Goal: Task Accomplishment & Management: Manage account settings

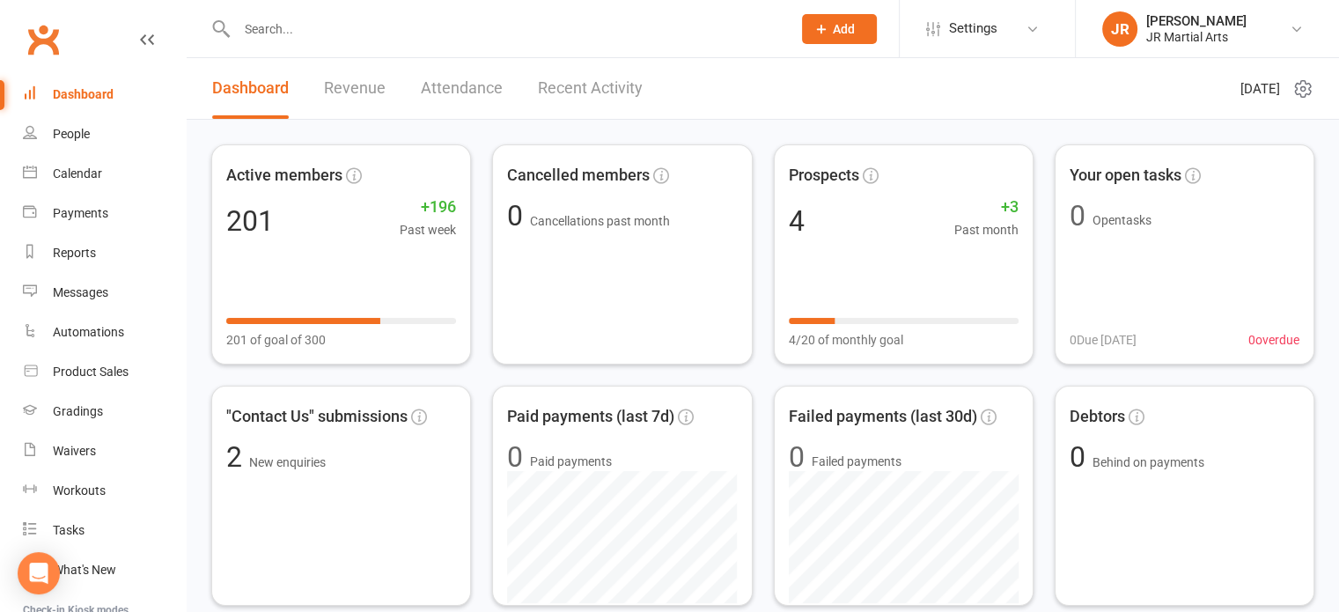
click at [308, 40] on input "text" at bounding box center [506, 29] width 548 height 25
click at [541, 39] on input "text" at bounding box center [506, 29] width 548 height 25
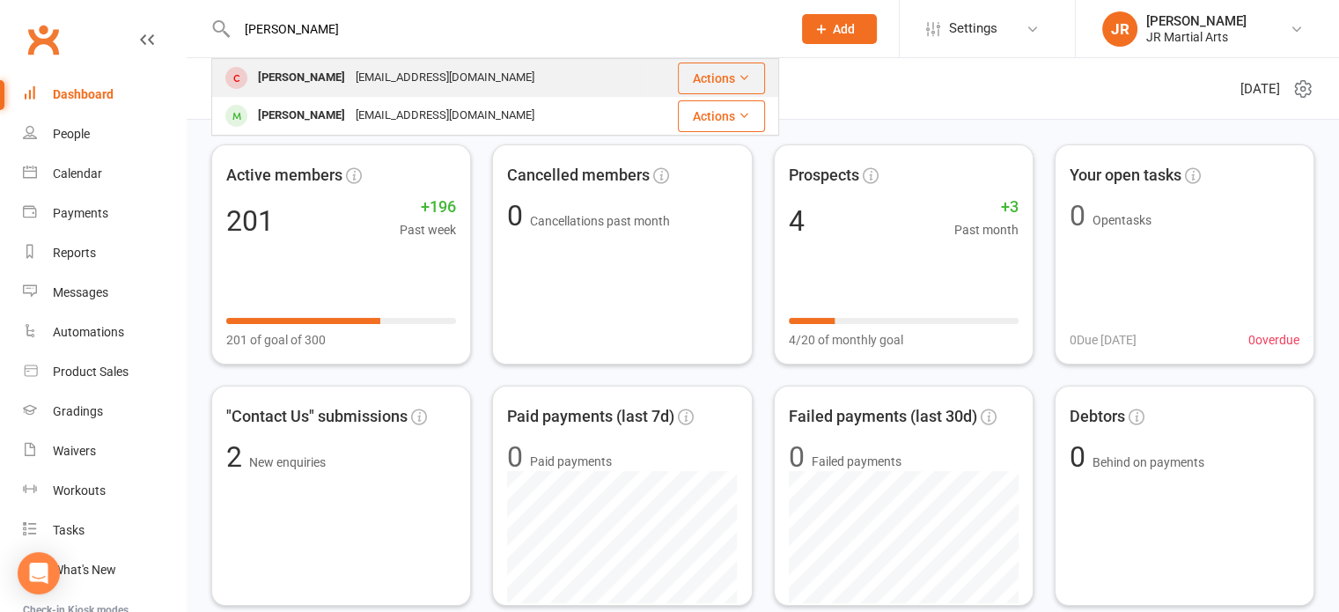
type input "[PERSON_NAME]"
click at [391, 87] on div "[EMAIL_ADDRESS][DOMAIN_NAME]" at bounding box center [444, 78] width 189 height 26
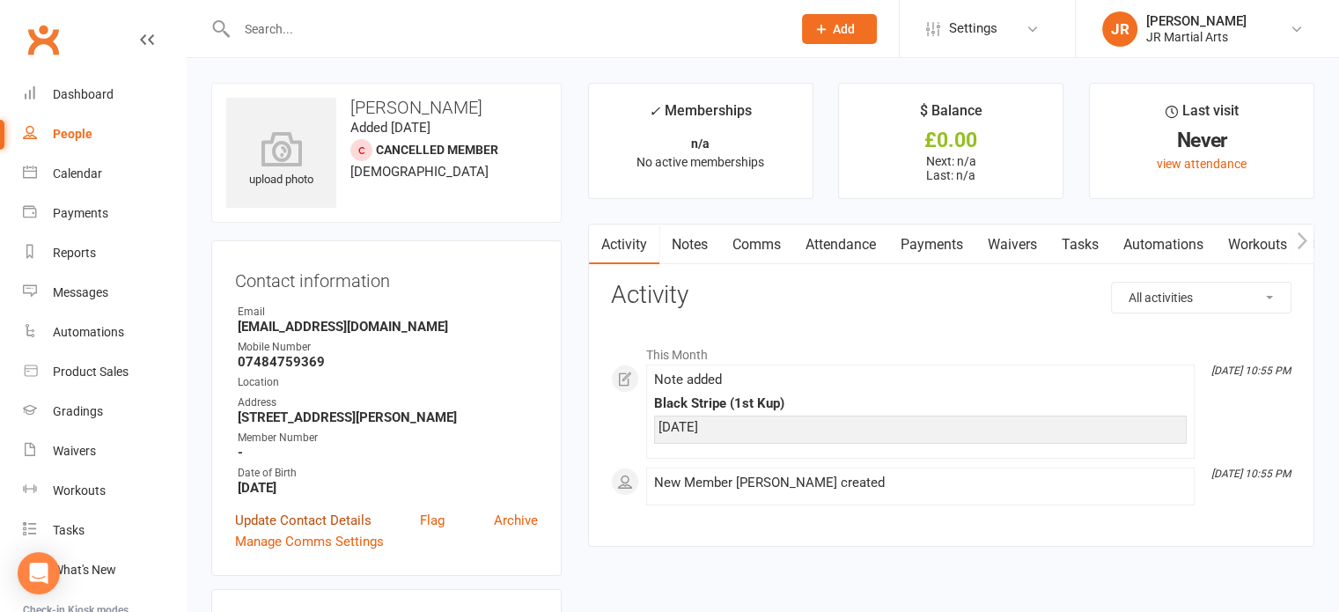
scroll to position [88, 0]
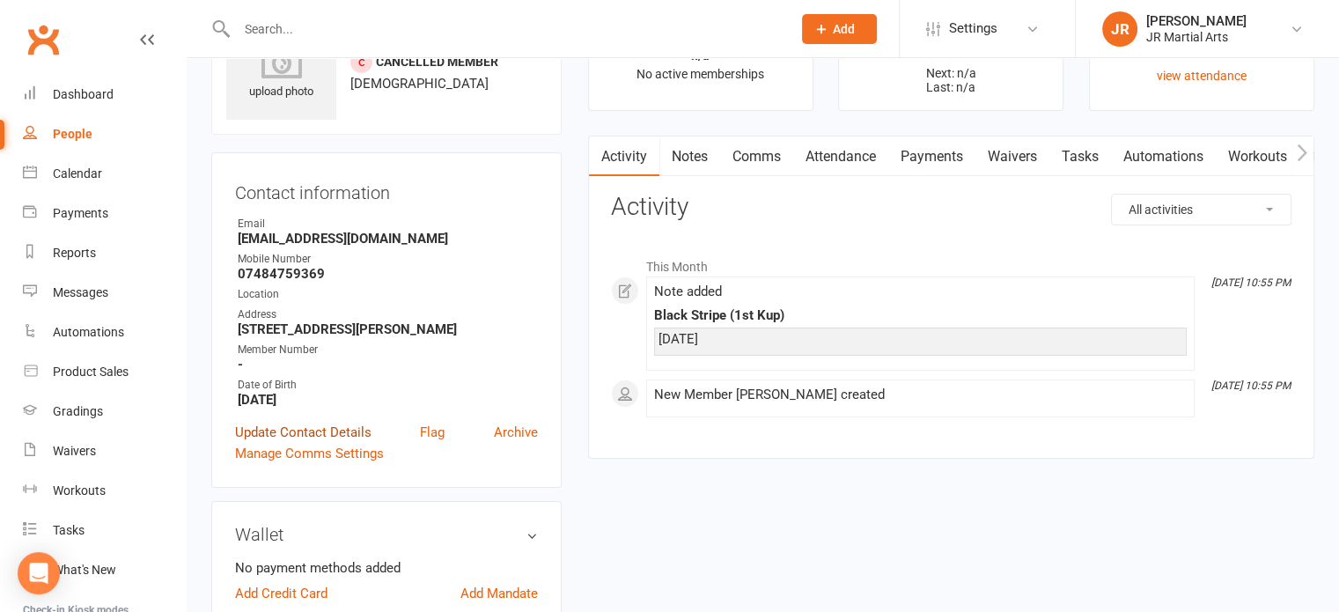
click at [358, 437] on link "Update Contact Details" at bounding box center [303, 432] width 136 height 21
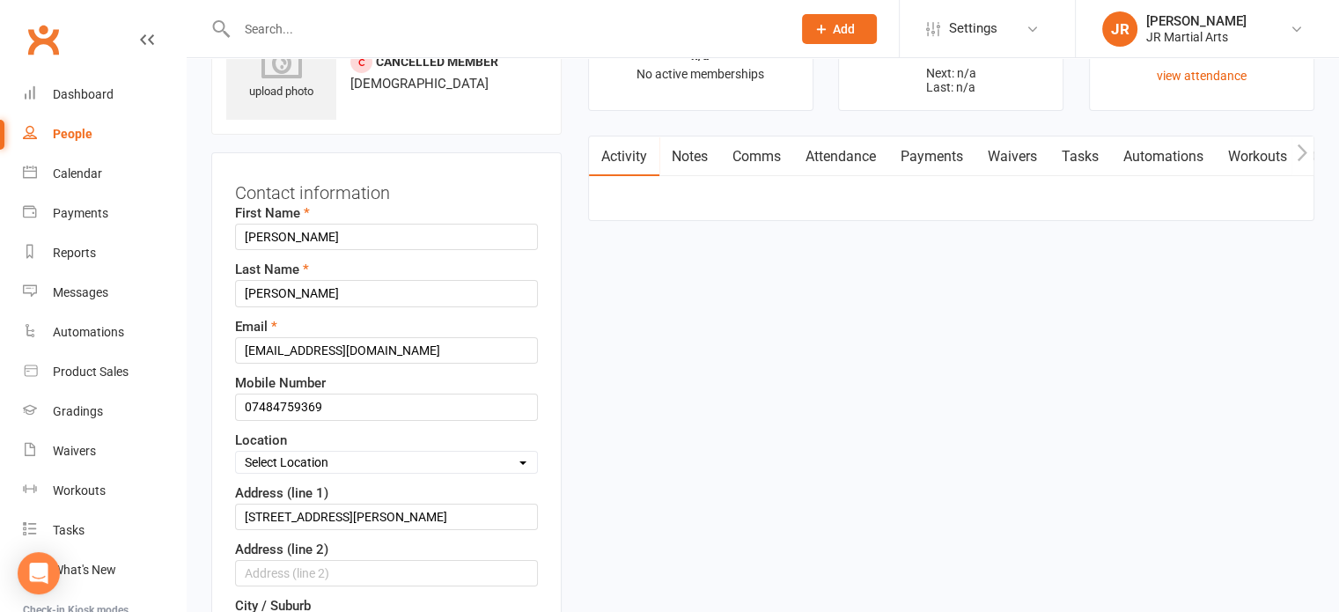
scroll to position [83, 0]
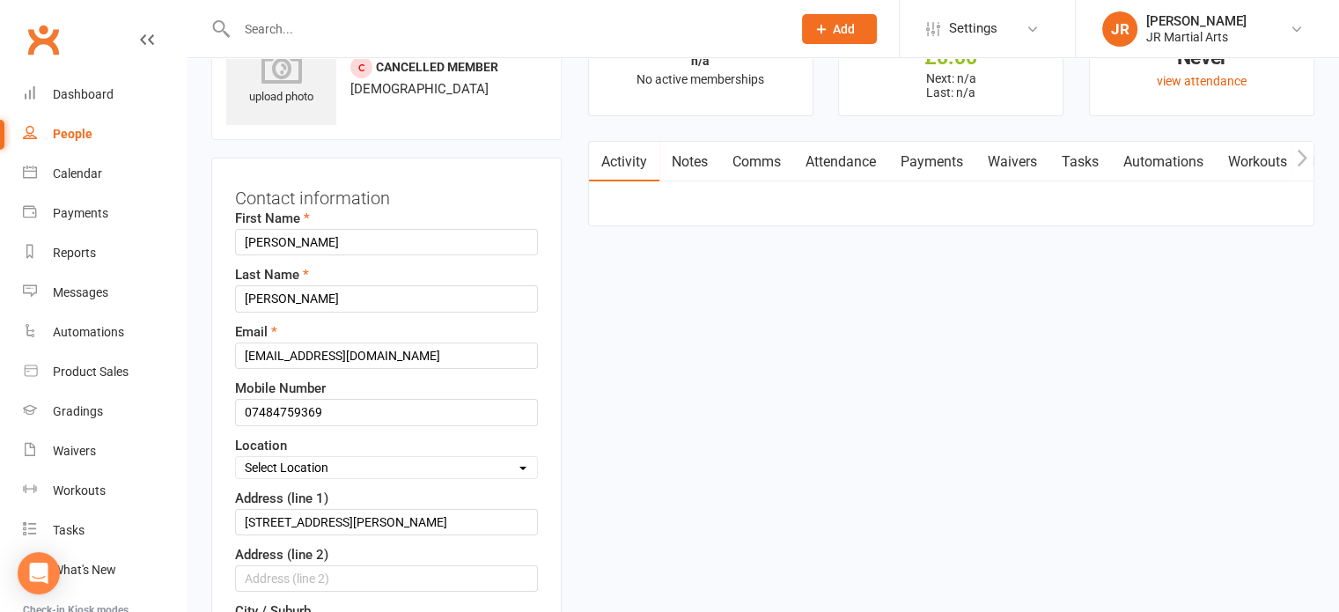
click at [359, 464] on select "Select Location Dunlop [GEOGRAPHIC_DATA] [GEOGRAPHIC_DATA] [GEOGRAPHIC_DATA] [G…" at bounding box center [386, 467] width 301 height 19
select select "0"
click at [236, 458] on select "Select Location Dunlop [GEOGRAPHIC_DATA] [GEOGRAPHIC_DATA] [GEOGRAPHIC_DATA] [G…" at bounding box center [386, 467] width 301 height 19
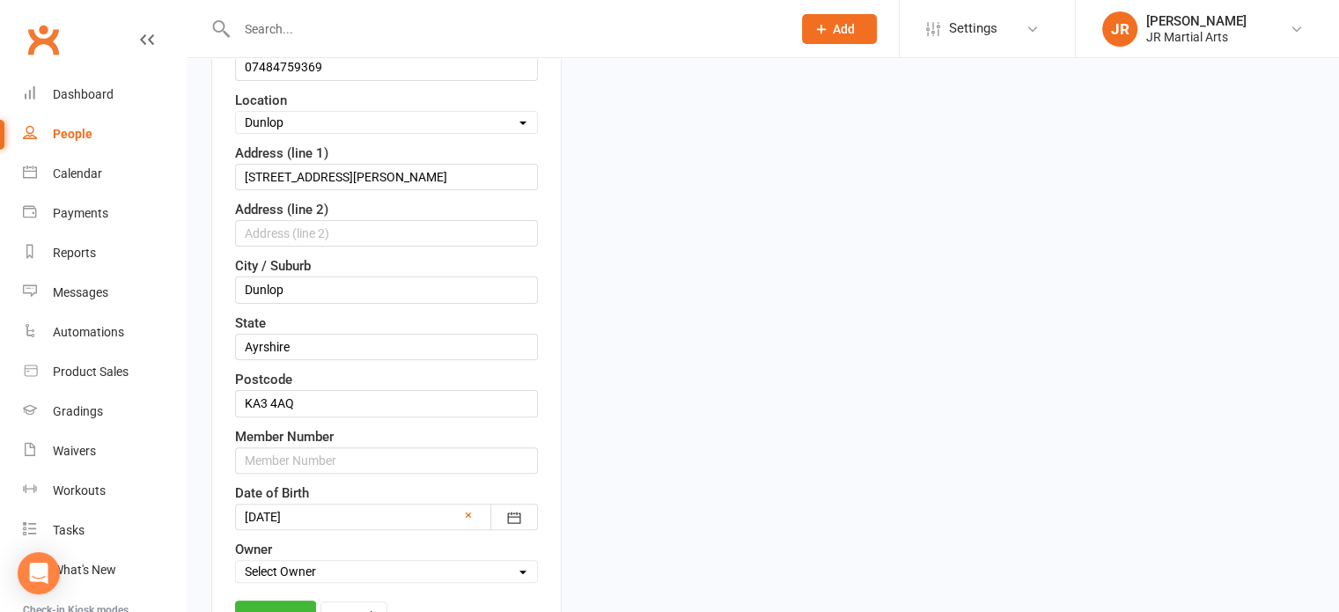
scroll to position [435, 0]
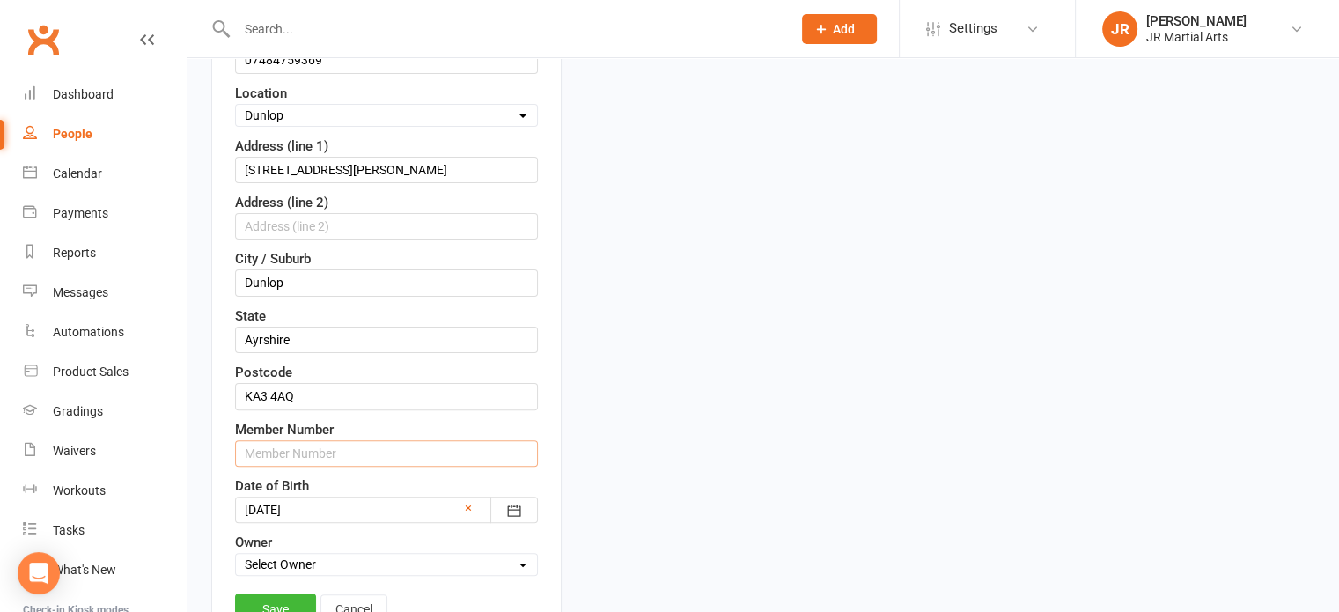
click at [330, 447] on input "text" at bounding box center [386, 453] width 303 height 26
paste input "177683"
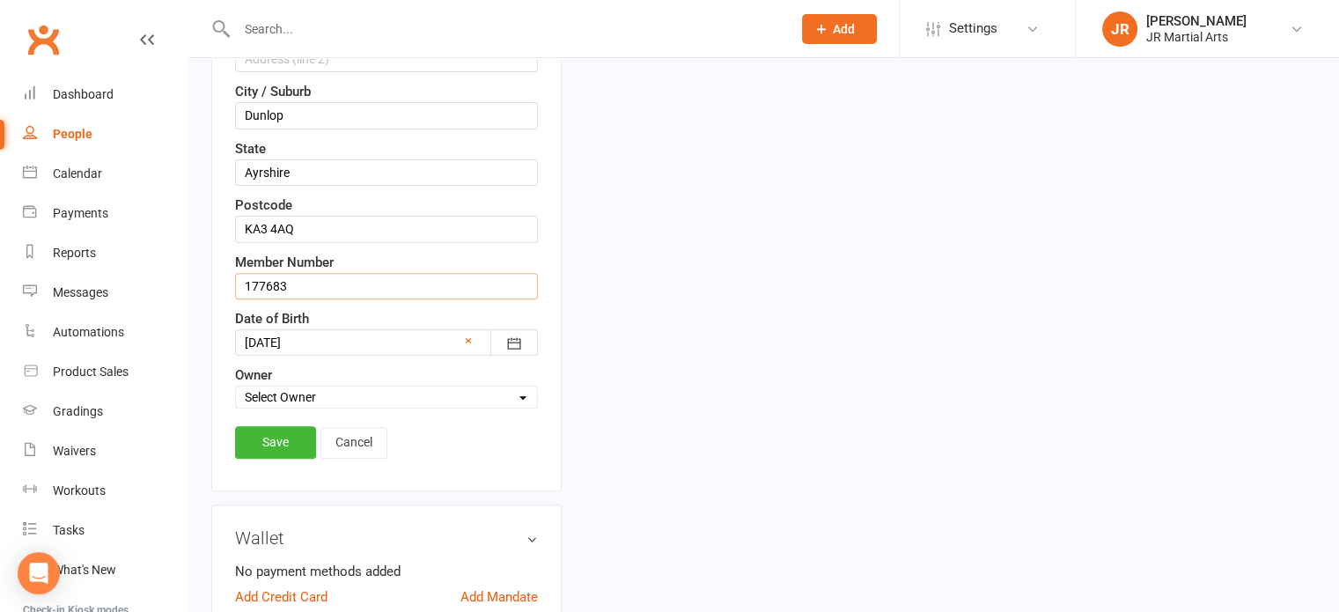
scroll to position [611, 0]
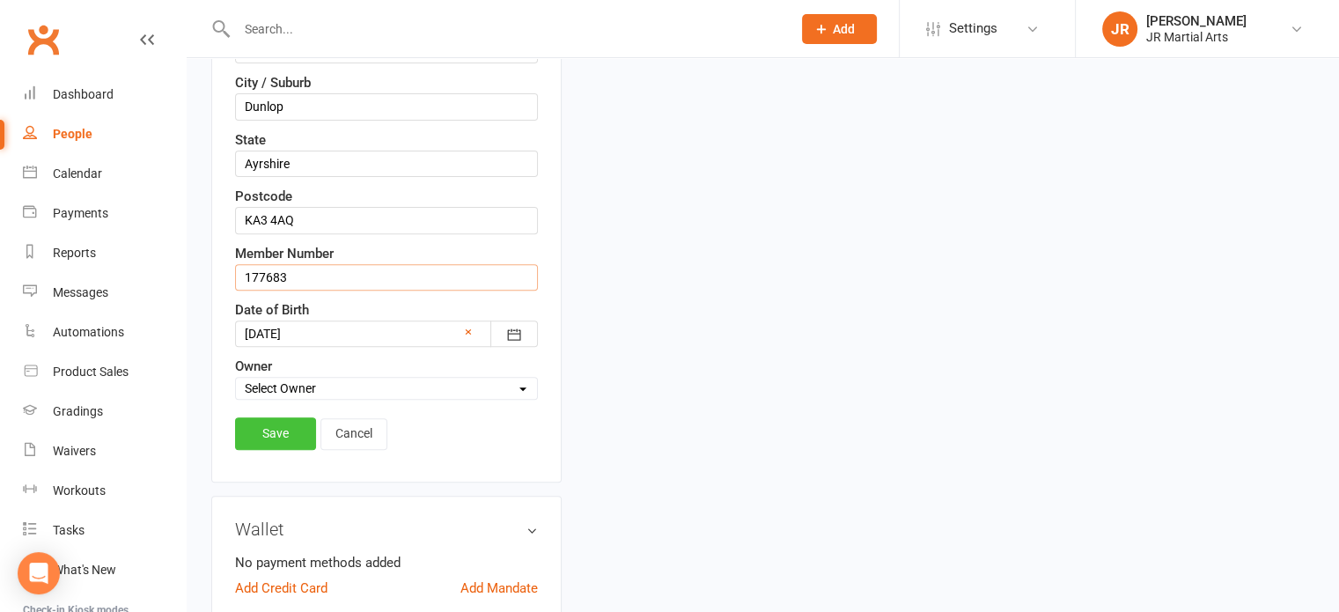
type input "177683"
click at [284, 431] on link "Save" at bounding box center [275, 433] width 81 height 32
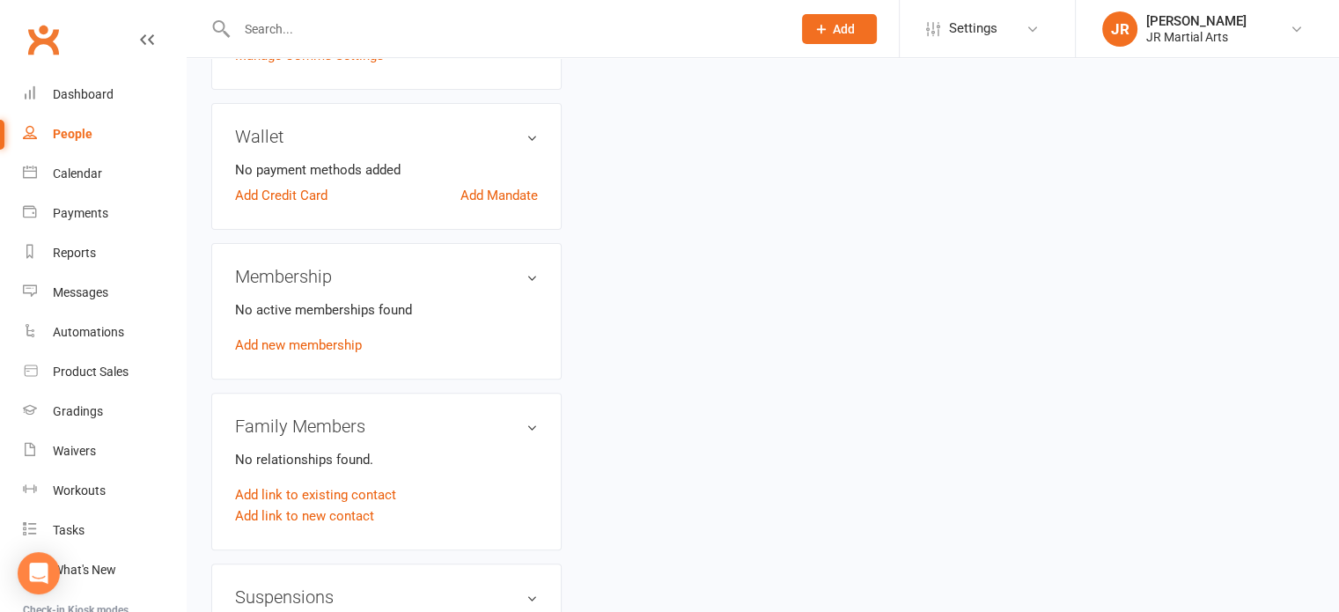
scroll to position [528, 0]
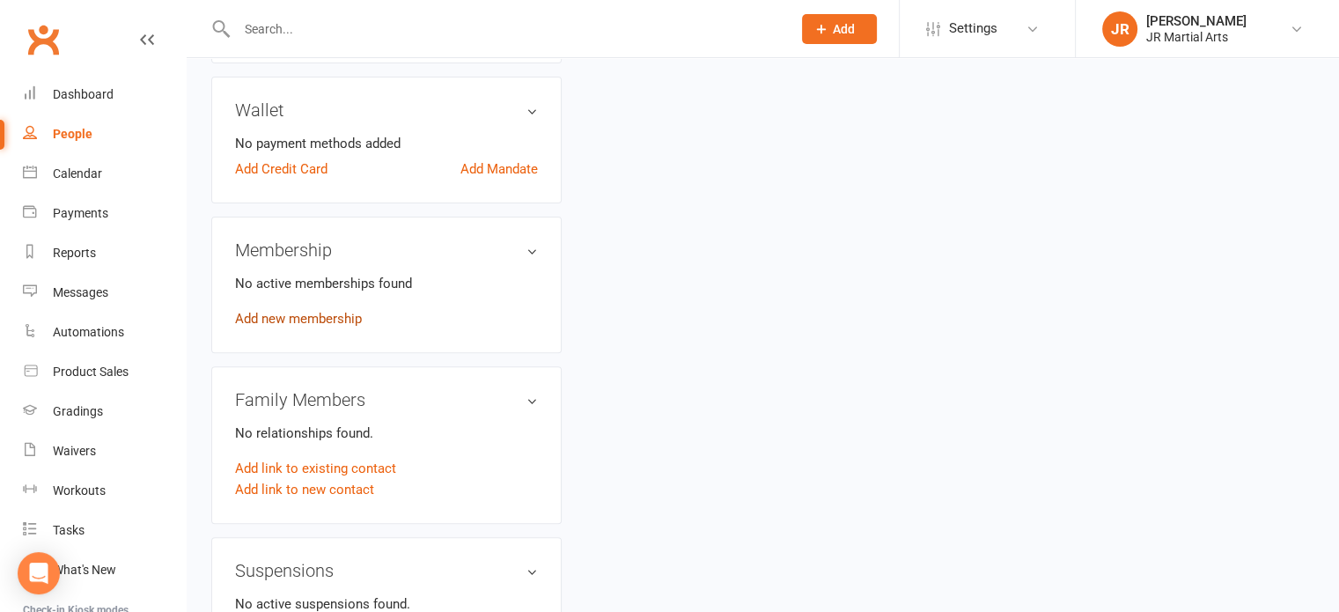
click at [358, 320] on link "Add new membership" at bounding box center [298, 319] width 127 height 16
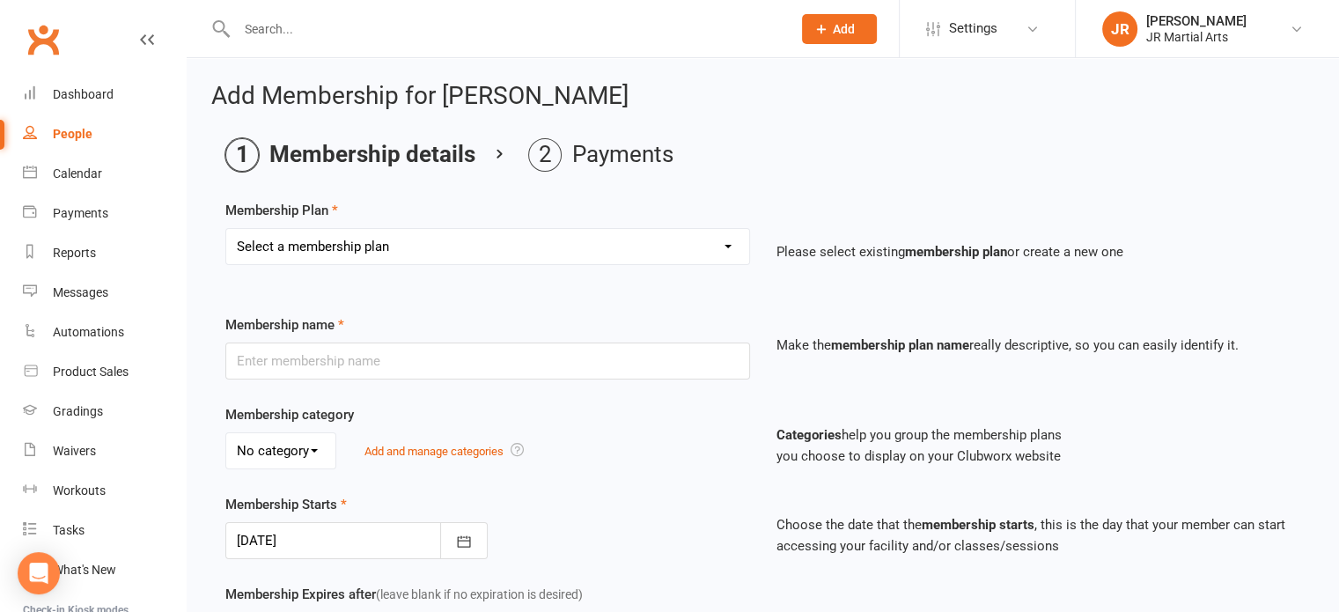
click at [459, 240] on select "Select a membership plan Create new Membership Plan Elite (Unlimited Classes) M…" at bounding box center [487, 246] width 523 height 35
select select "2"
click at [226, 229] on select "Select a membership plan Create new Membership Plan Elite (Unlimited Classes) M…" at bounding box center [487, 246] width 523 height 35
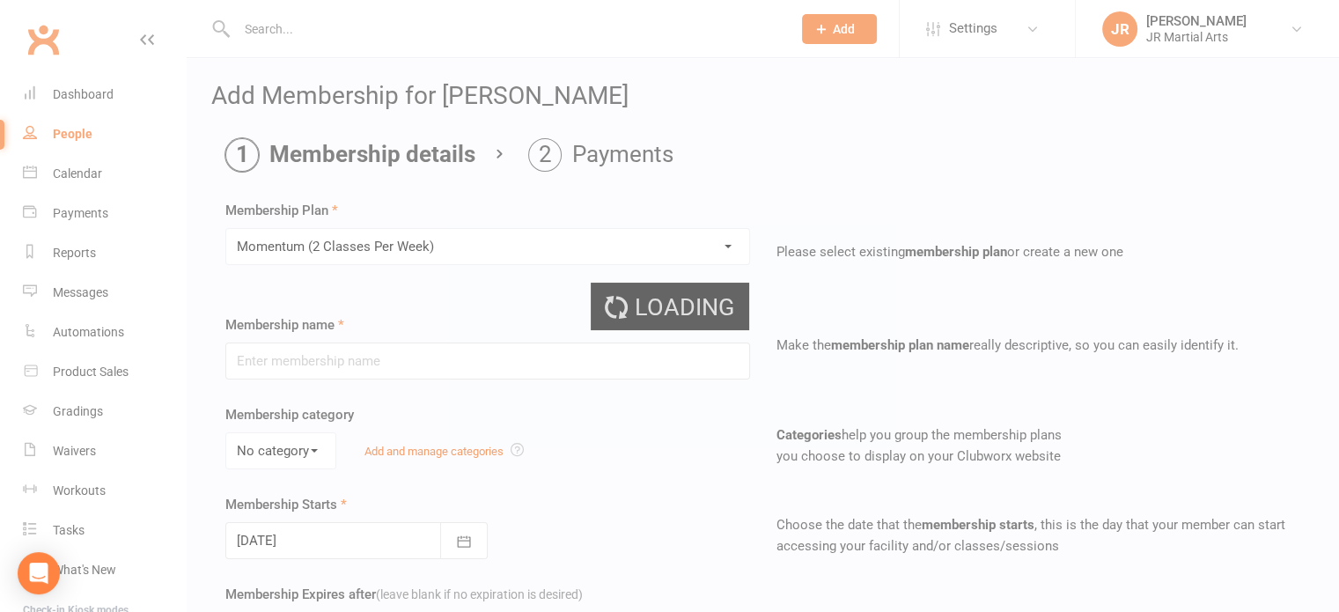
type input "Momentum (2 Classes Per Week)"
select select "0"
type input "[DATE]"
type input "0"
type input "2"
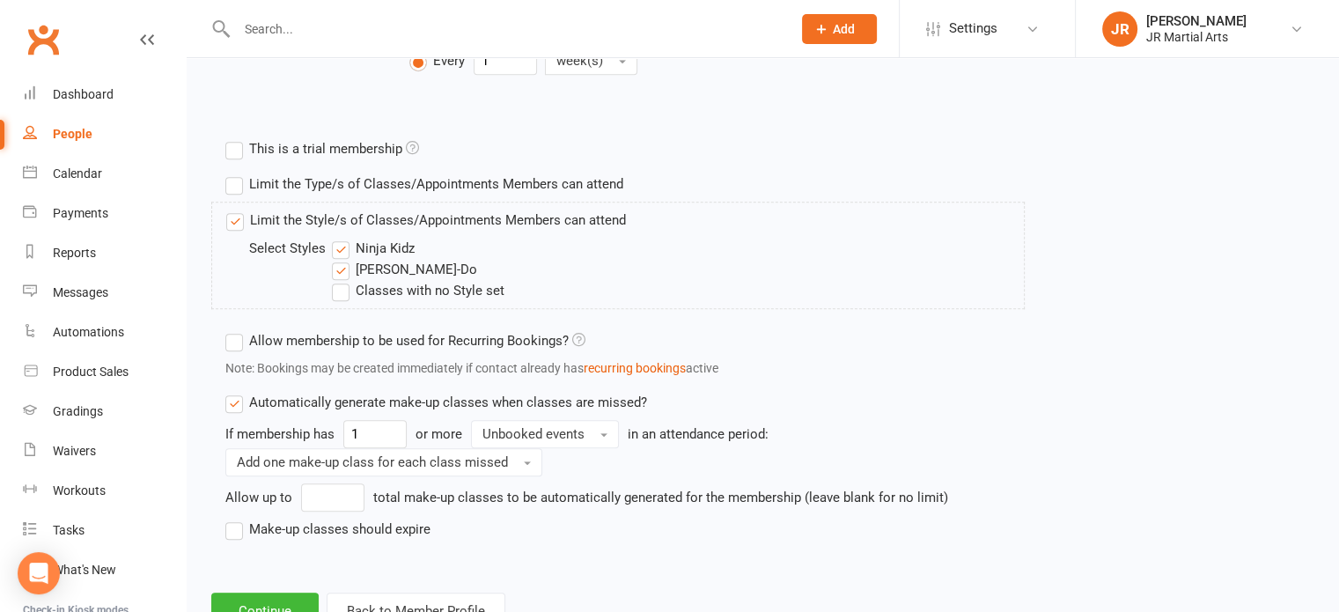
scroll to position [793, 0]
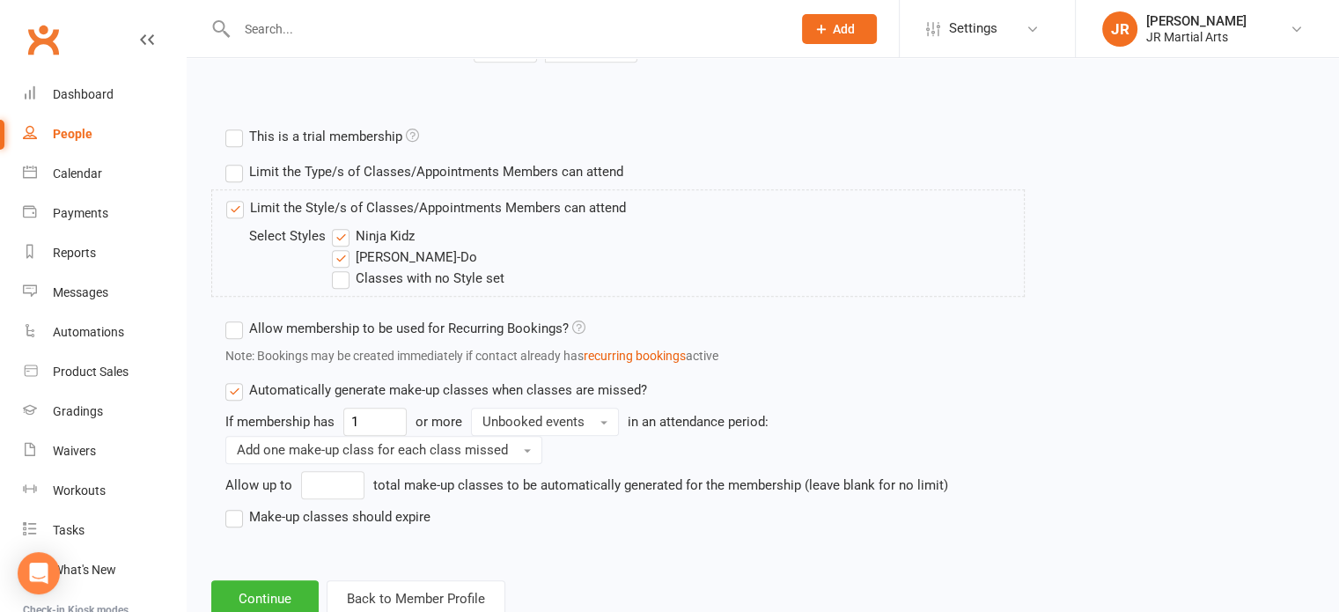
click at [345, 230] on label "Ninja Kidz" at bounding box center [373, 235] width 83 height 21
click at [343, 225] on input "Ninja Kidz" at bounding box center [337, 225] width 11 height 0
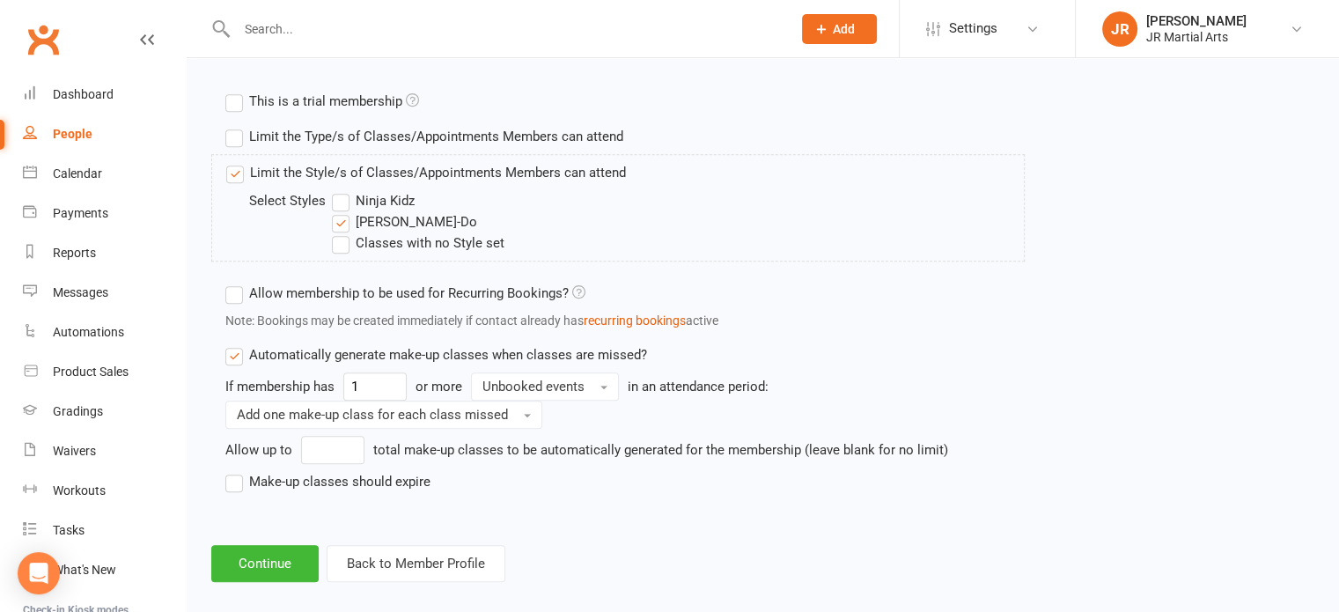
scroll to position [845, 0]
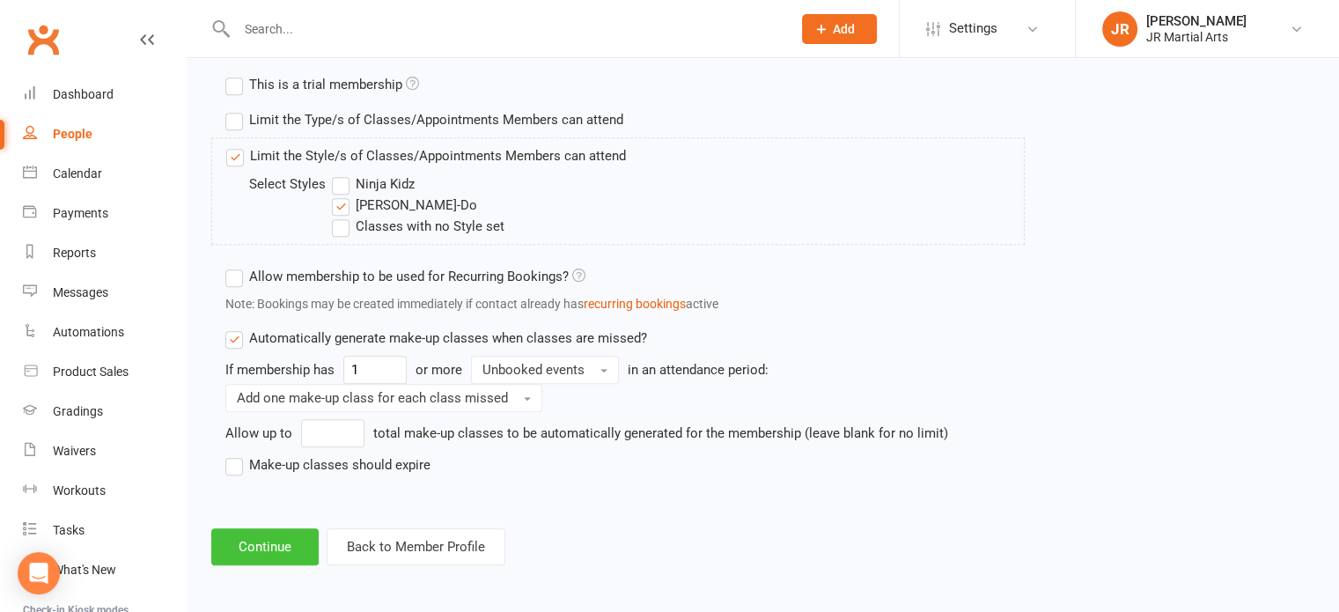
click at [275, 548] on button "Continue" at bounding box center [264, 546] width 107 height 37
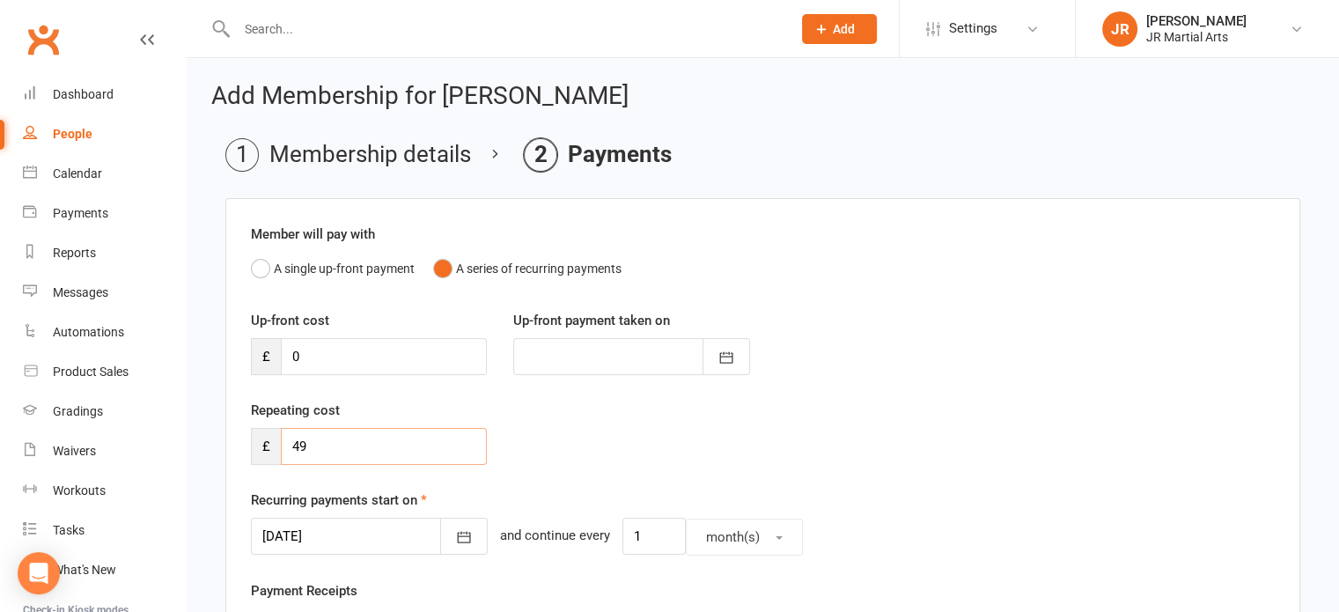
click at [343, 444] on input "49" at bounding box center [384, 446] width 206 height 37
type input "4"
type input "87"
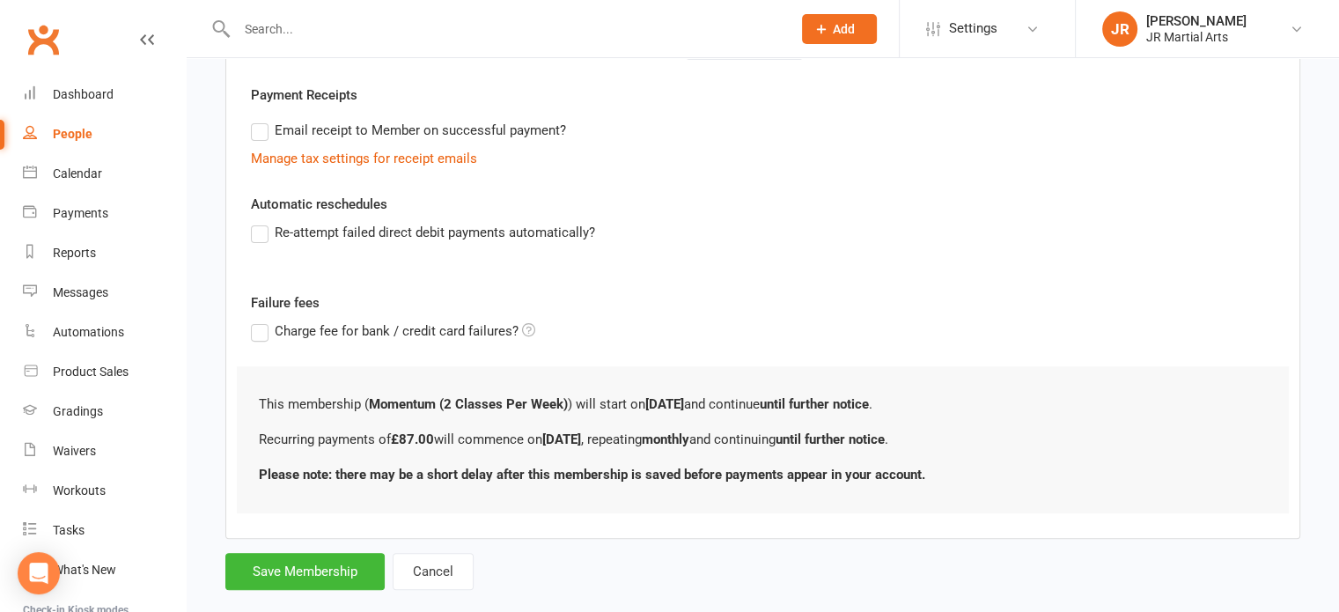
scroll to position [525, 0]
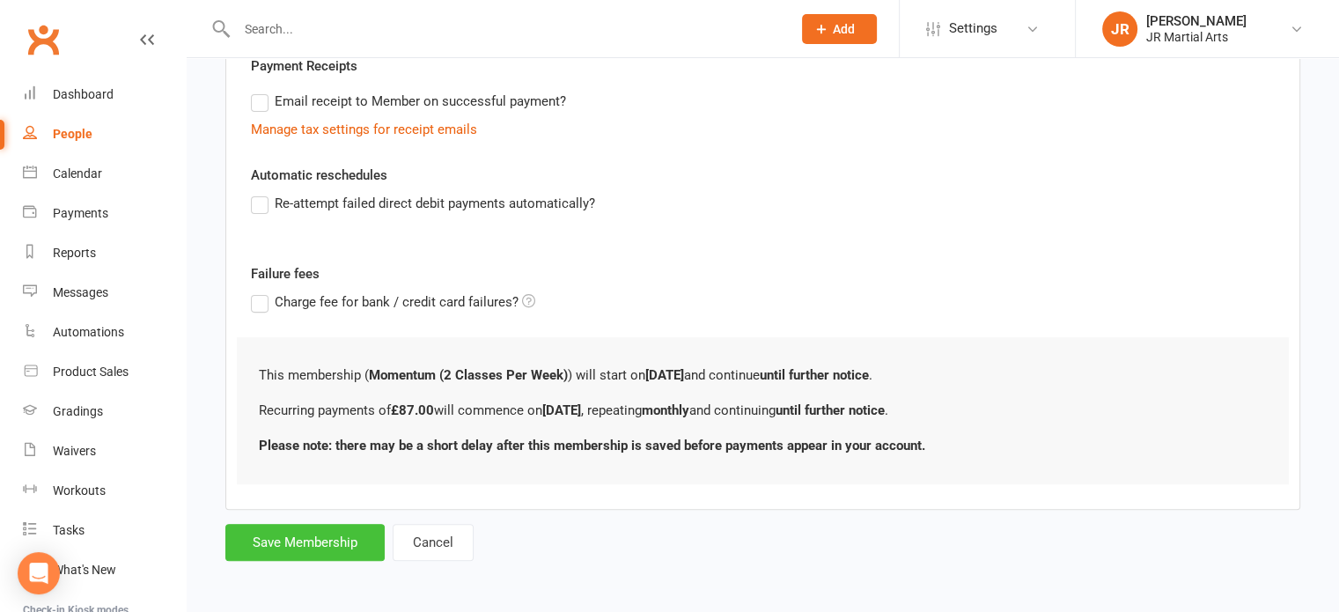
click at [321, 554] on button "Save Membership" at bounding box center [304, 542] width 159 height 37
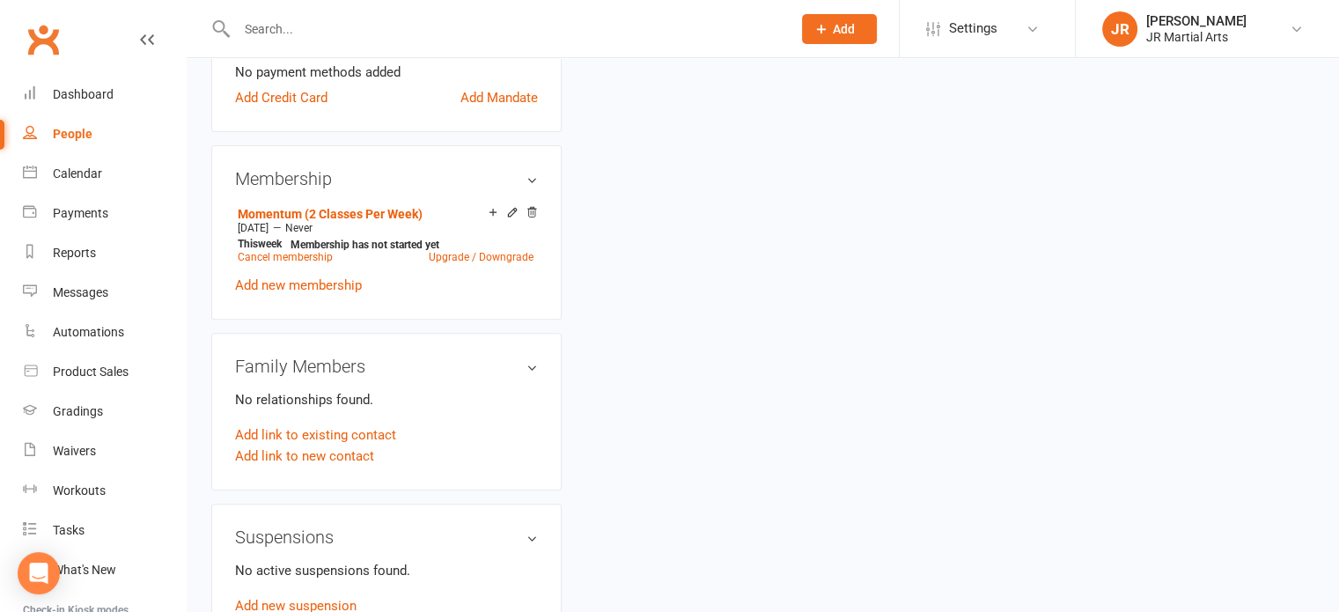
scroll to position [616, 0]
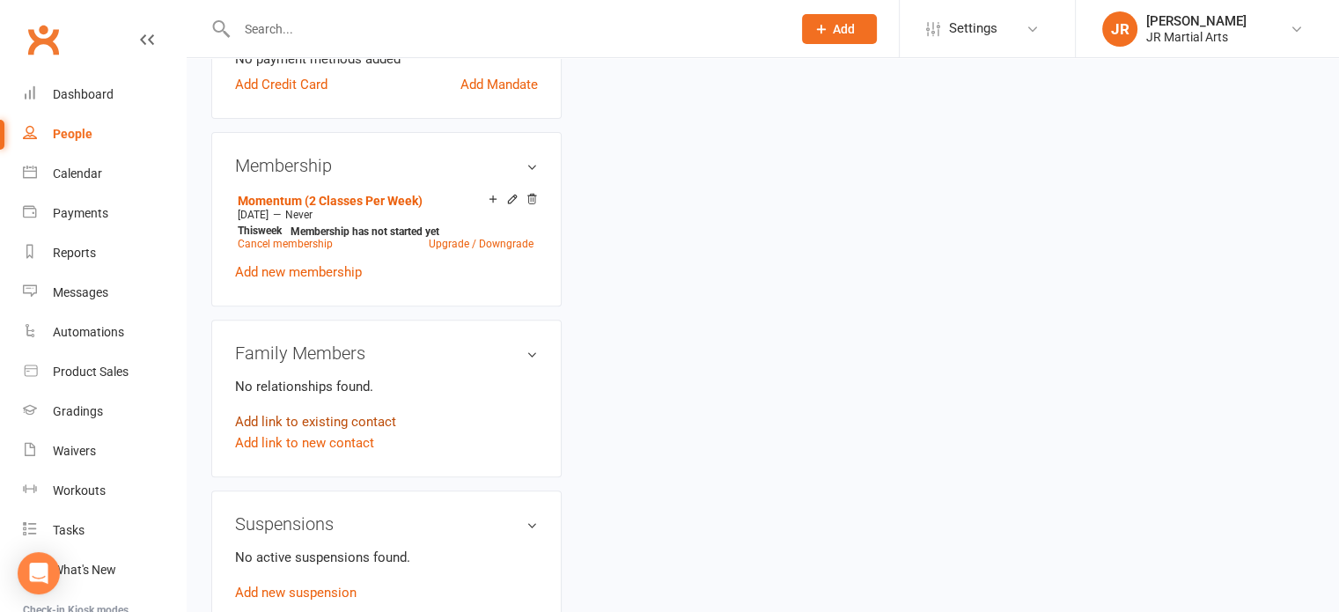
click at [336, 424] on link "Add link to existing contact" at bounding box center [315, 421] width 161 height 21
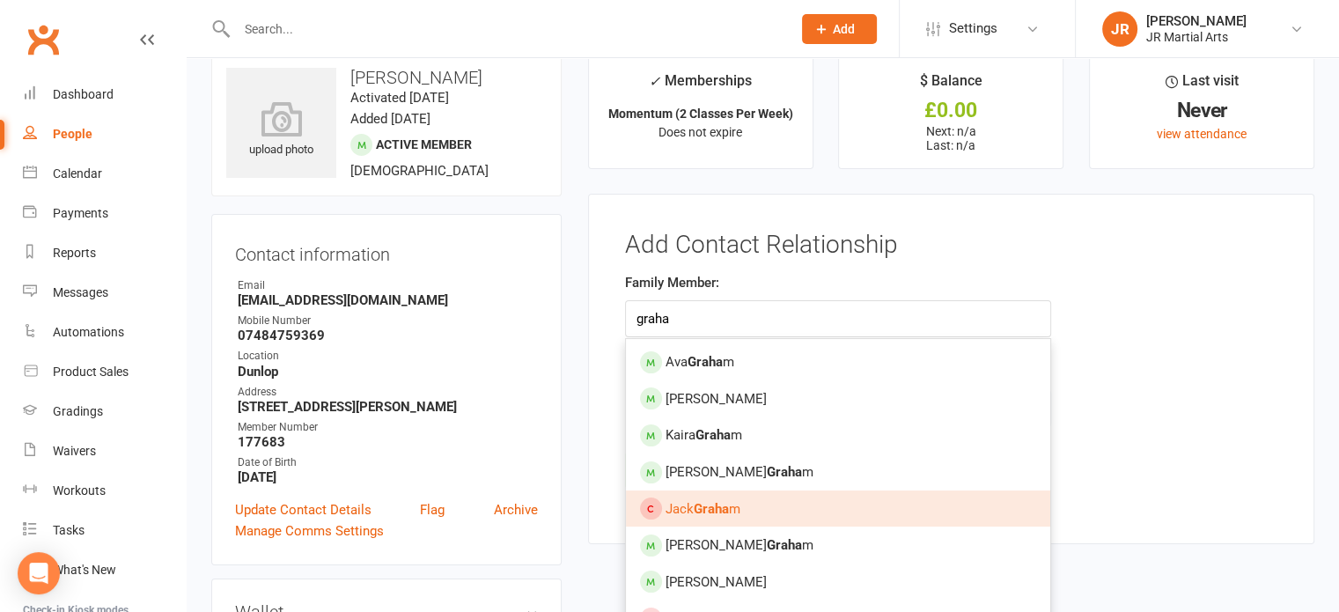
type input "graha"
click at [731, 512] on span "[PERSON_NAME] m" at bounding box center [703, 509] width 75 height 16
type input "[PERSON_NAME]"
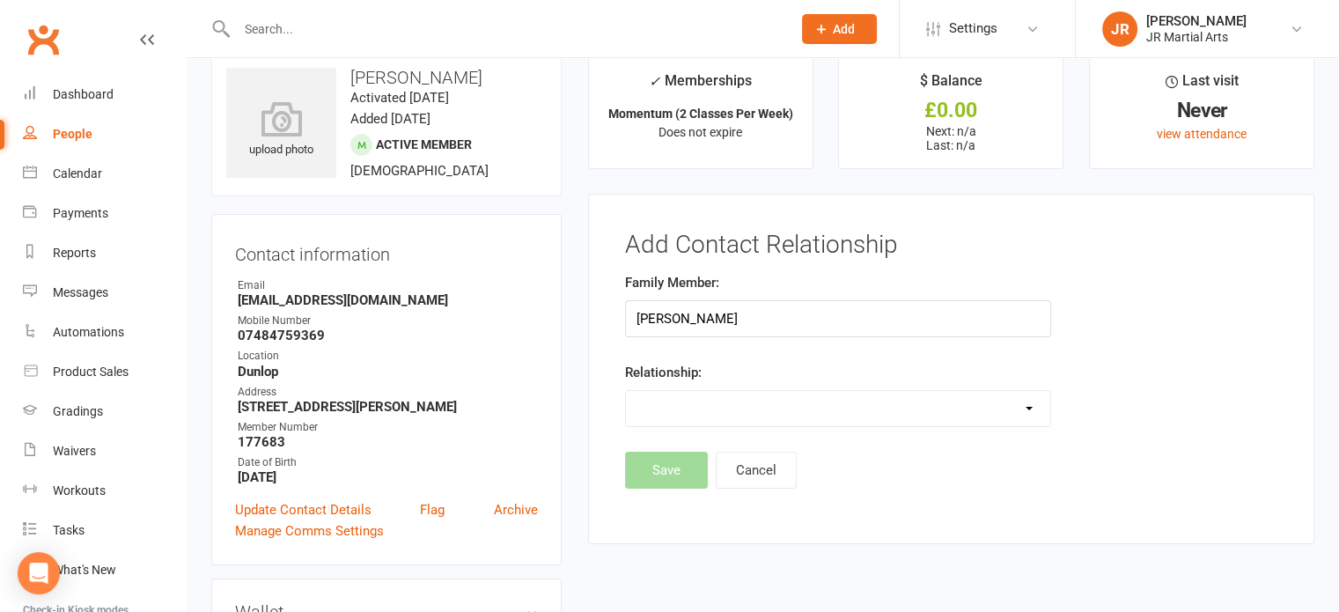
click at [735, 404] on select "Parent / Guardian Child Sibling (parent not in system) Spouse / Partner Cousin …" at bounding box center [838, 408] width 424 height 35
select select "2"
click at [626, 391] on select "Parent / Guardian Child Sibling (parent not in system) Spouse / Partner Cousin …" at bounding box center [838, 408] width 424 height 35
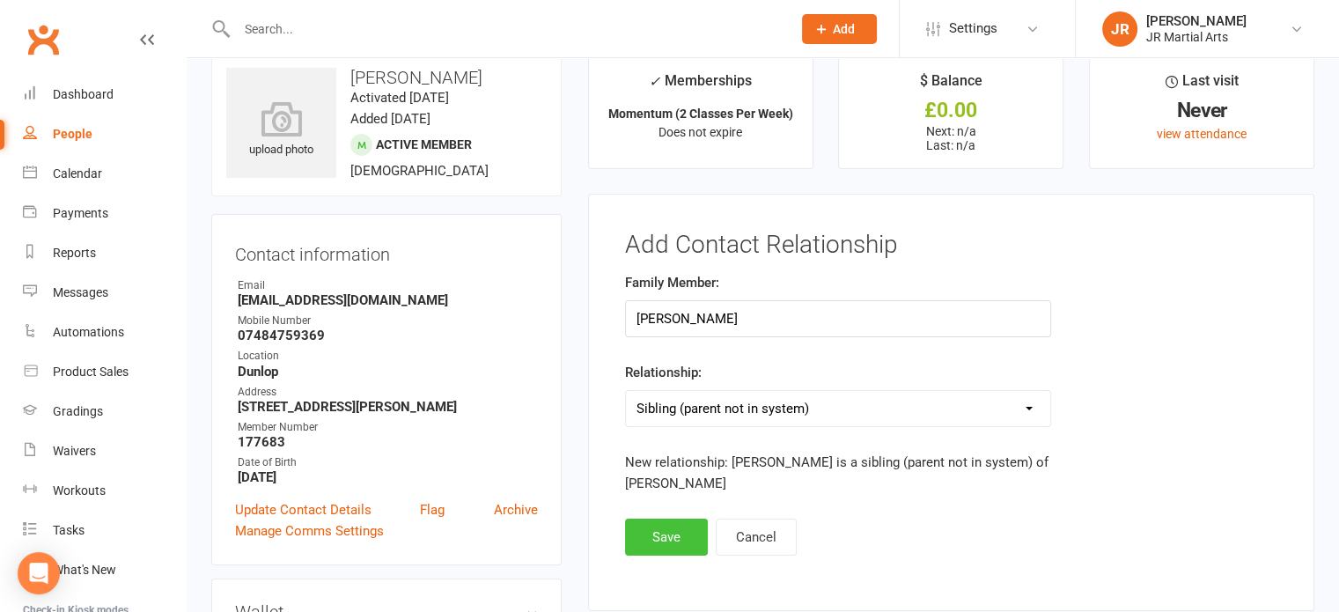
click at [678, 524] on button "Save" at bounding box center [666, 537] width 83 height 37
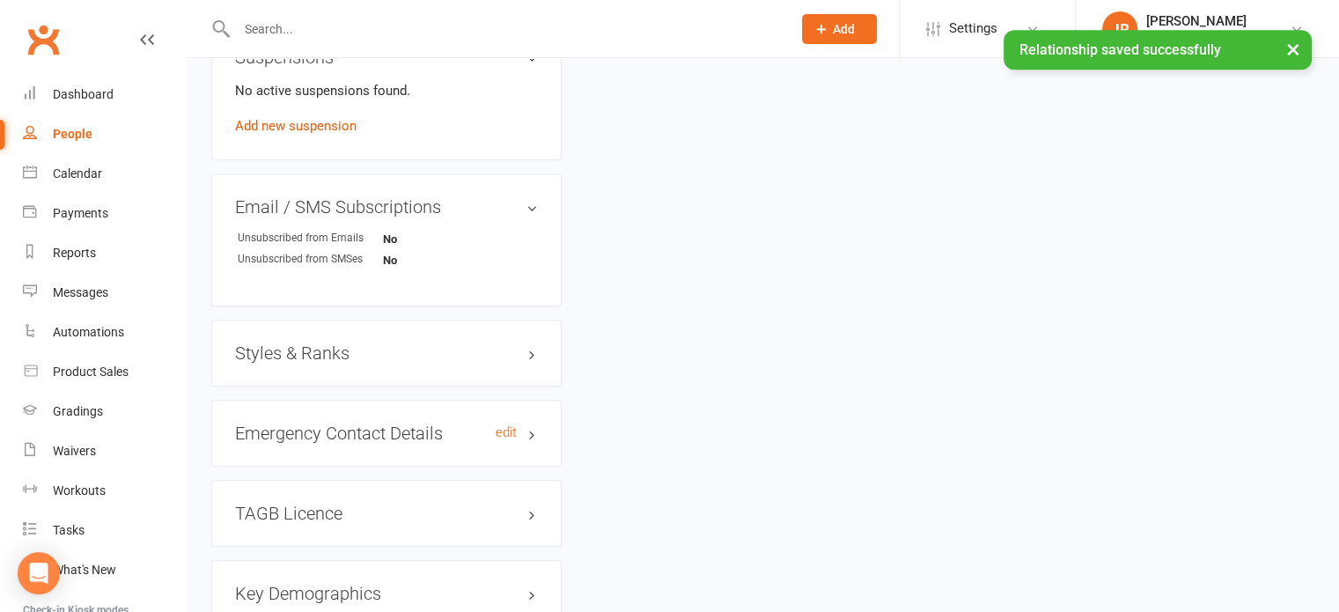
scroll to position [1087, 0]
click at [330, 348] on h3 "Styles & Ranks" at bounding box center [386, 349] width 303 height 19
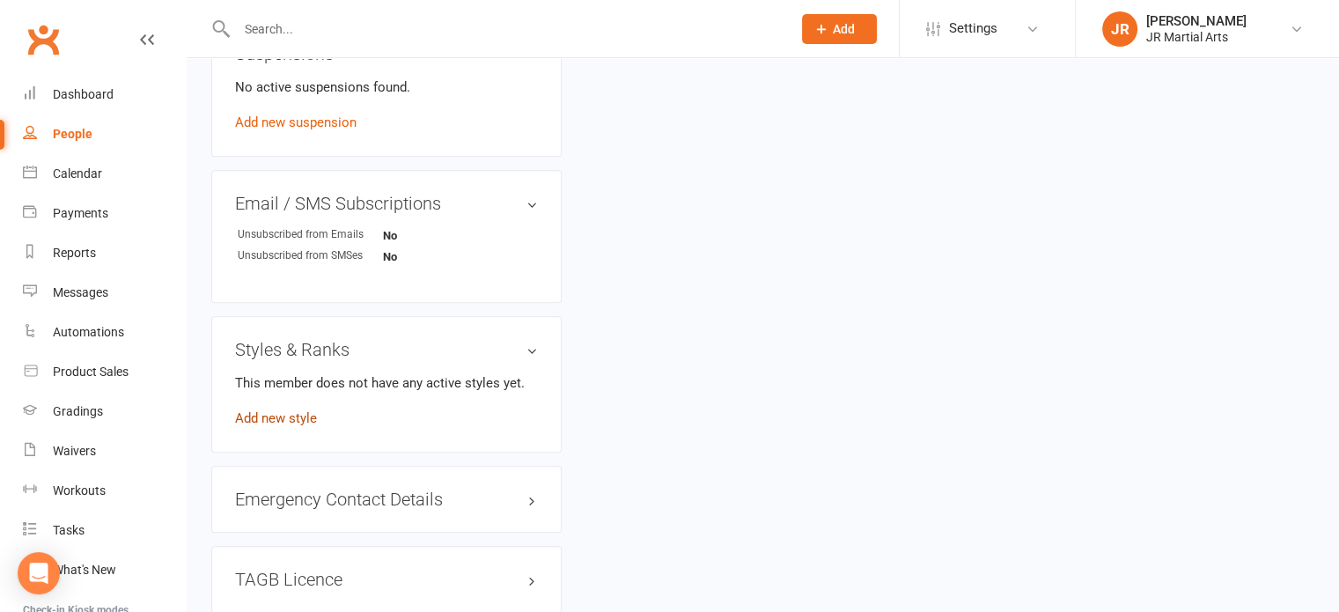
click at [309, 415] on link "Add new style" at bounding box center [276, 418] width 82 height 16
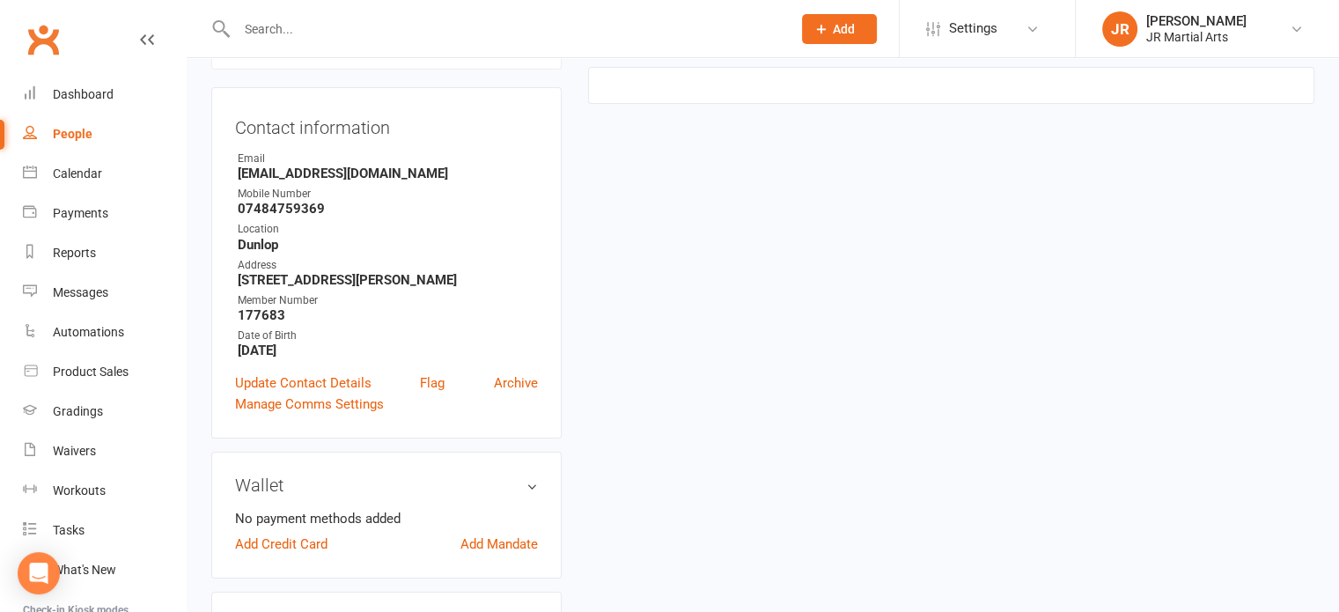
scroll to position [135, 0]
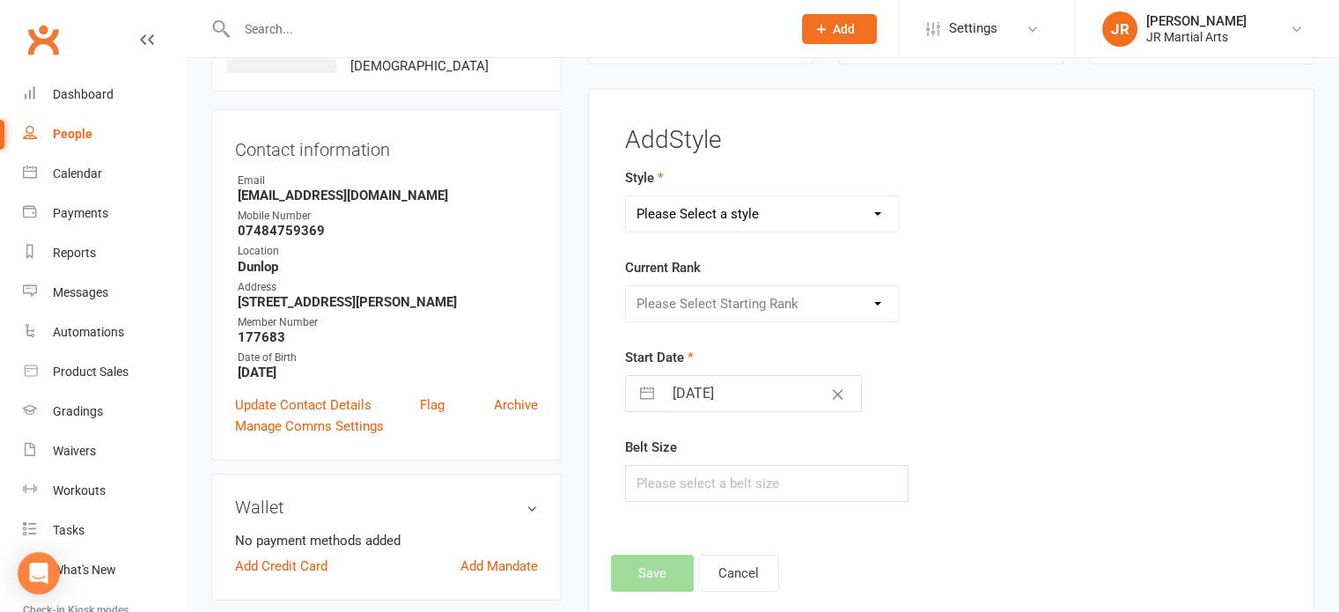
click at [782, 210] on select "Please Select a style Ninja Kidz Tae Kwon-Do" at bounding box center [763, 213] width 274 height 35
select select "3634"
click at [626, 196] on select "Please Select a style Ninja Kidz Tae Kwon-Do" at bounding box center [763, 213] width 274 height 35
click at [754, 302] on select "Please Select Starting Rank White Belt (10th Kup) Yellow Stripe (9th Kup) Yello…" at bounding box center [763, 303] width 274 height 35
select select "43081"
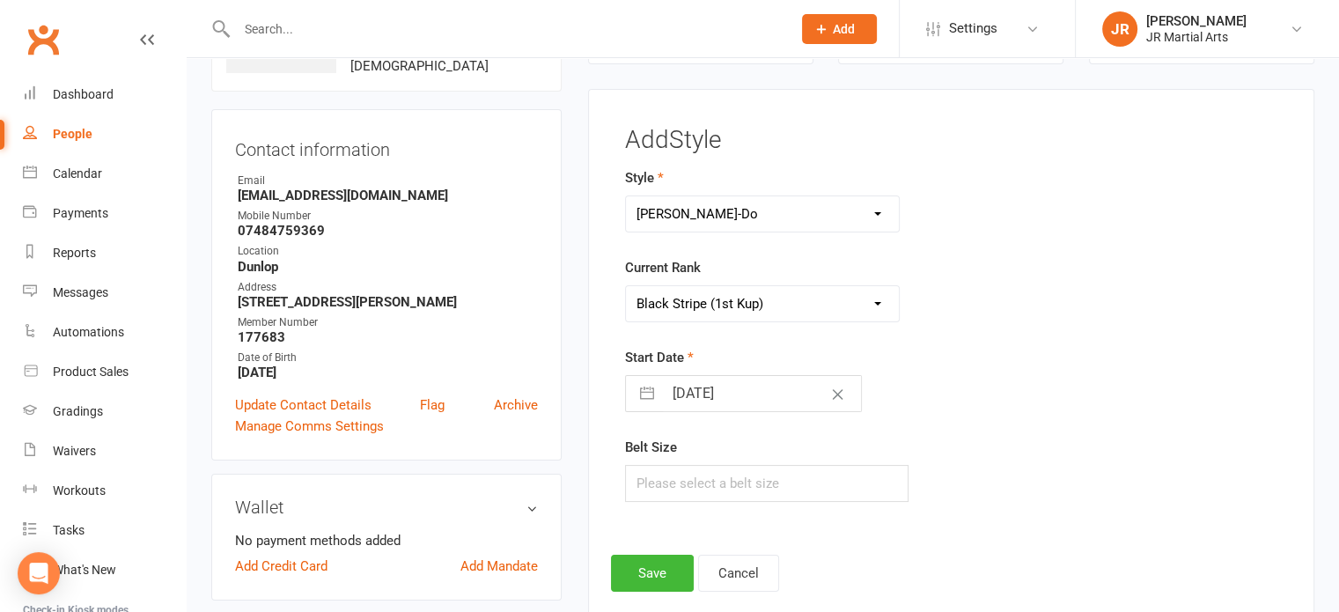
click at [626, 286] on select "Please Select Starting Rank White Belt (10th Kup) Yellow Stripe (9th Kup) Yello…" at bounding box center [763, 303] width 274 height 35
click at [756, 390] on input "[DATE]" at bounding box center [762, 393] width 198 height 35
select select "8"
select select "2025"
select select "9"
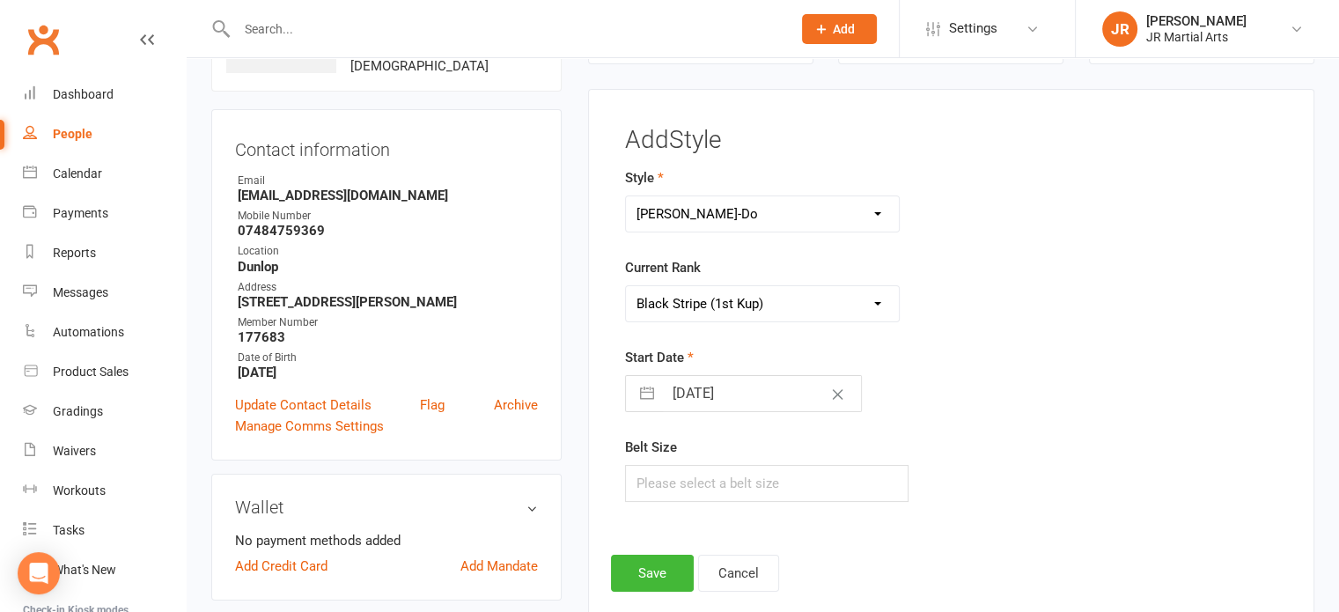
select select "2025"
select select "10"
select select "2025"
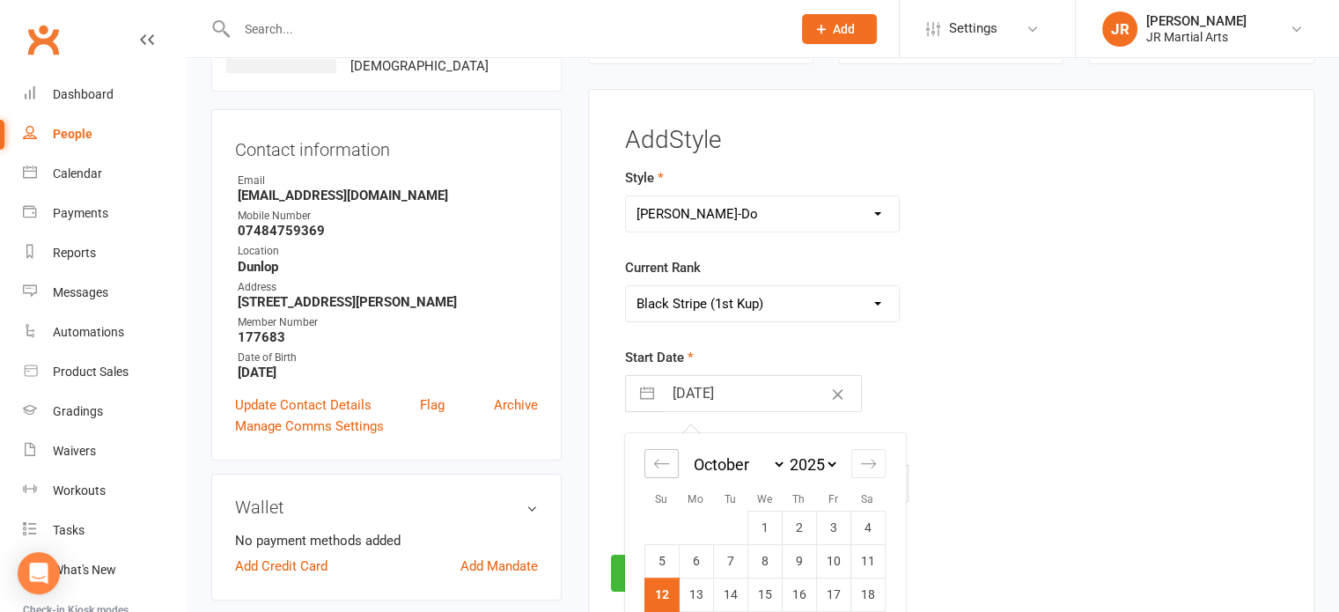
click at [656, 469] on icon "Move backward to switch to the previous month." at bounding box center [661, 463] width 17 height 17
select select "7"
select select "2025"
click at [656, 469] on icon "Move backward to switch to the previous month." at bounding box center [661, 463] width 17 height 17
select select "6"
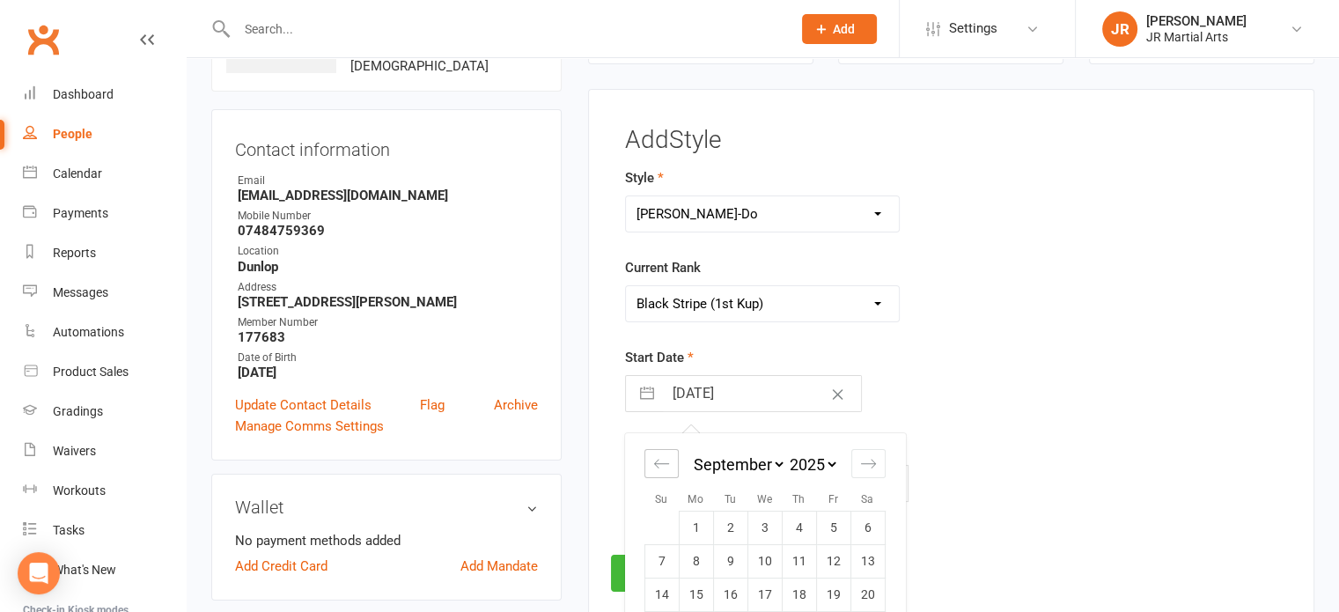
select select "2025"
click at [656, 469] on icon "Move backward to switch to the previous month." at bounding box center [661, 463] width 17 height 17
select select "5"
select select "2025"
click at [656, 469] on icon "Move backward to switch to the previous month." at bounding box center [661, 463] width 17 height 17
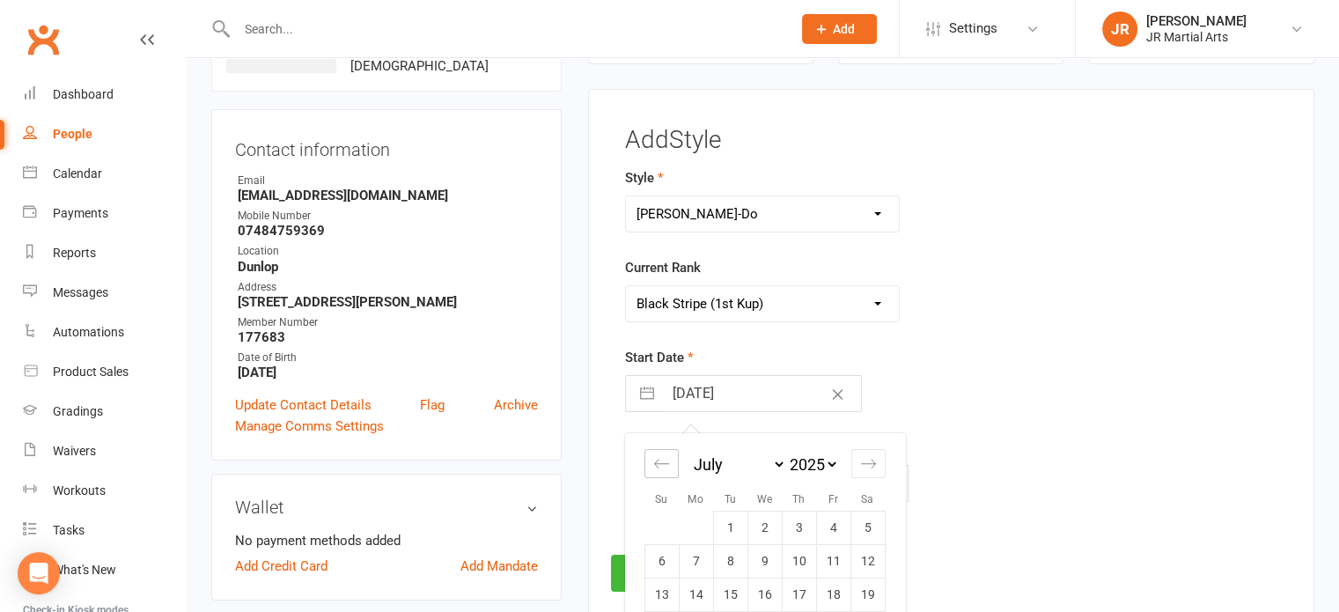
select select "4"
select select "2025"
click at [669, 587] on td "15" at bounding box center [662, 595] width 34 height 33
type input "[DATE]"
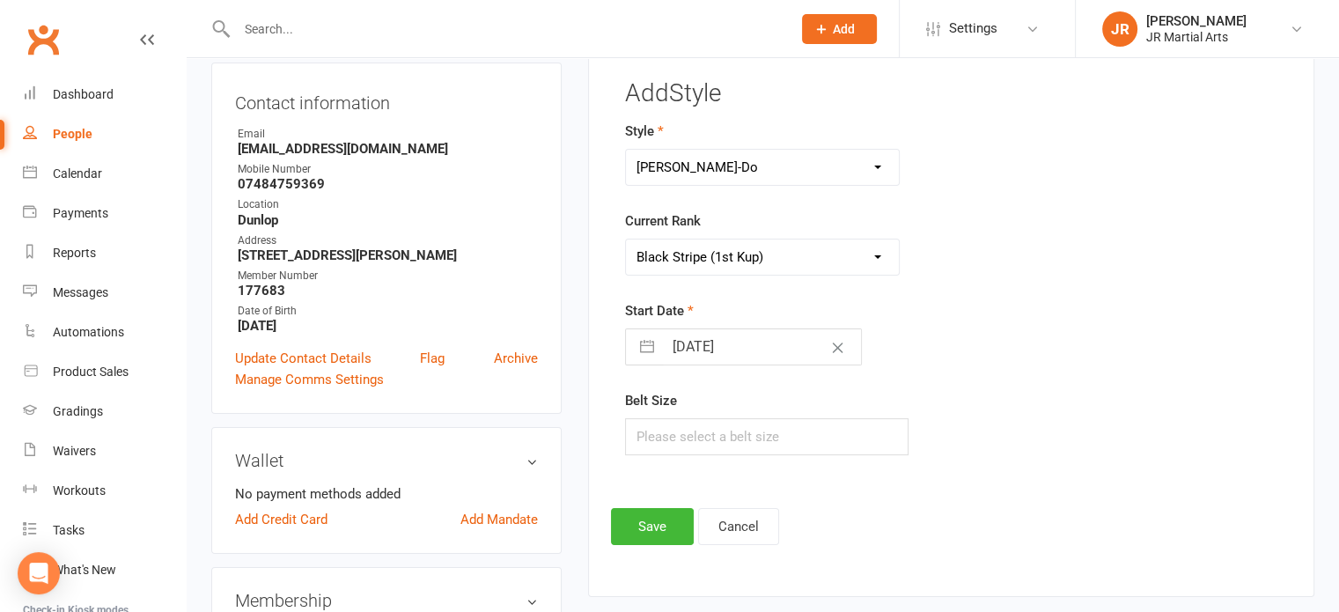
scroll to position [223, 0]
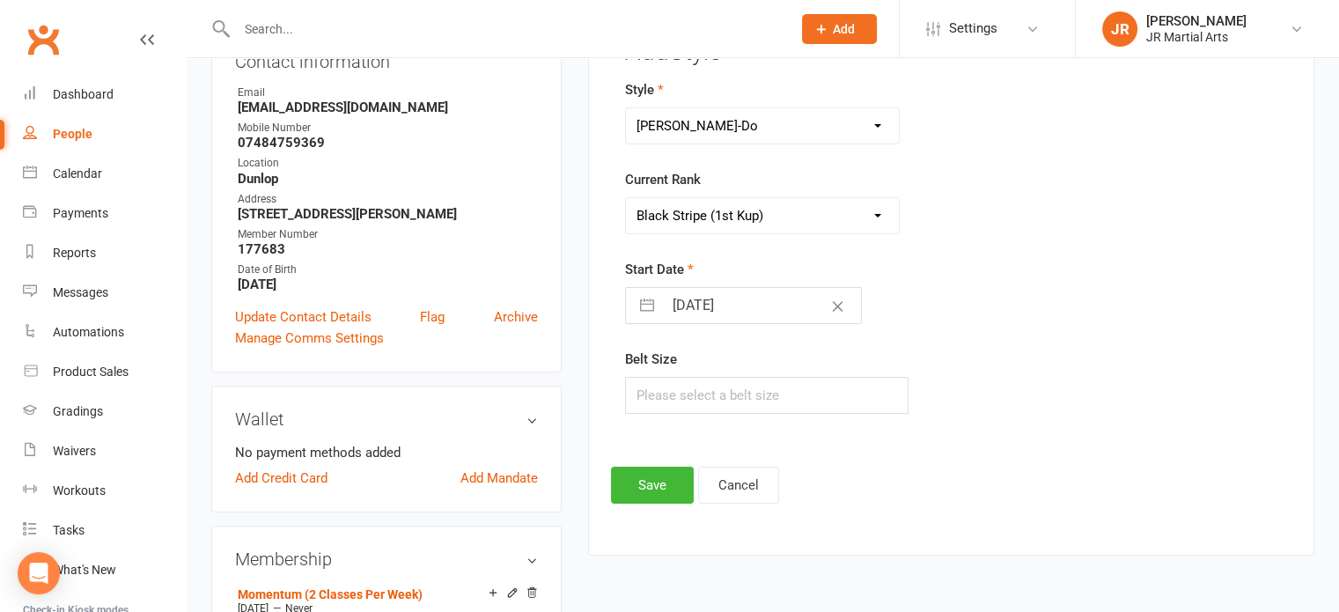
click at [766, 300] on input "[DATE]" at bounding box center [762, 305] width 198 height 35
select select "4"
select select "2025"
select select "5"
select select "2025"
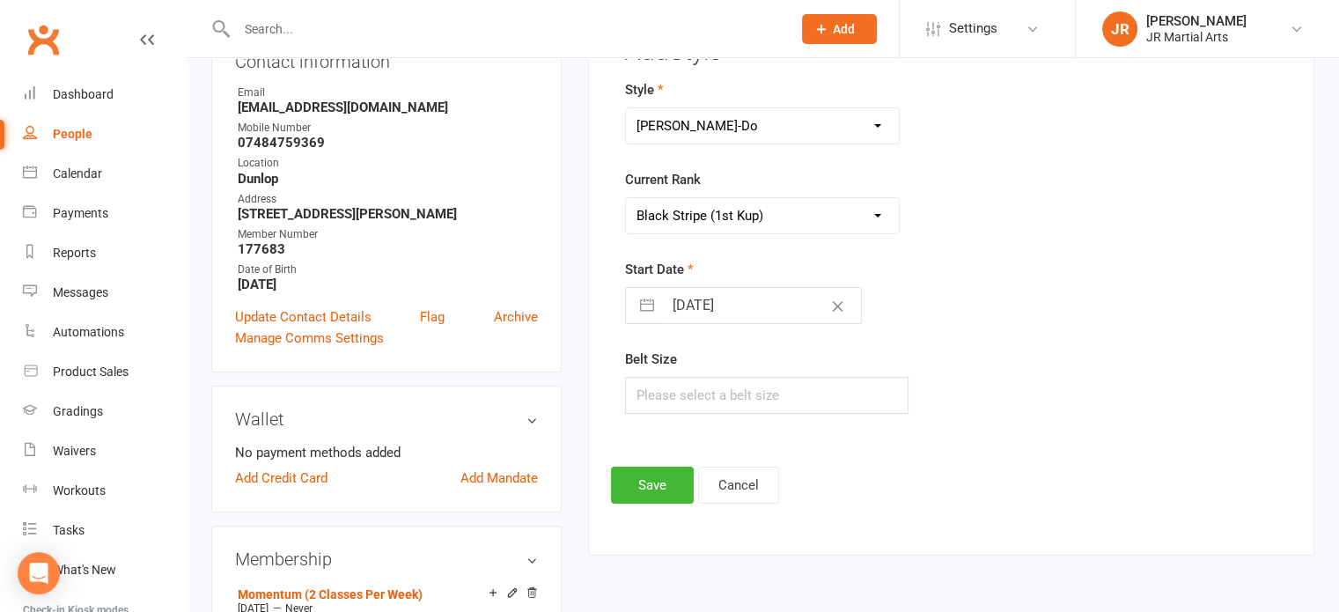
select select "6"
select select "2025"
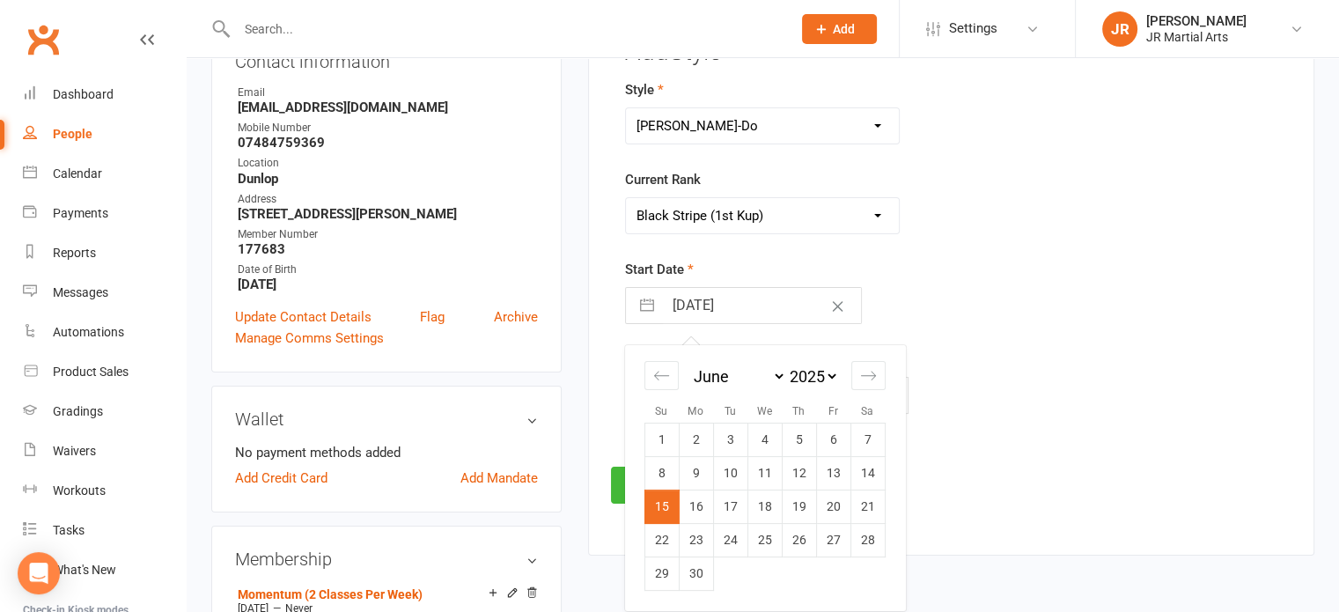
click at [833, 373] on select "2035 2034 2033 2032 2031 2030 2029 2028 2027 2026 2025 2024 2023 2022 2021 2020…" at bounding box center [812, 376] width 53 height 20
select select "4"
select select "2024"
select select "5"
select select "2024"
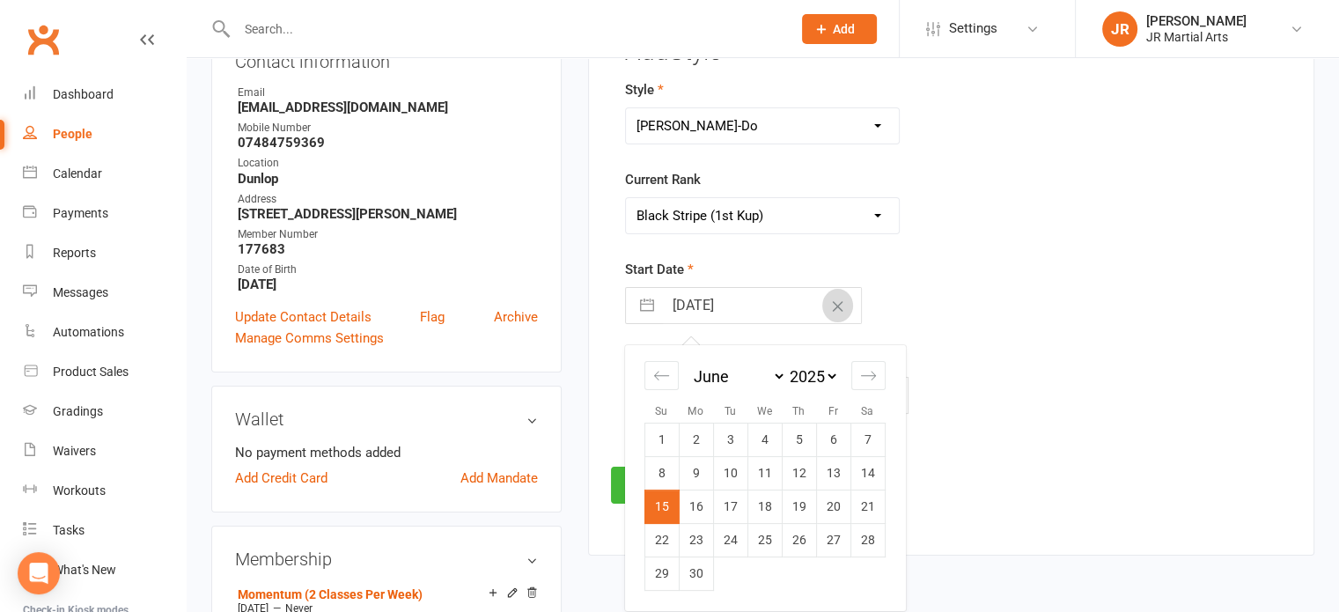
select select "6"
select select "2024"
click at [673, 534] on td "16" at bounding box center [662, 540] width 34 height 33
type input "[DATE]"
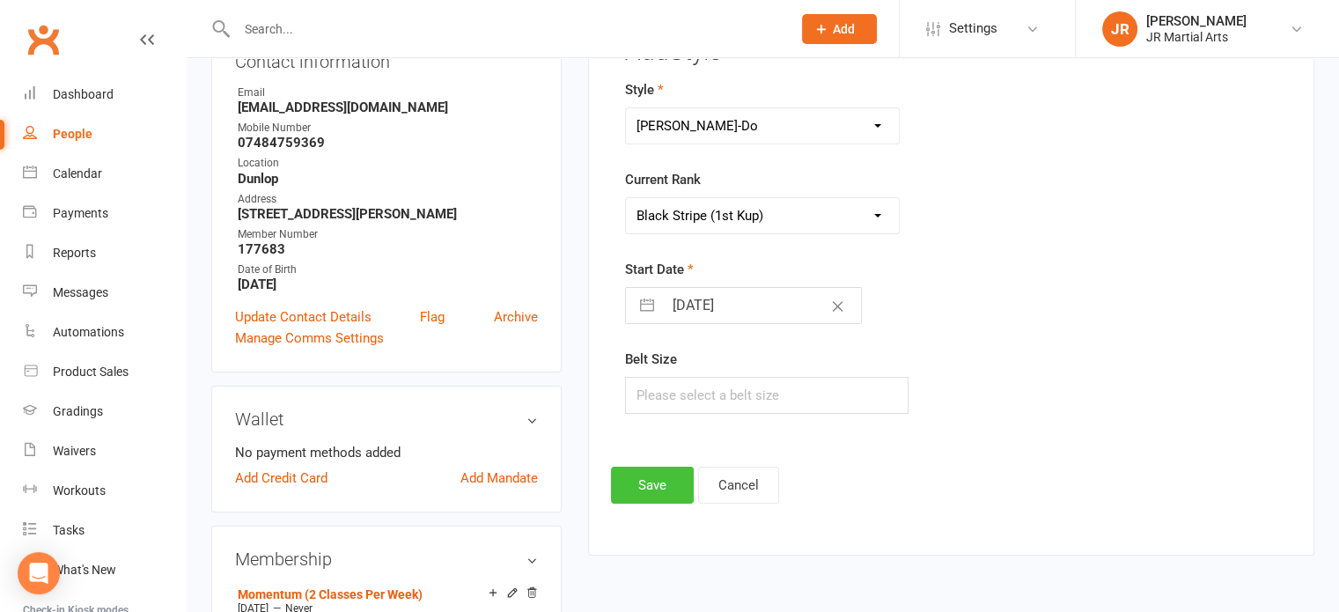
click at [657, 476] on button "Save" at bounding box center [652, 485] width 83 height 37
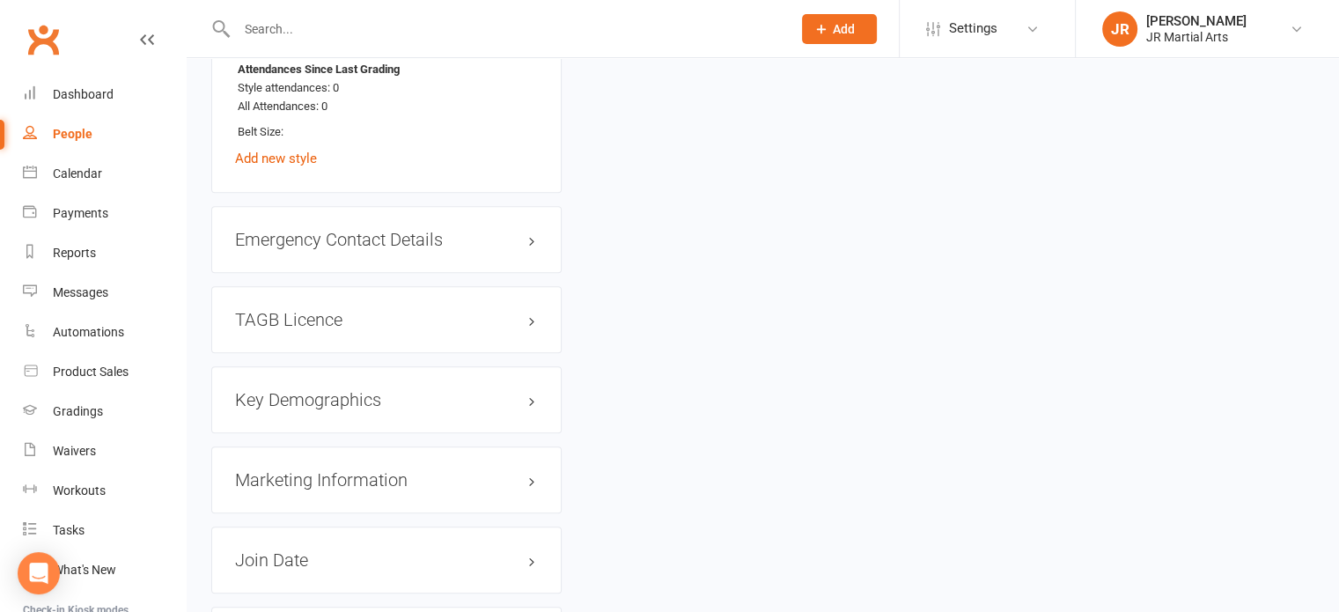
scroll to position [1456, 0]
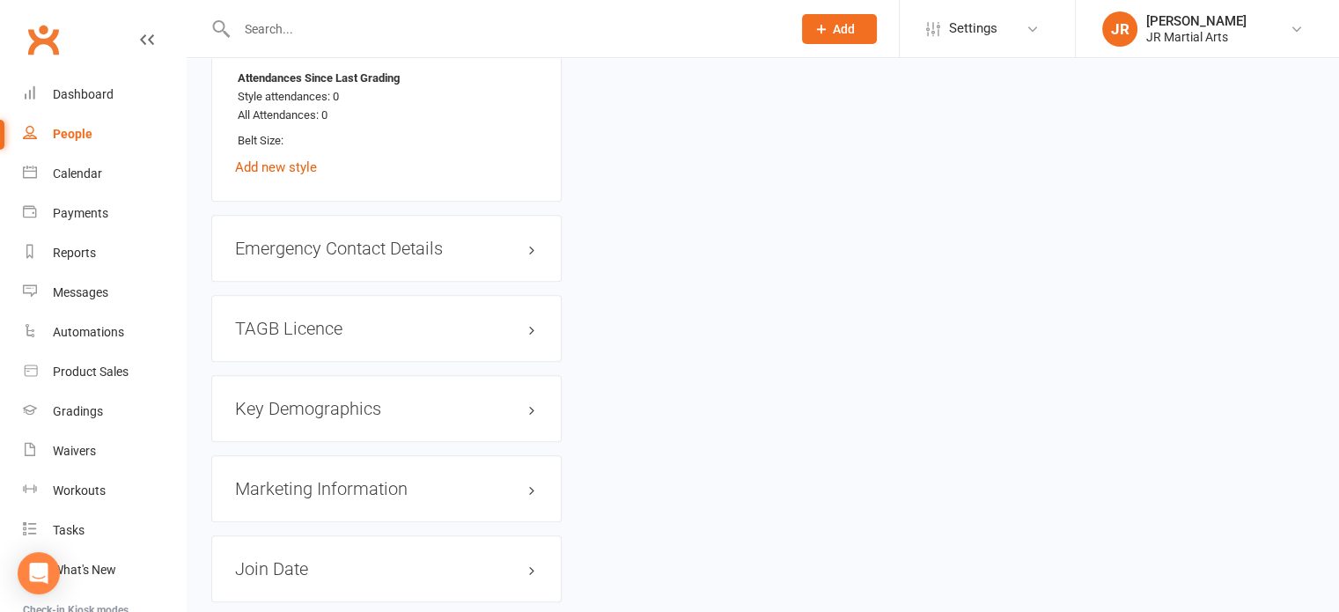
click at [371, 314] on div "TAGB Licence edit" at bounding box center [386, 328] width 350 height 67
click at [371, 321] on h3 "TAGB Licence edit" at bounding box center [386, 328] width 303 height 19
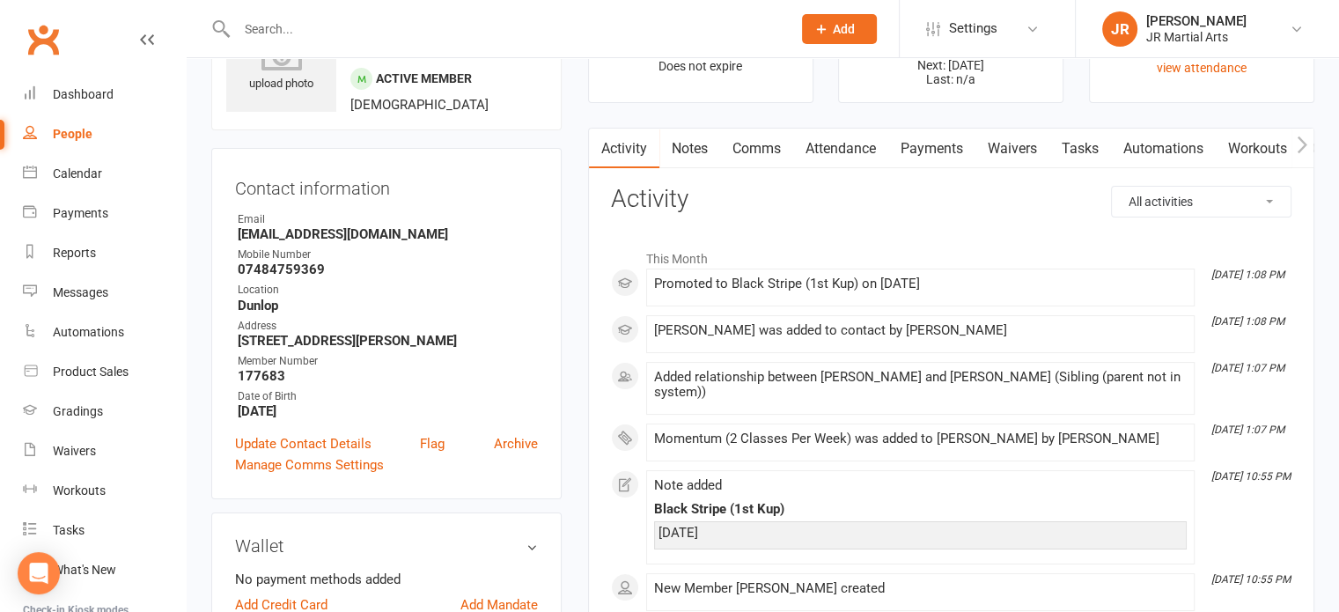
scroll to position [0, 0]
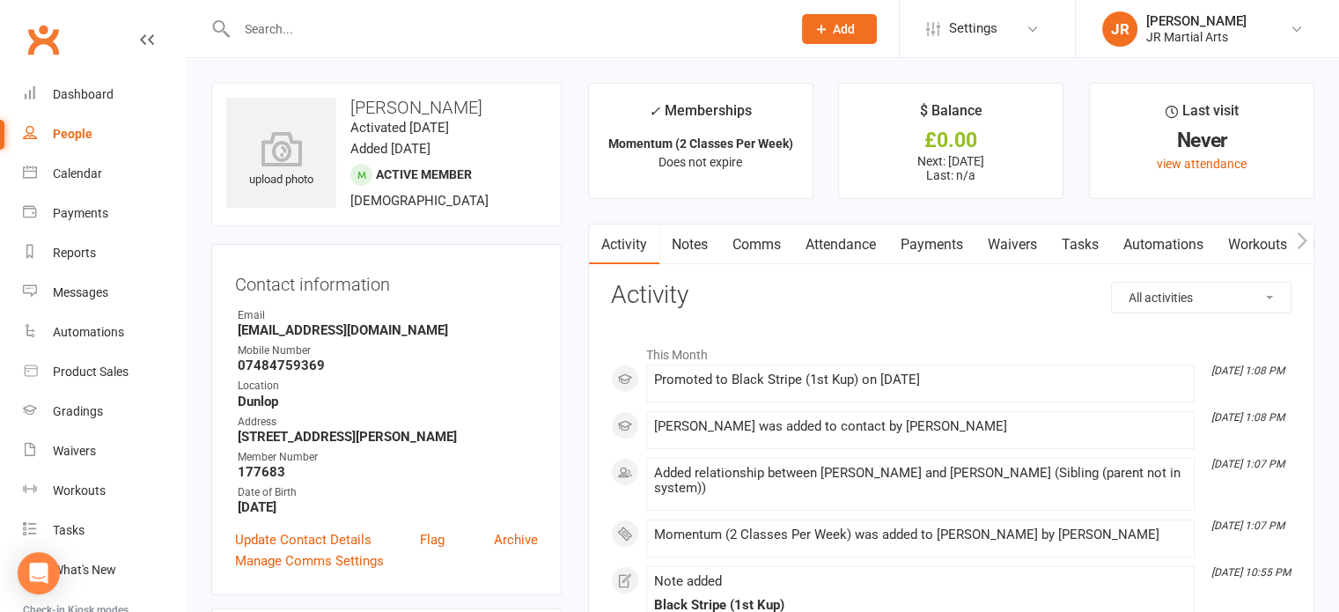
click at [341, 33] on input "text" at bounding box center [506, 29] width 548 height 25
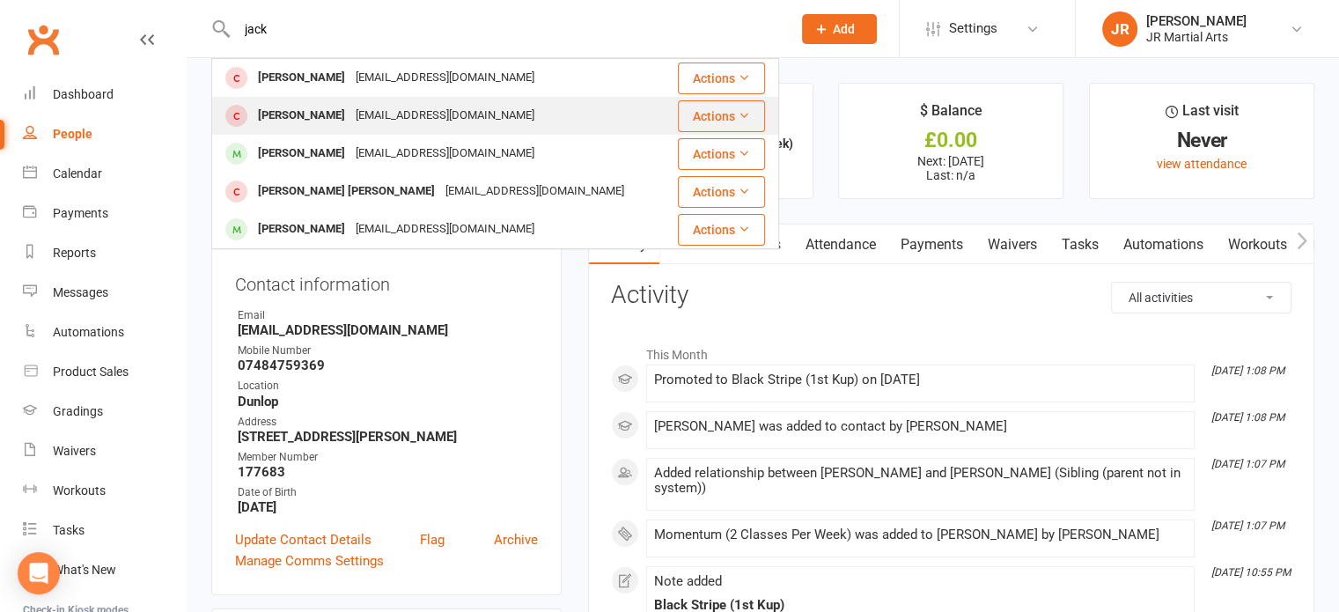
type input "jack"
click at [304, 116] on div "[PERSON_NAME]" at bounding box center [302, 116] width 98 height 26
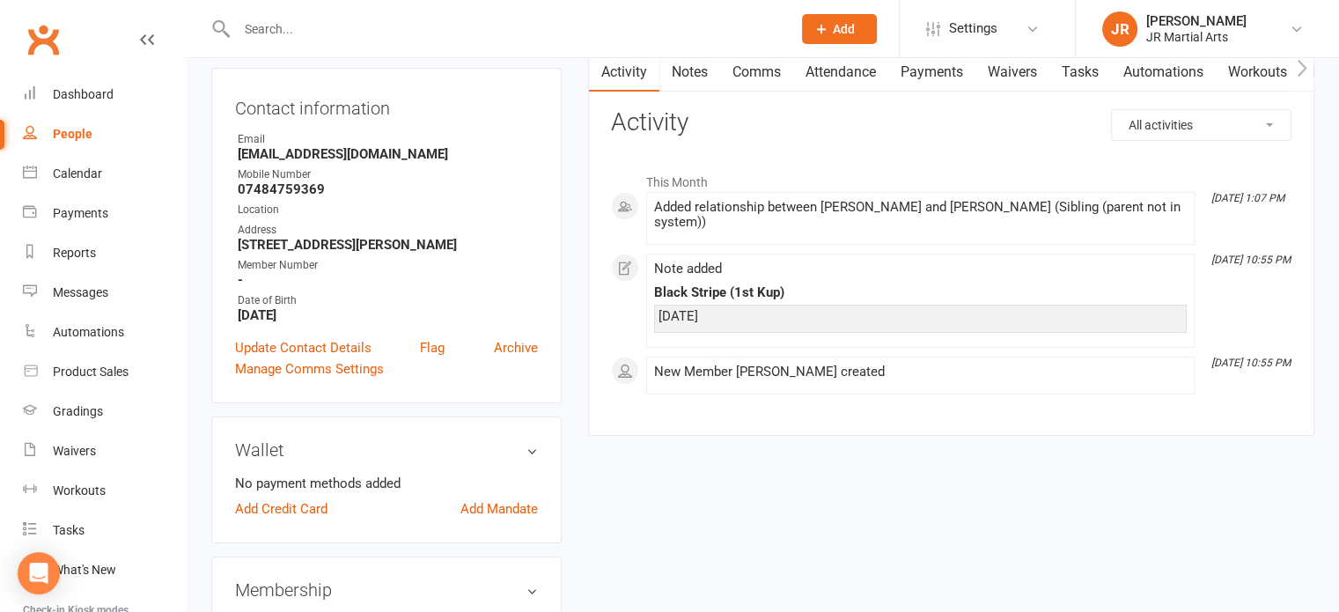
scroll to position [176, 0]
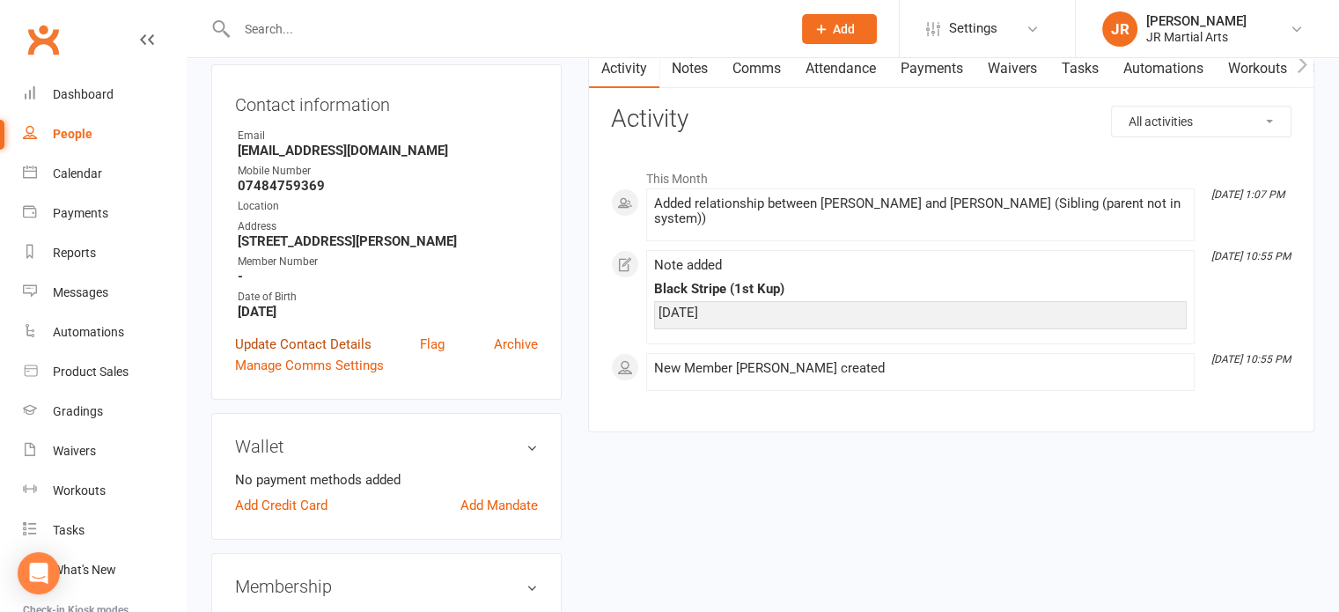
click at [314, 348] on link "Update Contact Details" at bounding box center [303, 344] width 136 height 21
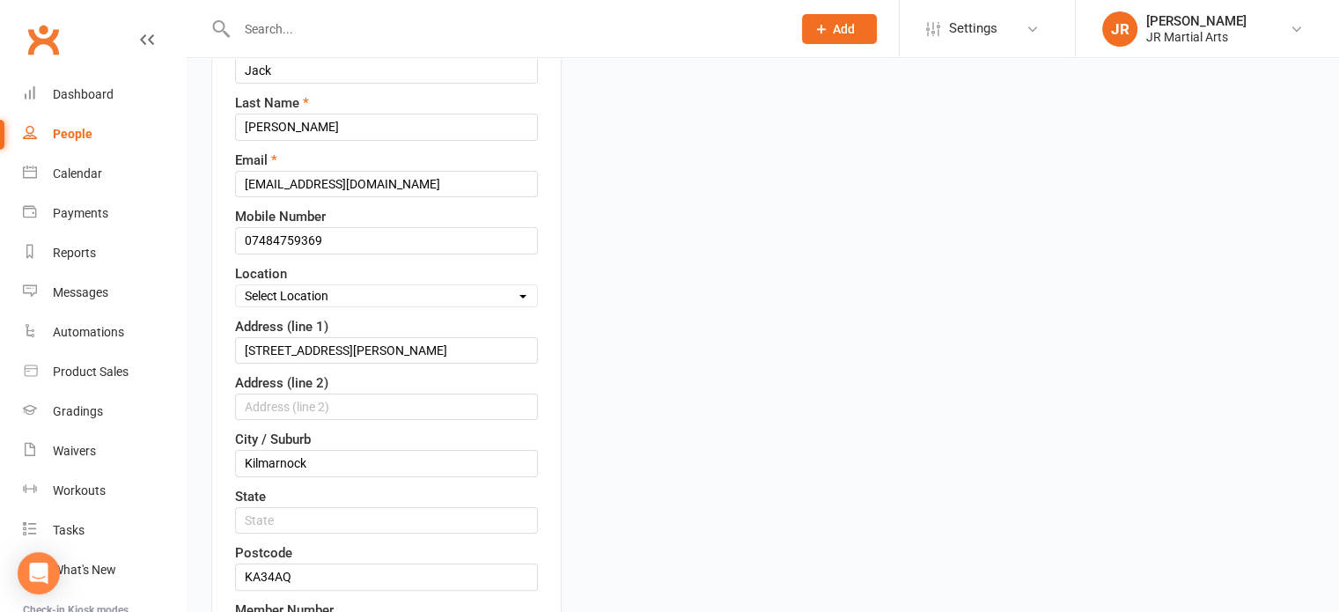
scroll to position [259, 0]
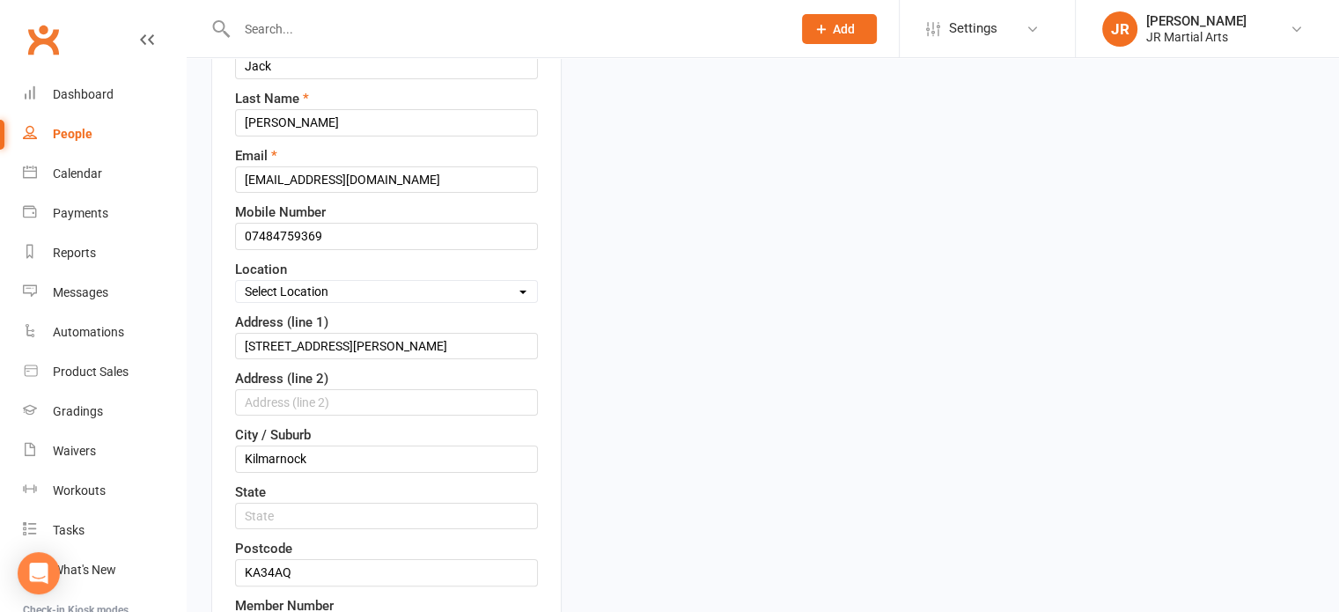
click at [339, 284] on select "Select Location Dunlop [GEOGRAPHIC_DATA] [GEOGRAPHIC_DATA] [GEOGRAPHIC_DATA] [G…" at bounding box center [386, 291] width 301 height 19
select select "0"
click at [236, 282] on select "Select Location Dunlop [GEOGRAPHIC_DATA] [GEOGRAPHIC_DATA] [GEOGRAPHIC_DATA] [G…" at bounding box center [386, 291] width 301 height 19
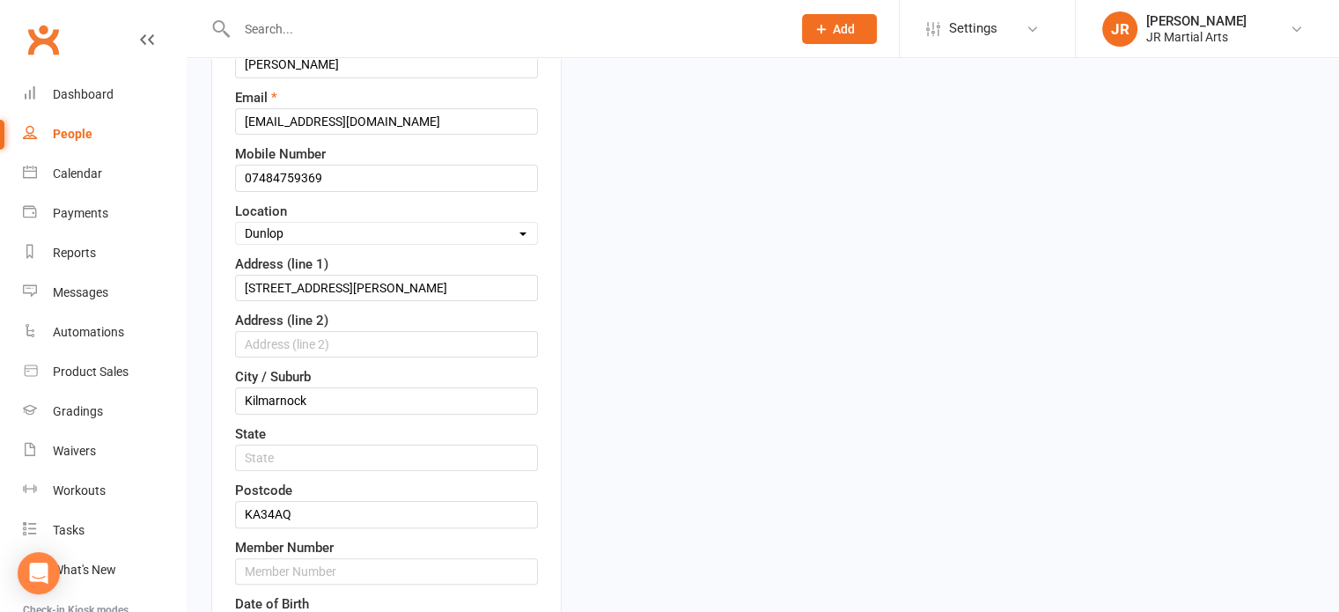
scroll to position [347, 0]
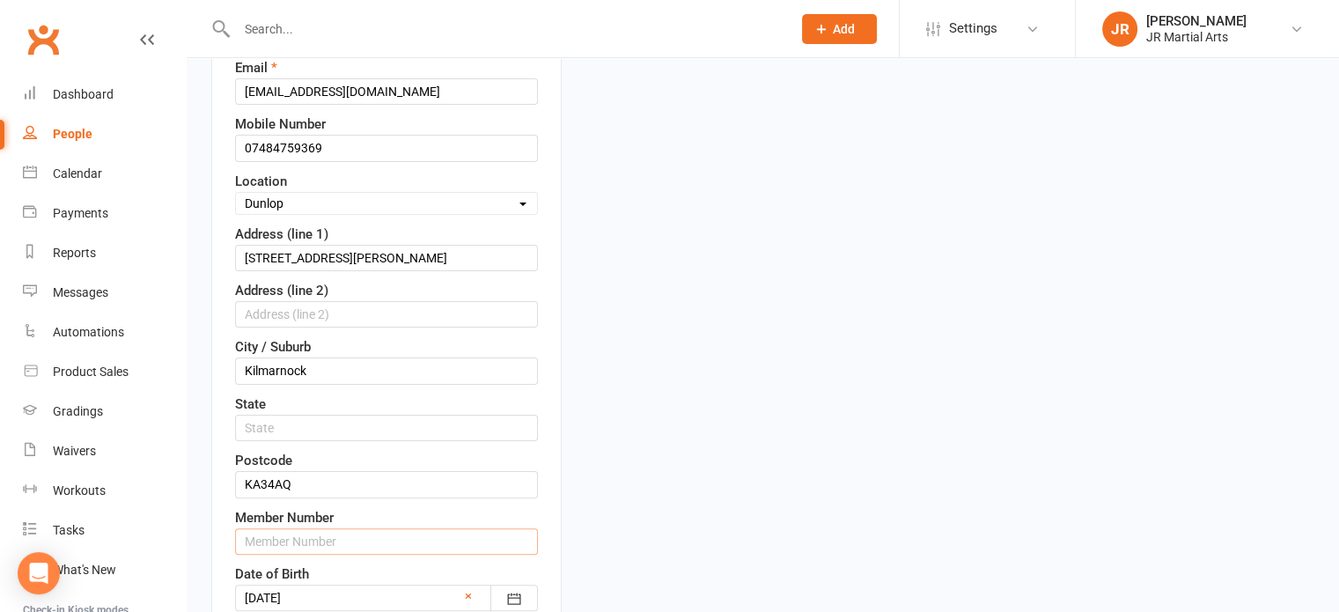
click at [284, 546] on input "text" at bounding box center [386, 541] width 303 height 26
paste input "184544"
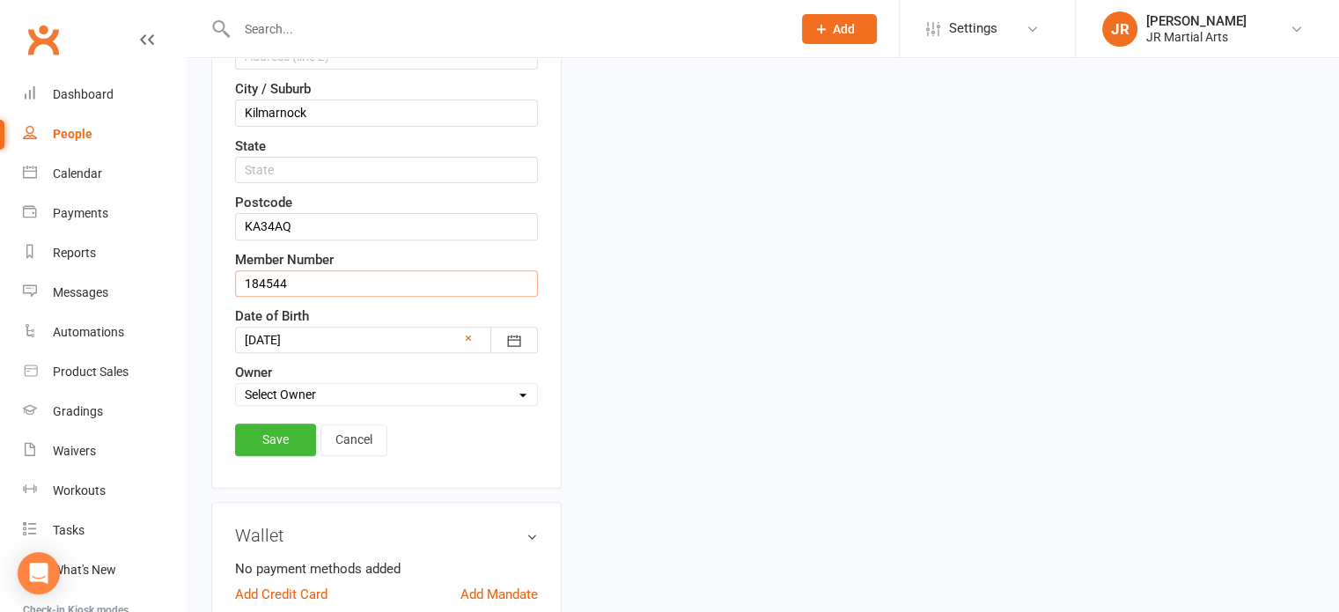
scroll to position [699, 0]
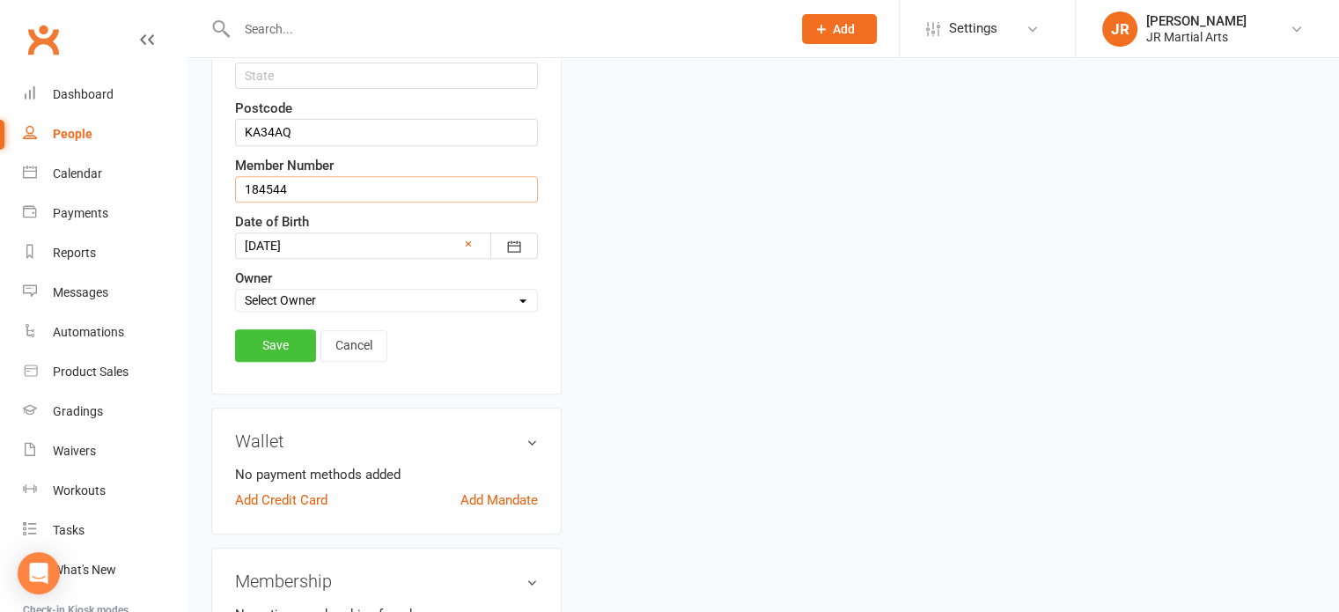
type input "184544"
click at [274, 329] on link "Save" at bounding box center [275, 345] width 81 height 32
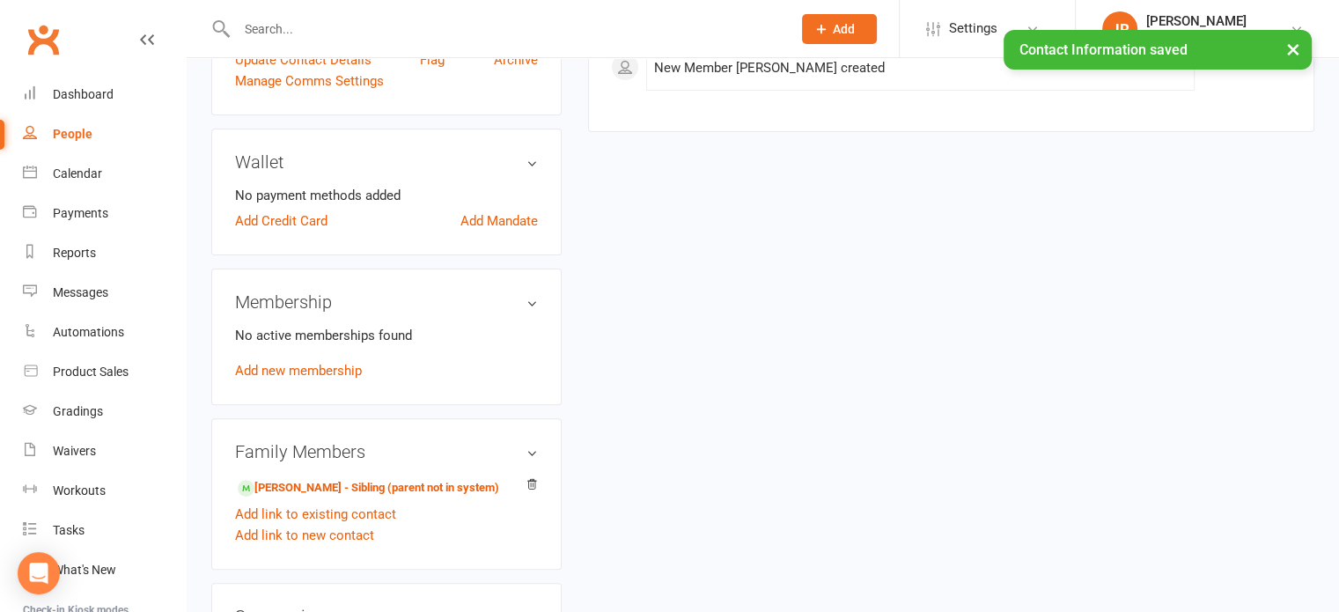
scroll to position [435, 0]
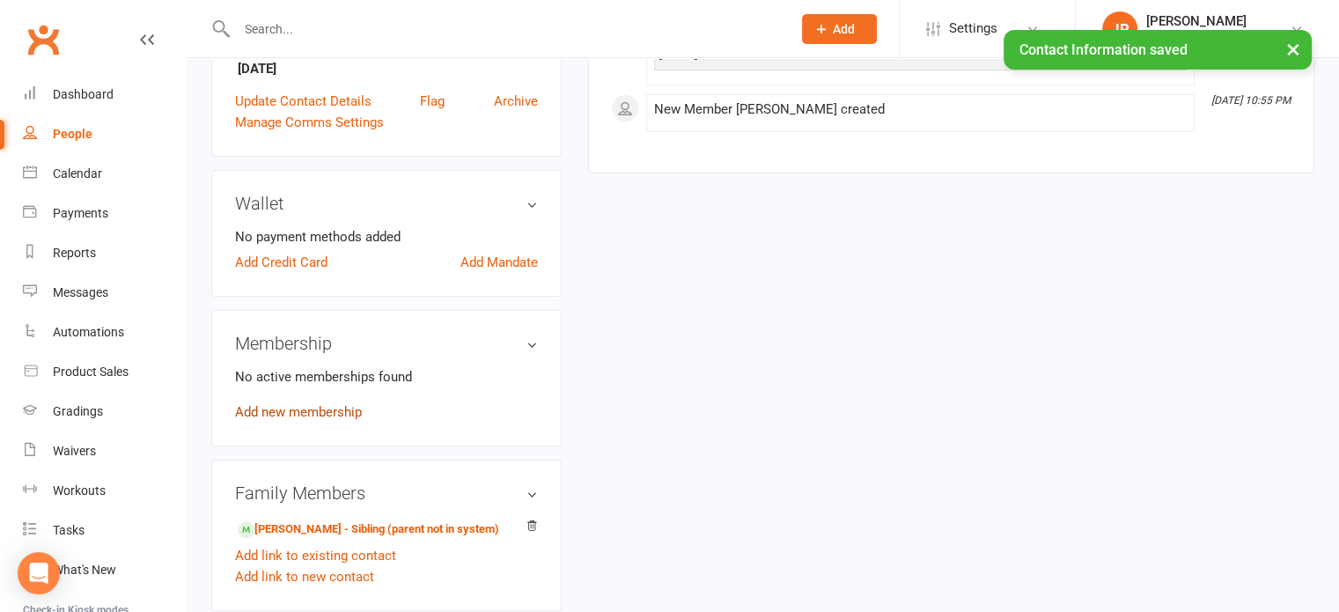
click at [289, 409] on link "Add new membership" at bounding box center [298, 412] width 127 height 16
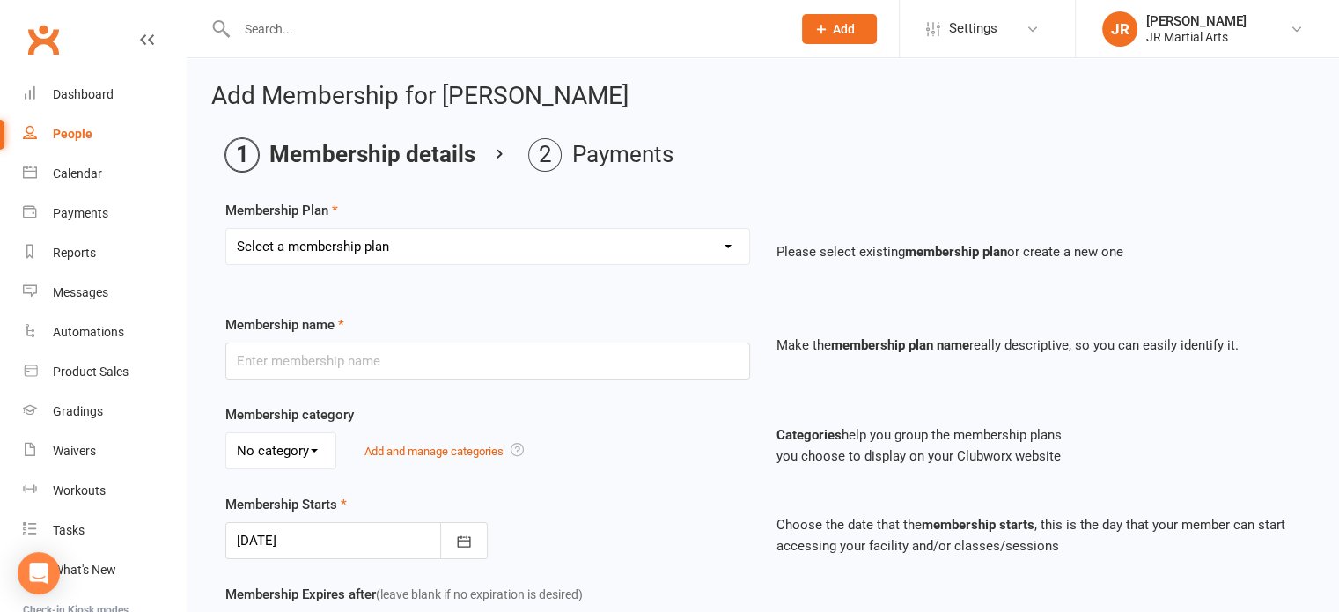
click at [429, 244] on select "Select a membership plan Create new Membership Plan Elite (Unlimited Classes) M…" at bounding box center [487, 246] width 523 height 35
select select "2"
click at [226, 229] on select "Select a membership plan Create new Membership Plan Elite (Unlimited Classes) M…" at bounding box center [487, 246] width 523 height 35
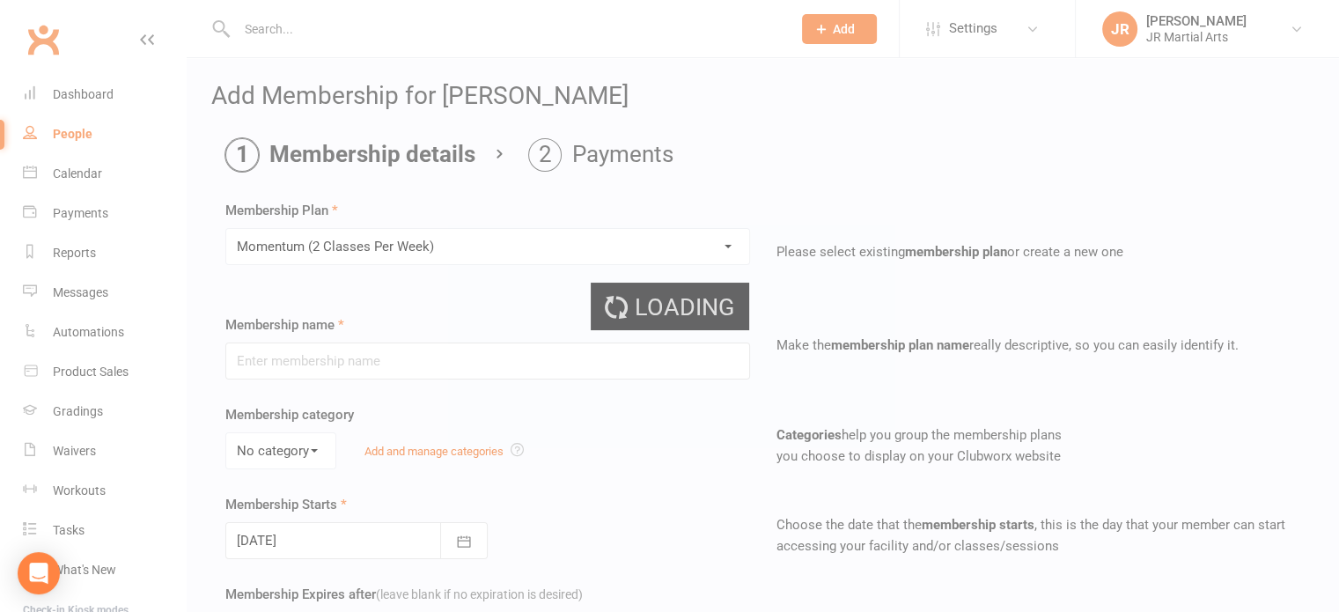
type input "Momentum (2 Classes Per Week)"
select select "0"
type input "[DATE]"
type input "0"
type input "2"
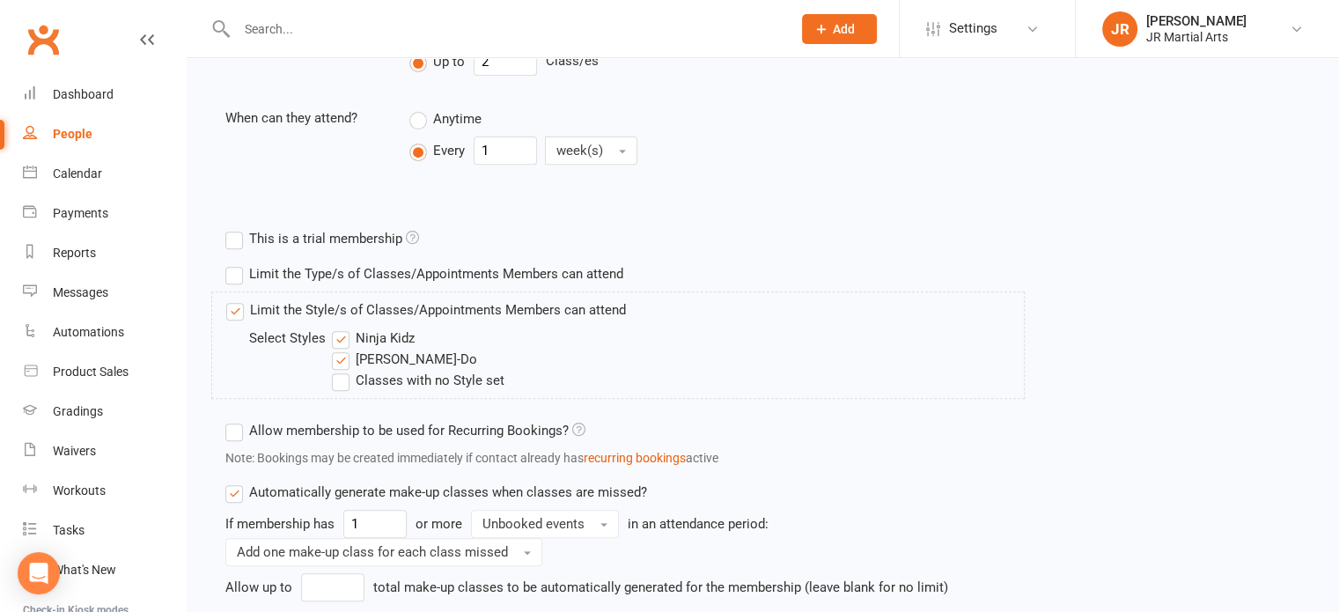
scroll to position [705, 0]
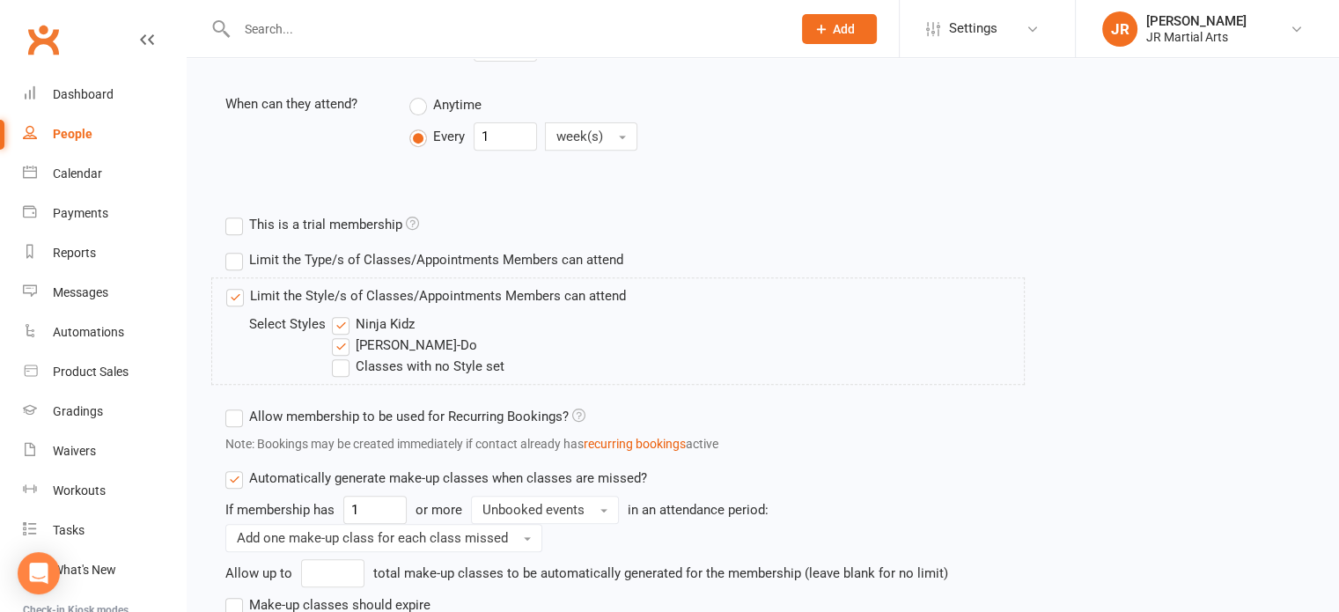
click at [341, 322] on label "Ninja Kidz" at bounding box center [373, 324] width 83 height 21
click at [341, 314] on input "Ninja Kidz" at bounding box center [337, 314] width 11 height 0
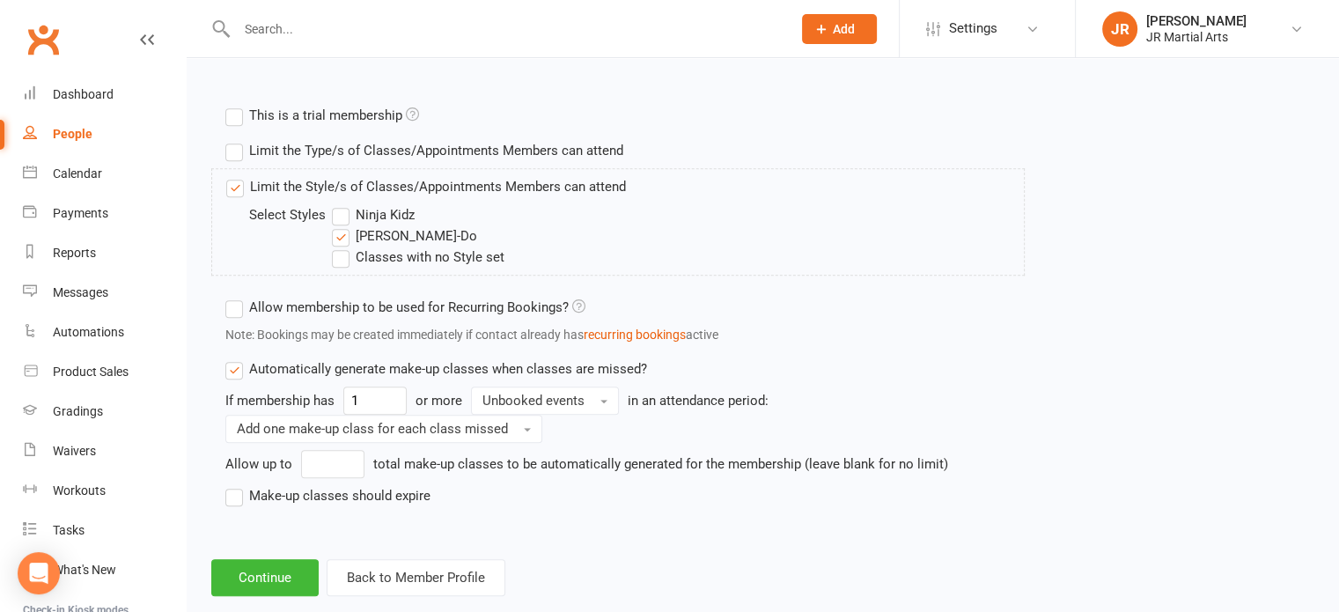
scroll to position [845, 0]
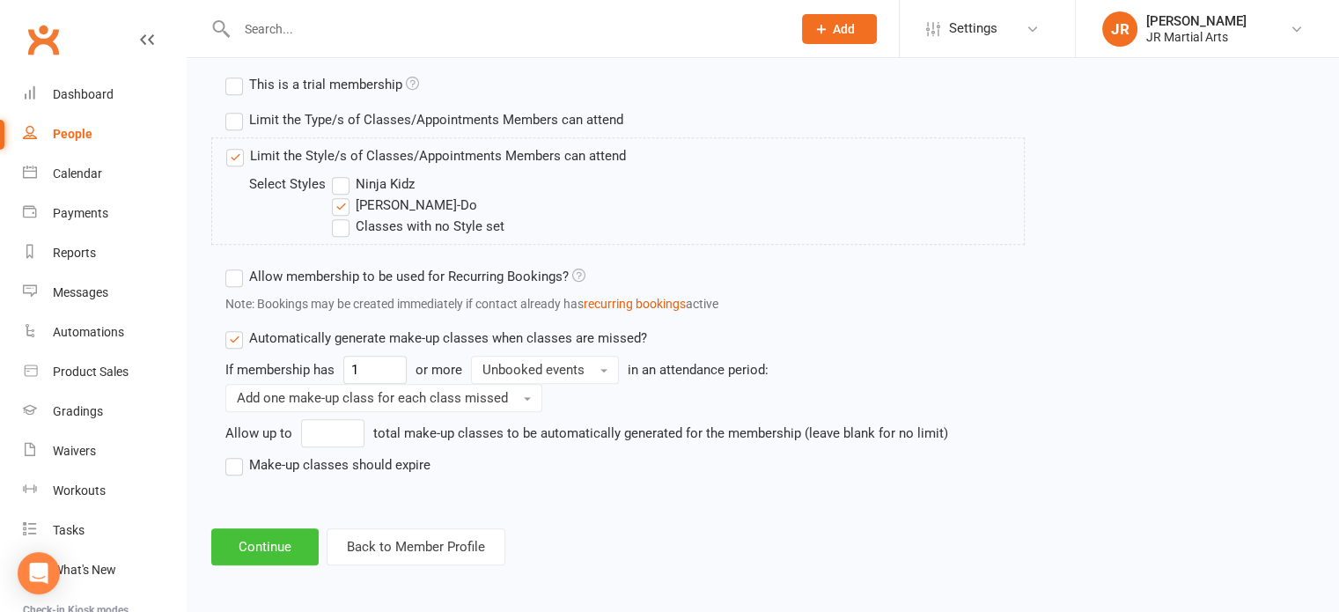
click at [255, 535] on button "Continue" at bounding box center [264, 546] width 107 height 37
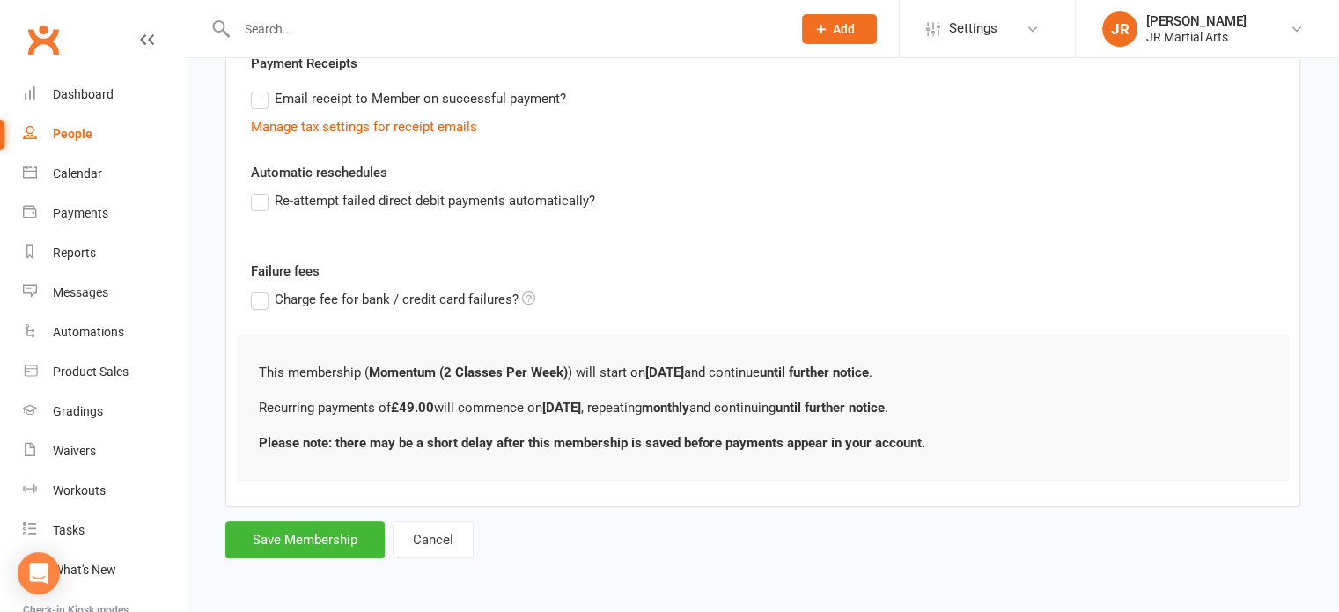
scroll to position [0, 0]
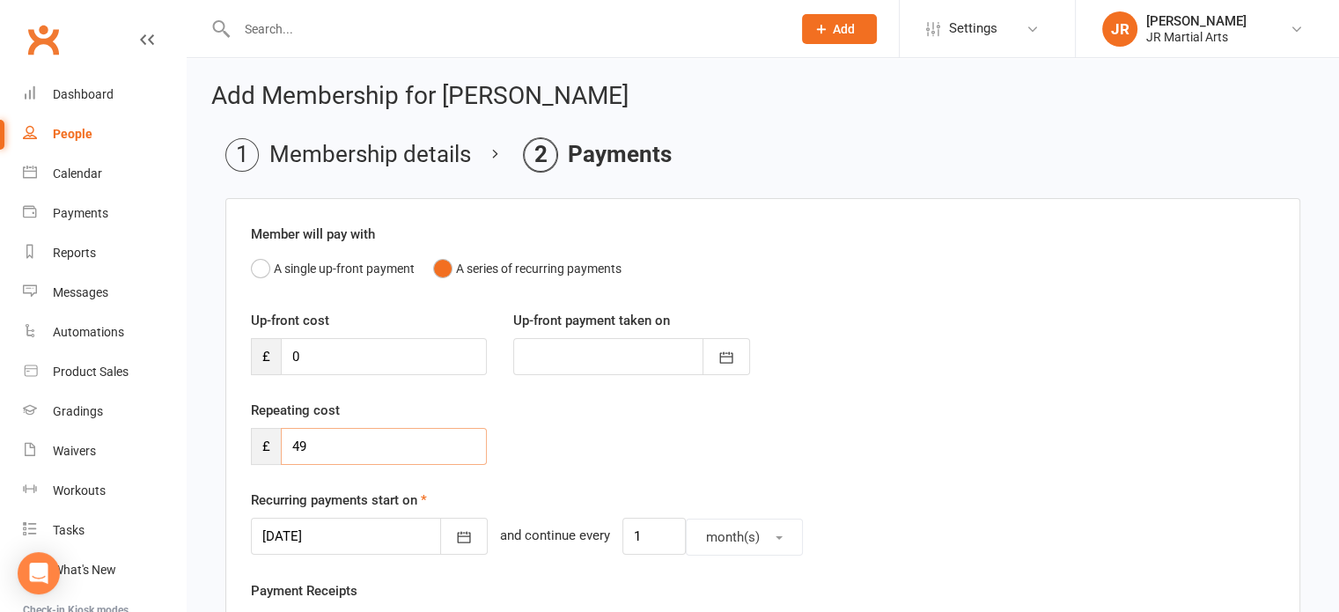
click at [363, 446] on input "49" at bounding box center [384, 446] width 206 height 37
type input "4"
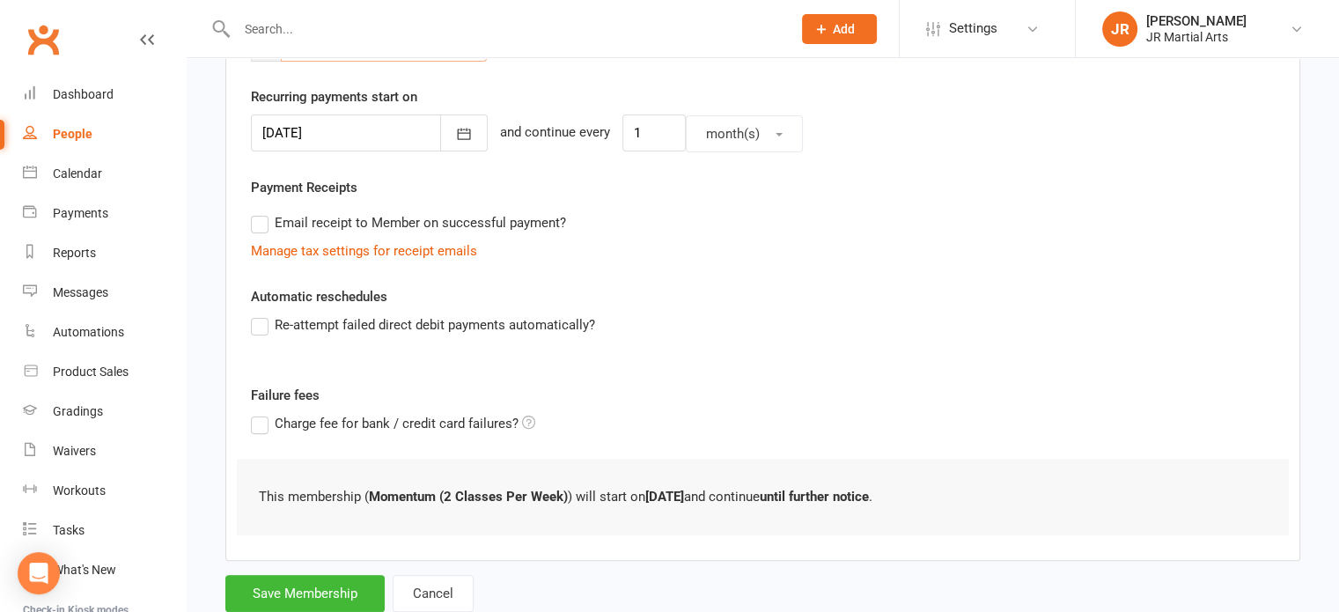
scroll to position [454, 0]
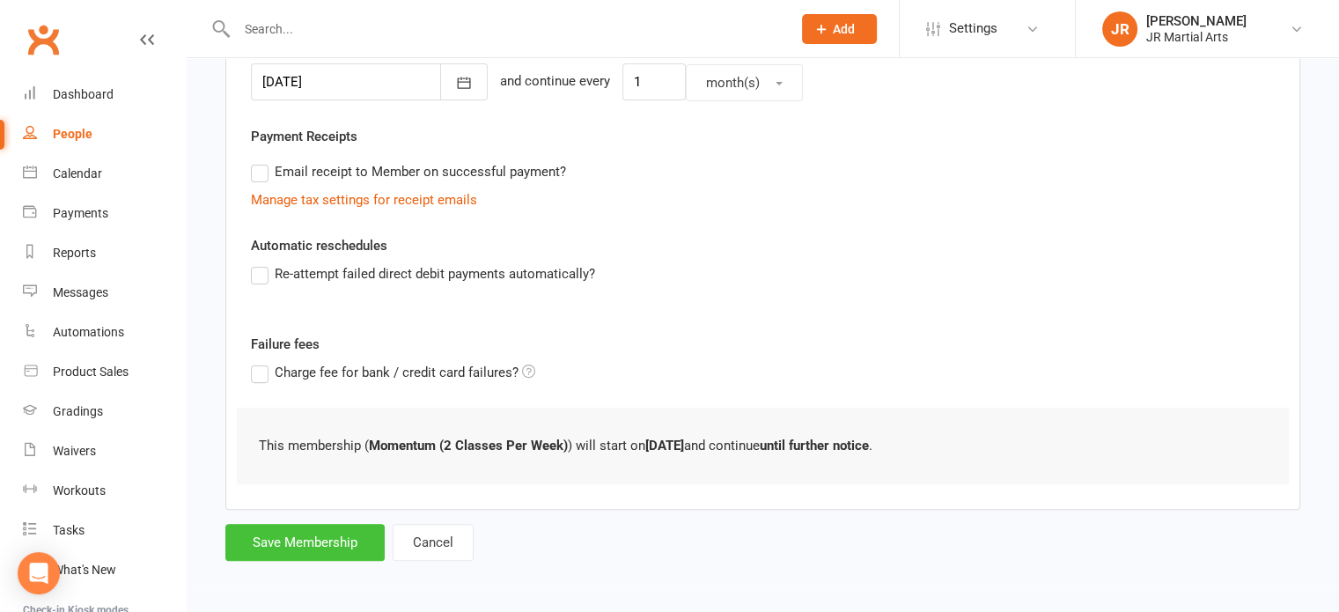
type input "0"
click at [305, 528] on button "Save Membership" at bounding box center [304, 542] width 159 height 37
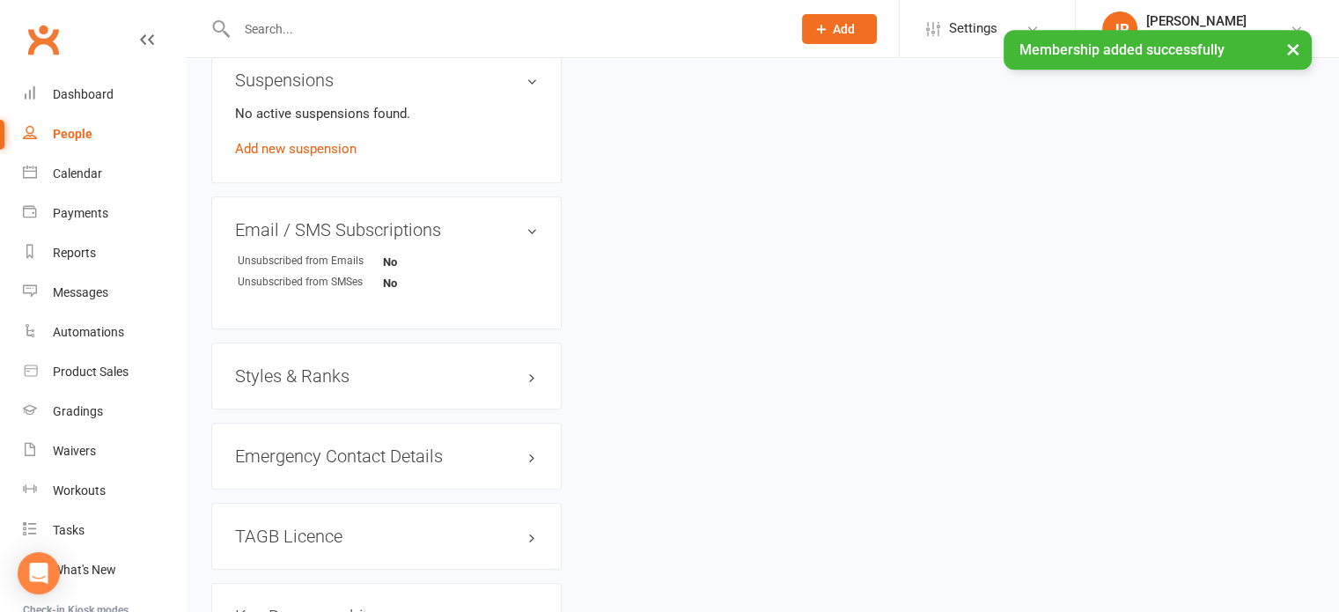
scroll to position [1057, 0]
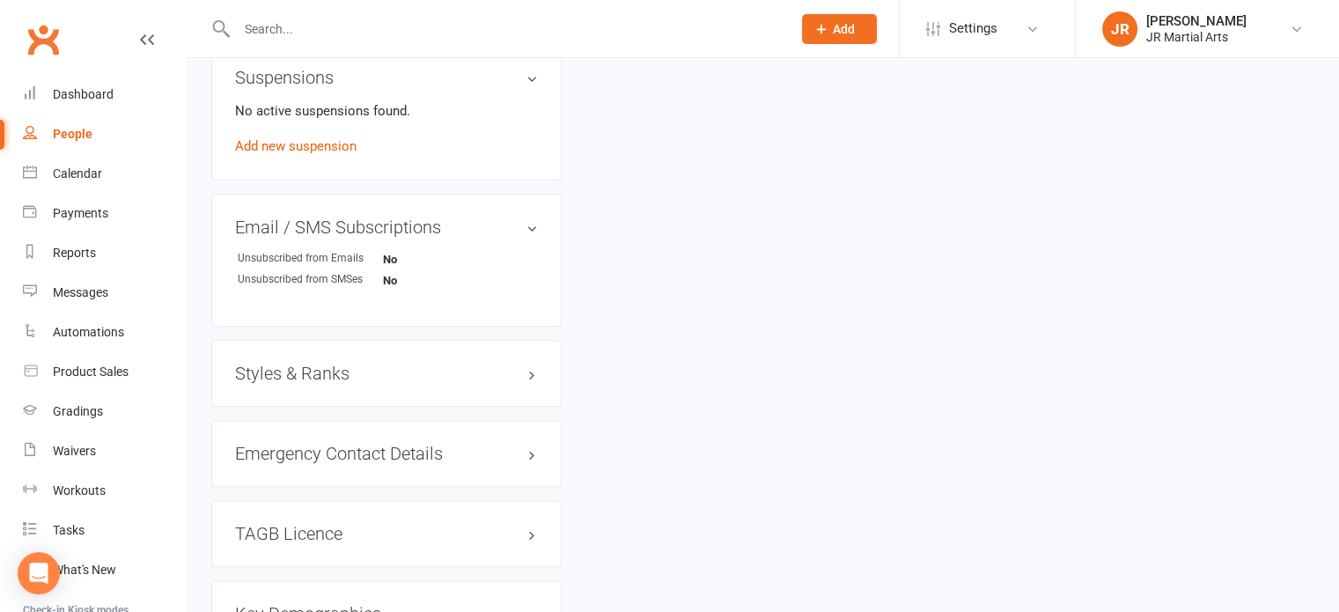
click at [333, 365] on h3 "Styles & Ranks" at bounding box center [386, 373] width 303 height 19
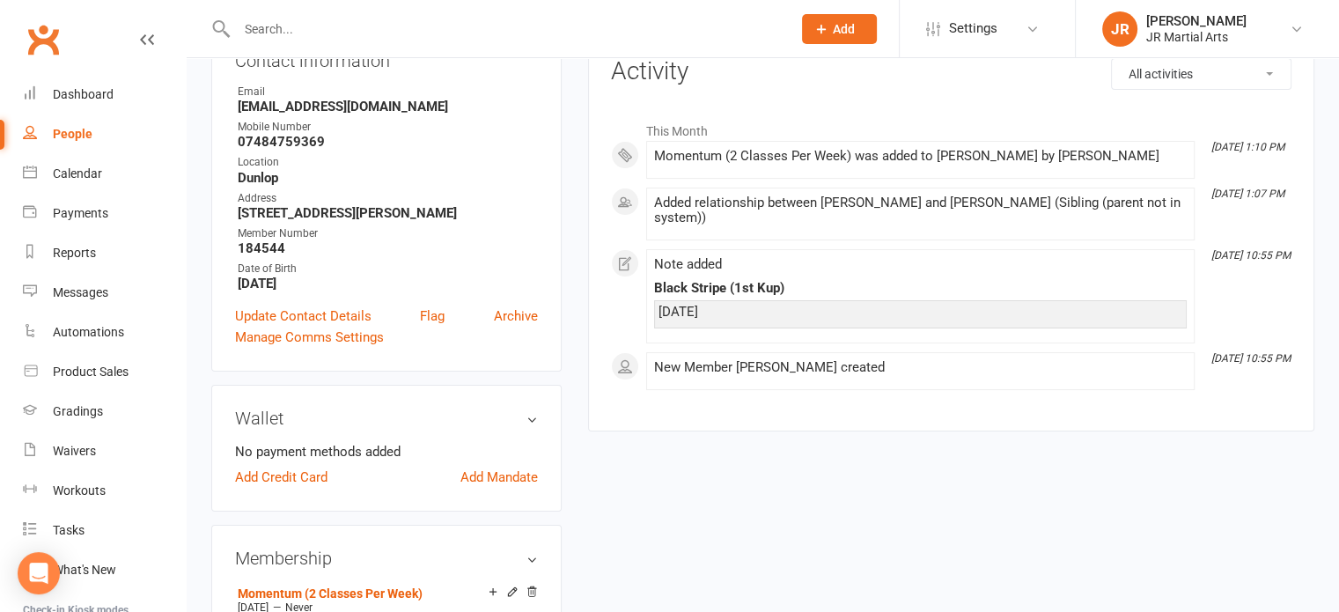
scroll to position [264, 0]
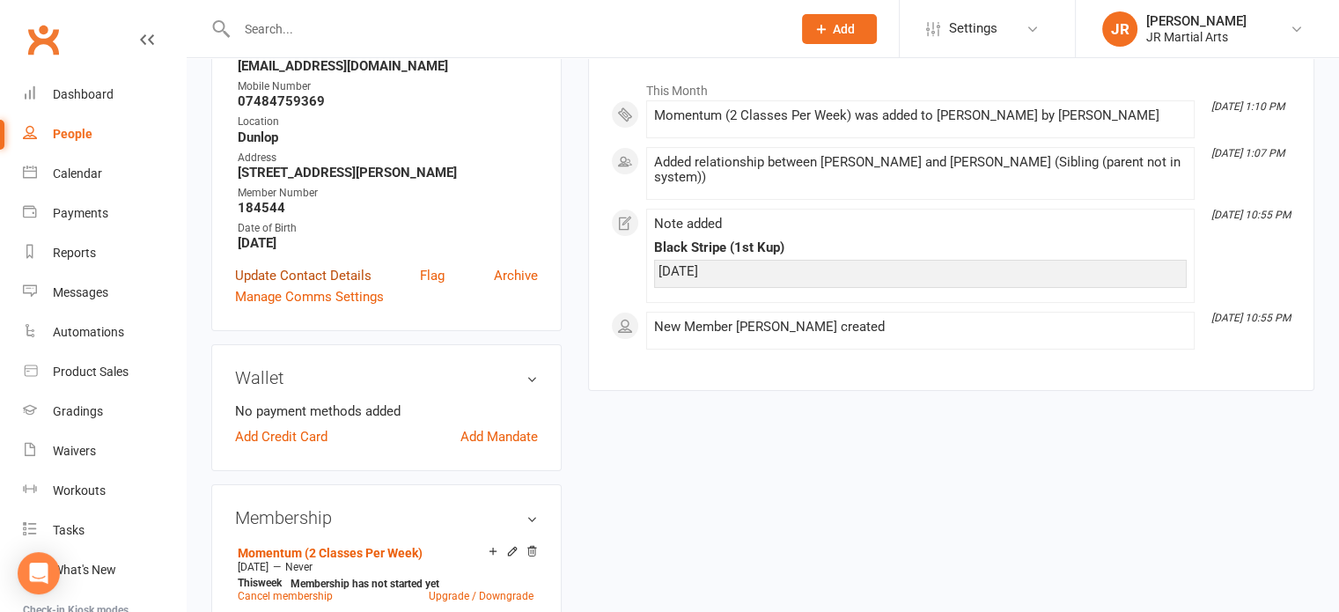
click at [360, 281] on link "Update Contact Details" at bounding box center [303, 275] width 136 height 21
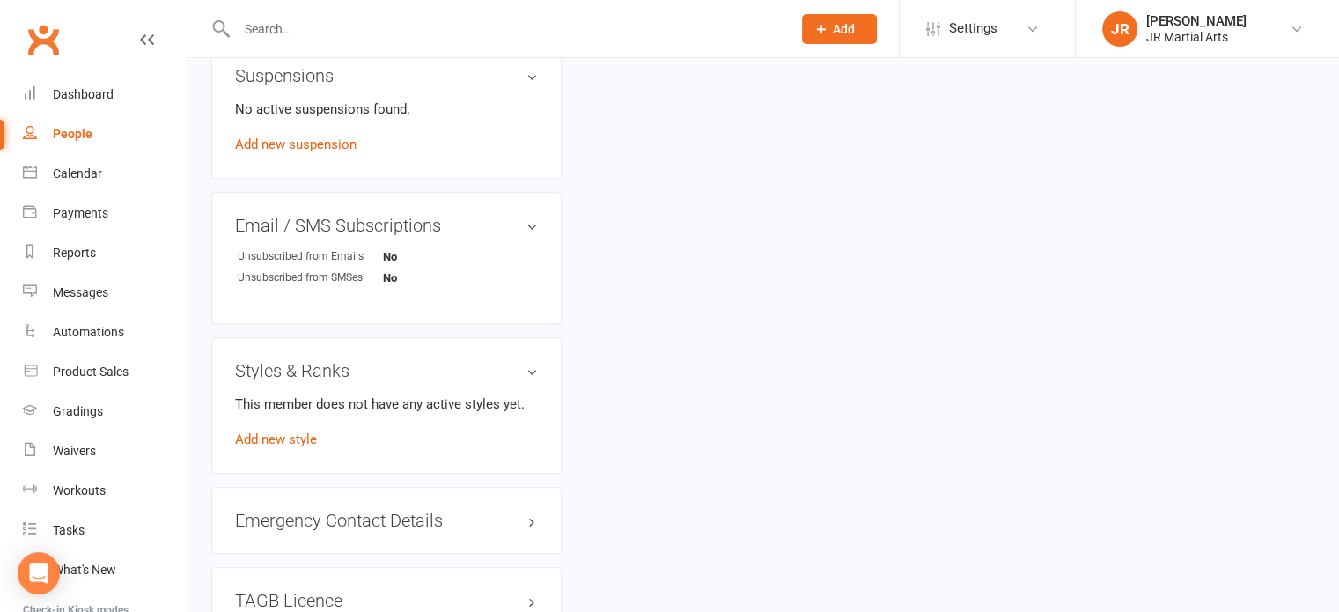
scroll to position [1668, 0]
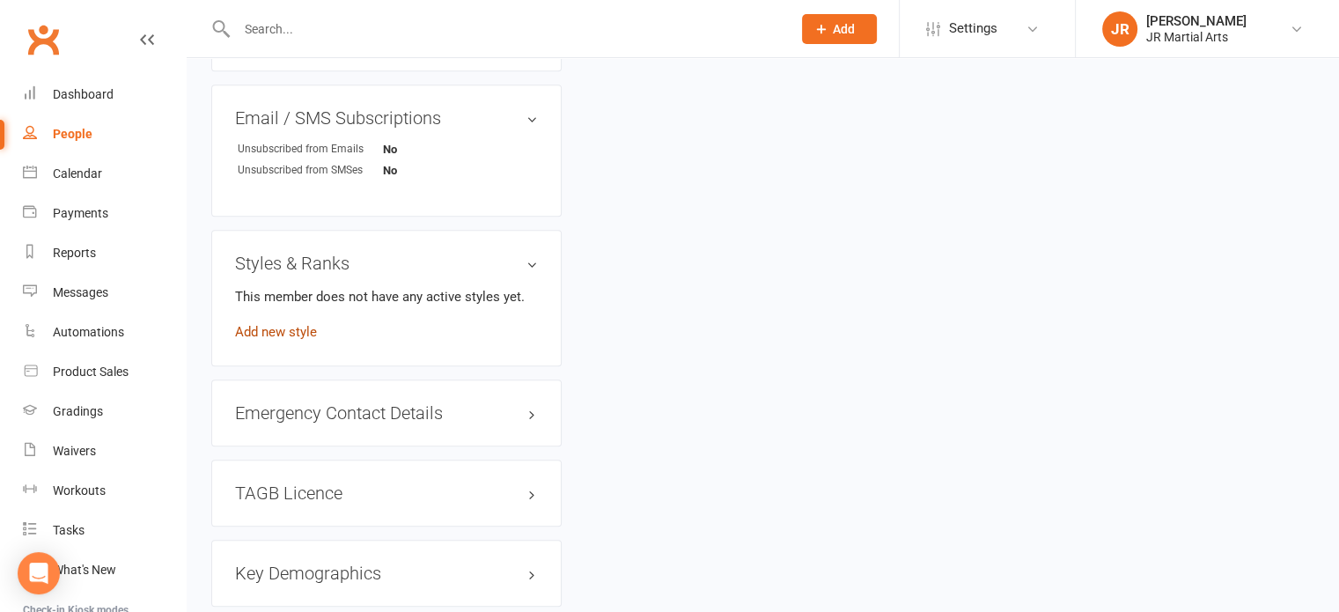
click at [280, 327] on link "Add new style" at bounding box center [276, 332] width 82 height 16
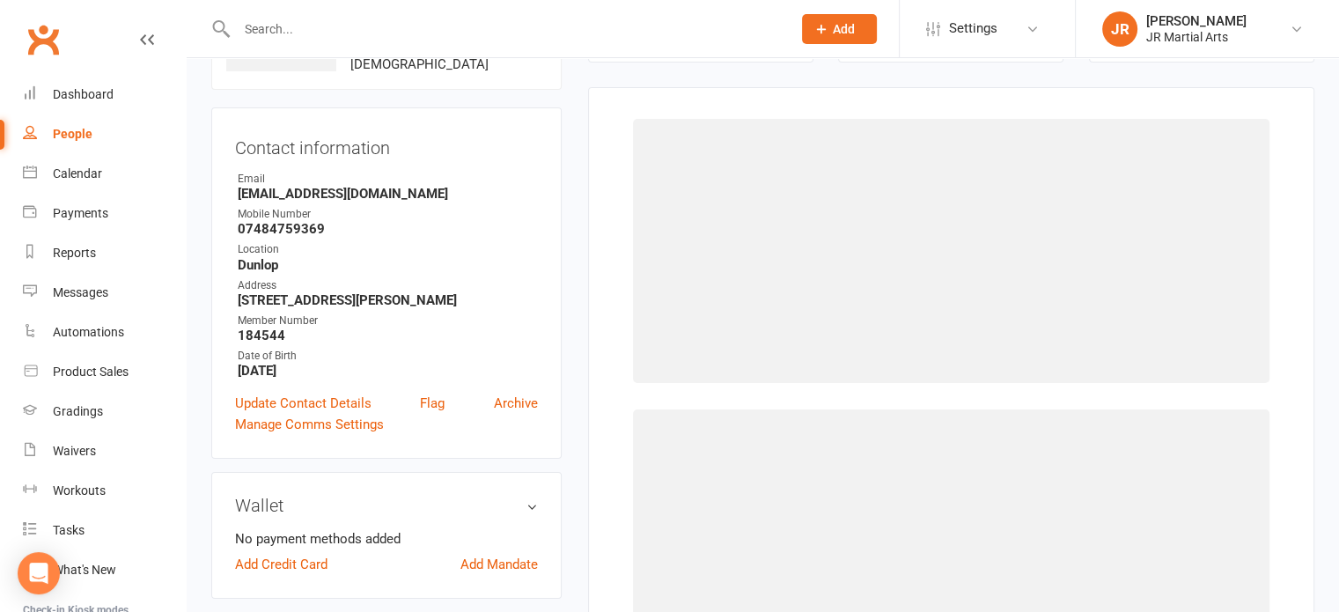
scroll to position [135, 0]
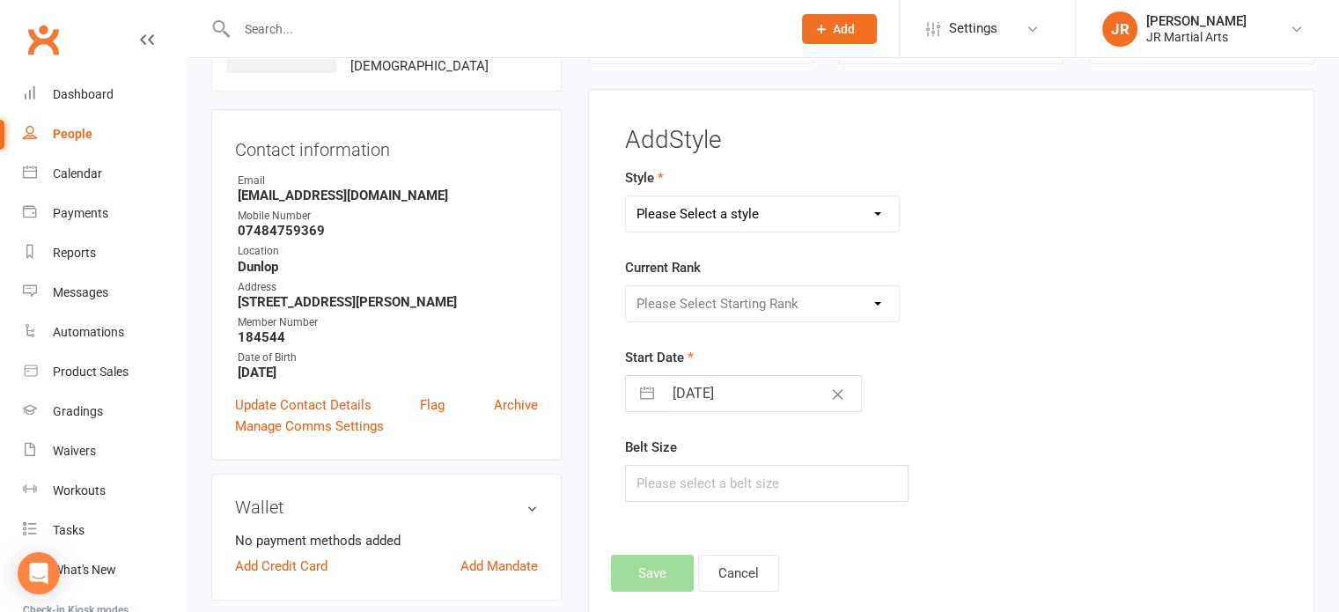
click at [784, 209] on select "Please Select a style Ninja Kidz Tae Kwon-Do" at bounding box center [763, 213] width 274 height 35
select select "3634"
click at [626, 196] on select "Please Select a style Ninja Kidz Tae Kwon-Do" at bounding box center [763, 213] width 274 height 35
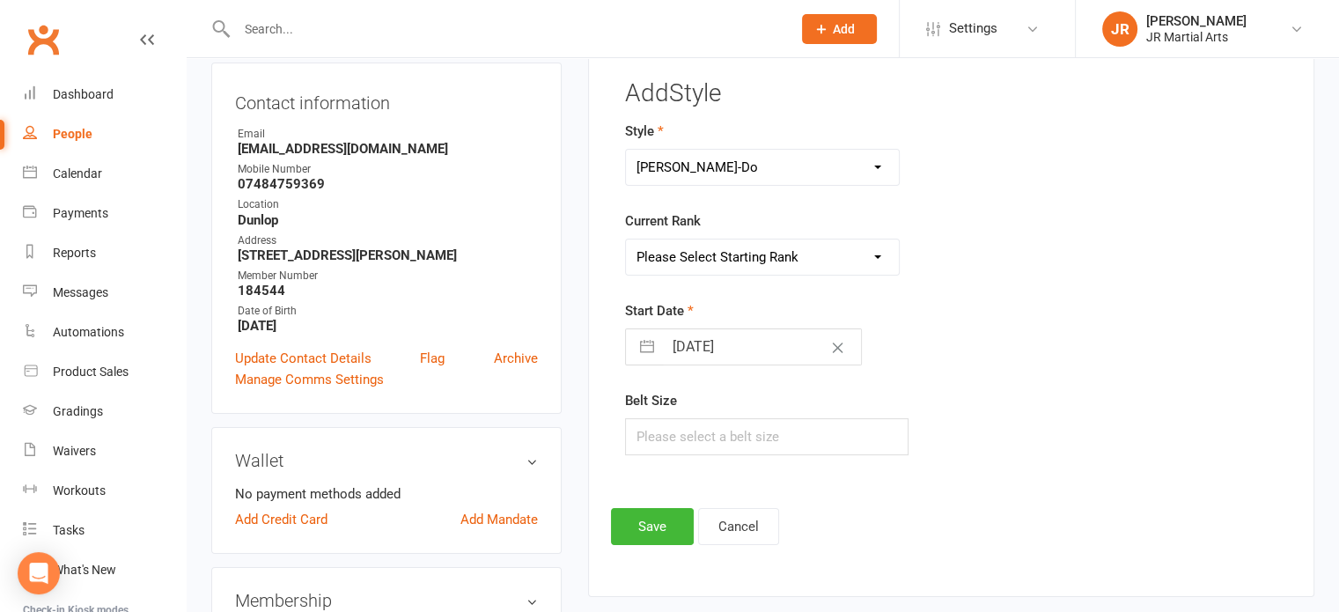
scroll to position [223, 0]
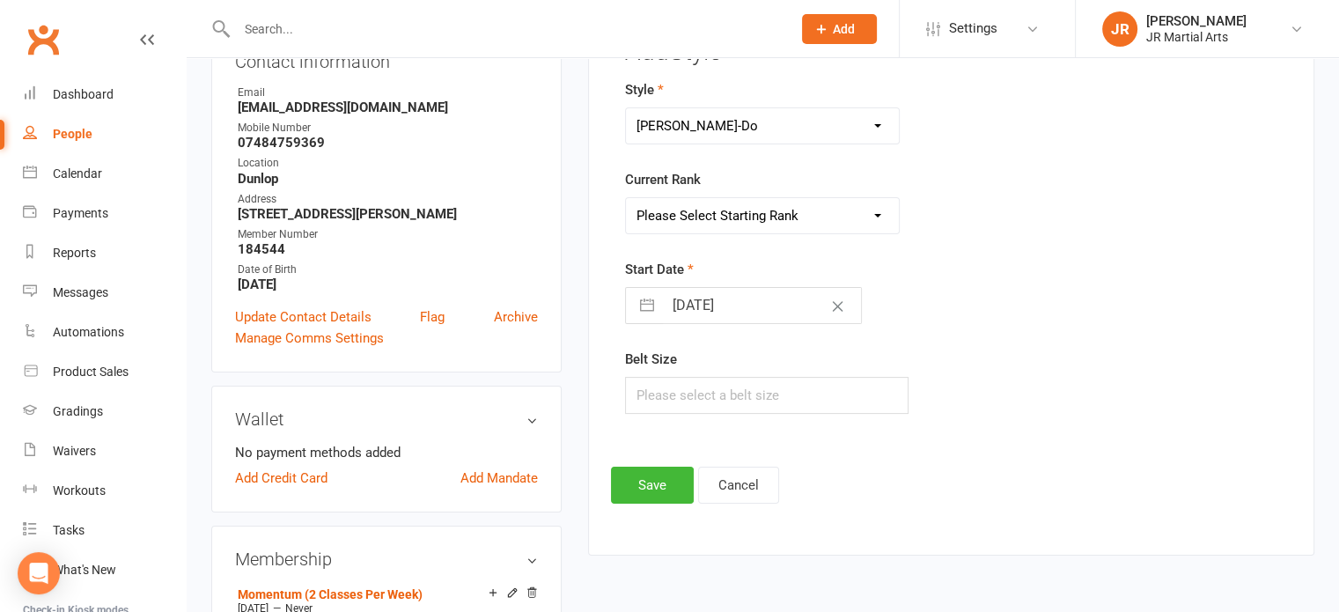
click at [743, 210] on select "Please Select Starting Rank White Belt (10th Kup) Yellow Stripe (9th Kup) Yello…" at bounding box center [763, 215] width 274 height 35
select select "43081"
click at [626, 198] on select "Please Select Starting Rank White Belt (10th Kup) Yellow Stripe (9th Kup) Yello…" at bounding box center [763, 215] width 274 height 35
click at [750, 303] on input "[DATE]" at bounding box center [762, 305] width 198 height 35
select select "8"
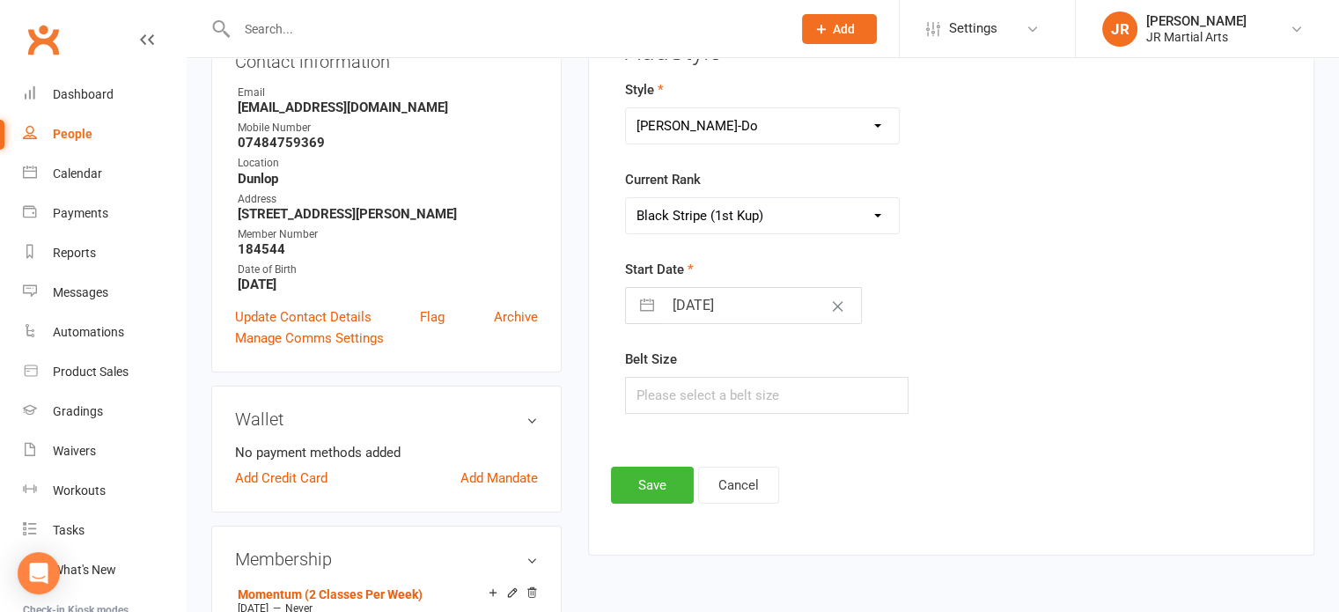
select select "2025"
select select "9"
select select "2025"
select select "10"
select select "2025"
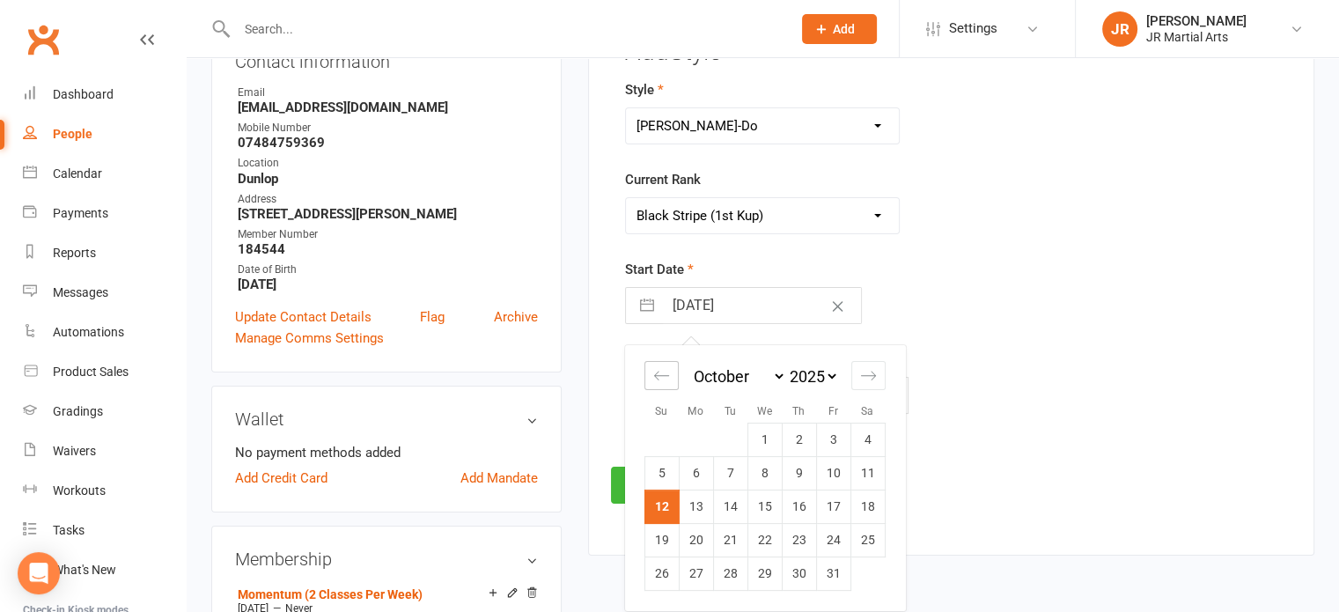
click at [653, 380] on icon "Move backward to switch to the previous month." at bounding box center [661, 375] width 17 height 17
select select "7"
select select "2025"
click at [653, 380] on icon "Move backward to switch to the previous month." at bounding box center [661, 375] width 17 height 17
select select "6"
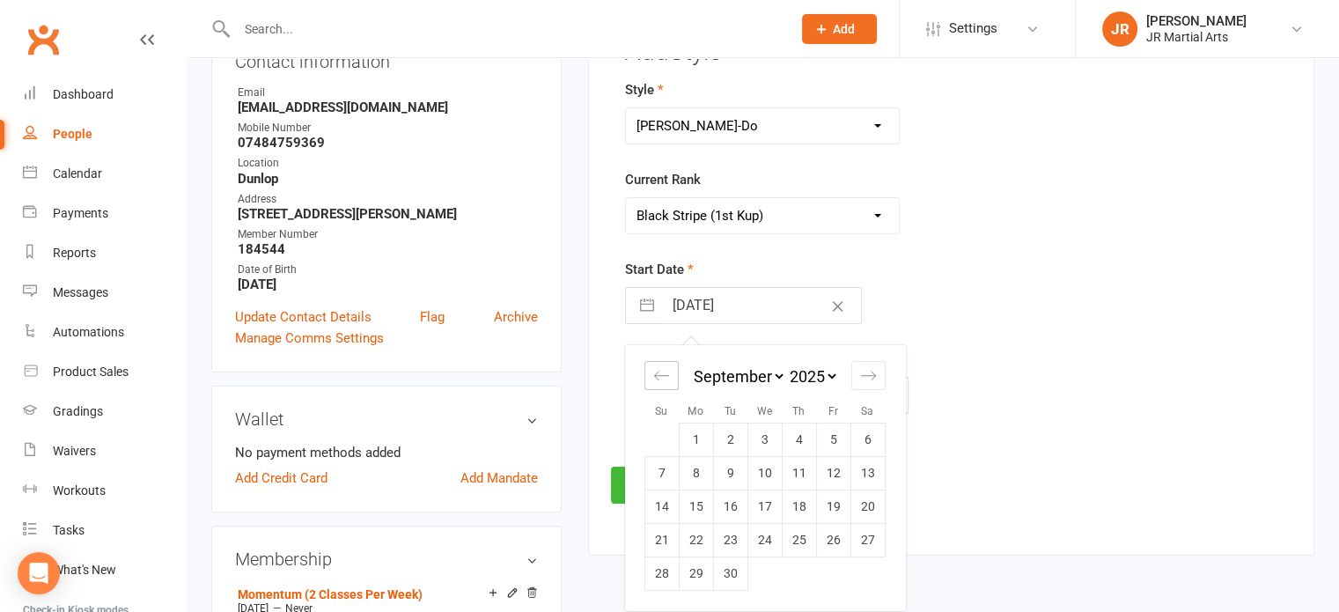
select select "2025"
click at [653, 380] on icon "Move backward to switch to the previous month." at bounding box center [661, 375] width 17 height 17
select select "5"
select select "2025"
click at [653, 380] on icon "Move backward to switch to the previous month." at bounding box center [661, 375] width 17 height 17
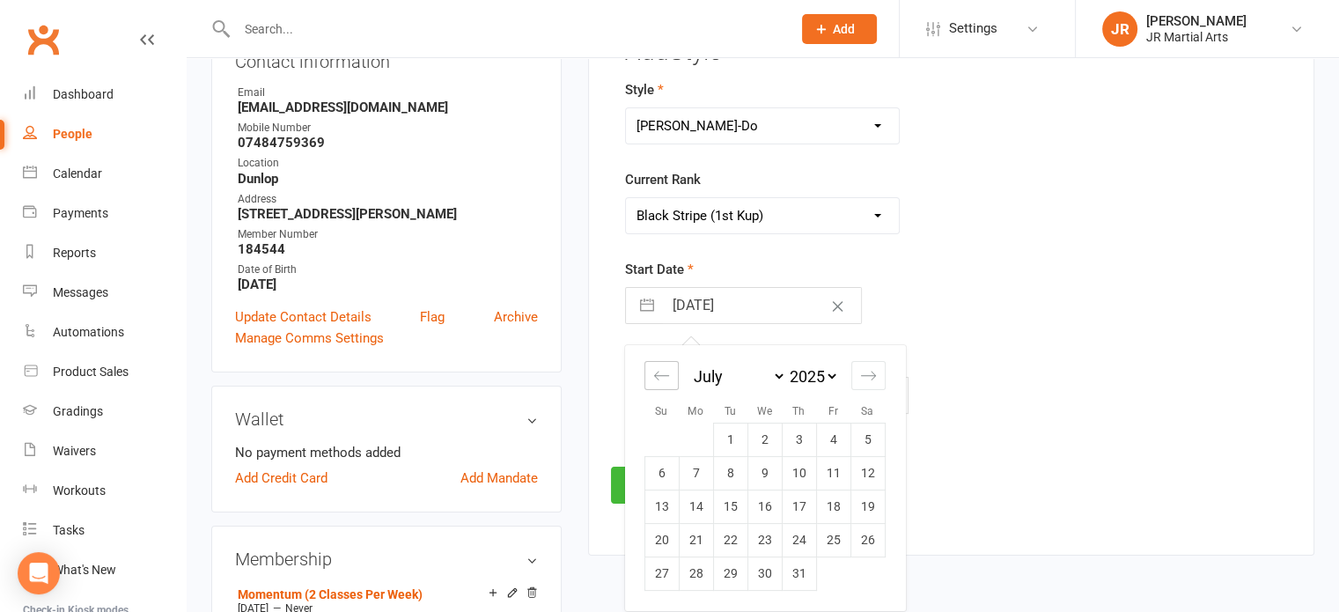
select select "4"
select select "2025"
click at [664, 499] on td "15" at bounding box center [662, 507] width 34 height 33
type input "[DATE]"
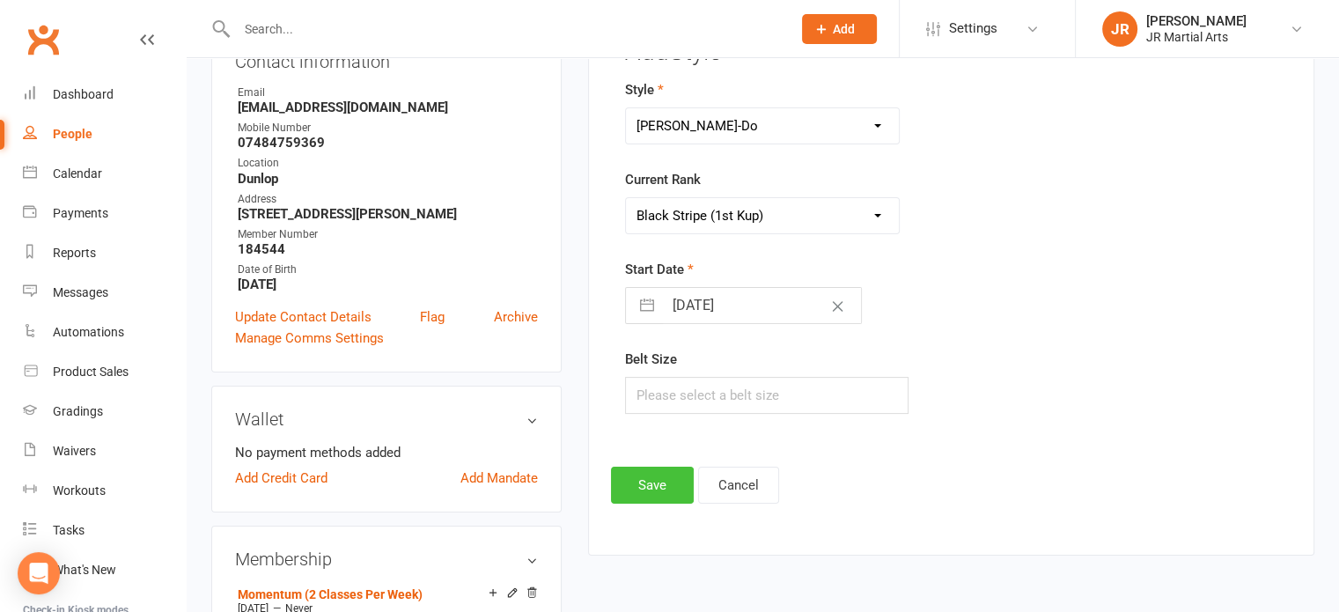
click at [645, 491] on button "Save" at bounding box center [652, 485] width 83 height 37
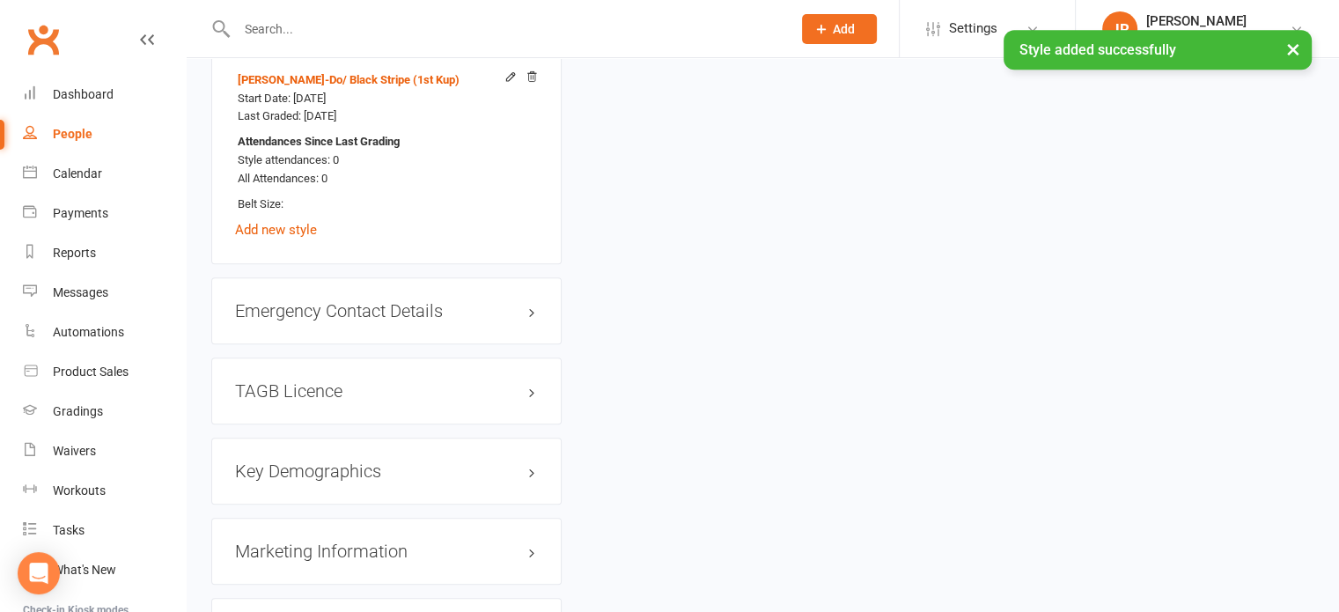
scroll to position [1544, 0]
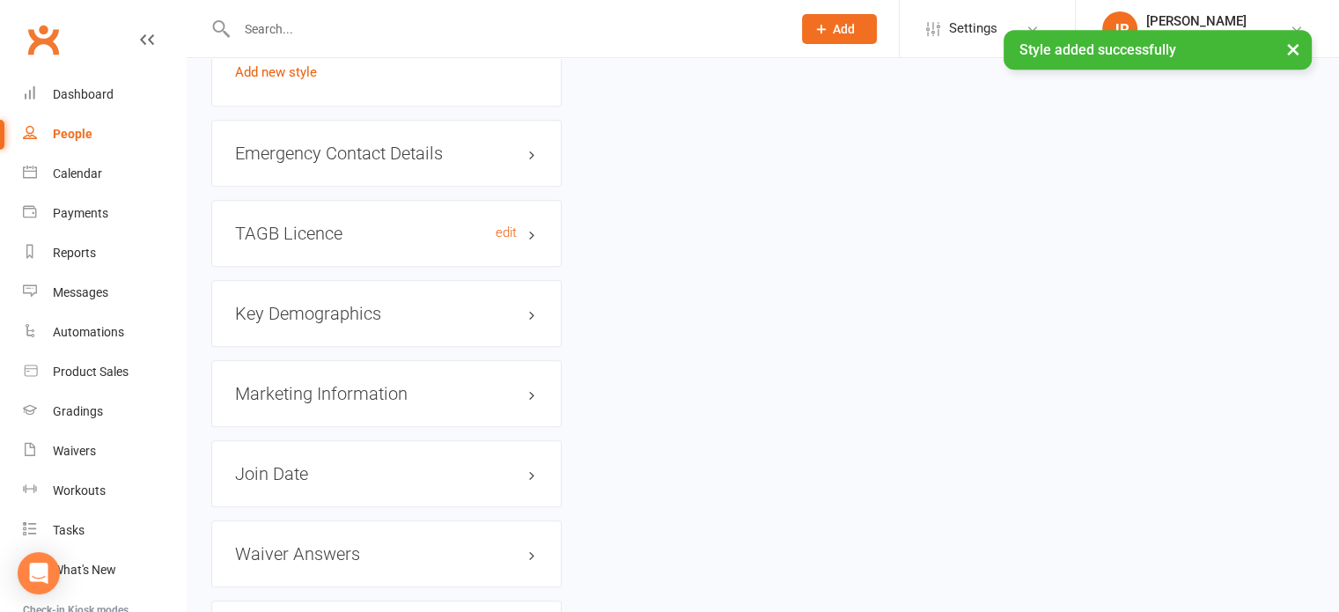
click at [363, 232] on h3 "TAGB Licence edit" at bounding box center [386, 233] width 303 height 19
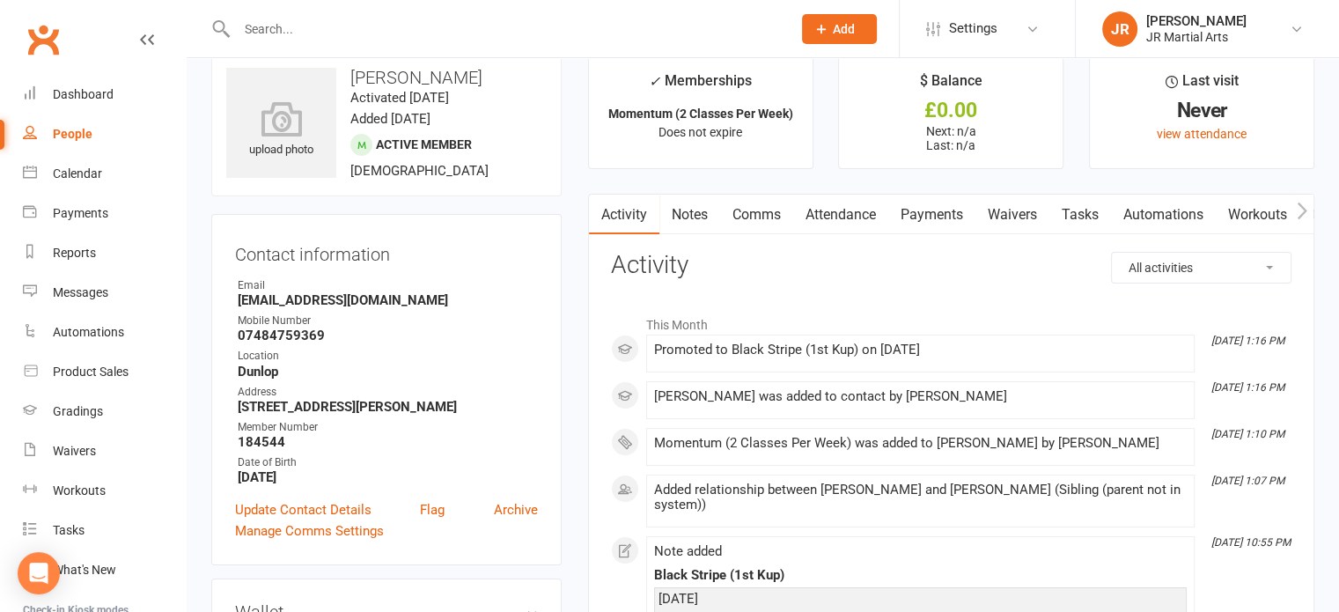
scroll to position [0, 0]
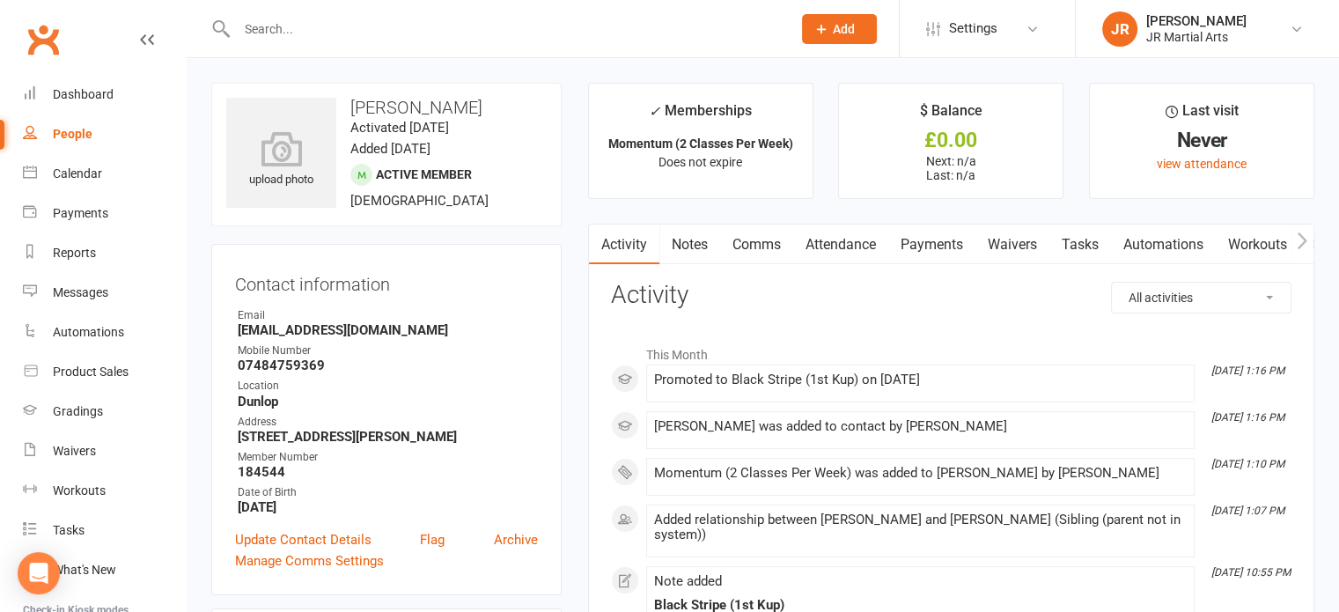
click at [408, 45] on div at bounding box center [495, 28] width 568 height 57
click at [408, 42] on div at bounding box center [495, 28] width 568 height 57
click at [405, 27] on input "text" at bounding box center [506, 29] width 548 height 25
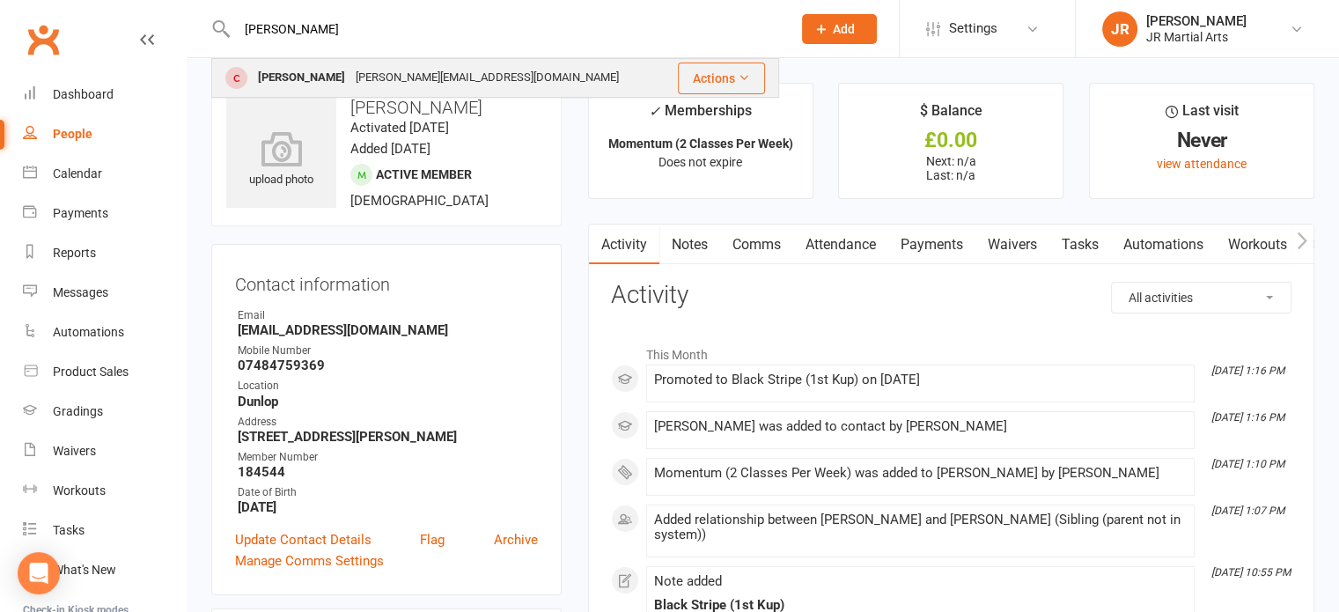
type input "[PERSON_NAME]"
click at [393, 84] on div "[PERSON_NAME][EMAIL_ADDRESS][DOMAIN_NAME]" at bounding box center [487, 78] width 274 height 26
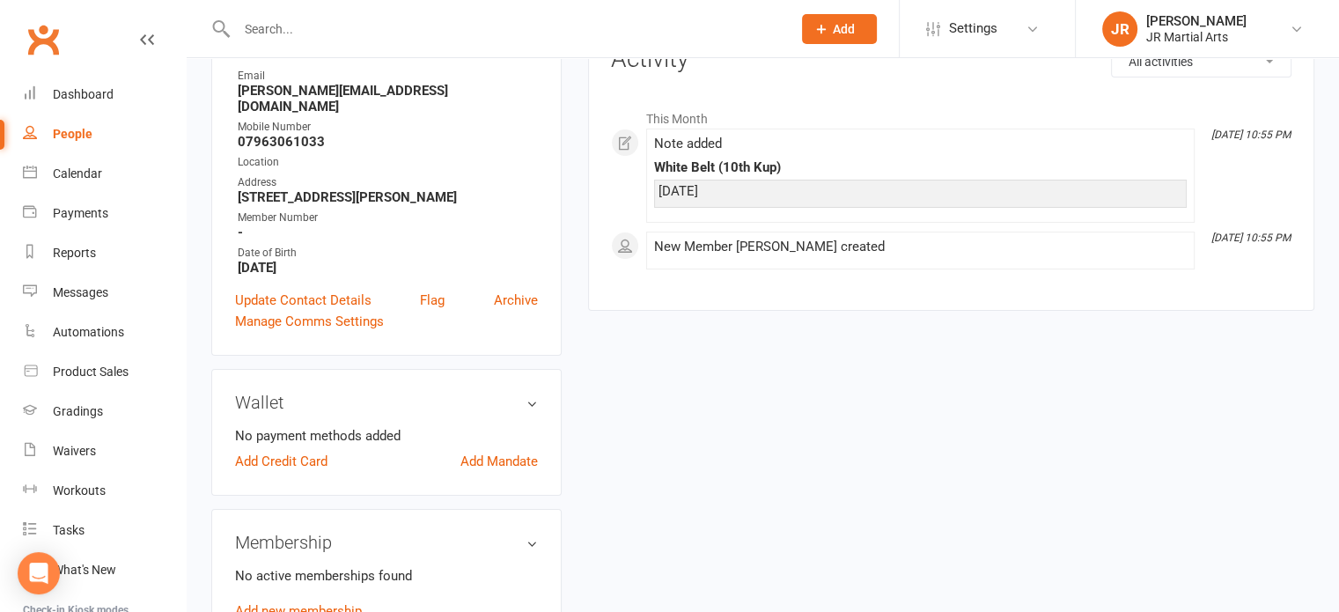
scroll to position [264, 0]
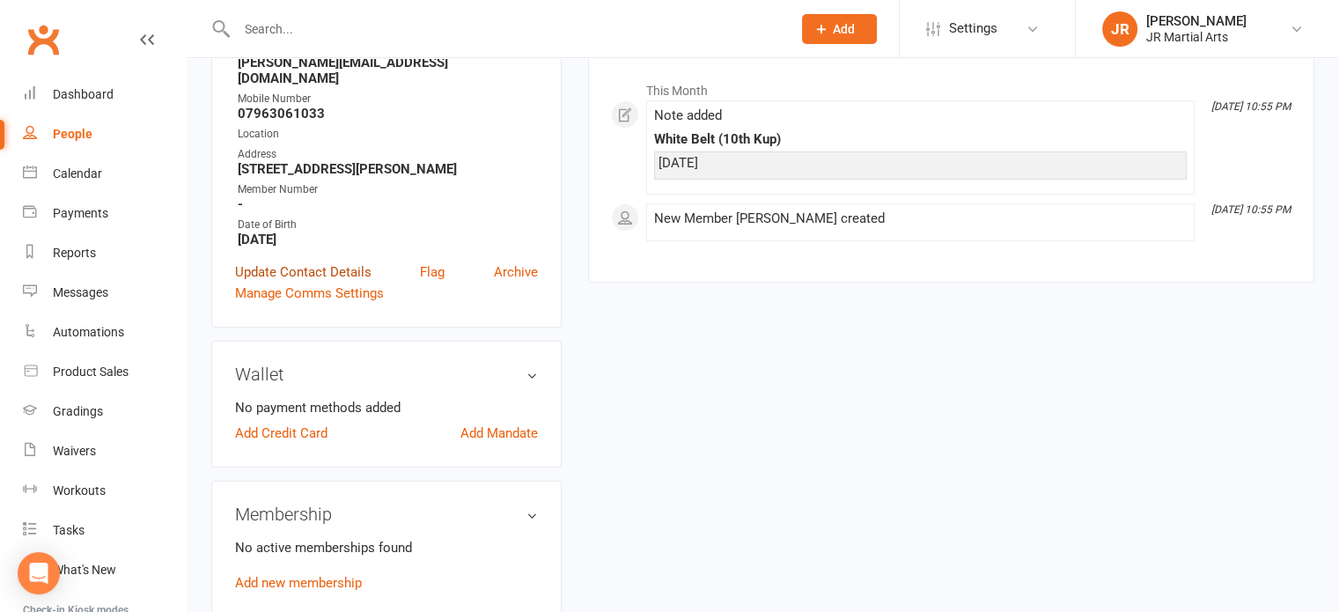
click at [281, 262] on link "Update Contact Details" at bounding box center [303, 272] width 136 height 21
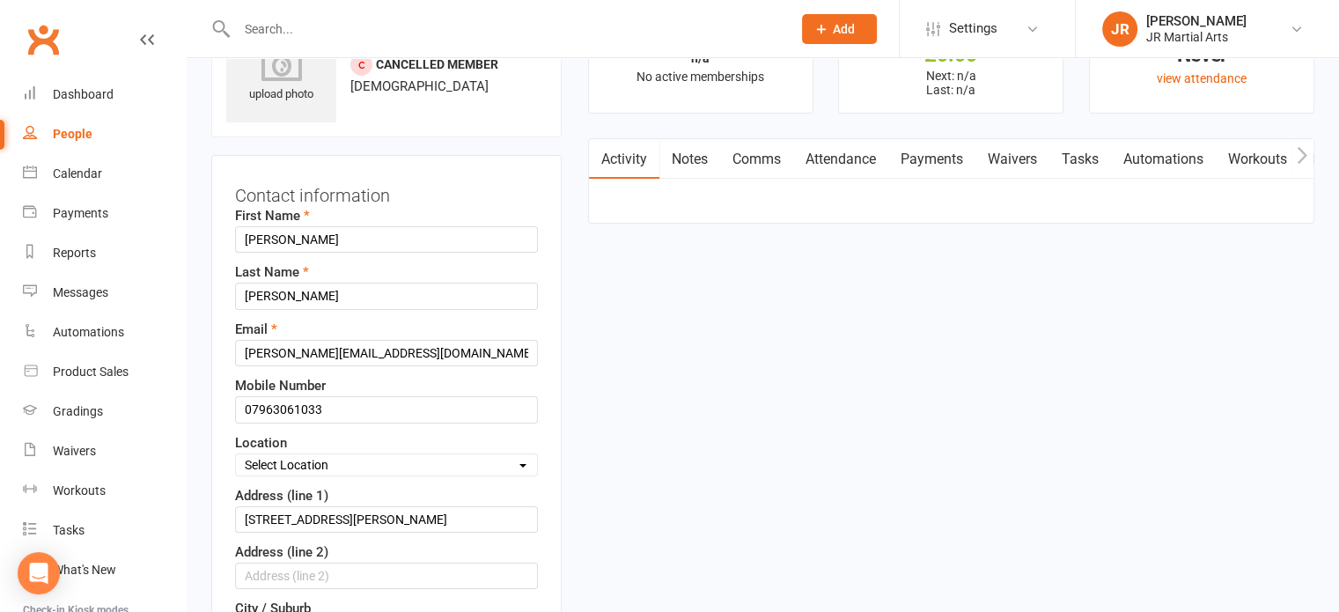
scroll to position [83, 0]
click at [336, 462] on select "Select Location Dunlop [GEOGRAPHIC_DATA] [GEOGRAPHIC_DATA] [GEOGRAPHIC_DATA] [G…" at bounding box center [386, 467] width 301 height 19
select select "0"
click at [236, 458] on select "Select Location Dunlop [GEOGRAPHIC_DATA] [GEOGRAPHIC_DATA] [GEOGRAPHIC_DATA] [G…" at bounding box center [386, 467] width 301 height 19
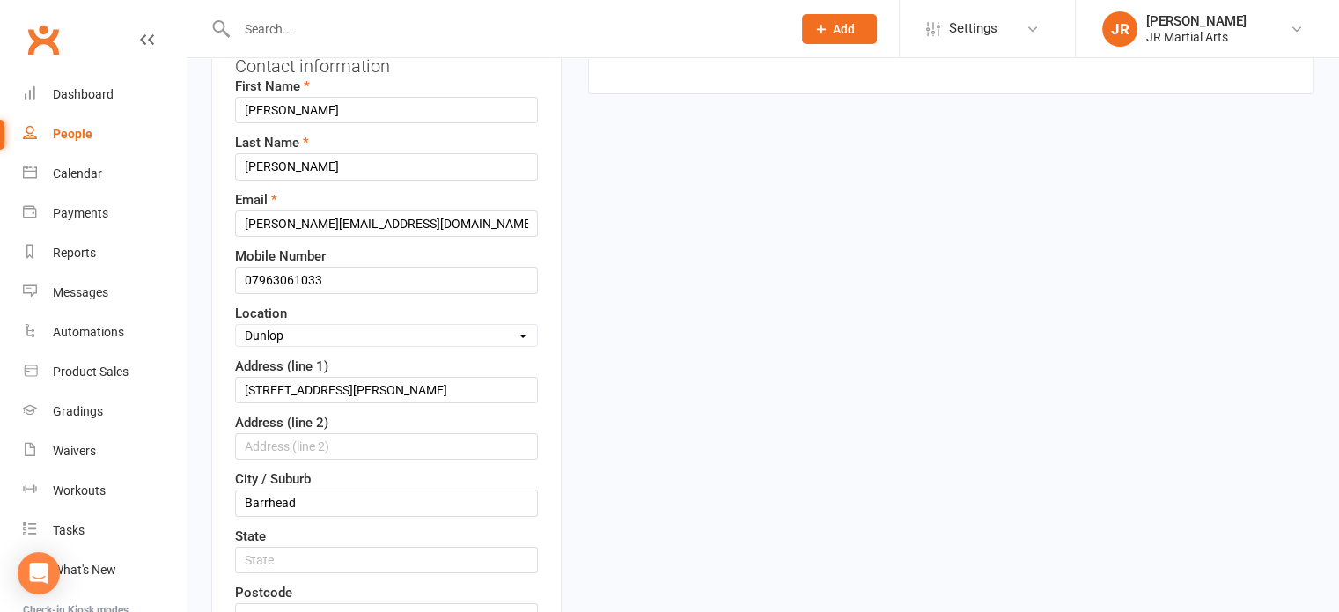
scroll to position [347, 0]
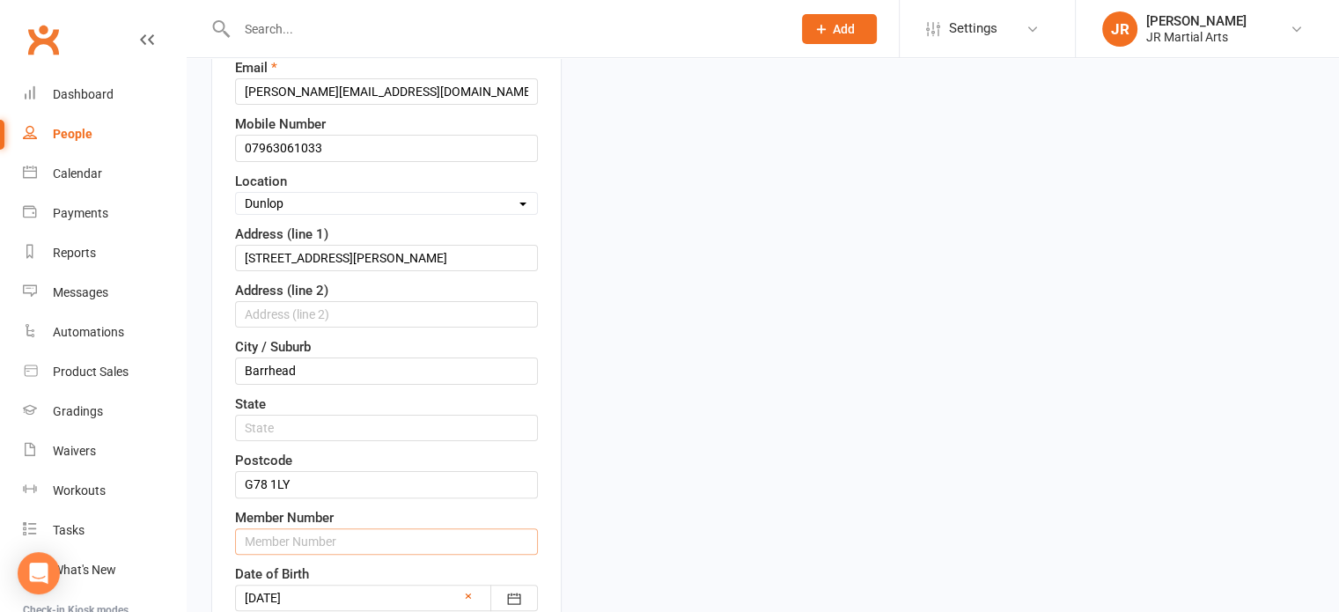
click at [288, 528] on input "text" at bounding box center [386, 541] width 303 height 26
paste input "200247"
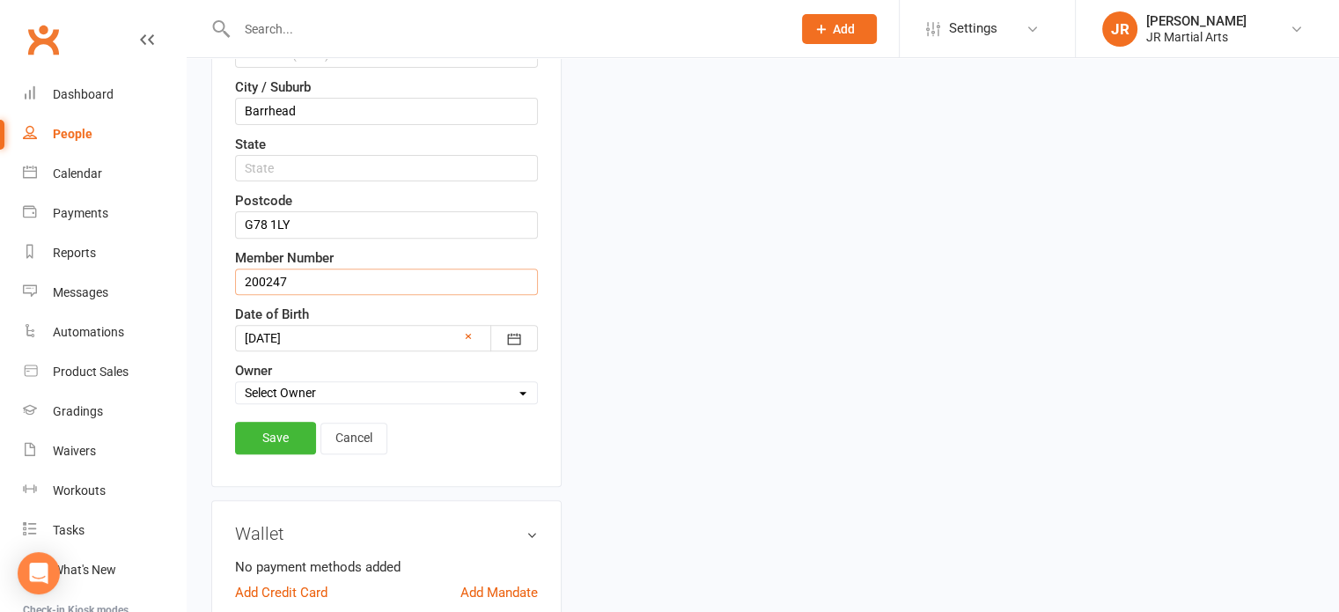
scroll to position [699, 0]
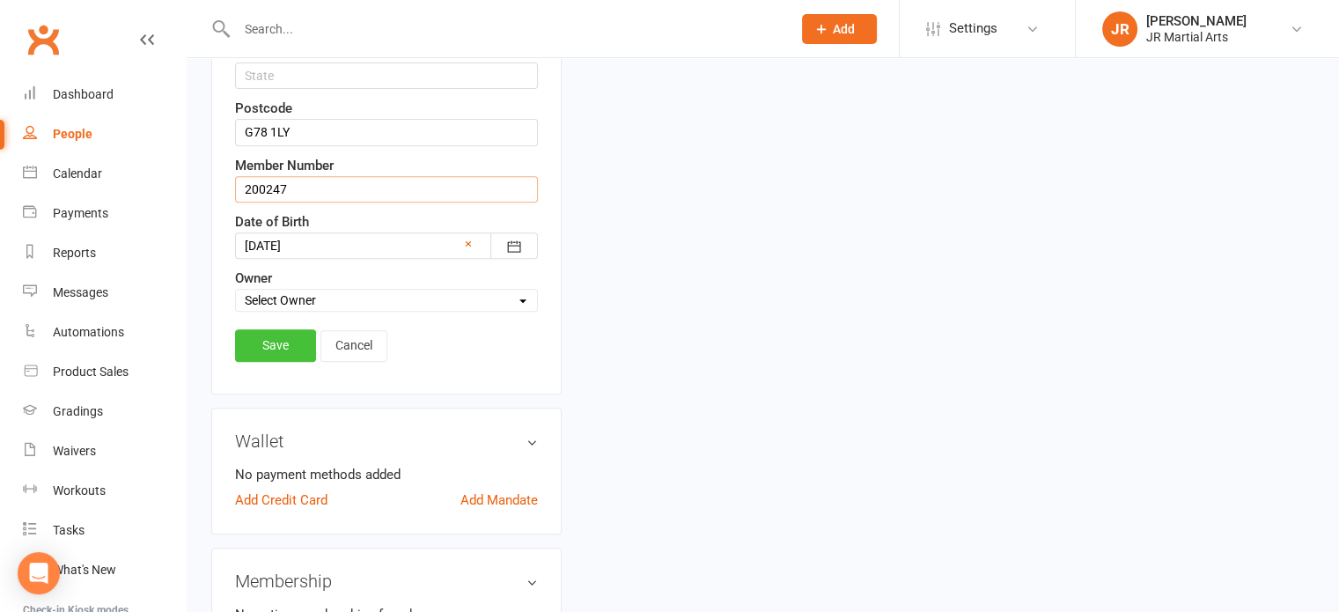
type input "200247"
click at [278, 344] on link "Save" at bounding box center [275, 345] width 81 height 32
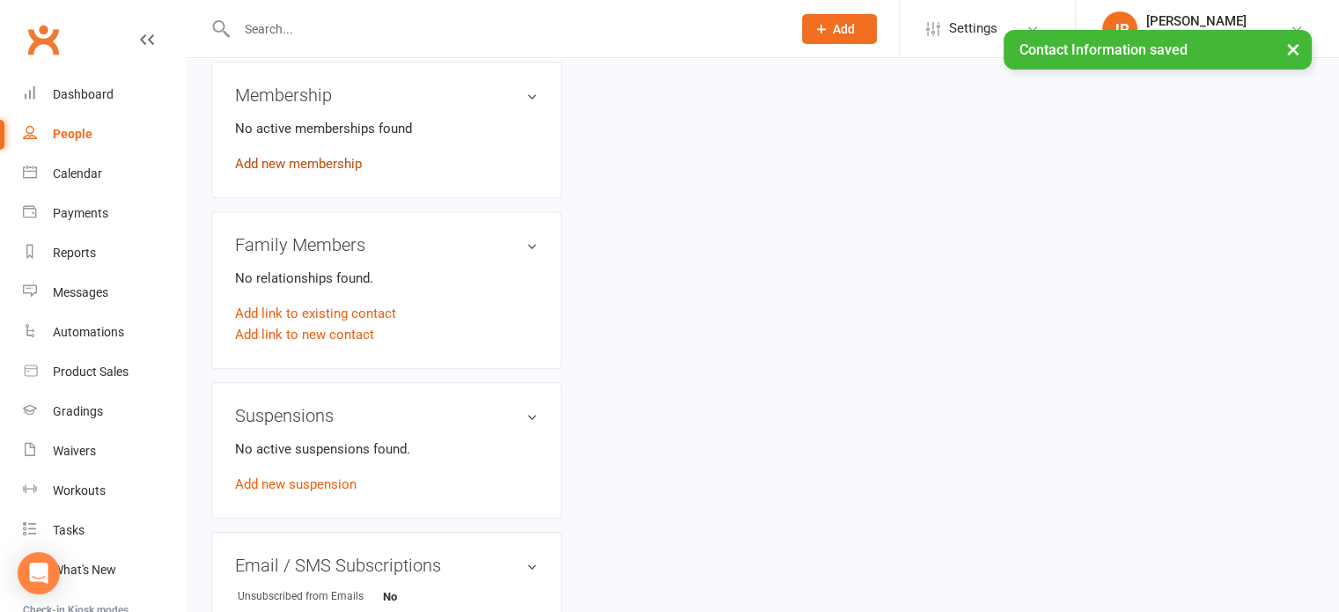
click at [295, 156] on link "Add new membership" at bounding box center [298, 164] width 127 height 16
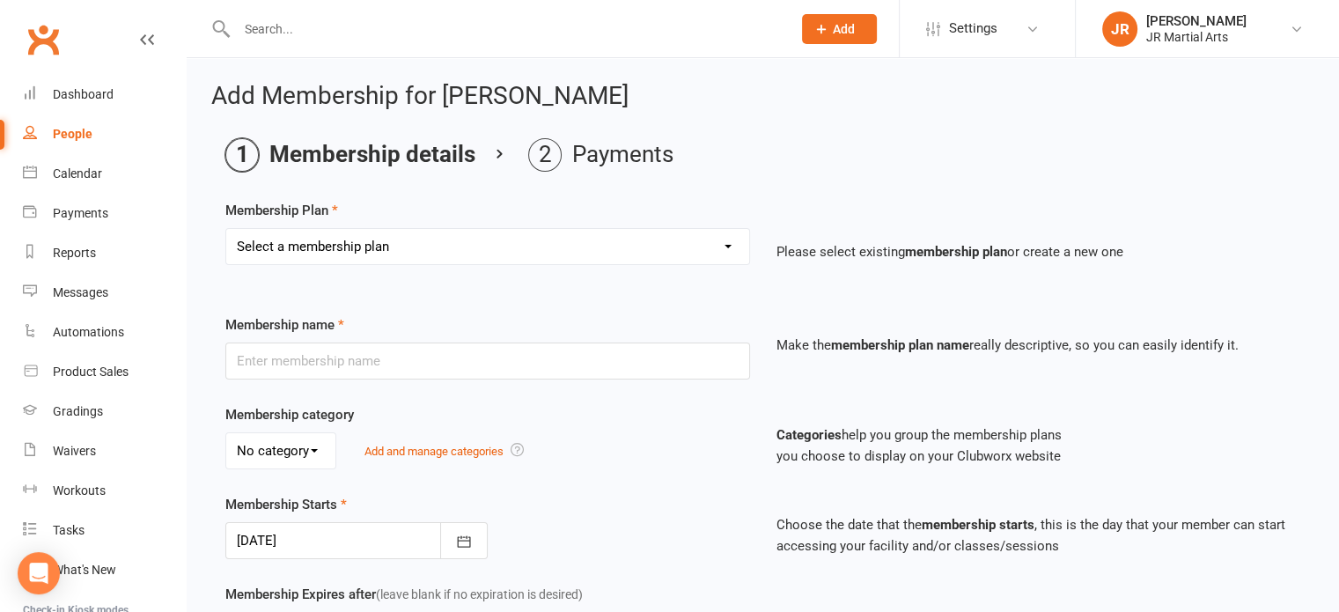
click at [359, 247] on select "Select a membership plan Create new Membership Plan Elite (Unlimited Classes) M…" at bounding box center [487, 246] width 523 height 35
click at [437, 246] on select "Select a membership plan Create new Membership Plan Elite (Unlimited Classes) M…" at bounding box center [487, 246] width 523 height 35
select select "3"
click at [226, 229] on select "Select a membership plan Create new Membership Plan Elite (Unlimited Classes) M…" at bounding box center [487, 246] width 523 height 35
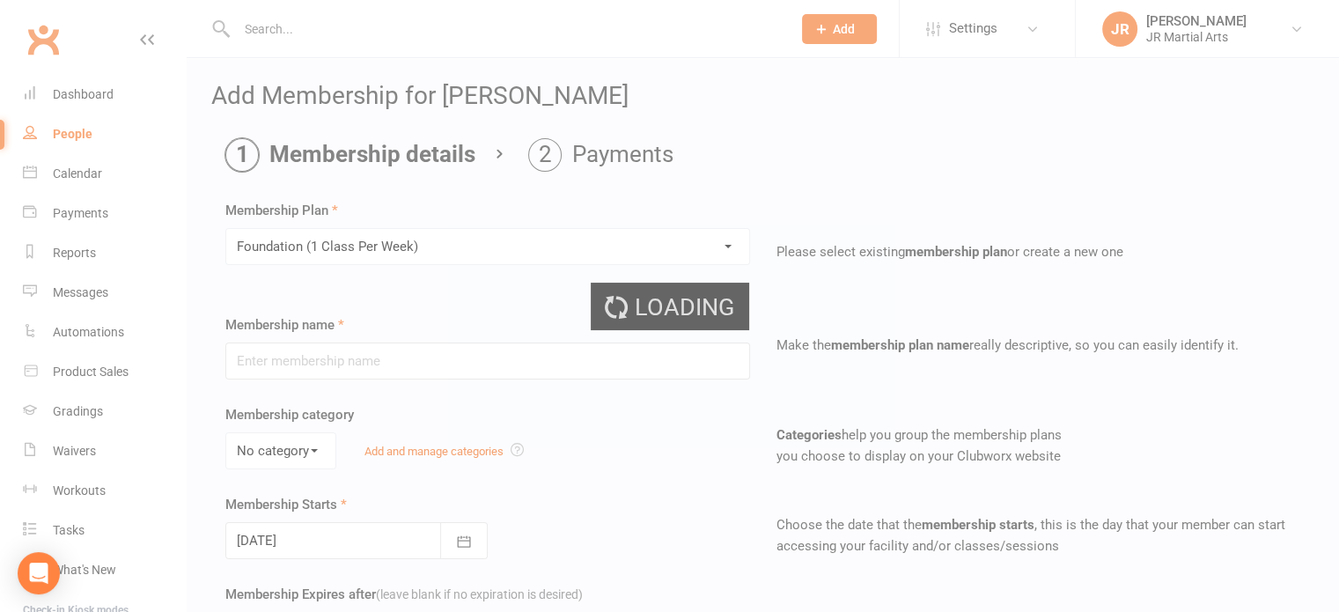
type input "Foundation (1 Class Per Week)"
select select "0"
type input "[DATE]"
type input "0"
type input "1"
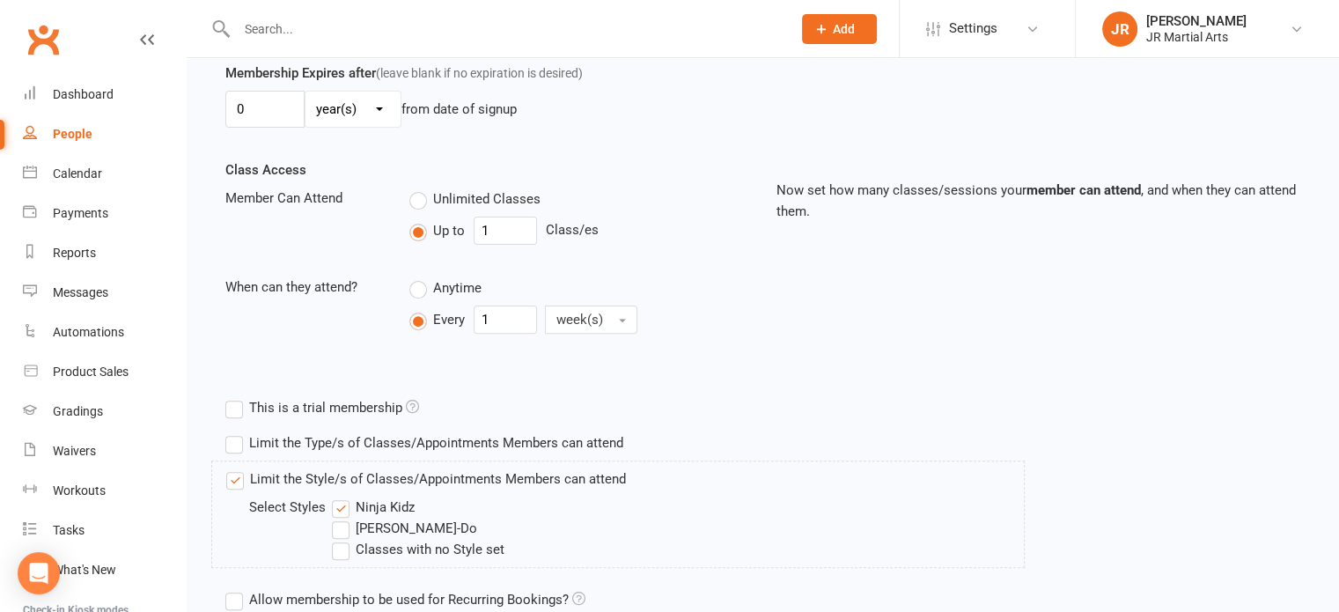
scroll to position [616, 0]
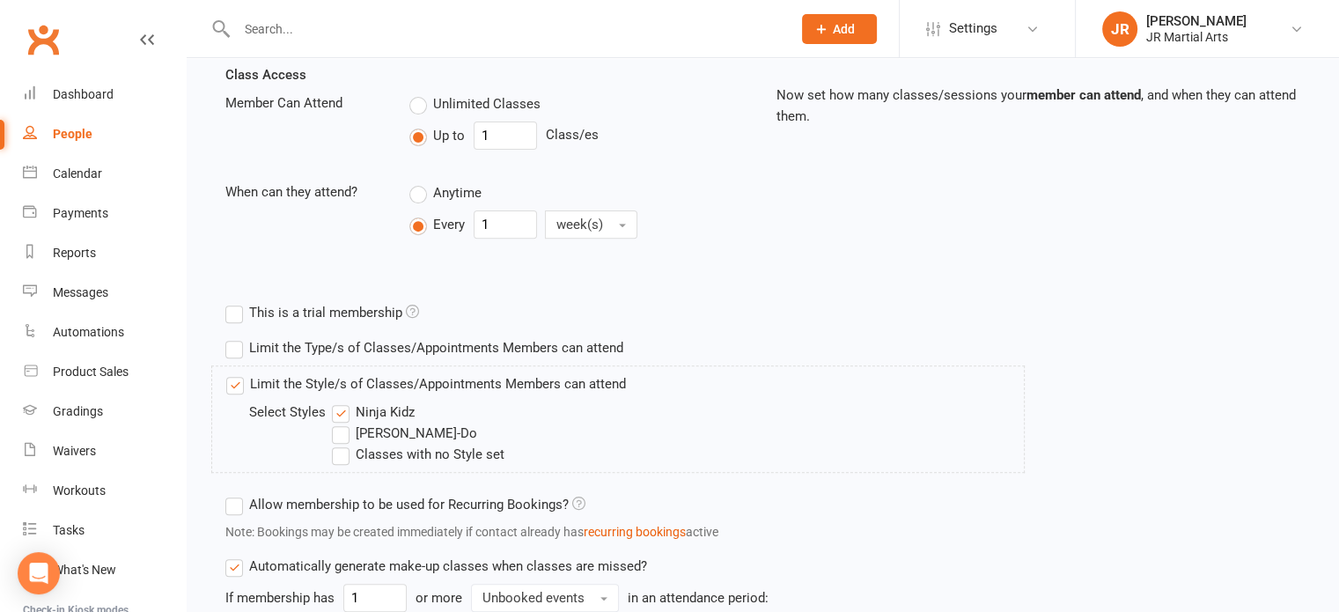
click at [349, 407] on label "Ninja Kidz" at bounding box center [373, 412] width 83 height 21
click at [343, 402] on input "Ninja Kidz" at bounding box center [337, 402] width 11 height 0
click at [340, 432] on label "[PERSON_NAME]-Do" at bounding box center [404, 433] width 145 height 21
click at [340, 423] on input "[PERSON_NAME]-Do" at bounding box center [337, 423] width 11 height 0
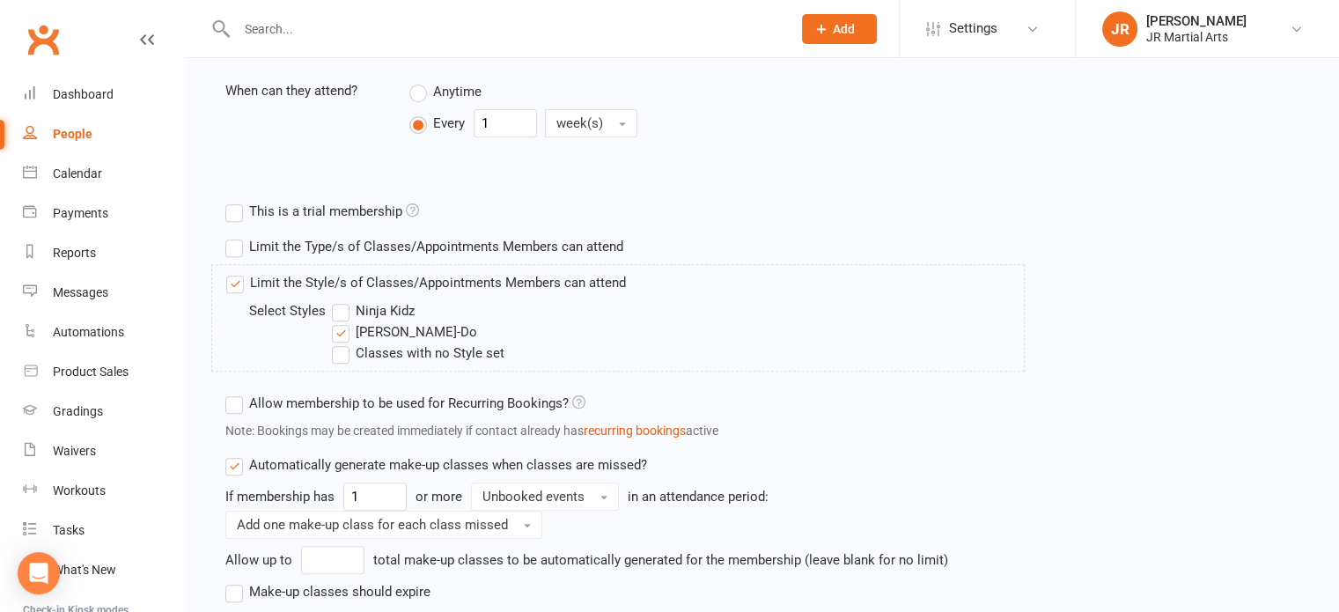
scroll to position [845, 0]
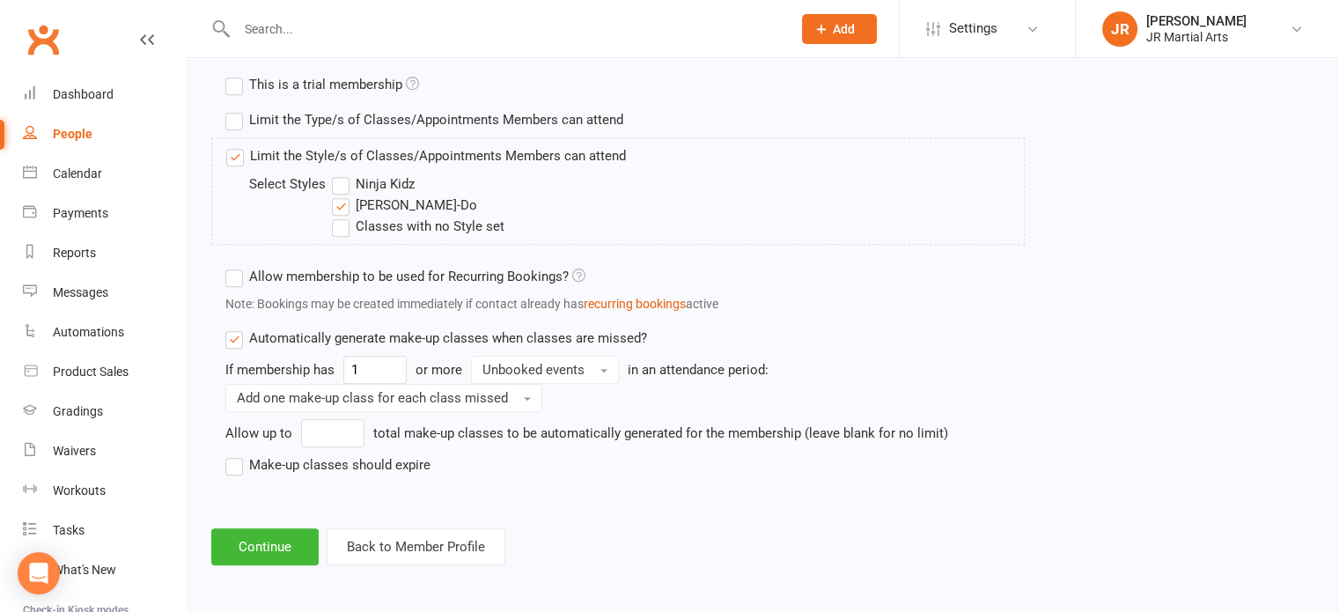
click at [277, 540] on button "Continue" at bounding box center [264, 546] width 107 height 37
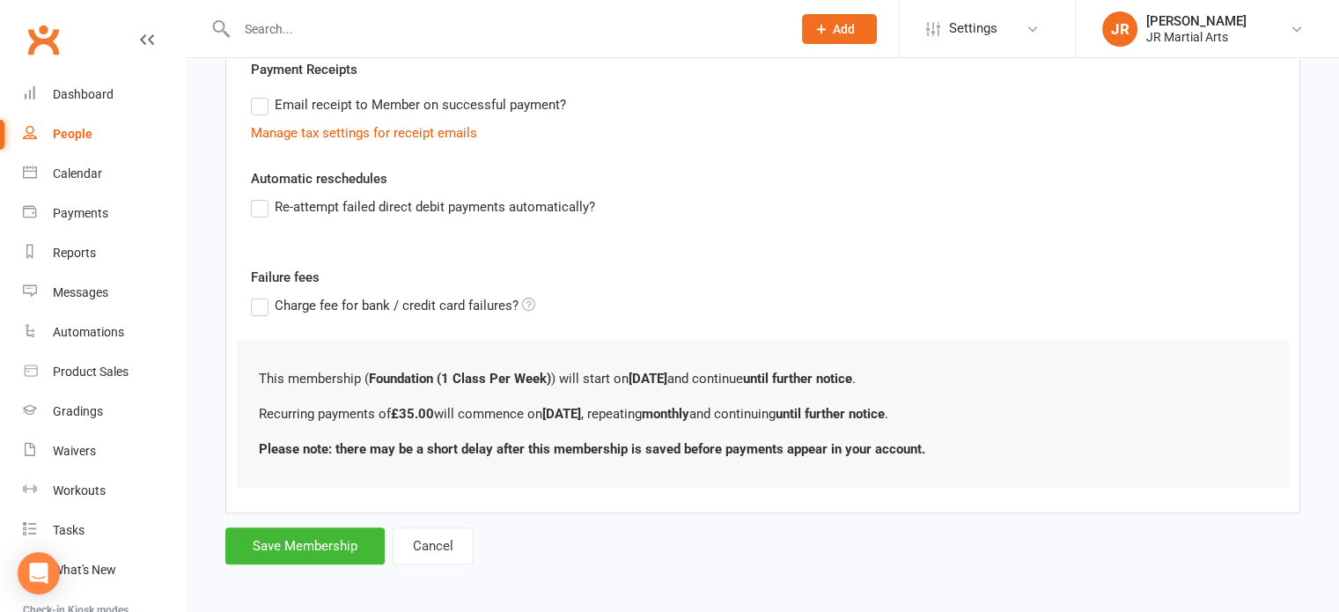
scroll to position [525, 0]
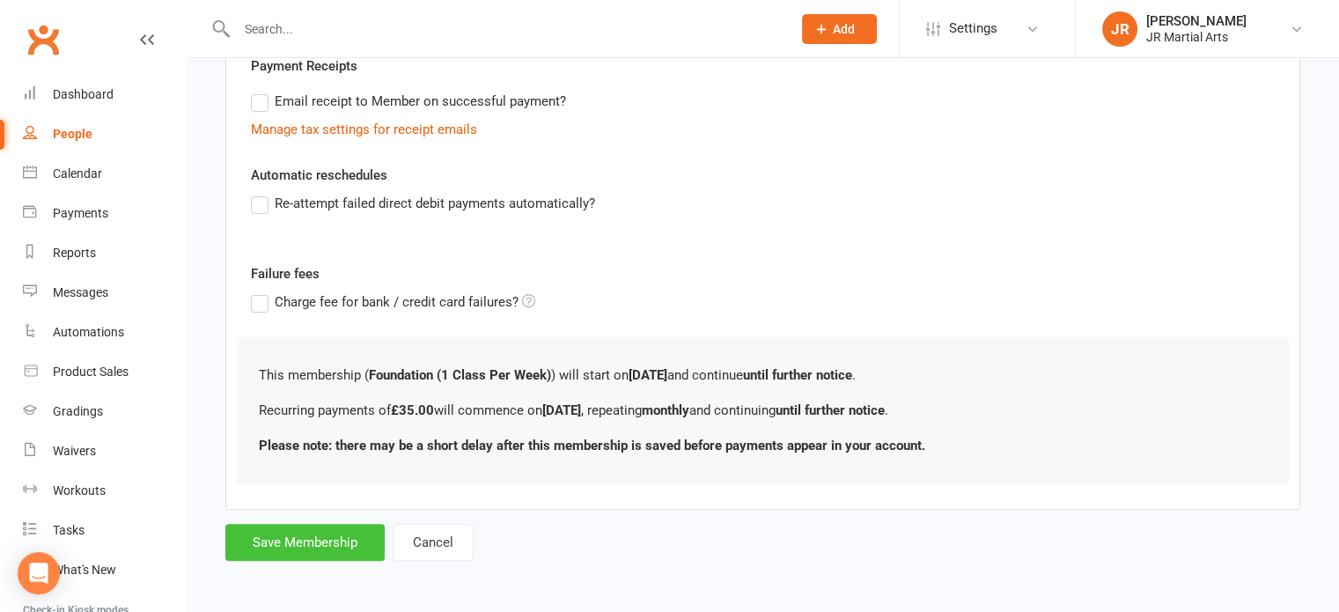
click at [340, 548] on button "Save Membership" at bounding box center [304, 542] width 159 height 37
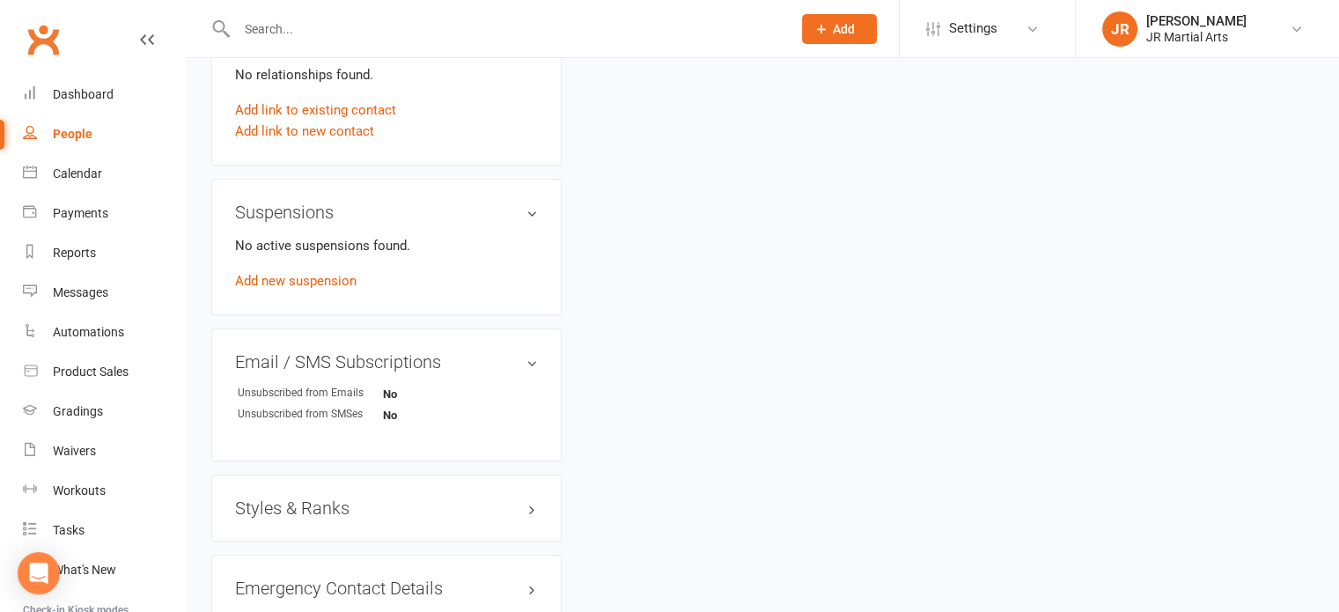
scroll to position [1057, 0]
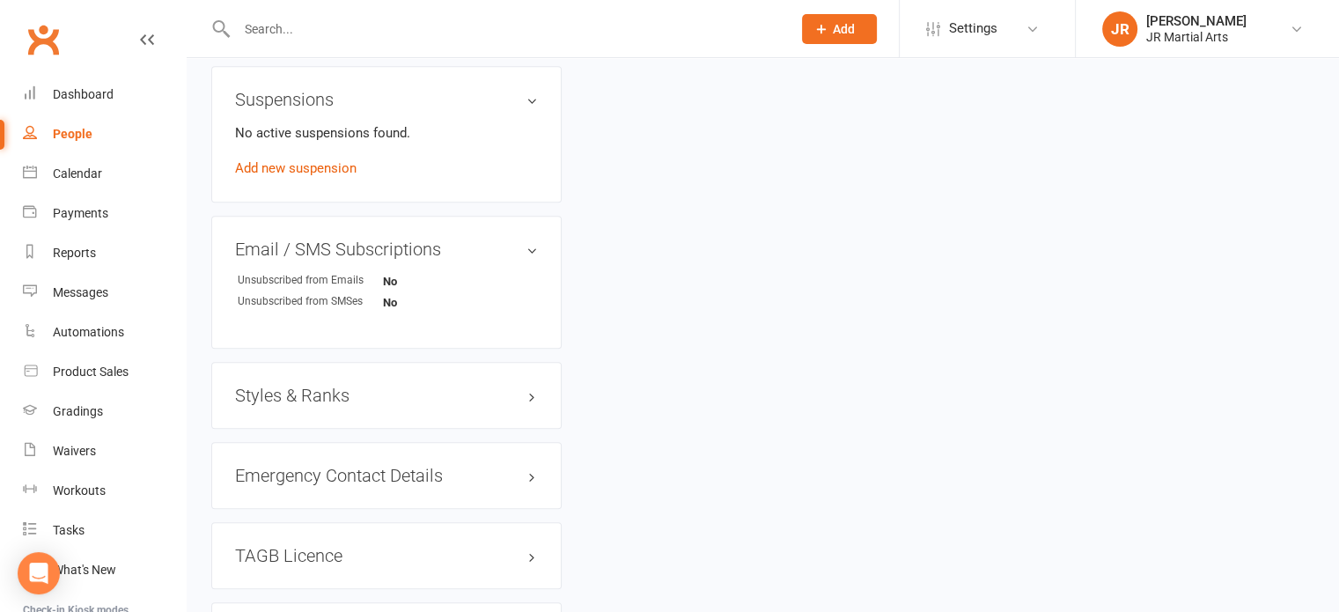
click at [314, 386] on h3 "Styles & Ranks" at bounding box center [386, 395] width 303 height 19
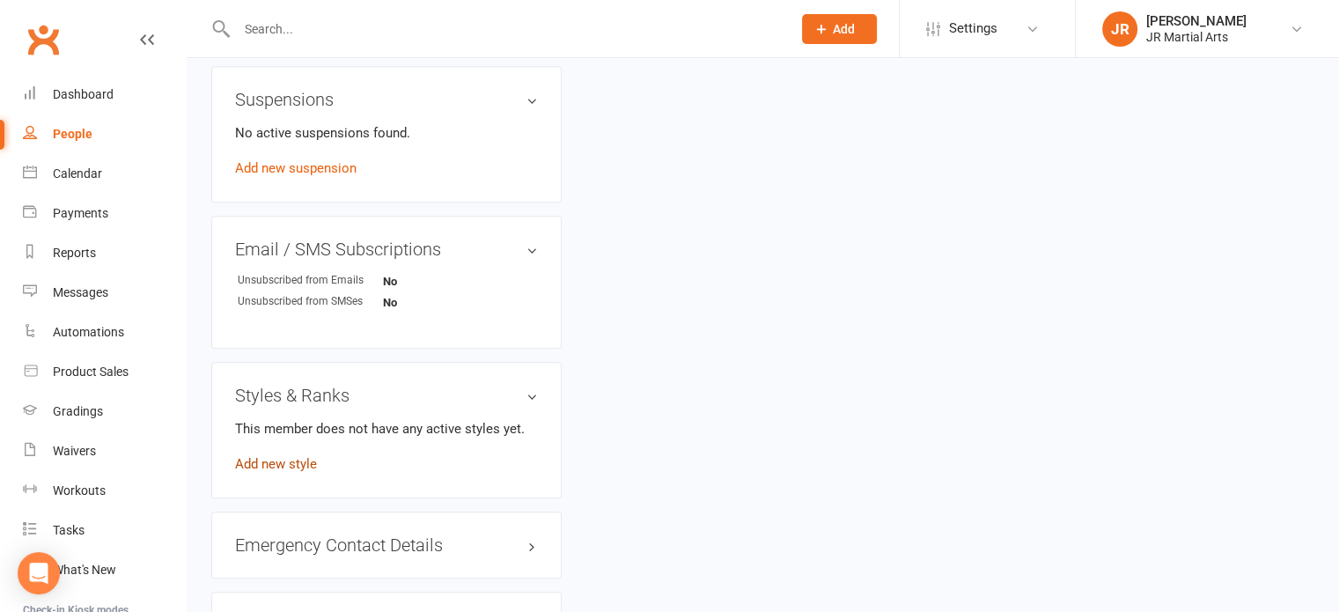
click at [289, 456] on link "Add new style" at bounding box center [276, 464] width 82 height 16
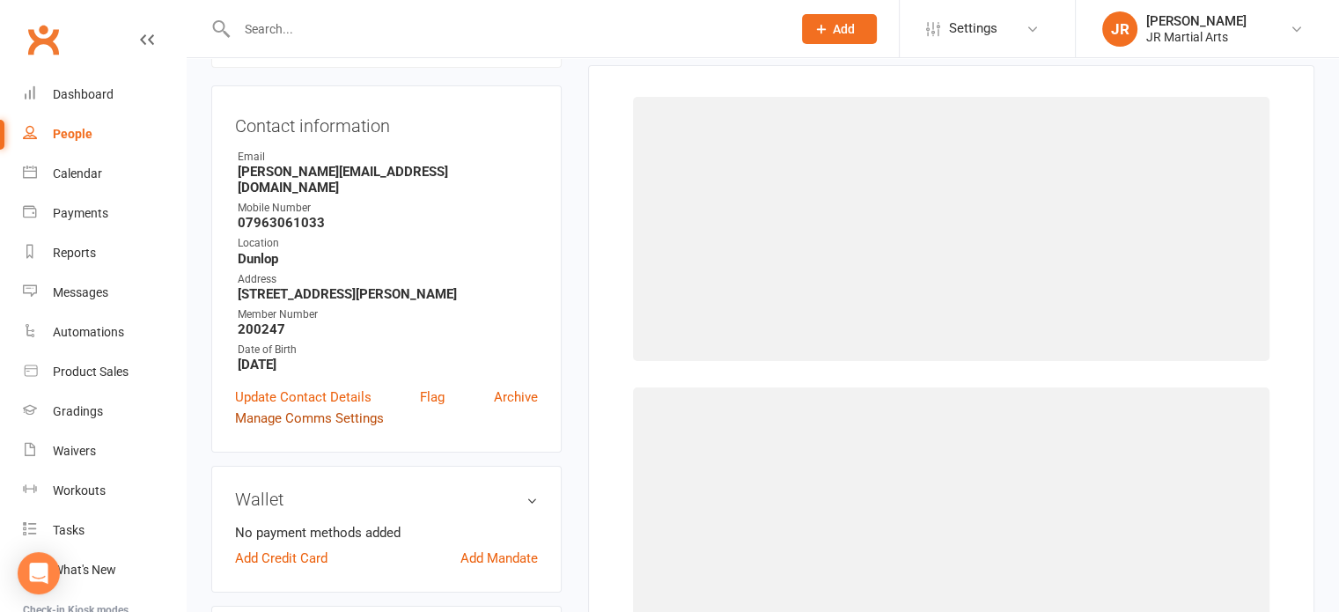
scroll to position [135, 0]
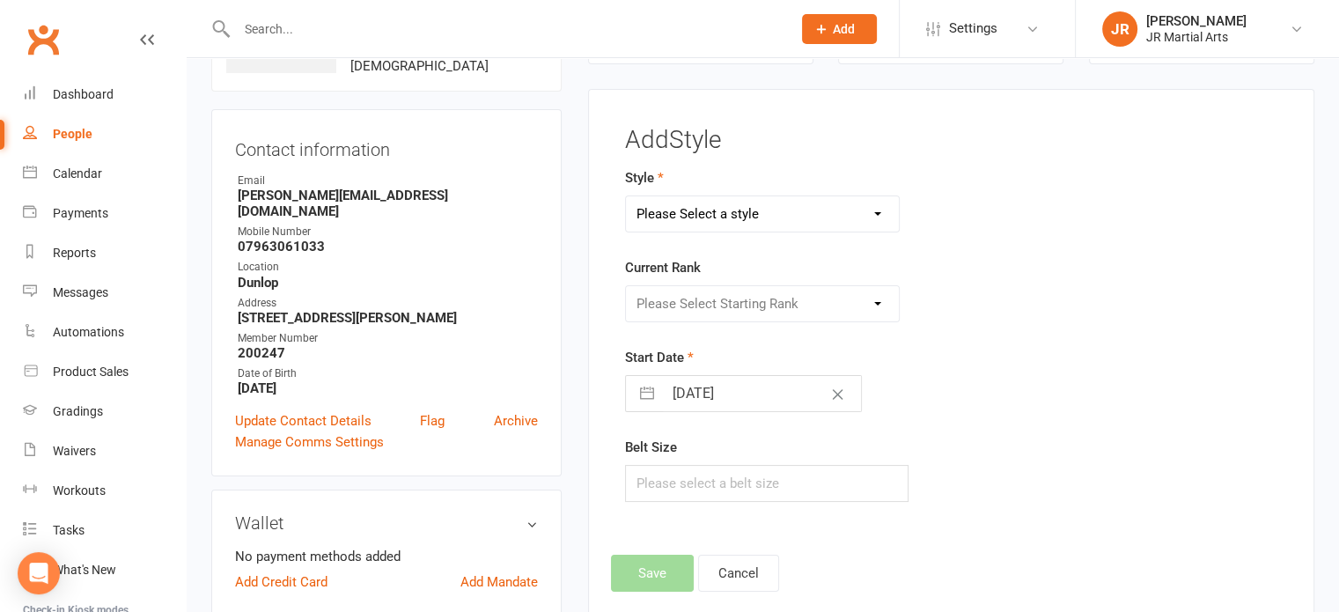
click at [714, 216] on select "Please Select a style Ninja Kidz Tae Kwon-Do" at bounding box center [763, 213] width 274 height 35
select select "3634"
click at [626, 196] on select "Please Select a style Ninja Kidz Tae Kwon-Do" at bounding box center [763, 213] width 274 height 35
click at [717, 306] on select "Please Select Starting Rank White Belt (10th Kup) Yellow Stripe (9th Kup) Yello…" at bounding box center [763, 303] width 274 height 35
select select "43072"
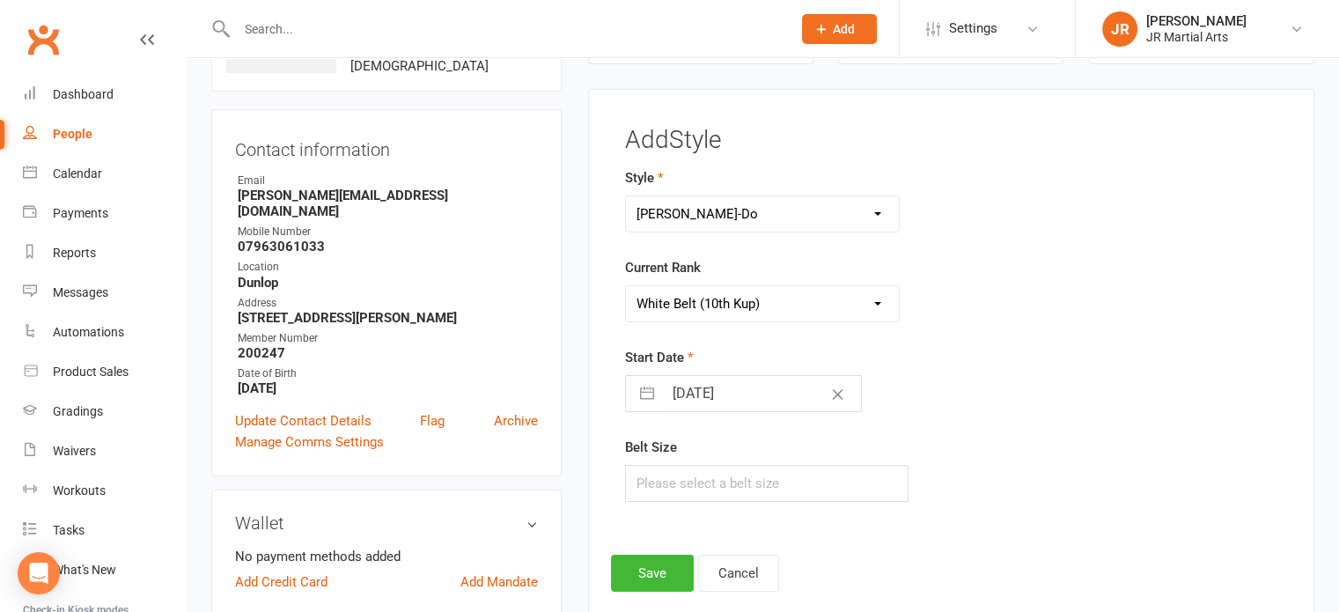
click at [626, 286] on select "Please Select Starting Rank White Belt (10th Kup) Yellow Stripe (9th Kup) Yello…" at bounding box center [763, 303] width 274 height 35
click at [756, 417] on form "Style Ninja Kidz Tae Kwon-Do Current Rank Please Select Starting Rank White Bel…" at bounding box center [838, 334] width 426 height 335
click at [761, 400] on input "[DATE]" at bounding box center [762, 393] width 198 height 35
select select "8"
select select "2025"
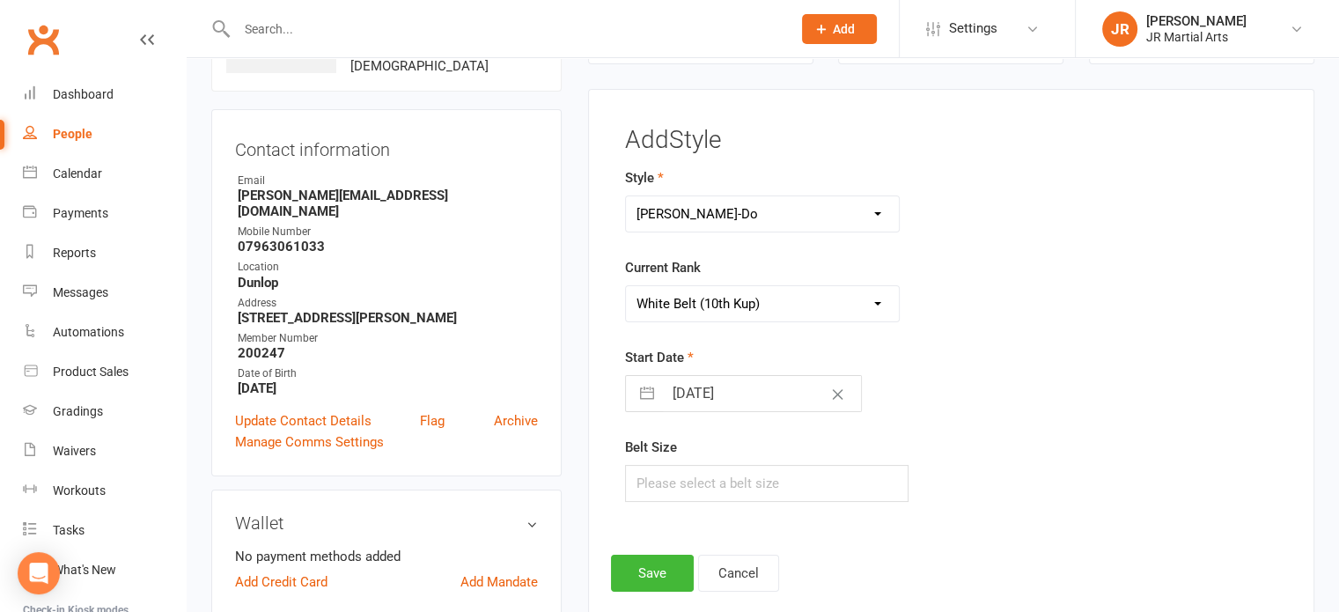
select select "9"
select select "2025"
select select "10"
select select "2025"
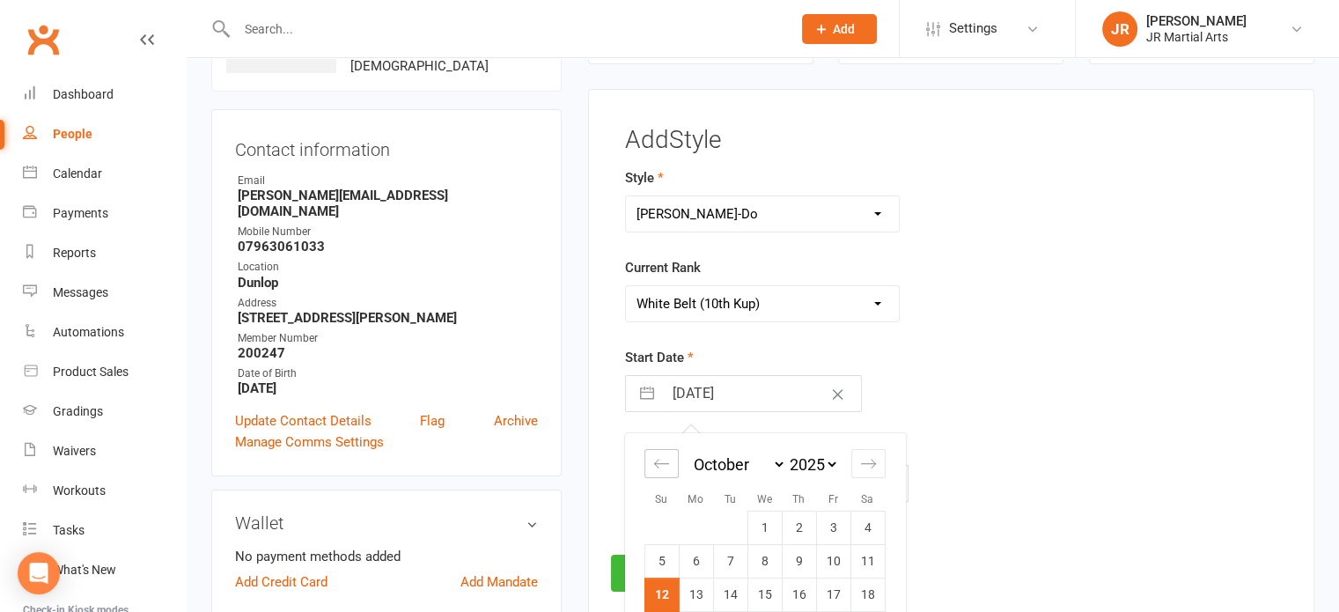
click at [661, 461] on icon "Move backward to switch to the previous month." at bounding box center [661, 463] width 17 height 17
select select "7"
select select "2025"
click at [661, 461] on icon "Move backward to switch to the previous month." at bounding box center [661, 463] width 17 height 17
select select "6"
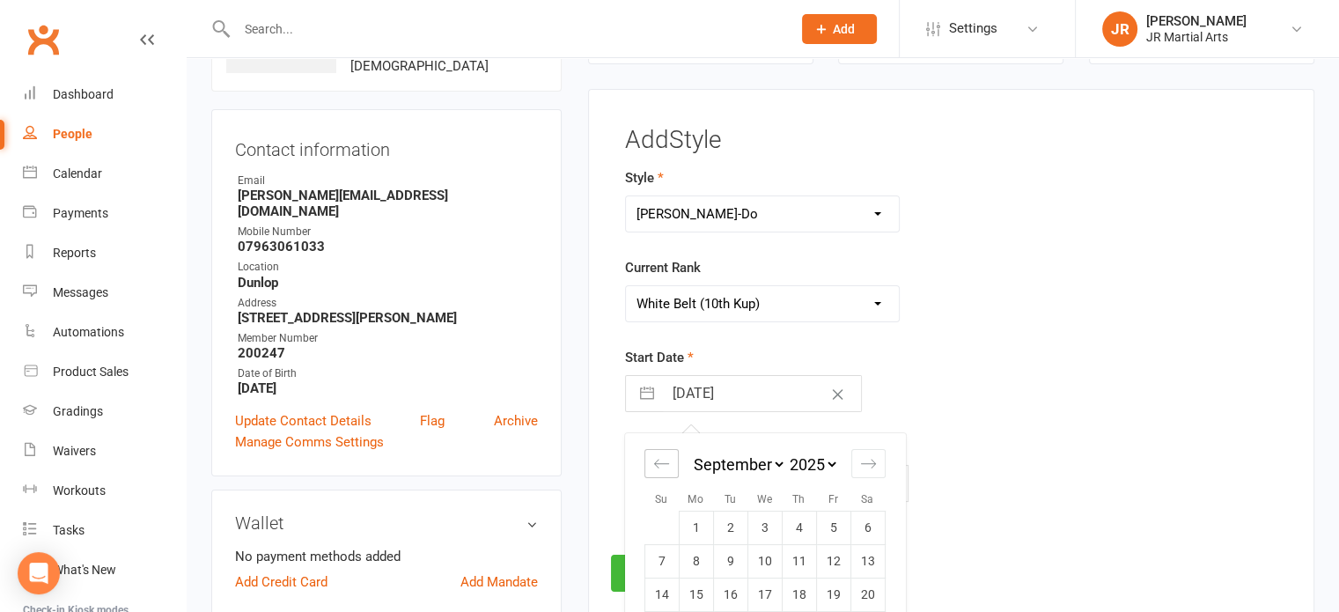
select select "2025"
click at [661, 461] on icon "Move backward to switch to the previous month." at bounding box center [661, 463] width 17 height 17
select select "5"
select select "2025"
click at [761, 524] on td "2" at bounding box center [765, 528] width 34 height 33
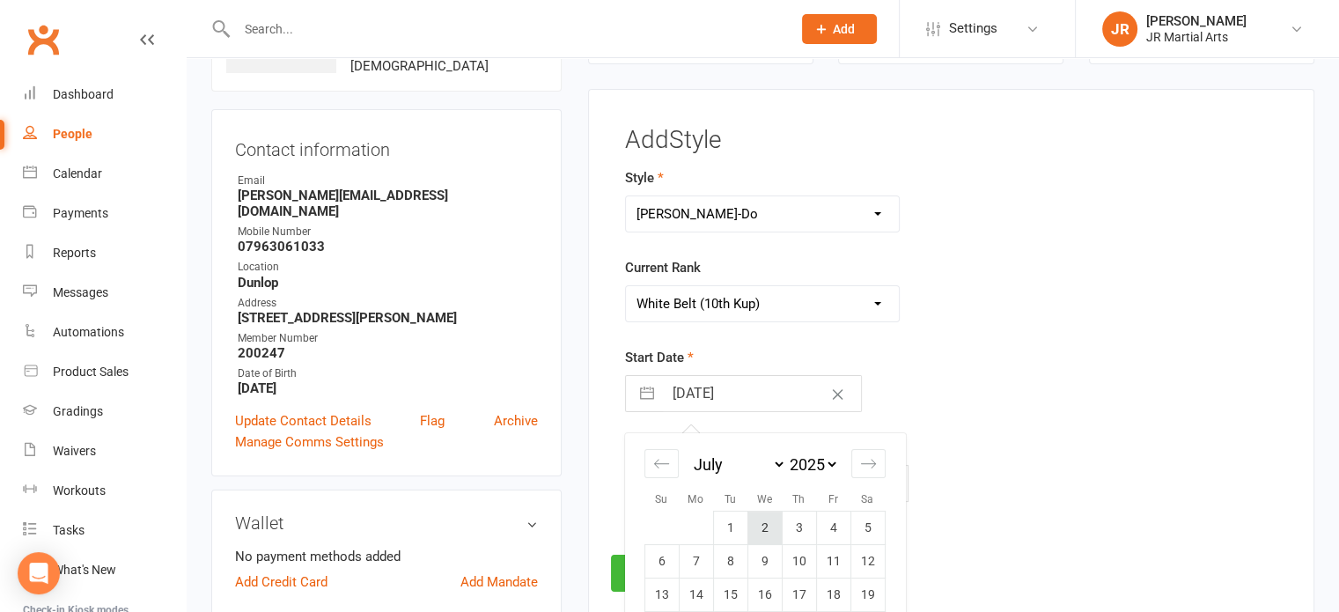
type input "[DATE]"
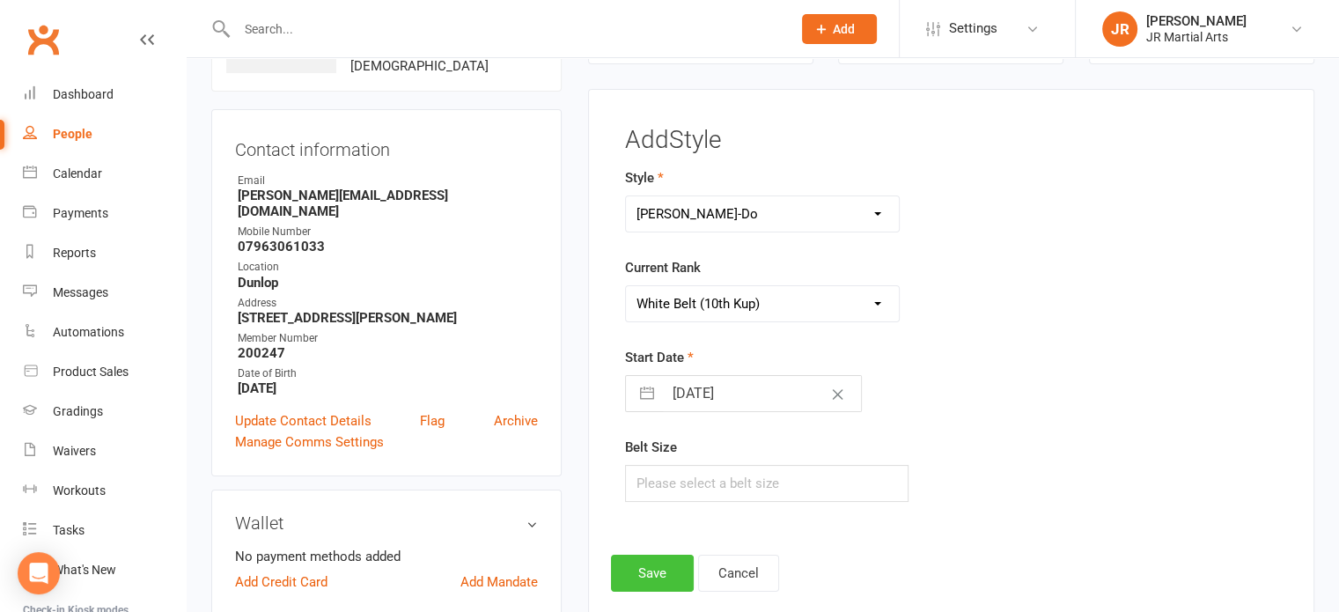
click at [628, 562] on button "Save" at bounding box center [652, 573] width 83 height 37
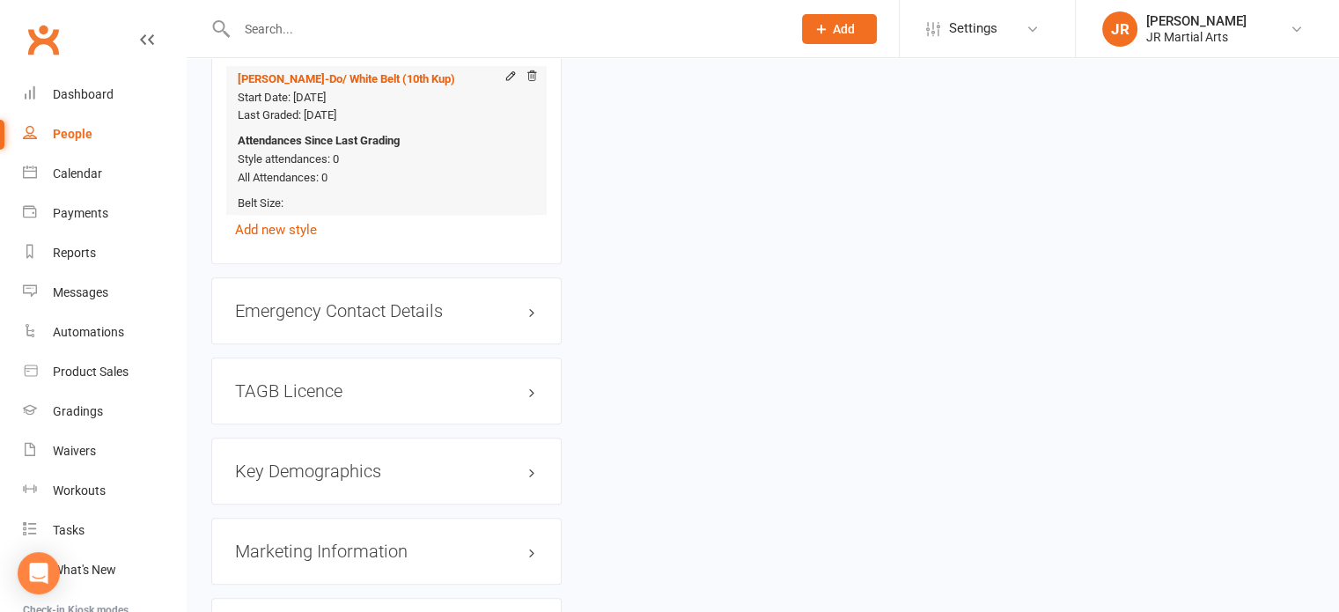
scroll to position [1497, 0]
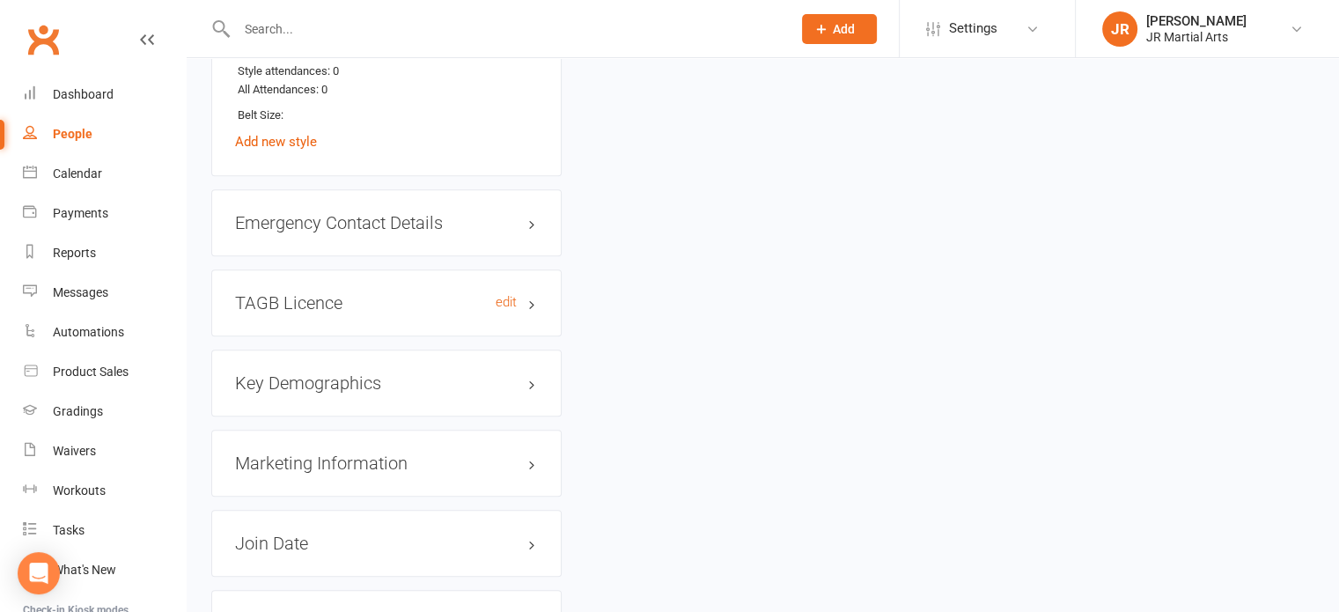
click at [331, 295] on h3 "TAGB Licence edit" at bounding box center [386, 302] width 303 height 19
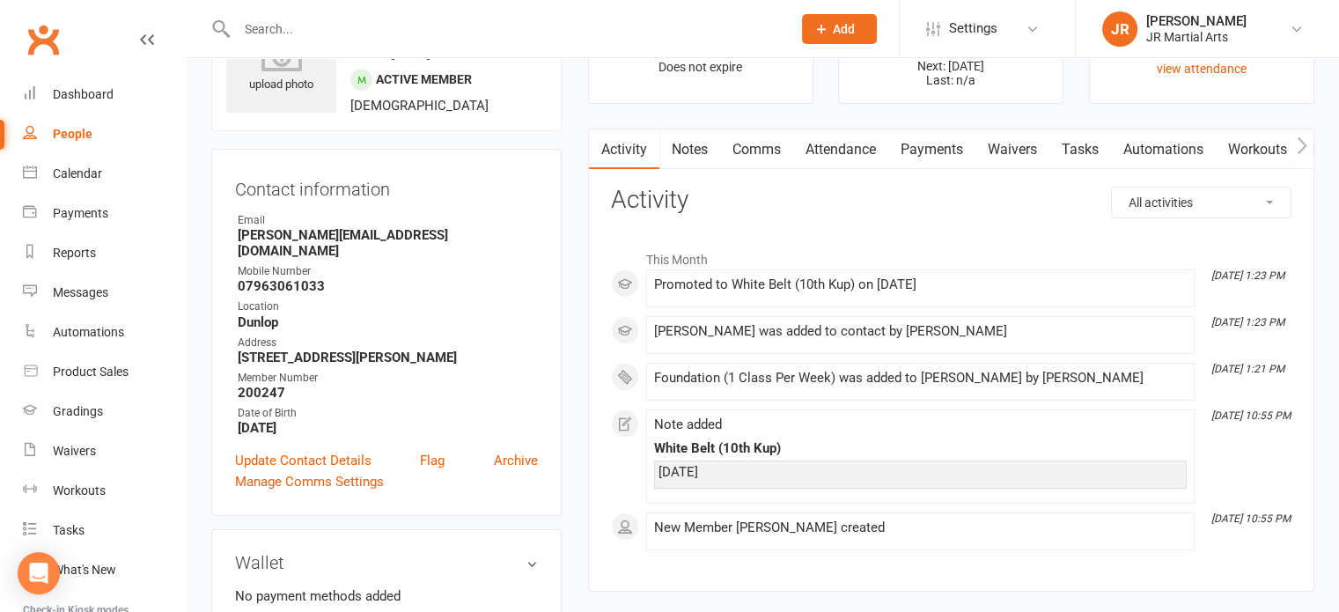
scroll to position [0, 0]
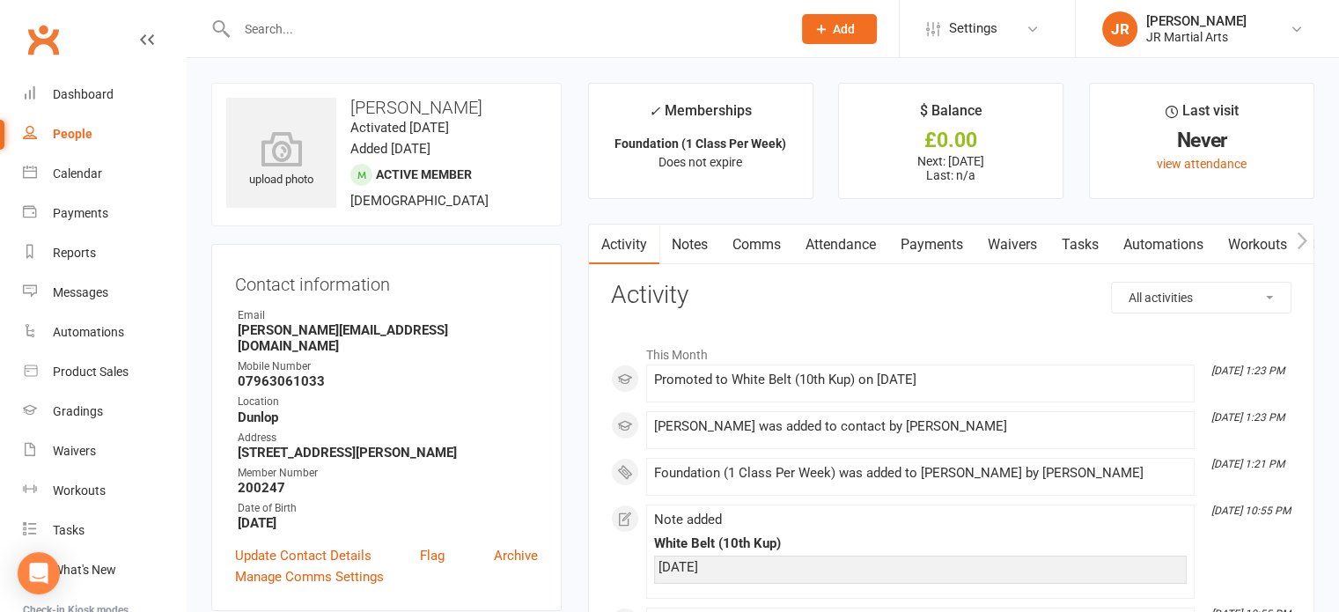
click at [365, 25] on input "text" at bounding box center [506, 29] width 548 height 25
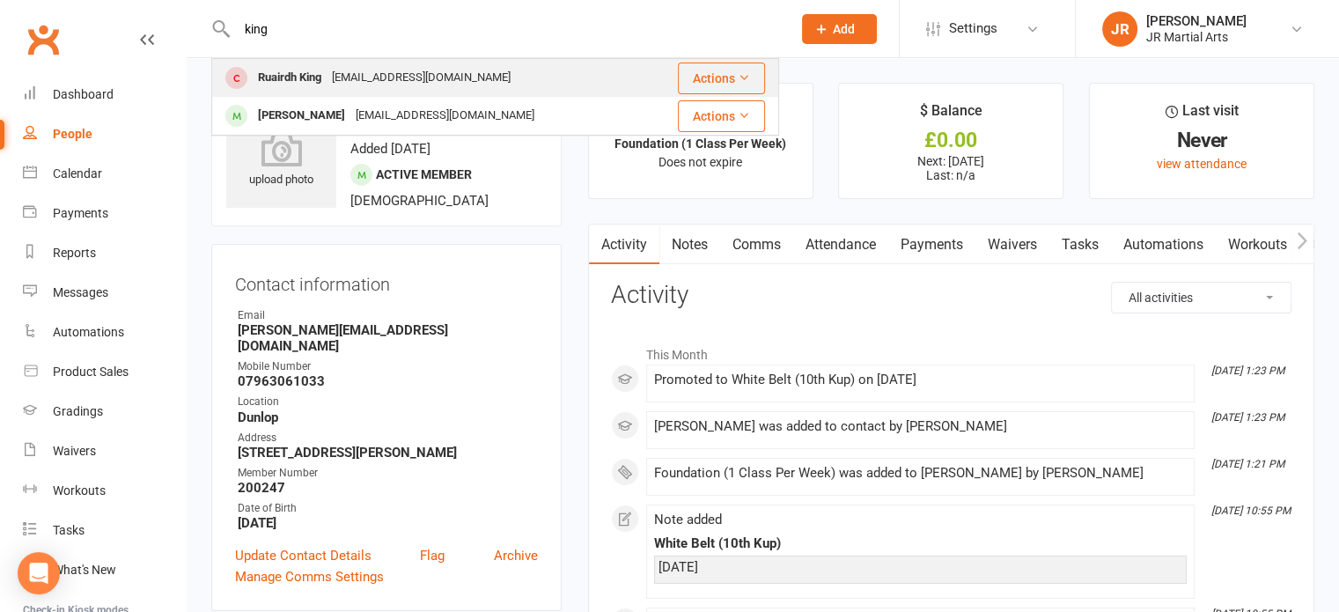
type input "king"
click at [348, 76] on div "[EMAIL_ADDRESS][DOMAIN_NAME]" at bounding box center [421, 78] width 189 height 26
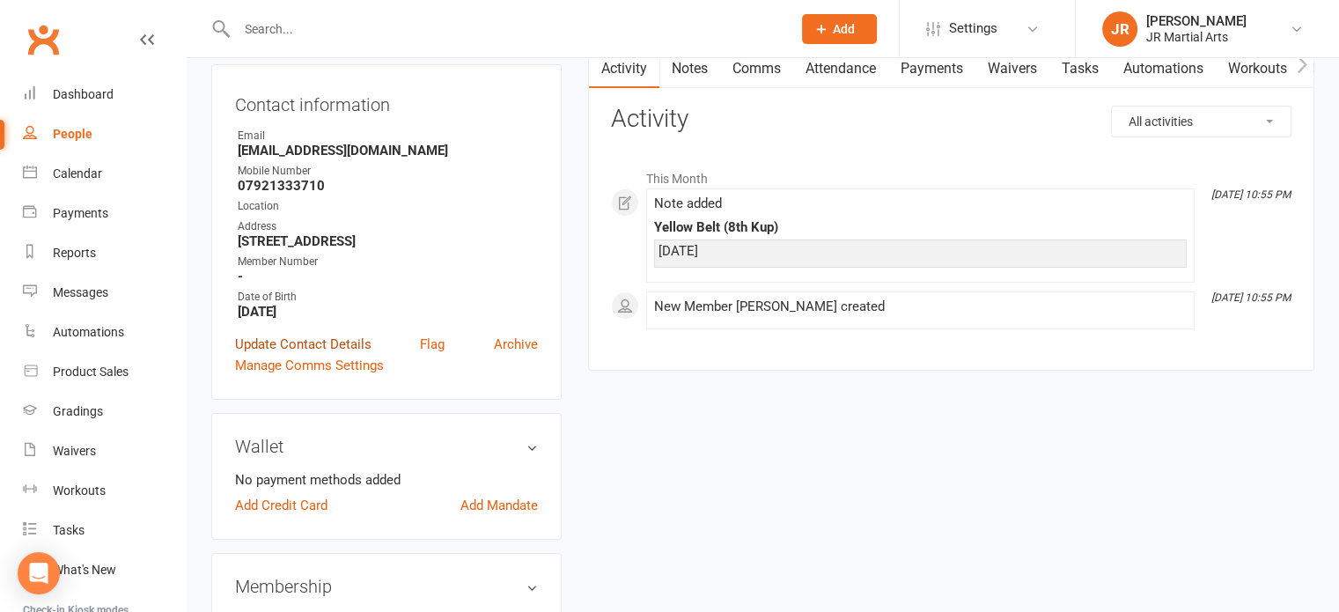
click at [288, 341] on link "Update Contact Details" at bounding box center [303, 344] width 136 height 21
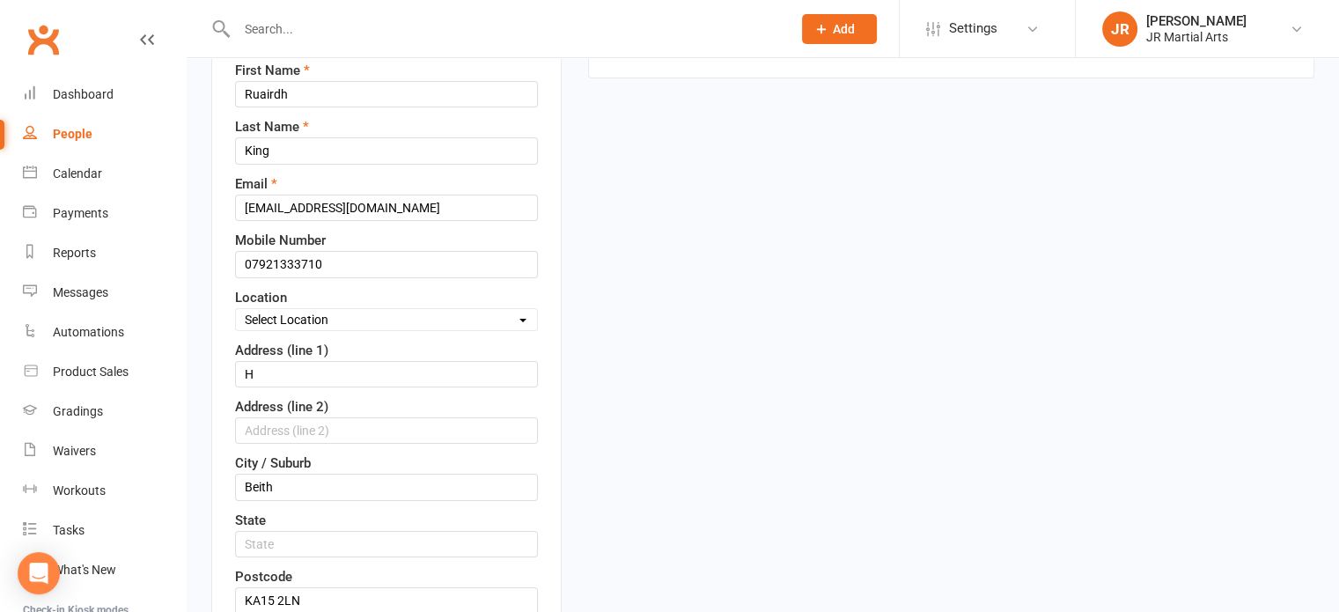
scroll to position [347, 0]
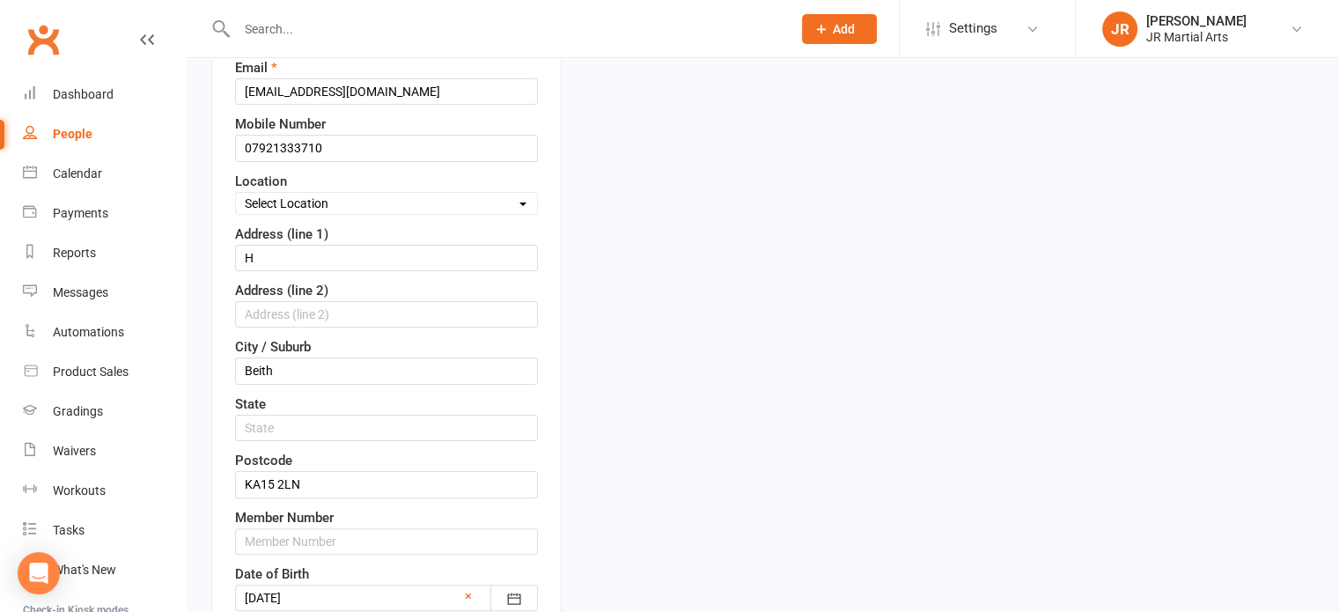
click at [390, 203] on select "Select Location Dunlop [GEOGRAPHIC_DATA] [GEOGRAPHIC_DATA] [GEOGRAPHIC_DATA] [G…" at bounding box center [386, 203] width 301 height 19
select select "0"
click at [236, 194] on select "Select Location Dunlop [GEOGRAPHIC_DATA] [GEOGRAPHIC_DATA] [GEOGRAPHIC_DATA] [G…" at bounding box center [386, 203] width 301 height 19
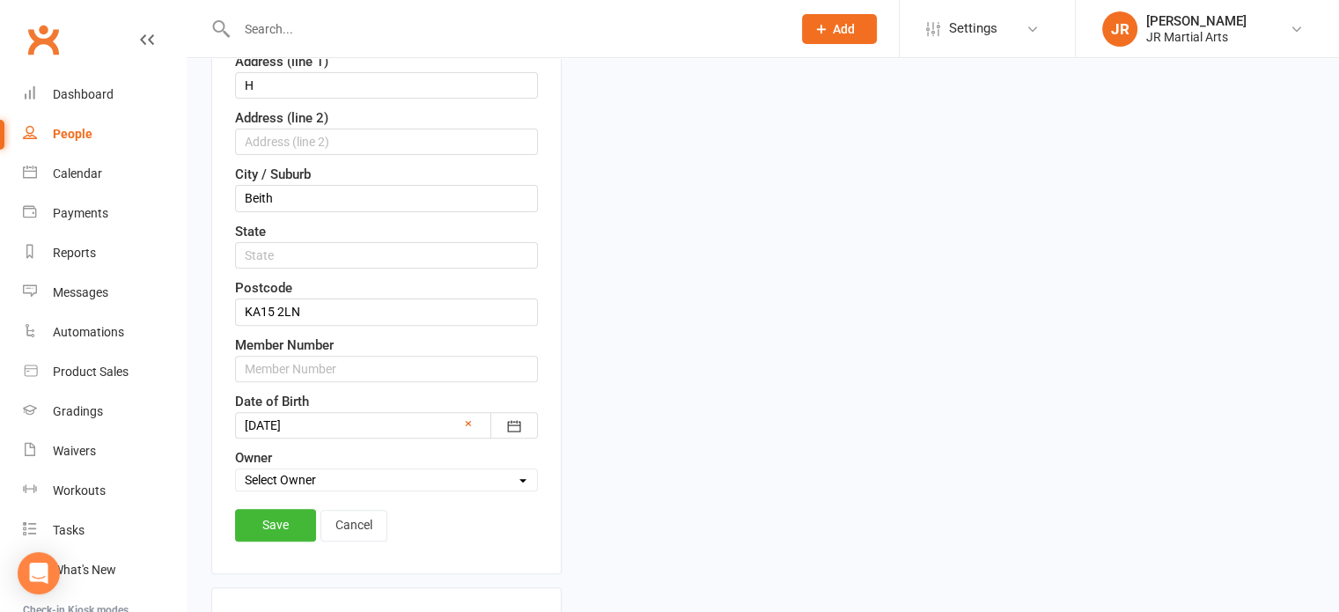
scroll to position [523, 0]
click at [306, 368] on input "text" at bounding box center [386, 365] width 303 height 26
paste input "199298"
type input "199298"
click at [264, 498] on div "Contact information First Name Ruairdh Last Name [PERSON_NAME] Email [EMAIL_ADD…" at bounding box center [386, 143] width 350 height 853
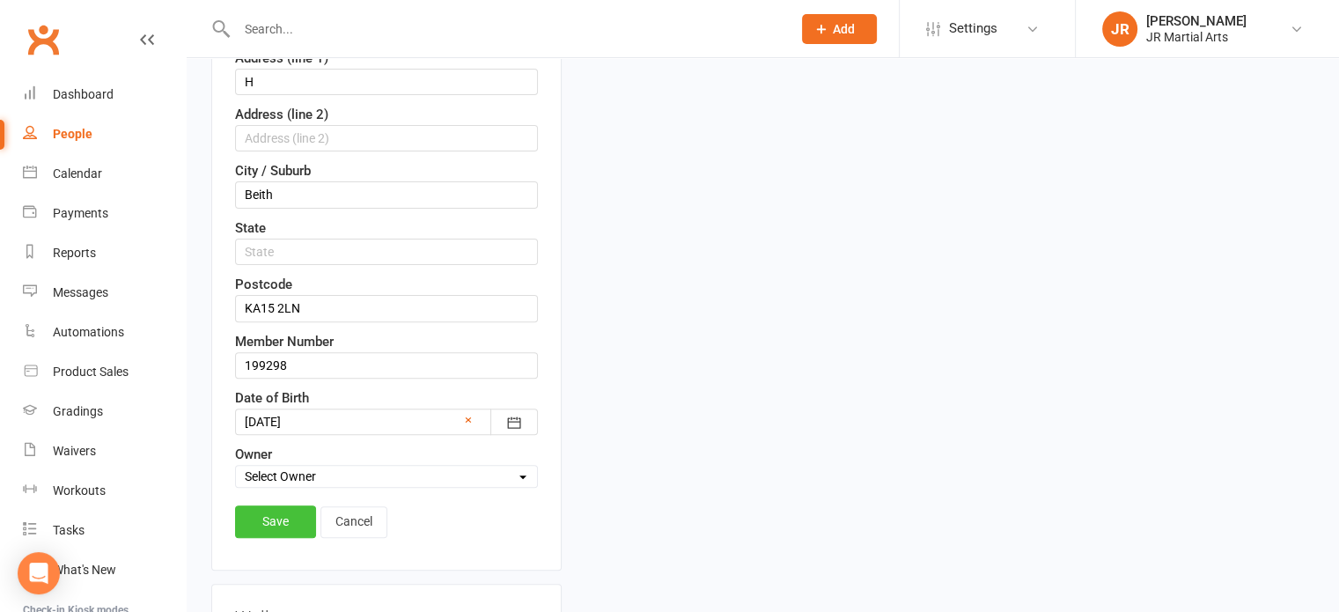
click at [264, 520] on link "Save" at bounding box center [275, 521] width 81 height 32
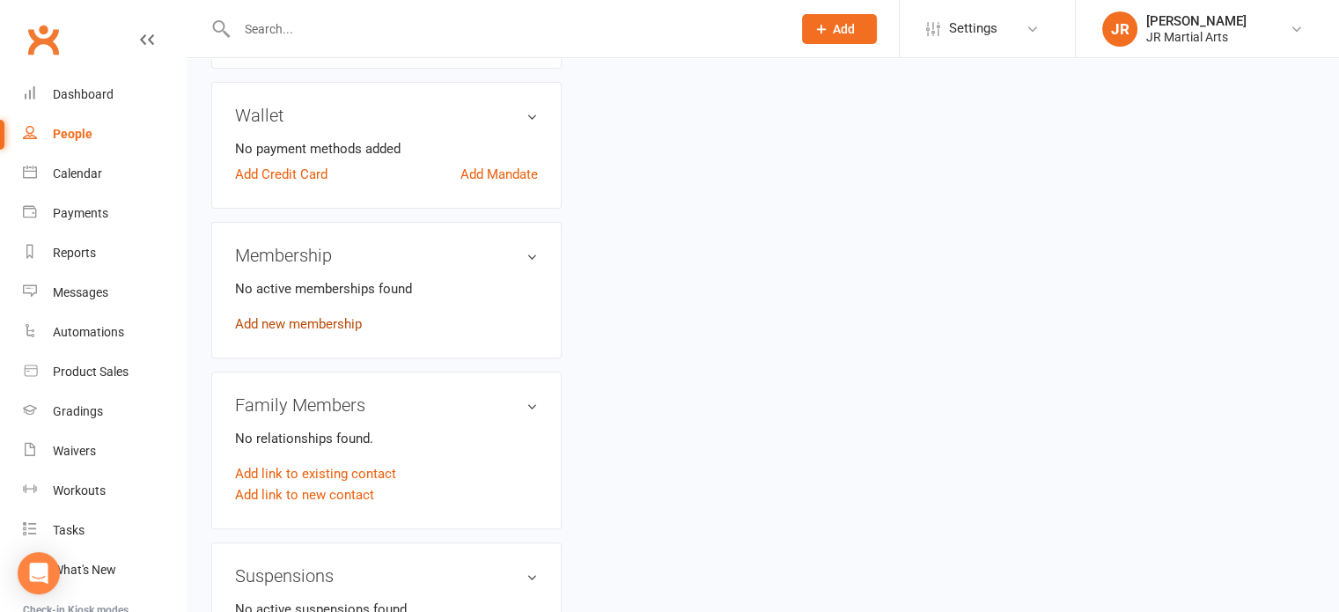
click at [335, 321] on link "Add new membership" at bounding box center [298, 324] width 127 height 16
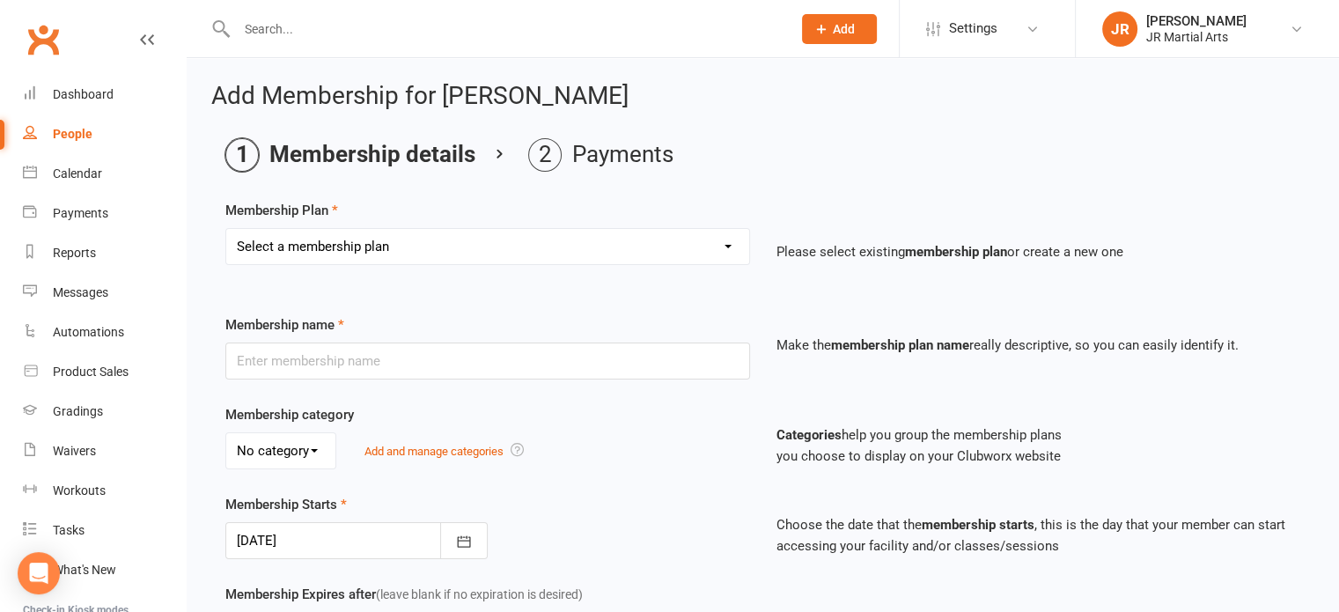
click at [366, 233] on select "Select a membership plan Create new Membership Plan Elite (Unlimited Classes) M…" at bounding box center [487, 246] width 523 height 35
click at [395, 232] on select "Select a membership plan Create new Membership Plan Elite (Unlimited Classes) M…" at bounding box center [487, 246] width 523 height 35
select select "3"
click at [226, 229] on select "Select a membership plan Create new Membership Plan Elite (Unlimited Classes) M…" at bounding box center [487, 246] width 523 height 35
type input "Foundation (1 Class Per Week)"
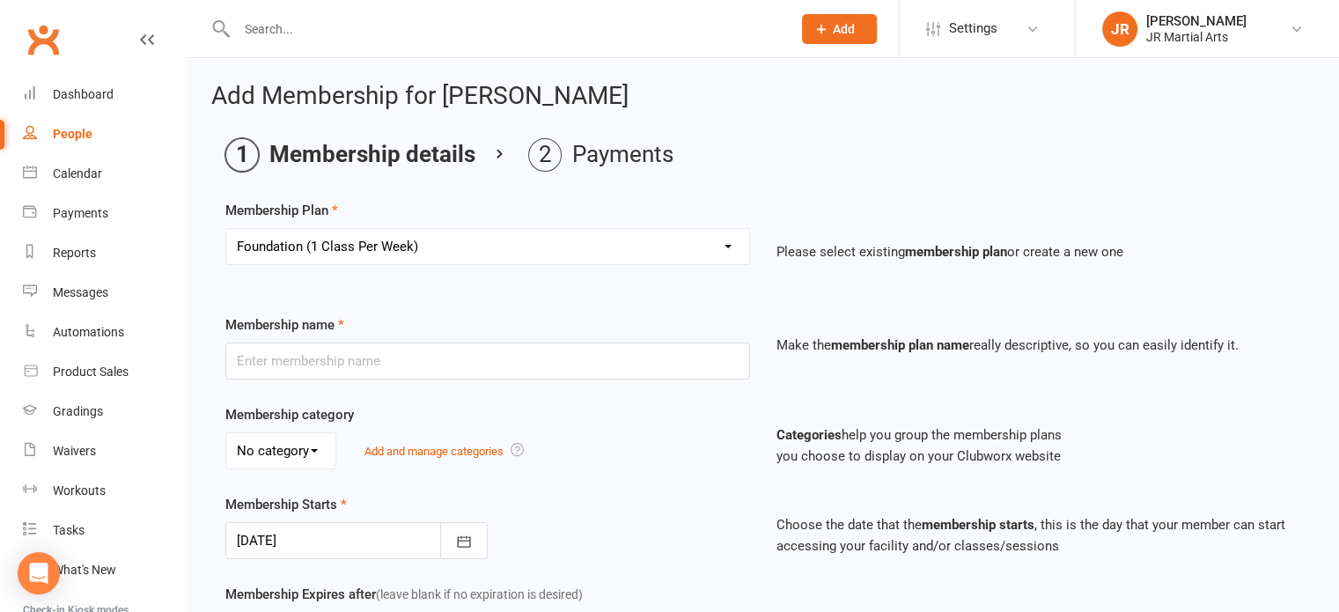
select select "0"
type input "[DATE]"
type input "0"
type input "1"
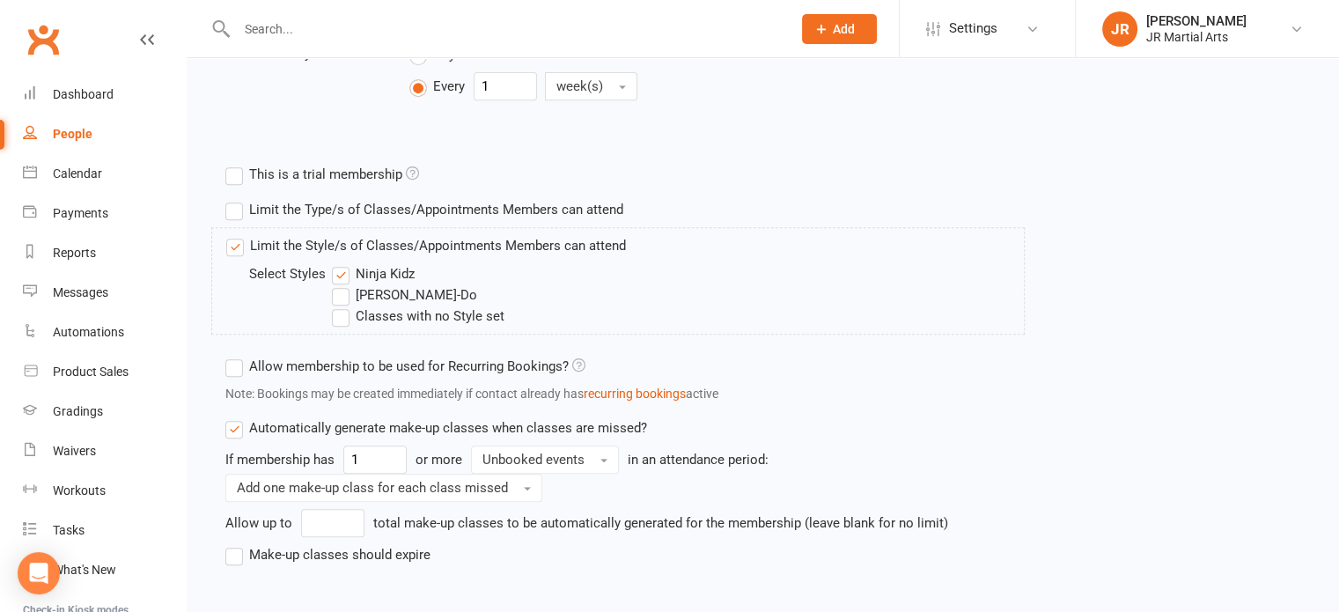
scroll to position [793, 0]
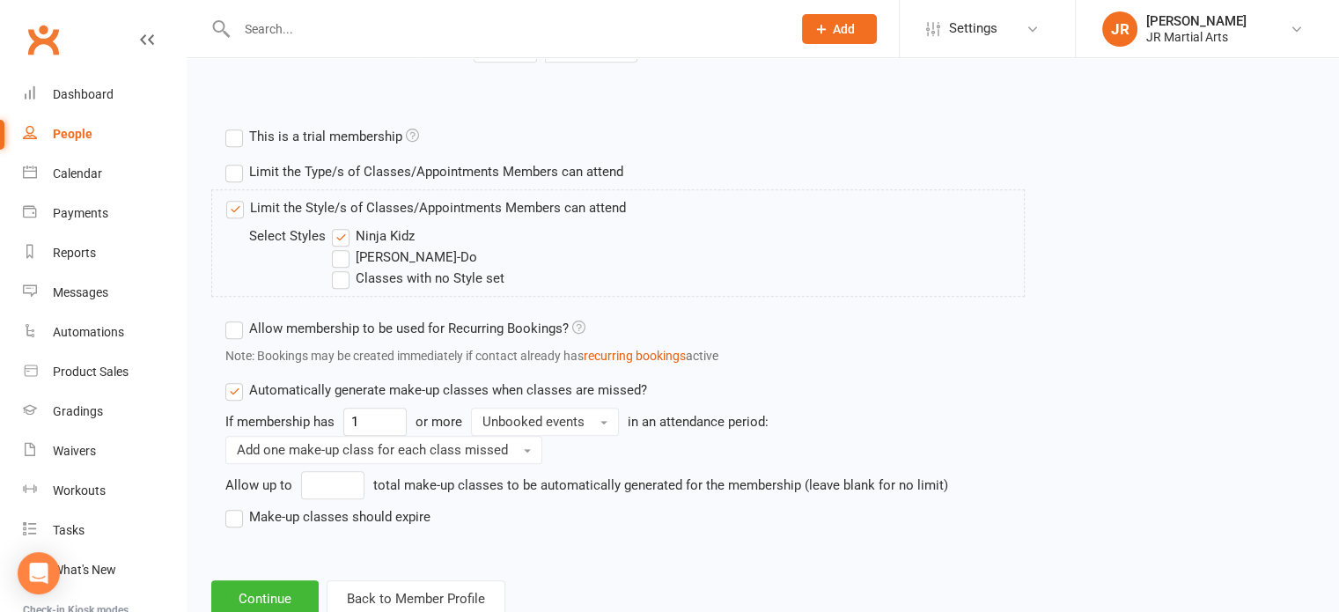
click at [335, 256] on label "[PERSON_NAME]-Do" at bounding box center [404, 257] width 145 height 21
click at [335, 247] on input "[PERSON_NAME]-Do" at bounding box center [337, 247] width 11 height 0
click at [342, 225] on label "Ninja Kidz" at bounding box center [373, 235] width 83 height 21
click at [342, 225] on input "Ninja Kidz" at bounding box center [337, 225] width 11 height 0
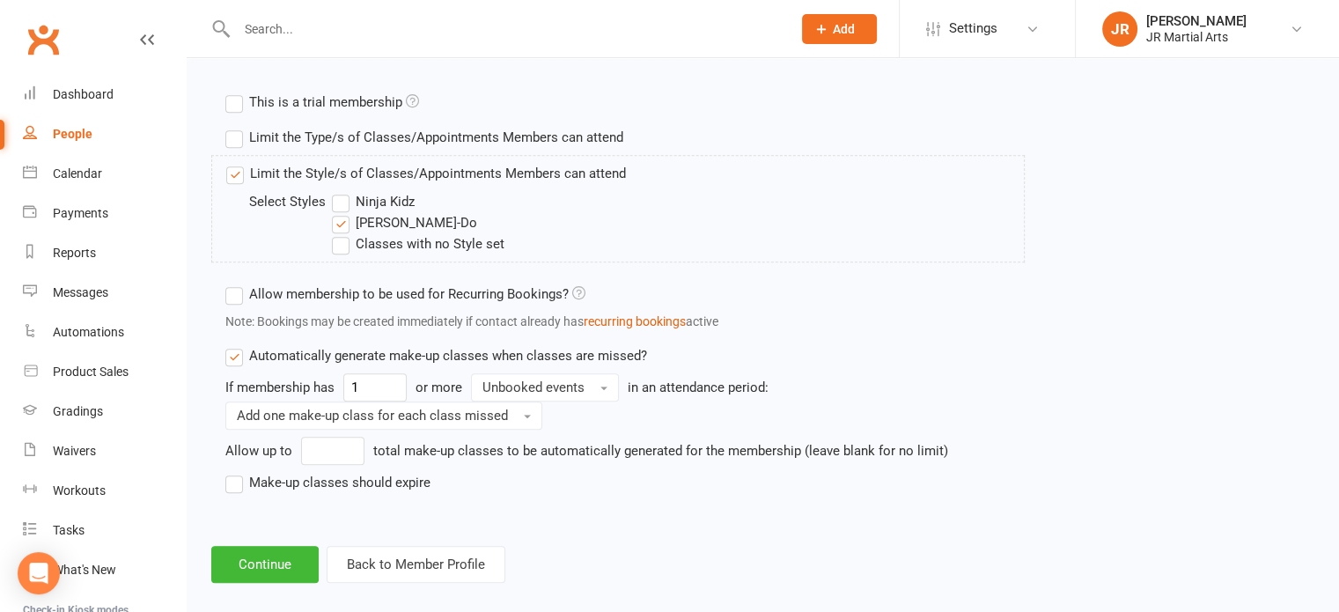
scroll to position [845, 0]
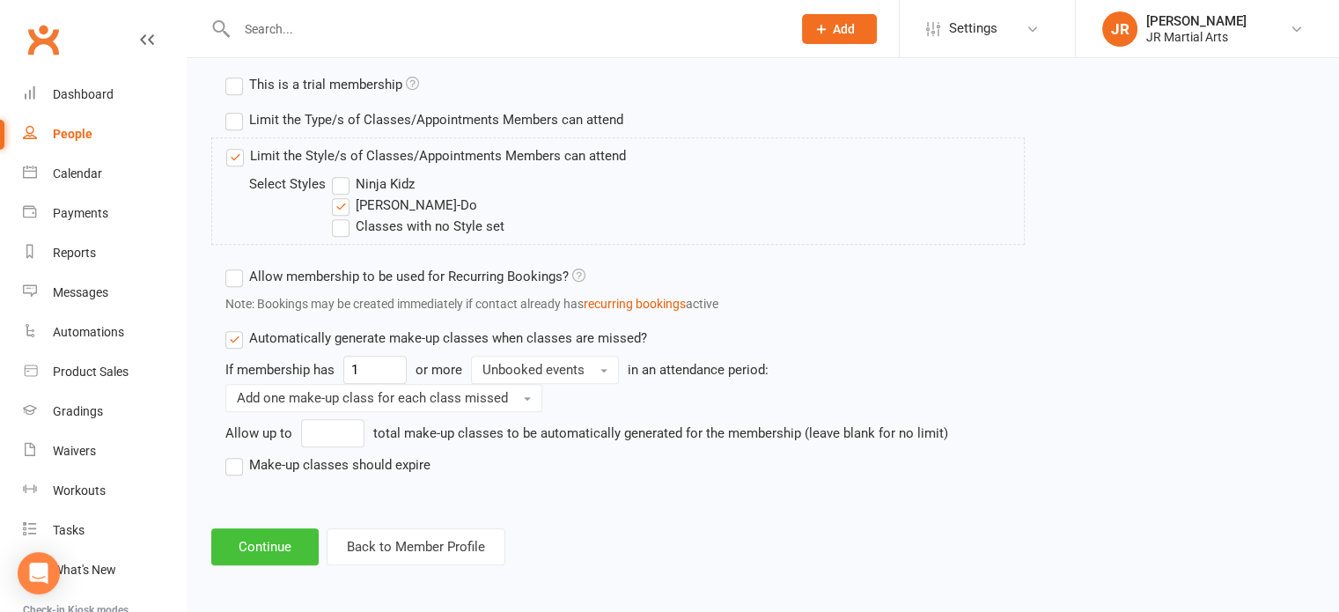
click at [278, 542] on button "Continue" at bounding box center [264, 546] width 107 height 37
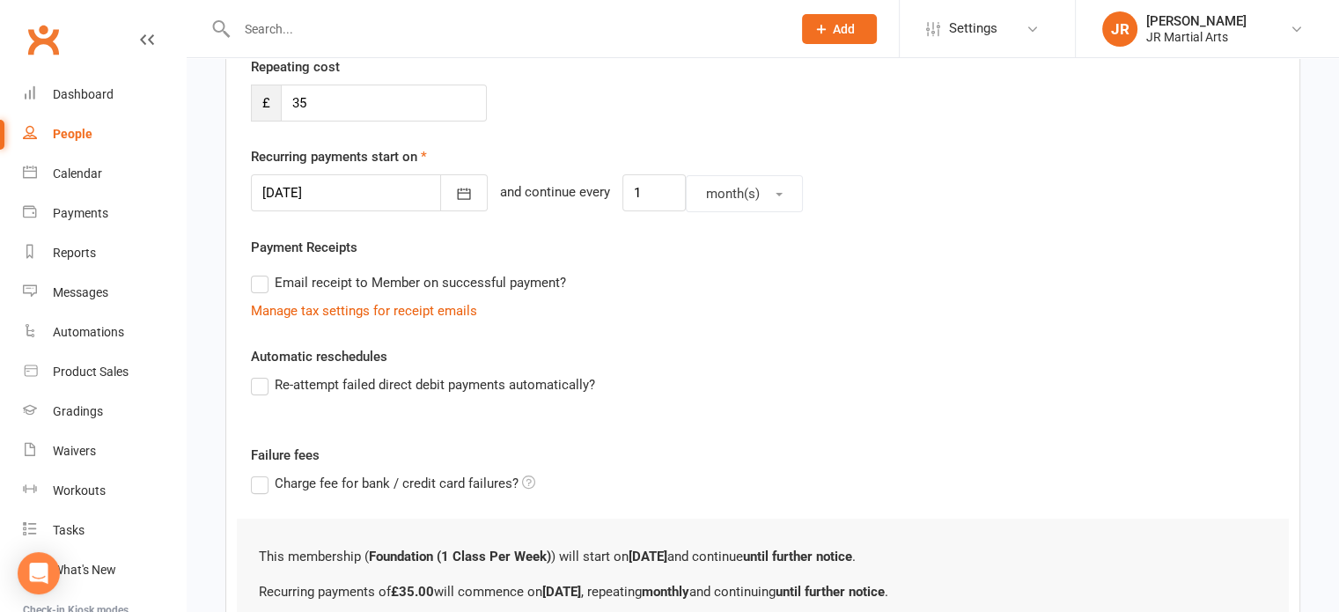
scroll to position [0, 0]
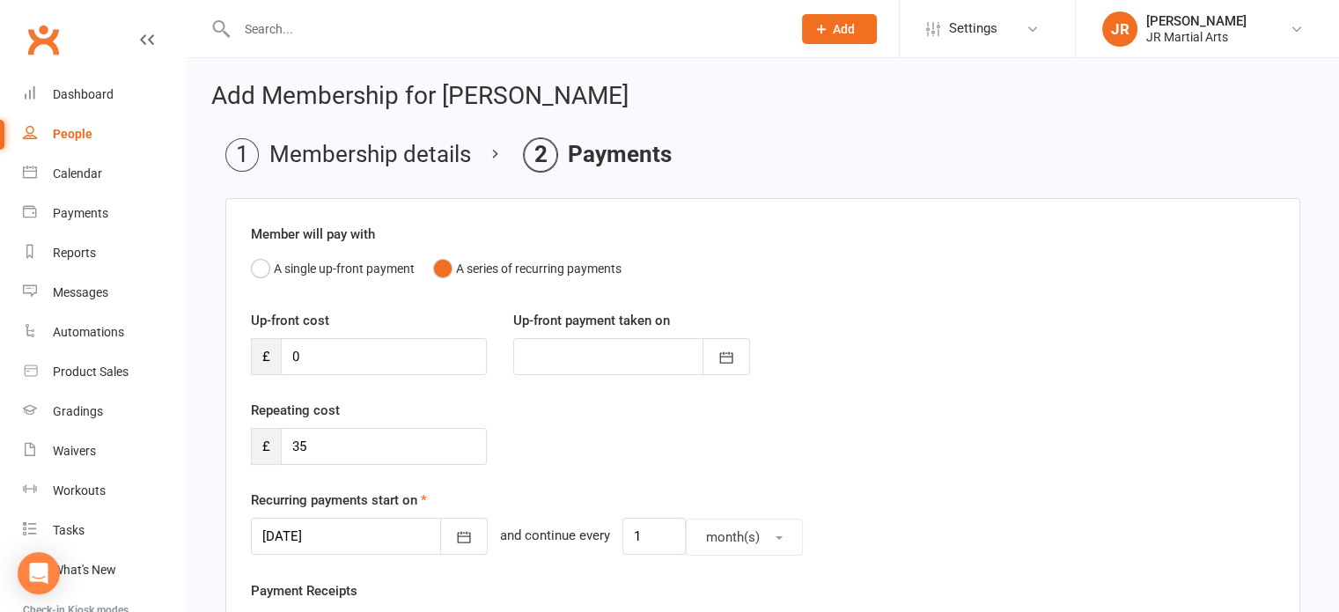
click at [316, 163] on li "Membership details" at bounding box center [348, 154] width 246 height 33
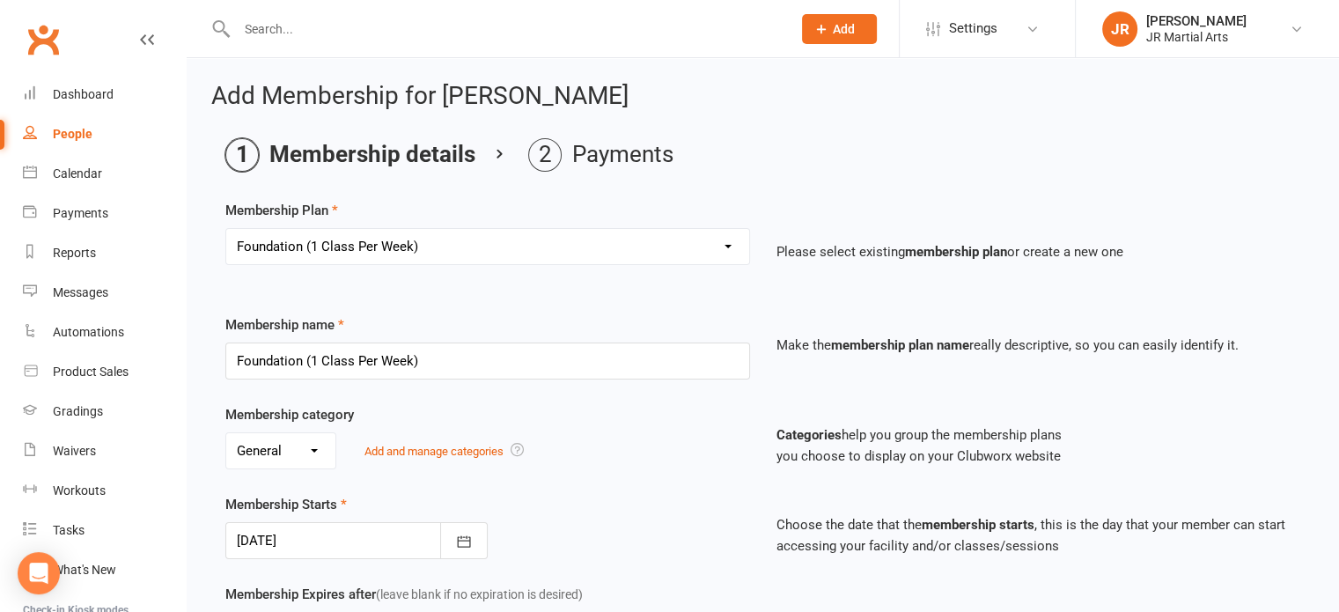
click at [426, 244] on select "Select a membership plan Create new Membership Plan Elite (Unlimited Classes) M…" at bounding box center [487, 246] width 523 height 35
select select "2"
click at [226, 229] on select "Select a membership plan Create new Membership Plan Elite (Unlimited Classes) M…" at bounding box center [487, 246] width 523 height 35
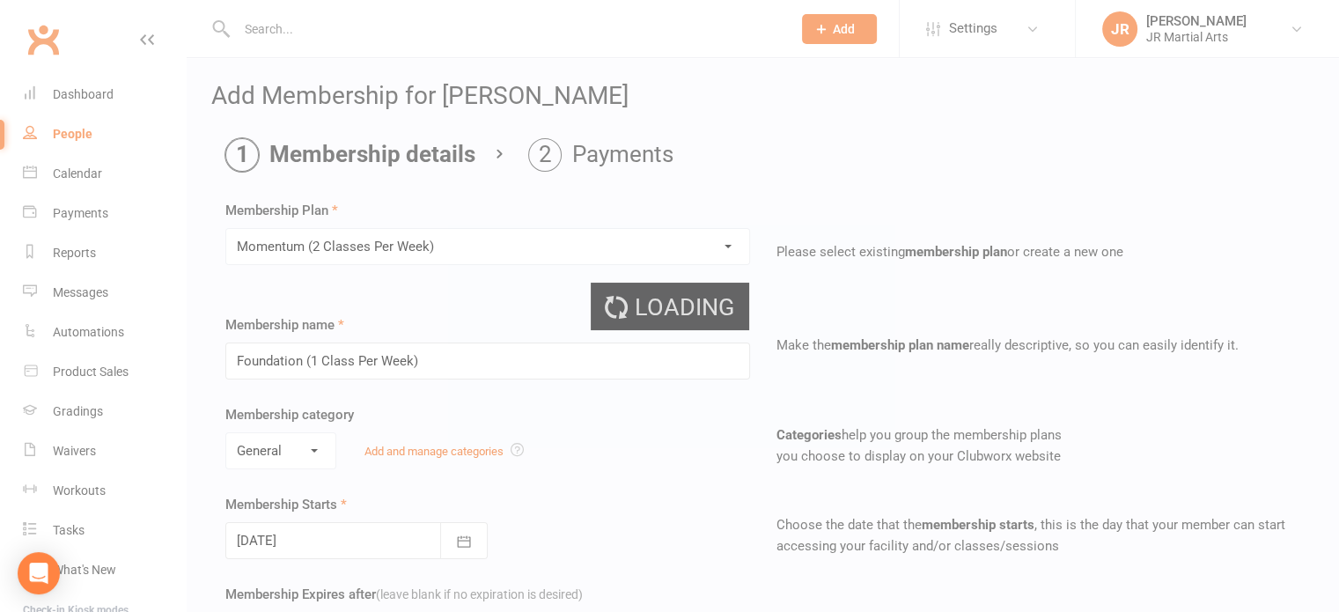
type input "Momentum (2 Classes Per Week)"
type input "2"
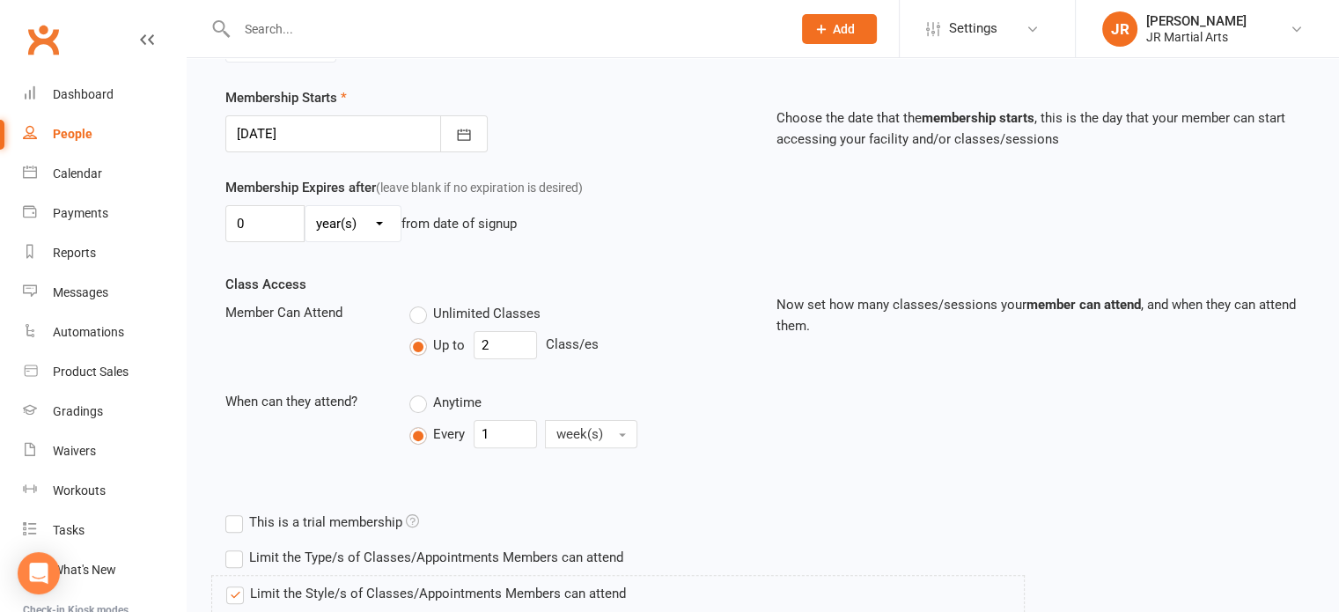
scroll to position [528, 0]
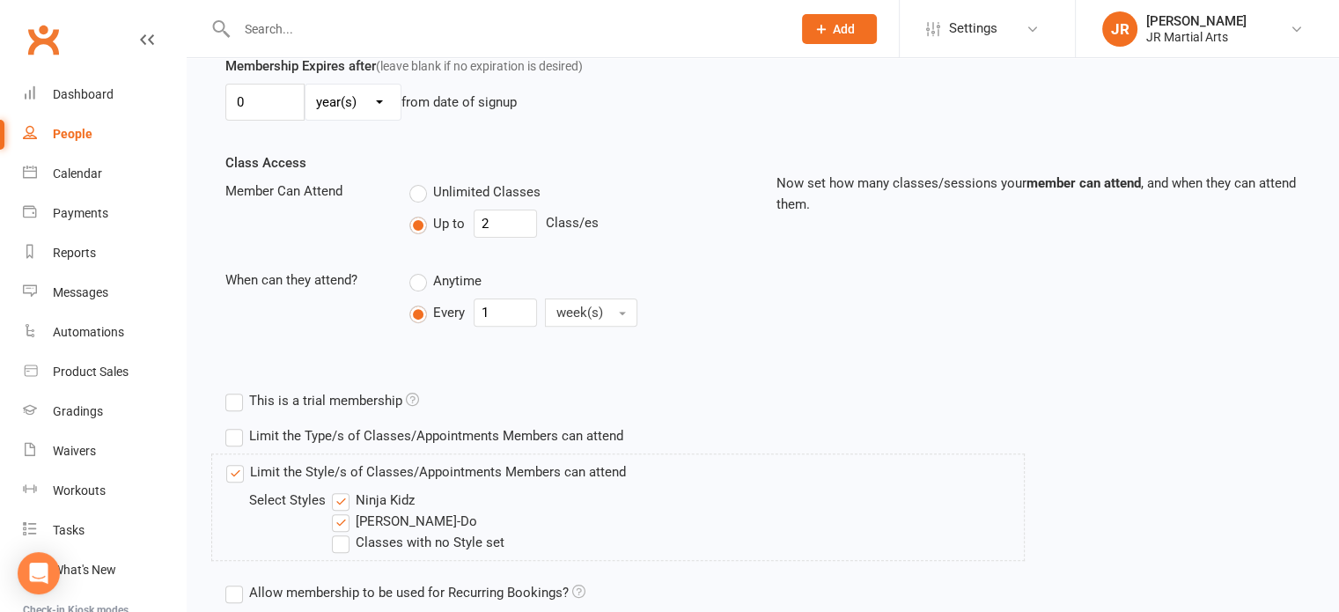
click at [342, 495] on label "Ninja Kidz" at bounding box center [373, 500] width 83 height 21
click at [342, 490] on input "Ninja Kidz" at bounding box center [337, 490] width 11 height 0
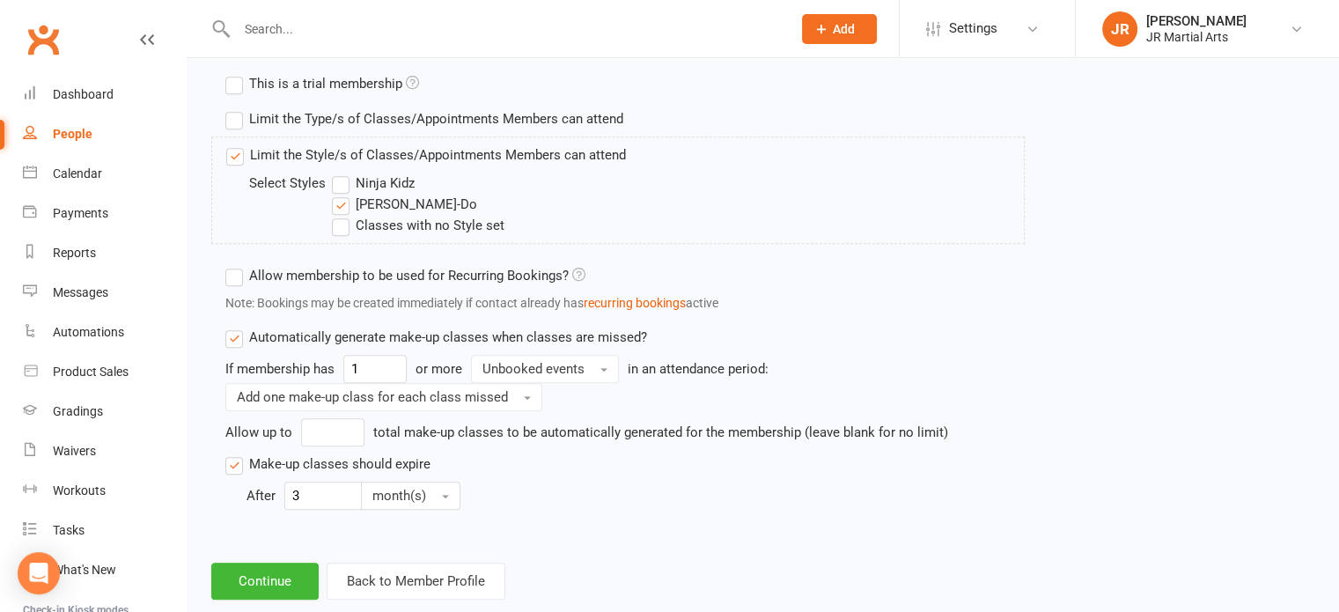
scroll to position [880, 0]
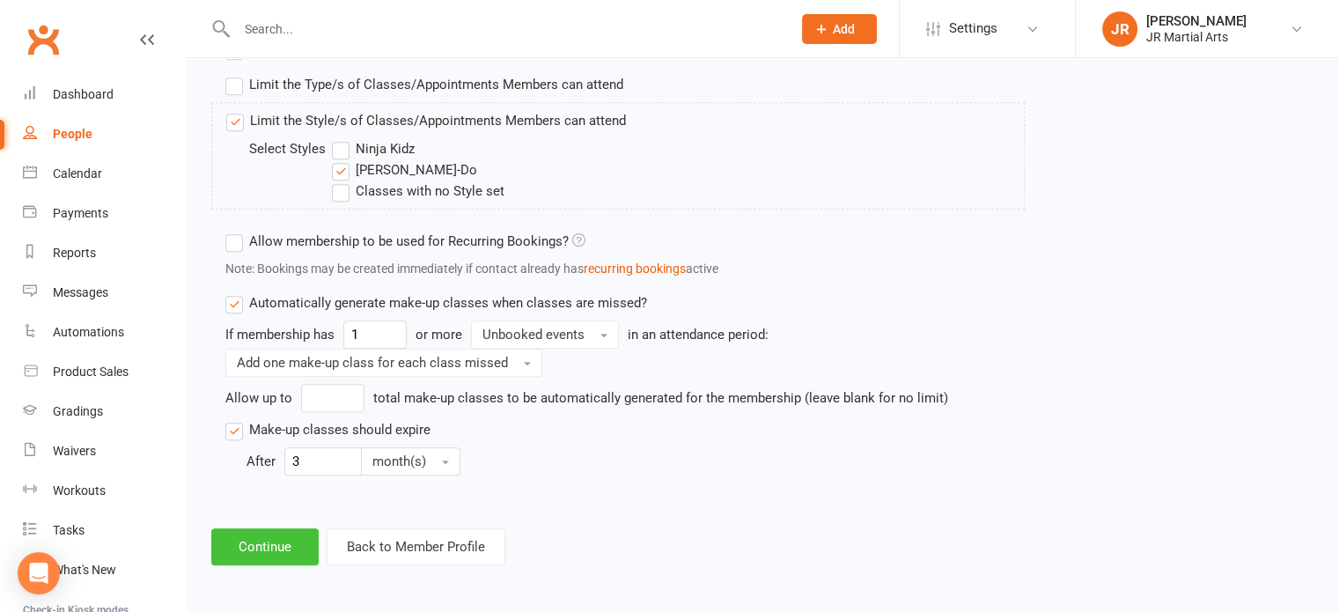
click at [284, 533] on button "Continue" at bounding box center [264, 546] width 107 height 37
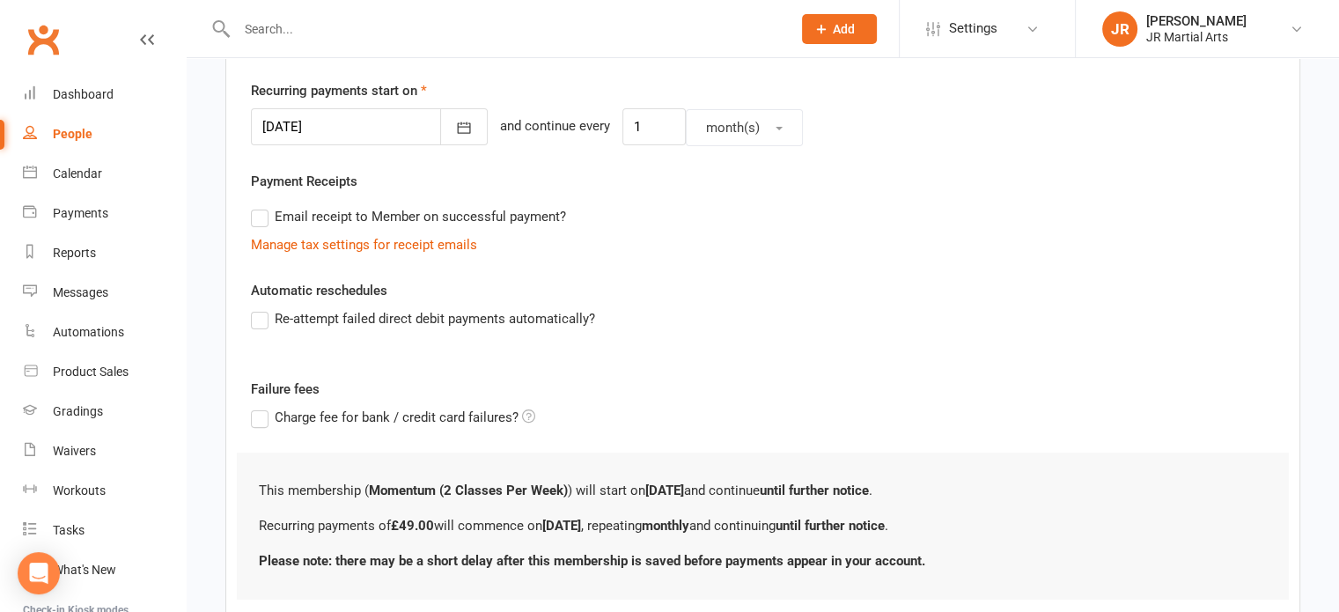
scroll to position [525, 0]
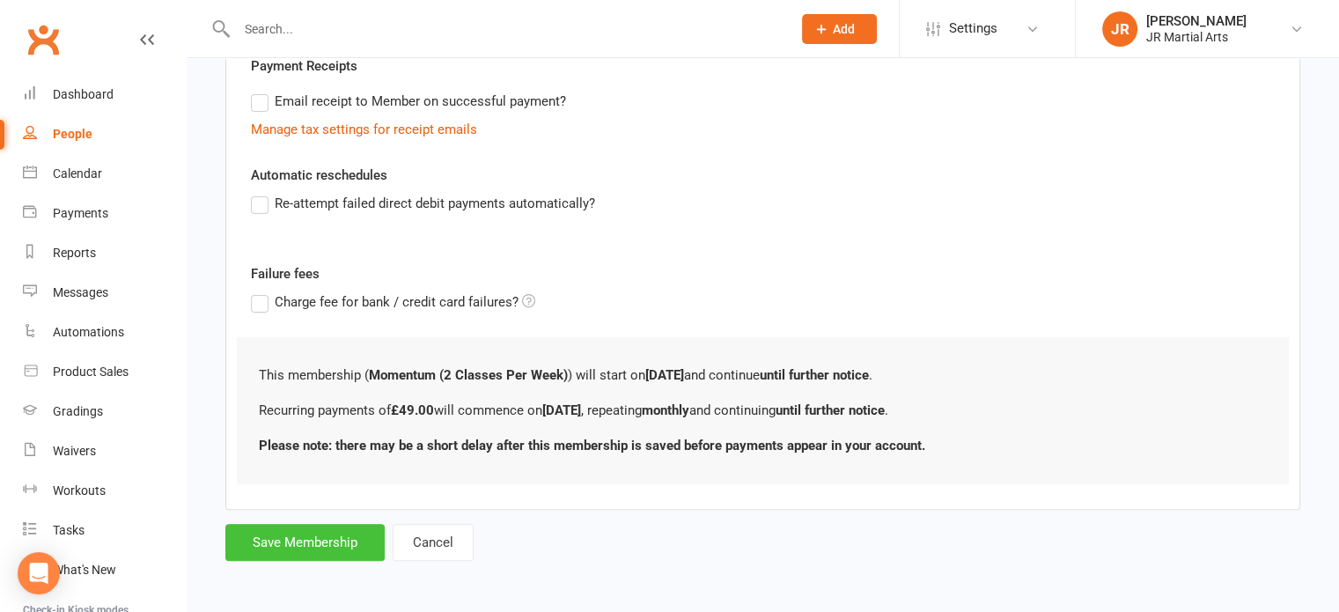
click at [331, 544] on button "Save Membership" at bounding box center [304, 542] width 159 height 37
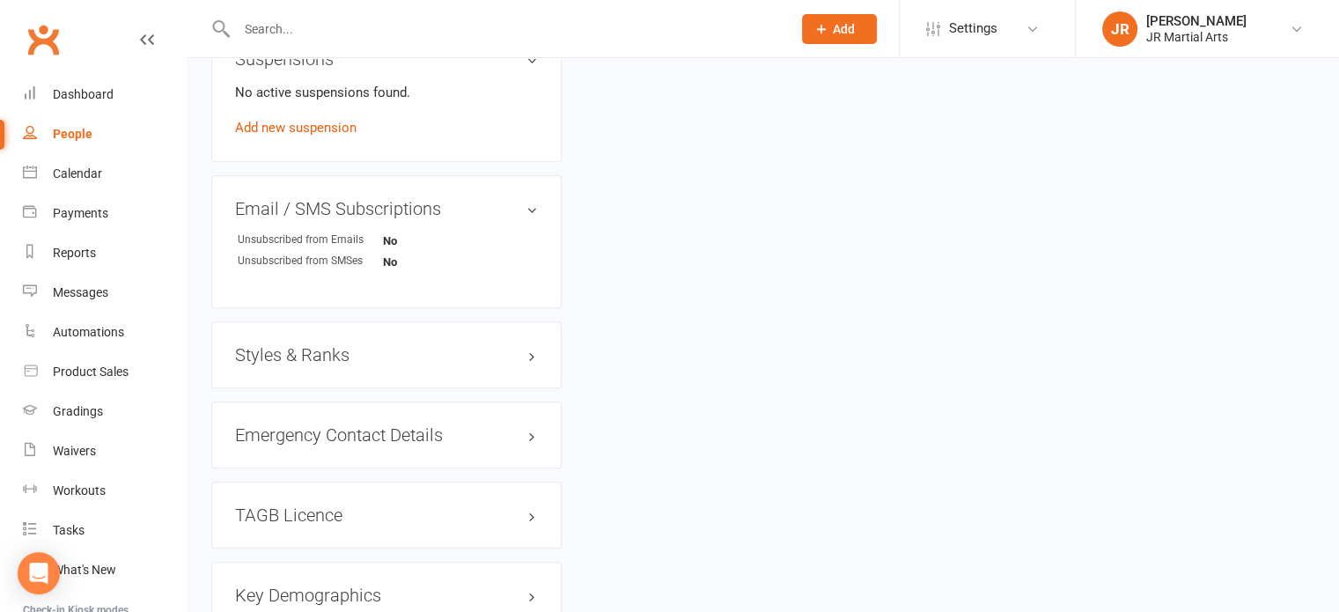
scroll to position [1145, 0]
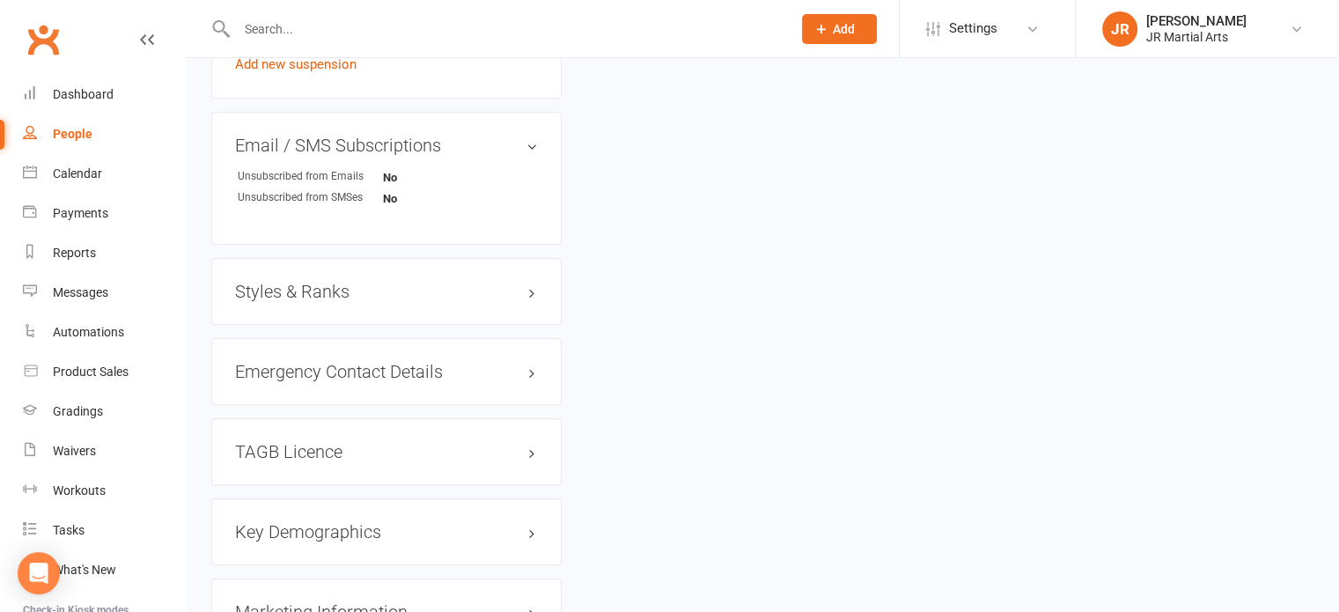
click at [340, 291] on h3 "Styles & Ranks" at bounding box center [386, 291] width 303 height 19
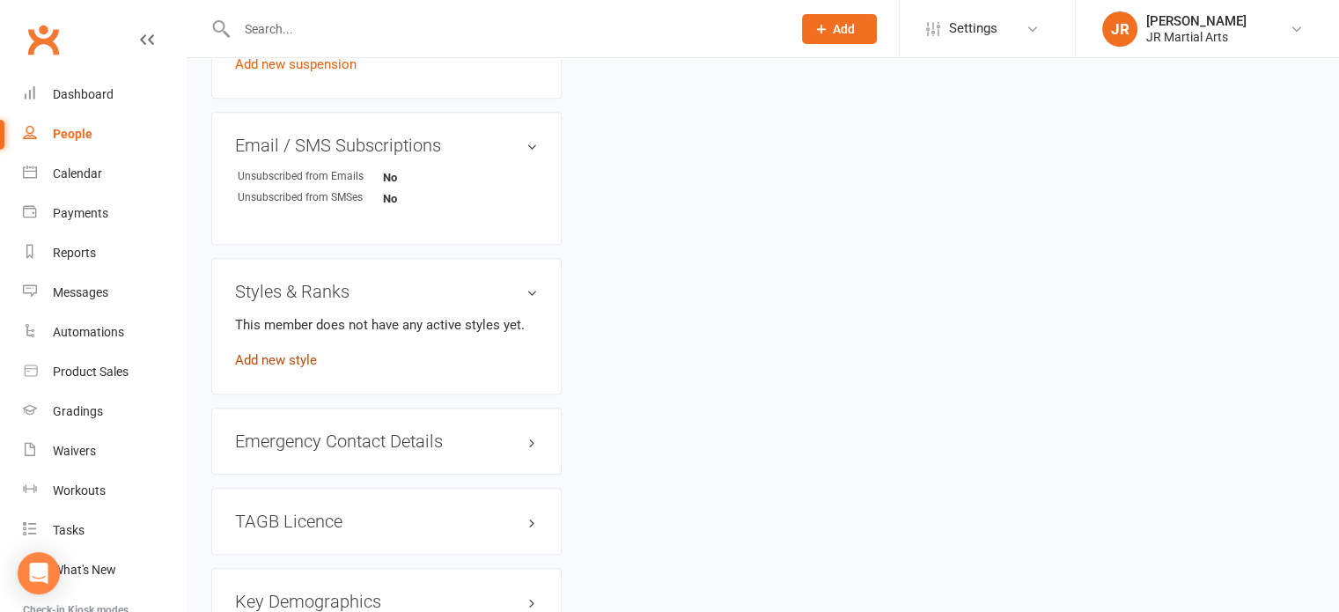
click at [301, 359] on link "Add new style" at bounding box center [276, 360] width 82 height 16
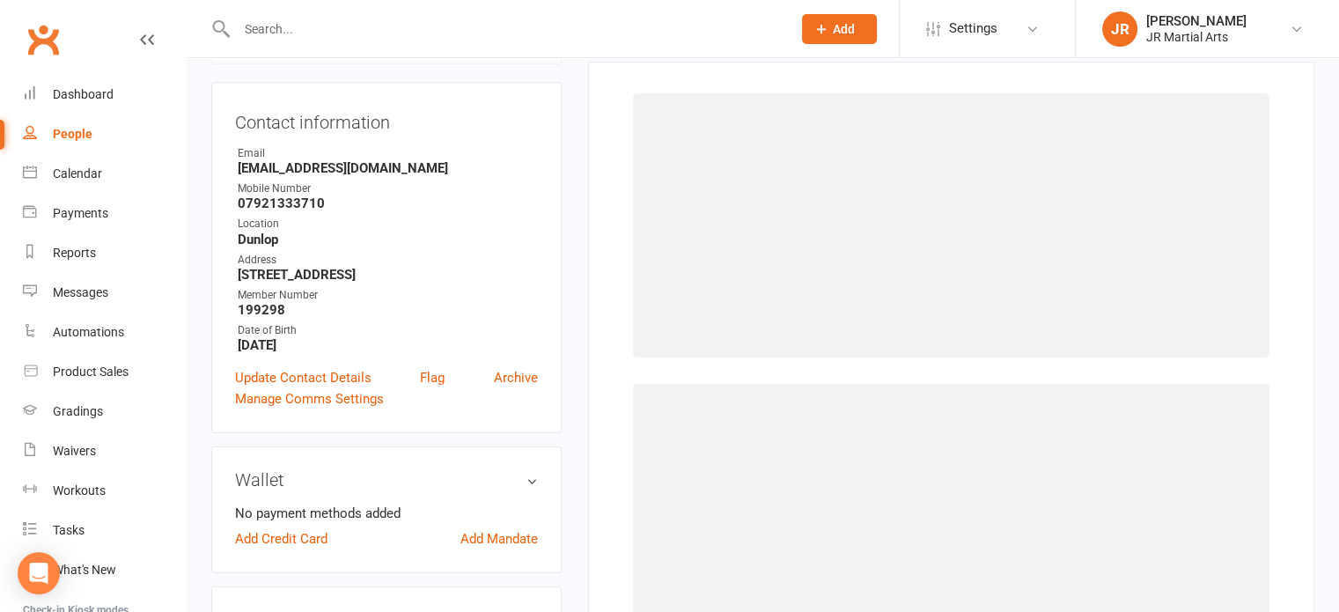
scroll to position [134, 0]
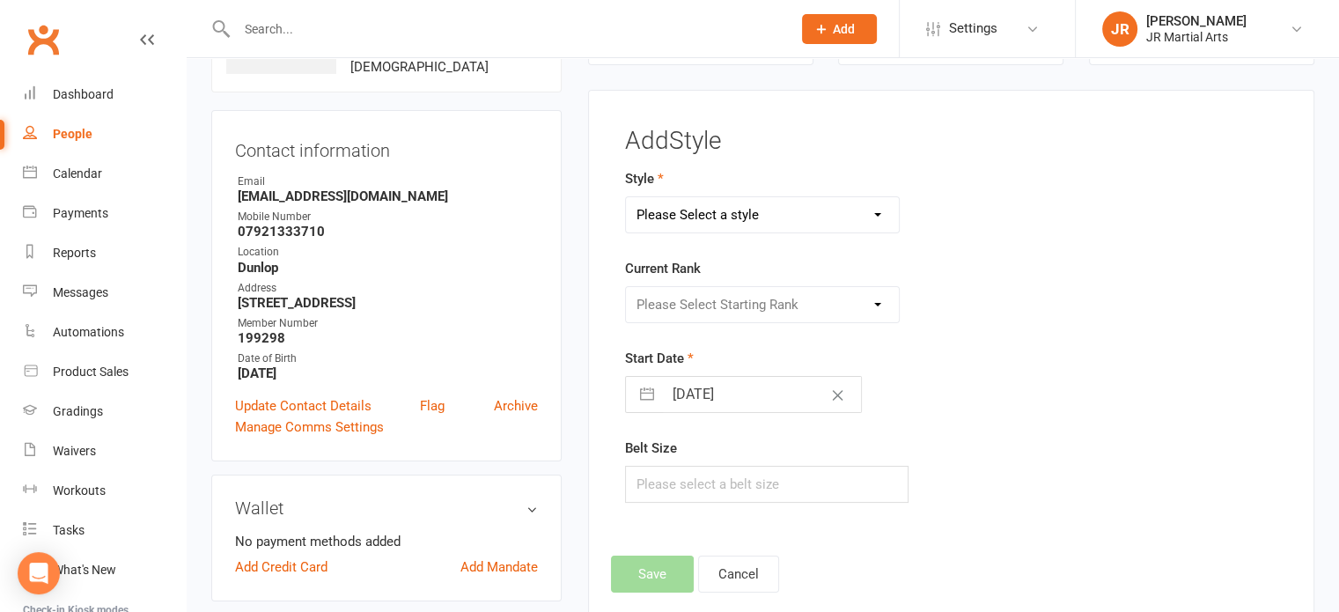
click at [708, 218] on select "Please Select a style Ninja Kidz Tae Kwon-Do" at bounding box center [763, 214] width 274 height 35
select select "3634"
click at [626, 197] on select "Please Select a style Ninja Kidz Tae Kwon-Do" at bounding box center [763, 214] width 274 height 35
click at [757, 295] on select "Please Select Starting Rank White Belt (10th Kup) Yellow Stripe (9th Kup) Yello…" at bounding box center [763, 304] width 274 height 35
select select "43074"
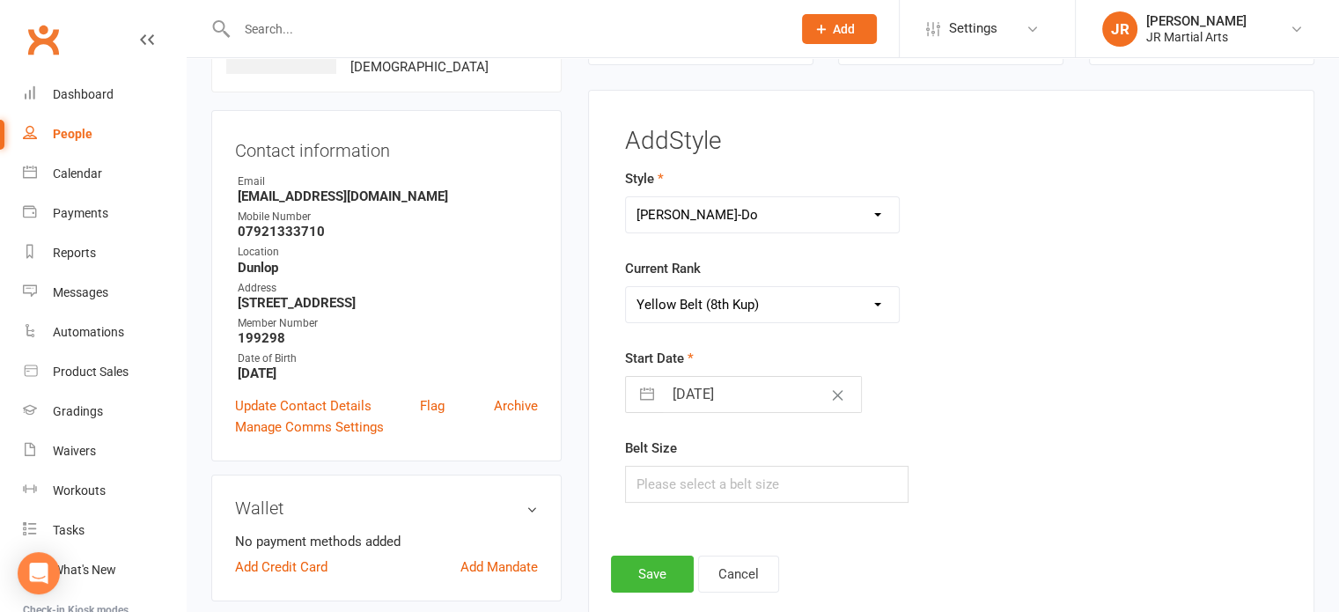
click at [626, 287] on select "Please Select Starting Rank White Belt (10th Kup) Yellow Stripe (9th Kup) Yello…" at bounding box center [763, 304] width 274 height 35
click at [750, 398] on input "[DATE]" at bounding box center [762, 394] width 198 height 35
select select "8"
select select "2025"
select select "9"
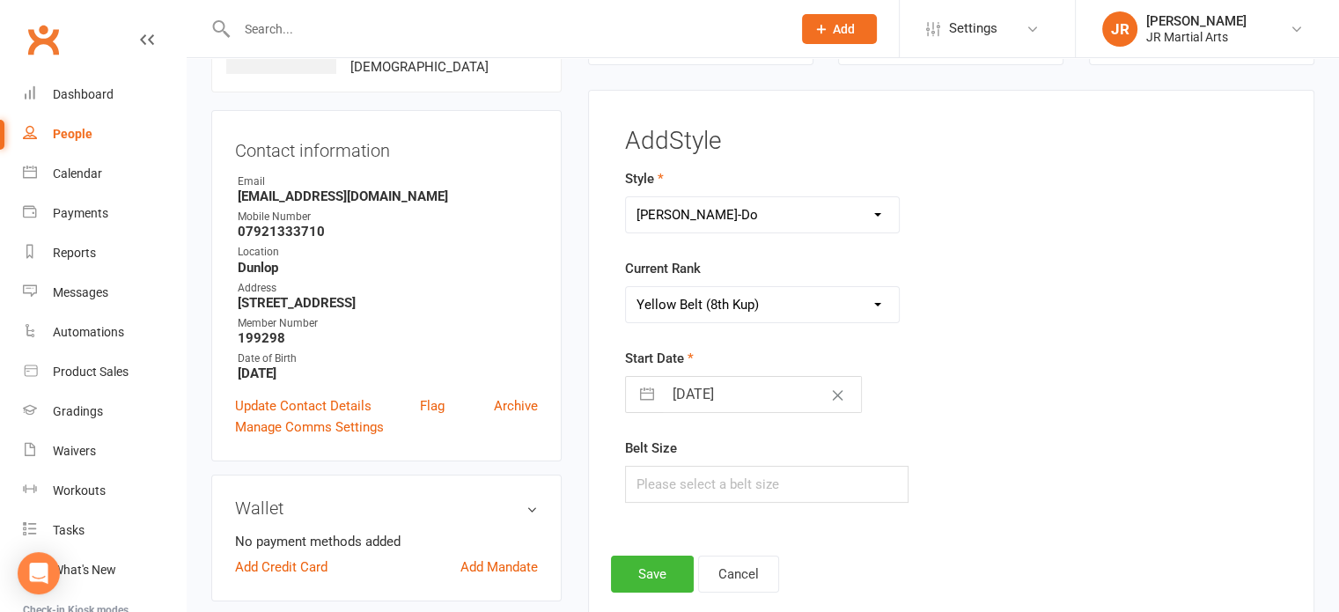
select select "2025"
select select "10"
select select "2025"
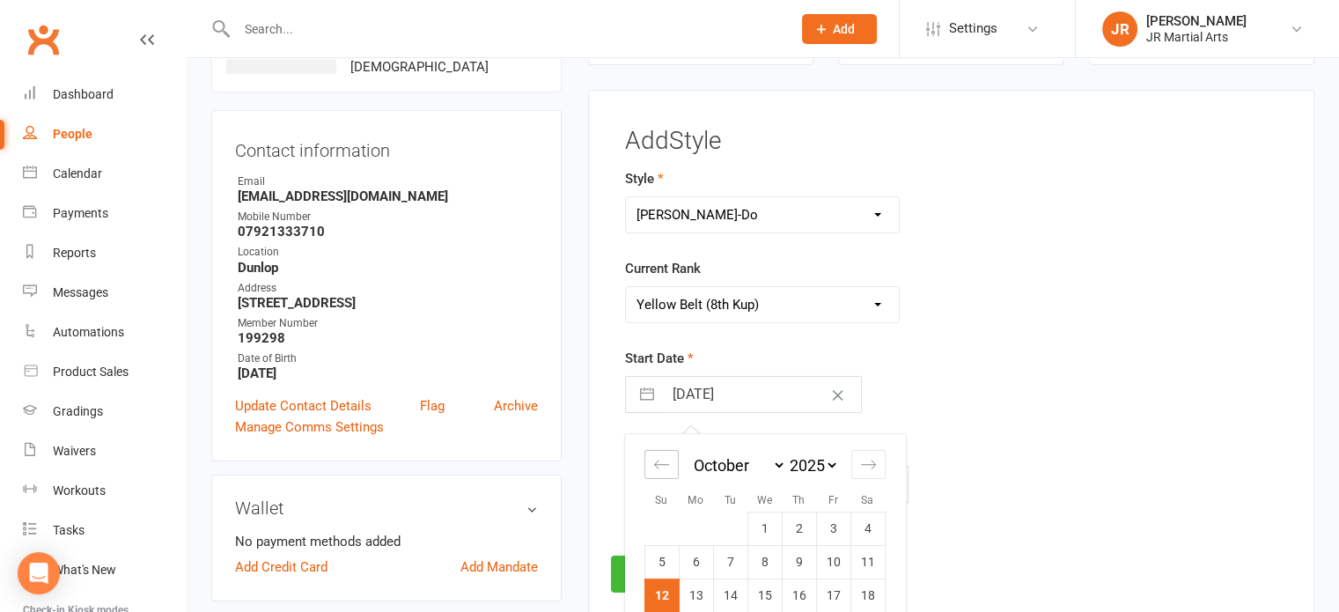
click at [662, 456] on icon "Move backward to switch to the previous month." at bounding box center [661, 464] width 17 height 17
select select "7"
select select "2025"
click at [662, 456] on icon "Move backward to switch to the previous month." at bounding box center [661, 464] width 17 height 17
select select "6"
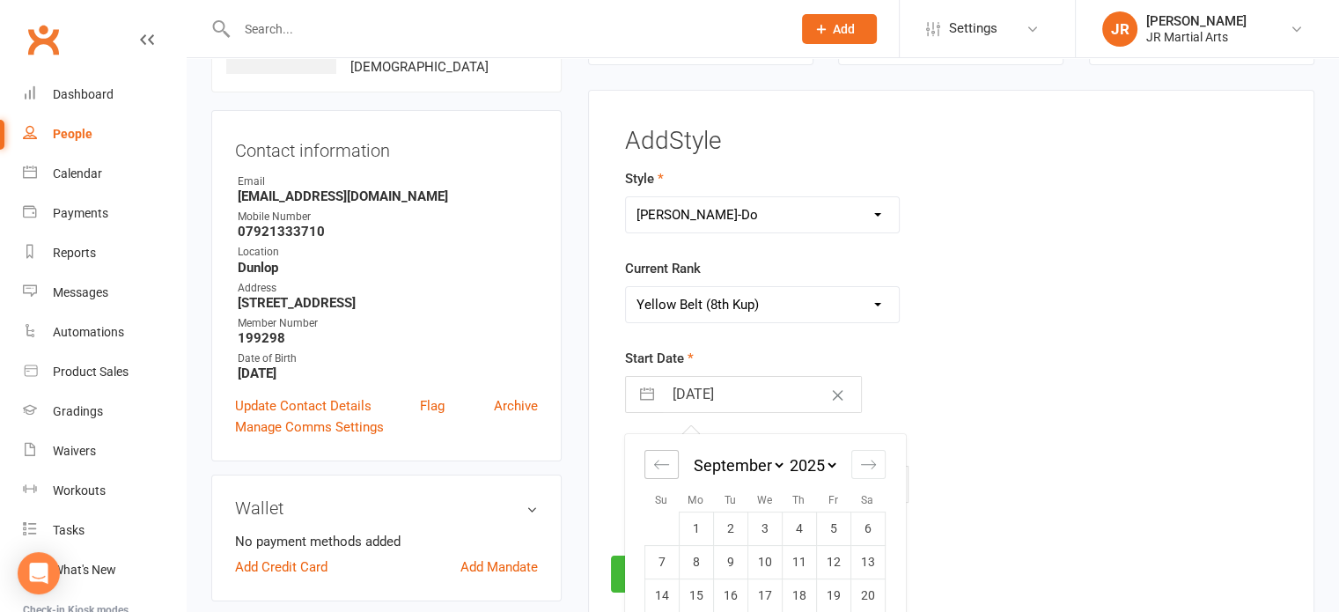
select select "2025"
click at [662, 456] on icon "Move backward to switch to the previous month." at bounding box center [661, 464] width 17 height 17
select select "5"
select select "2025"
click at [662, 456] on icon "Move backward to switch to the previous month." at bounding box center [661, 464] width 17 height 17
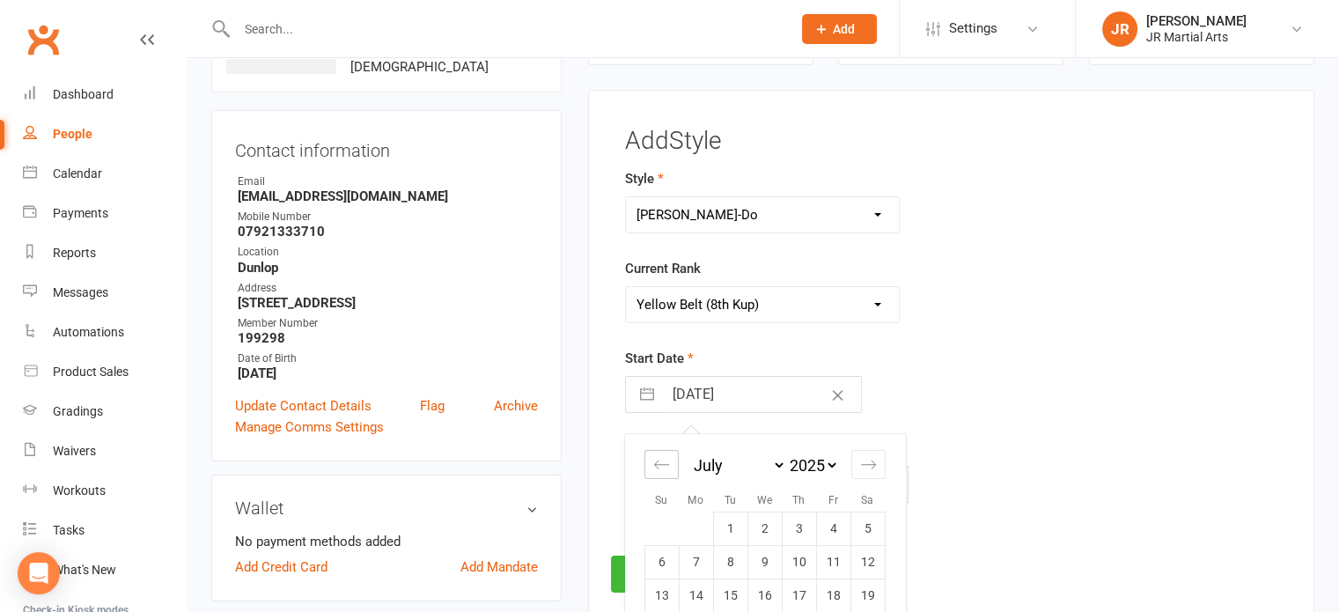
select select "4"
select select "2025"
click at [657, 596] on td "15" at bounding box center [662, 595] width 34 height 33
type input "[DATE]"
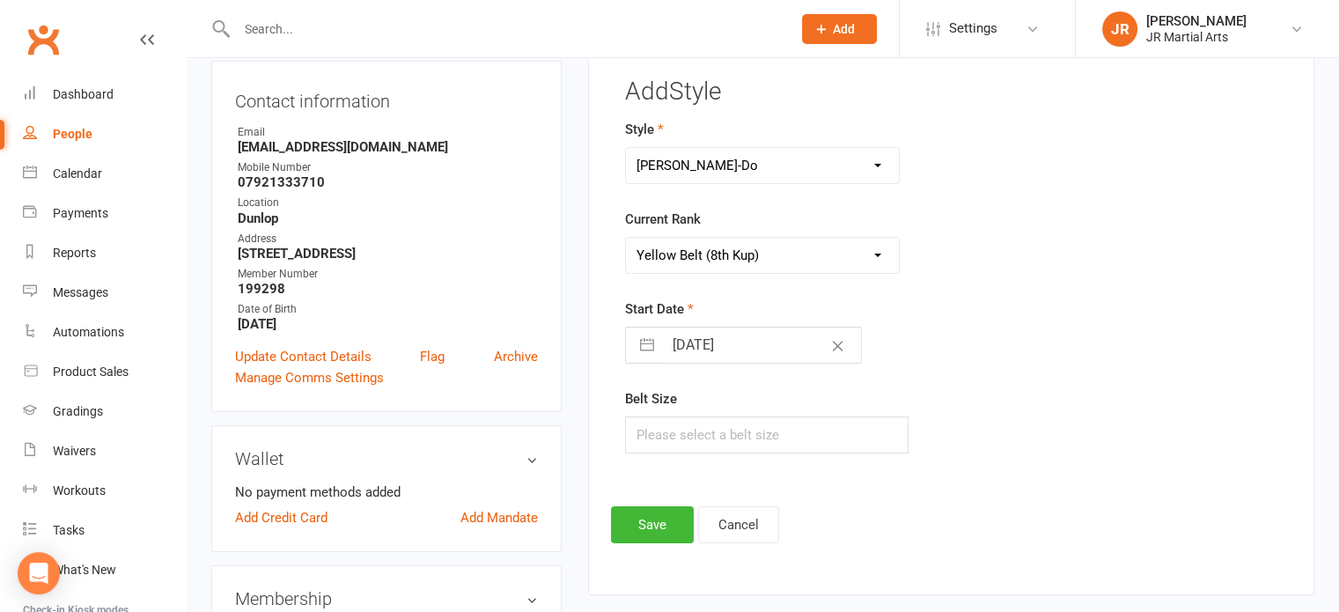
scroll to position [310, 0]
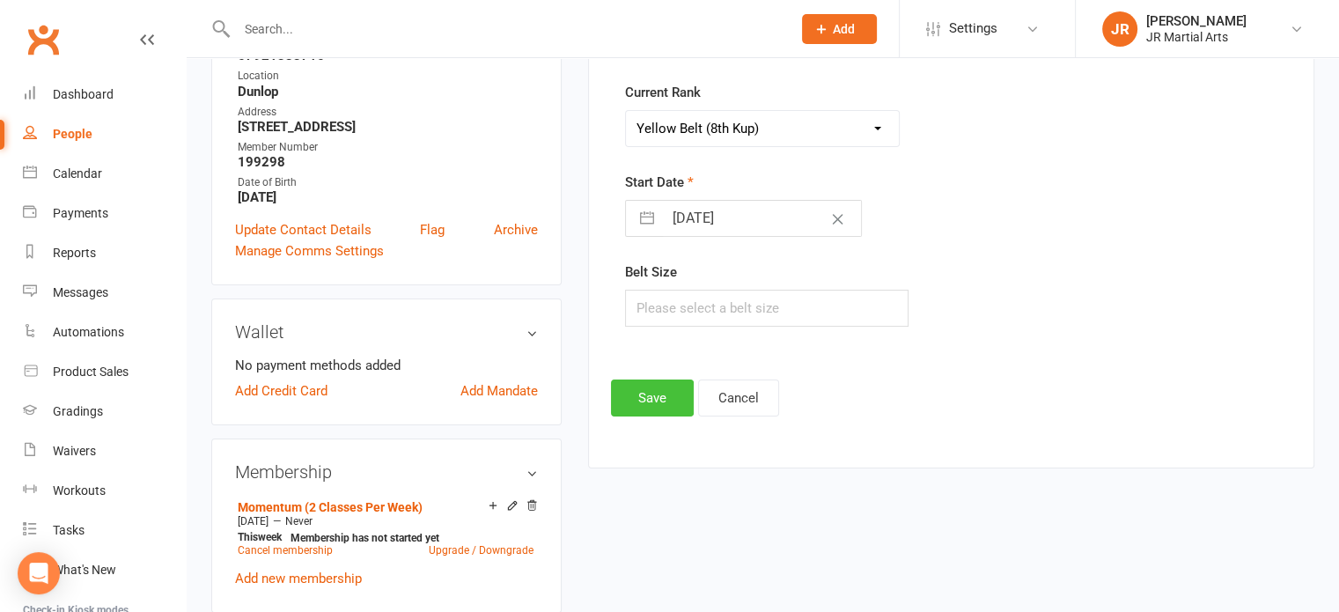
click at [648, 394] on button "Save" at bounding box center [652, 398] width 83 height 37
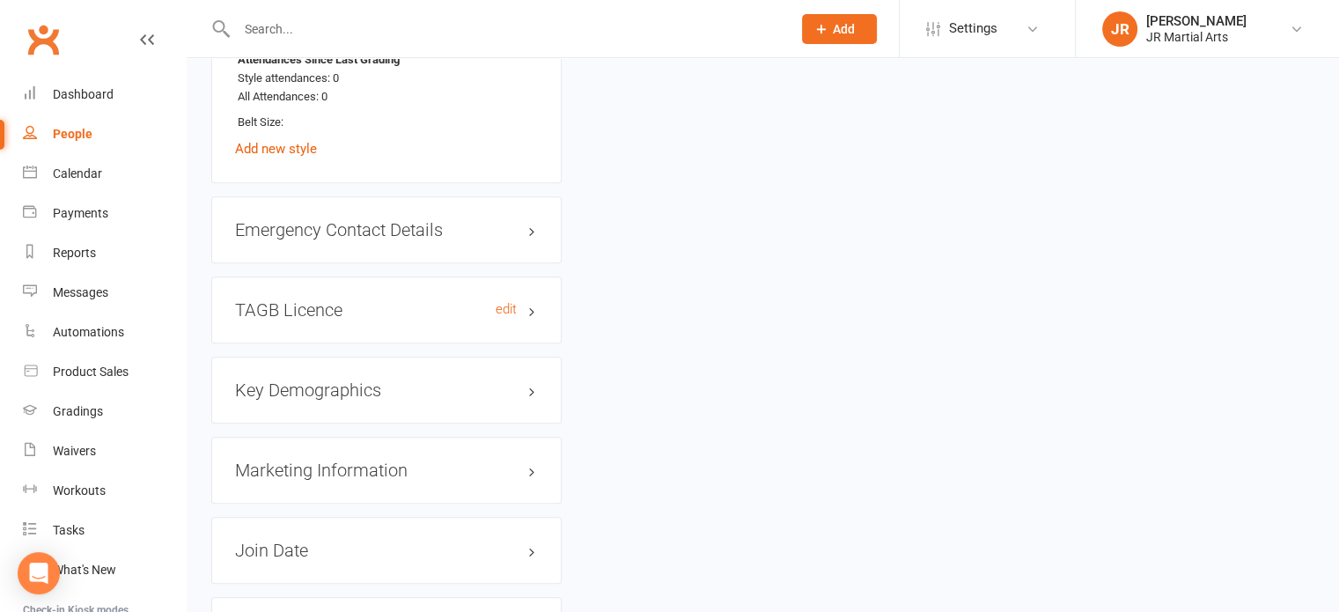
scroll to position [1497, 0]
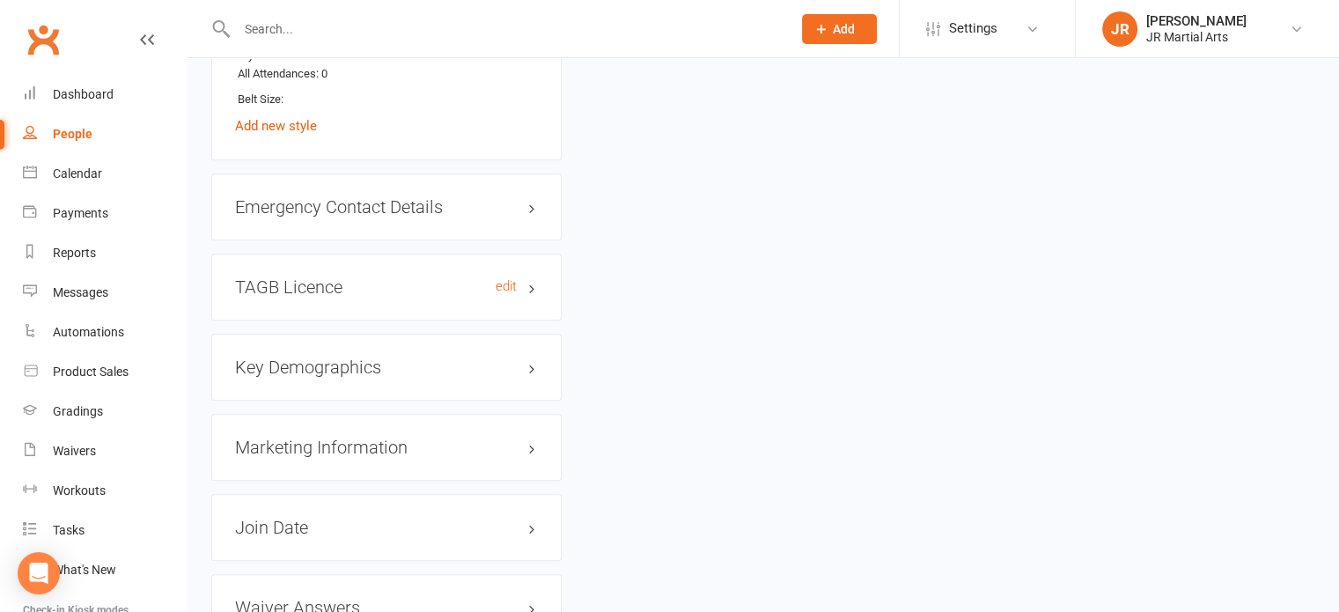
click at [376, 285] on h3 "TAGB Licence edit" at bounding box center [386, 286] width 303 height 19
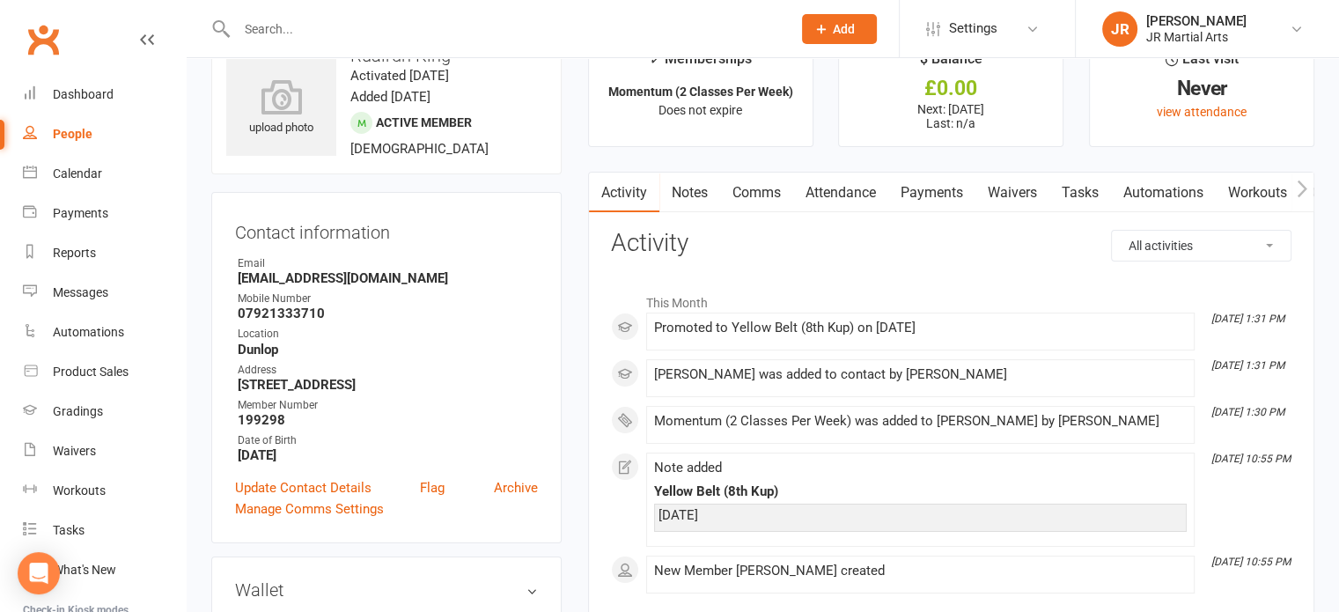
scroll to position [0, 0]
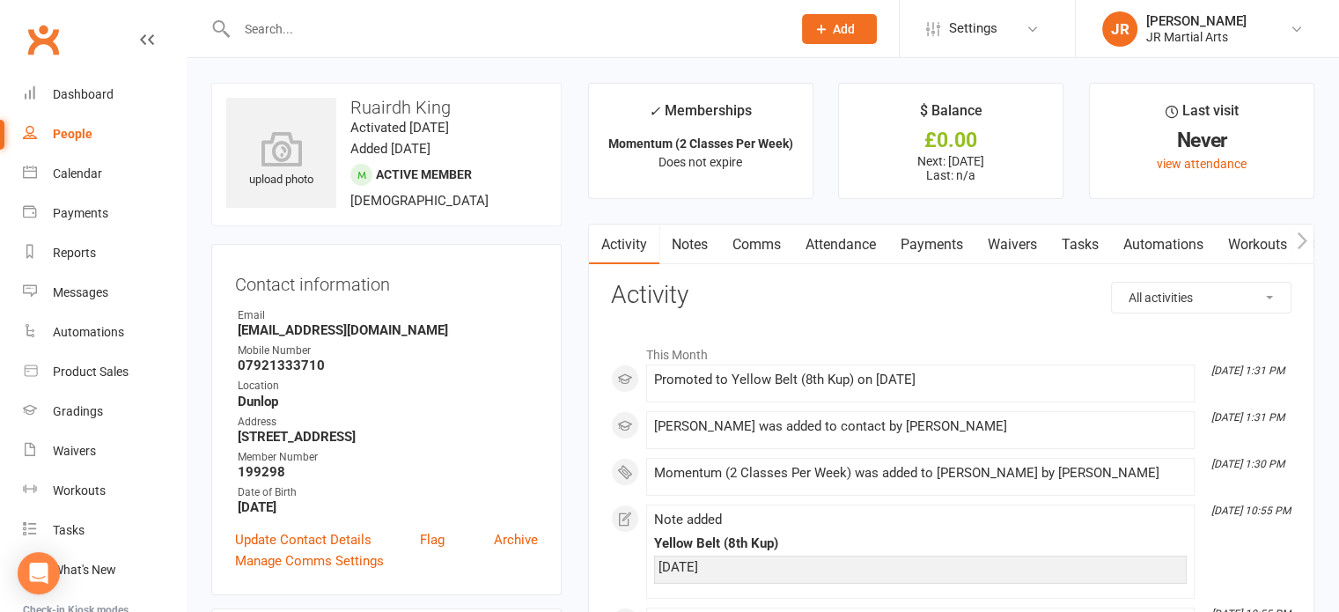
click at [435, 27] on input "text" at bounding box center [506, 29] width 548 height 25
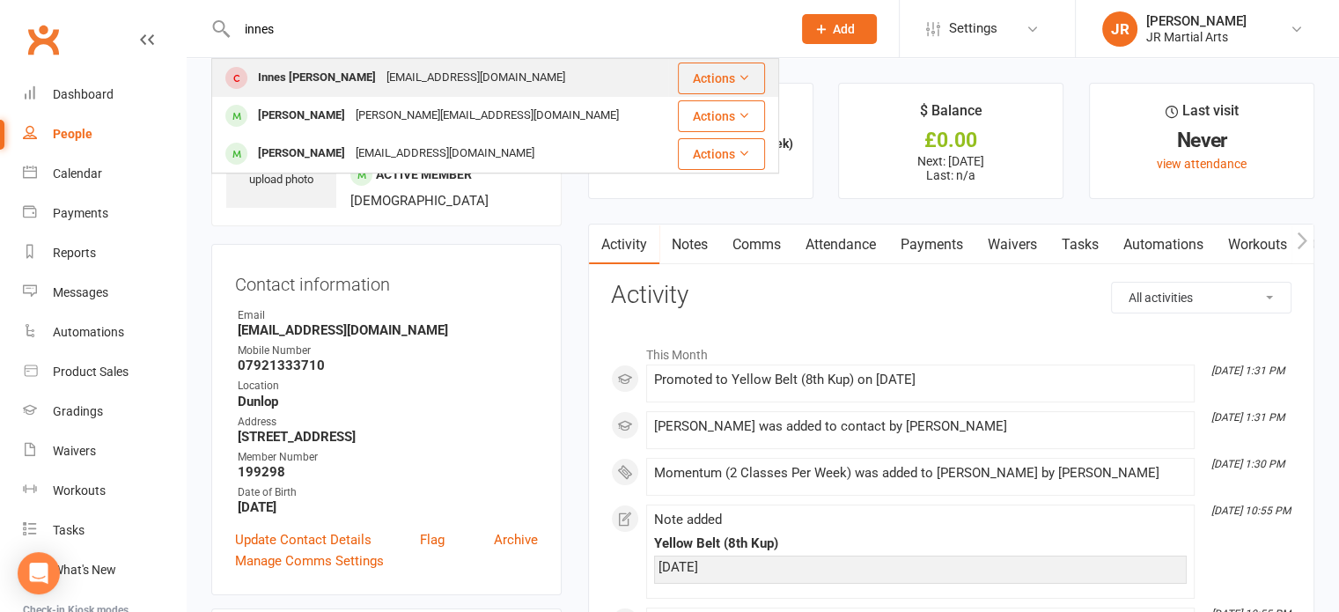
type input "innes"
click at [303, 80] on div "Innes [PERSON_NAME]" at bounding box center [317, 78] width 129 height 26
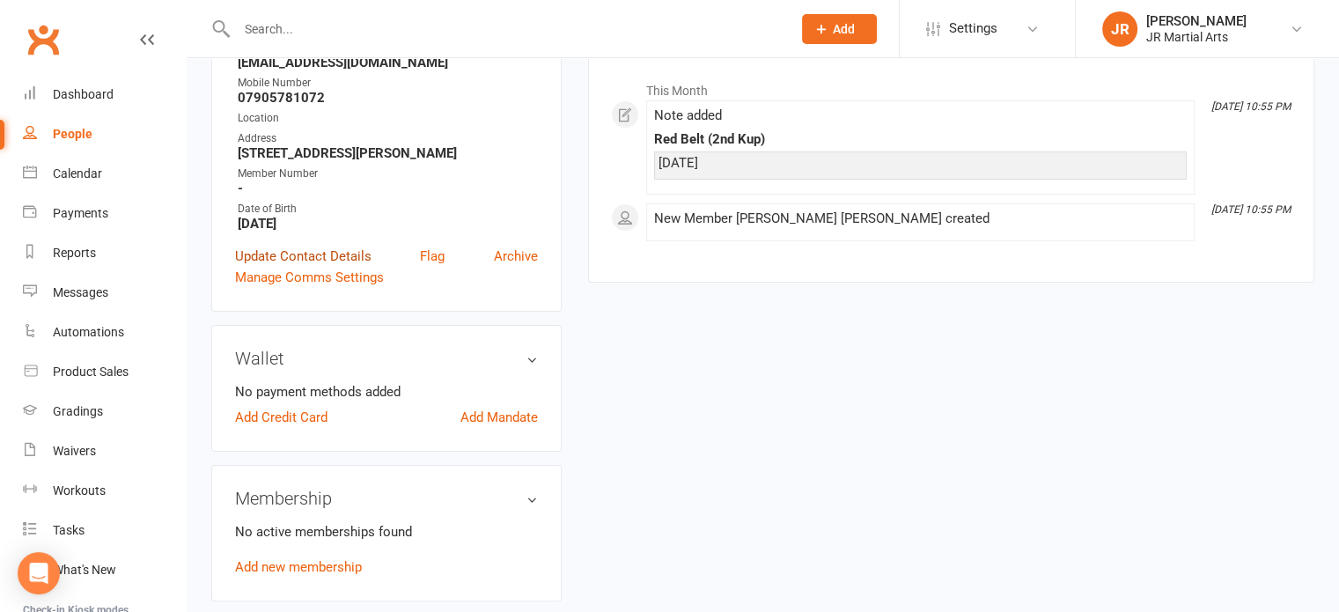
click at [332, 256] on link "Update Contact Details" at bounding box center [303, 256] width 136 height 21
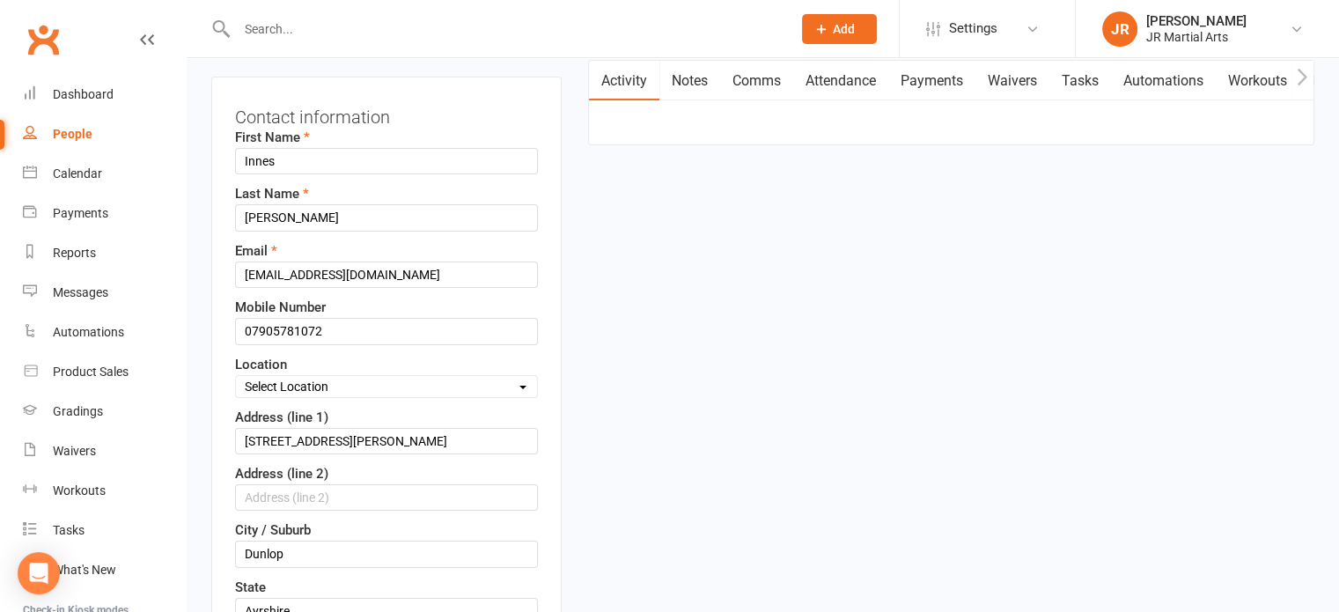
scroll to position [259, 0]
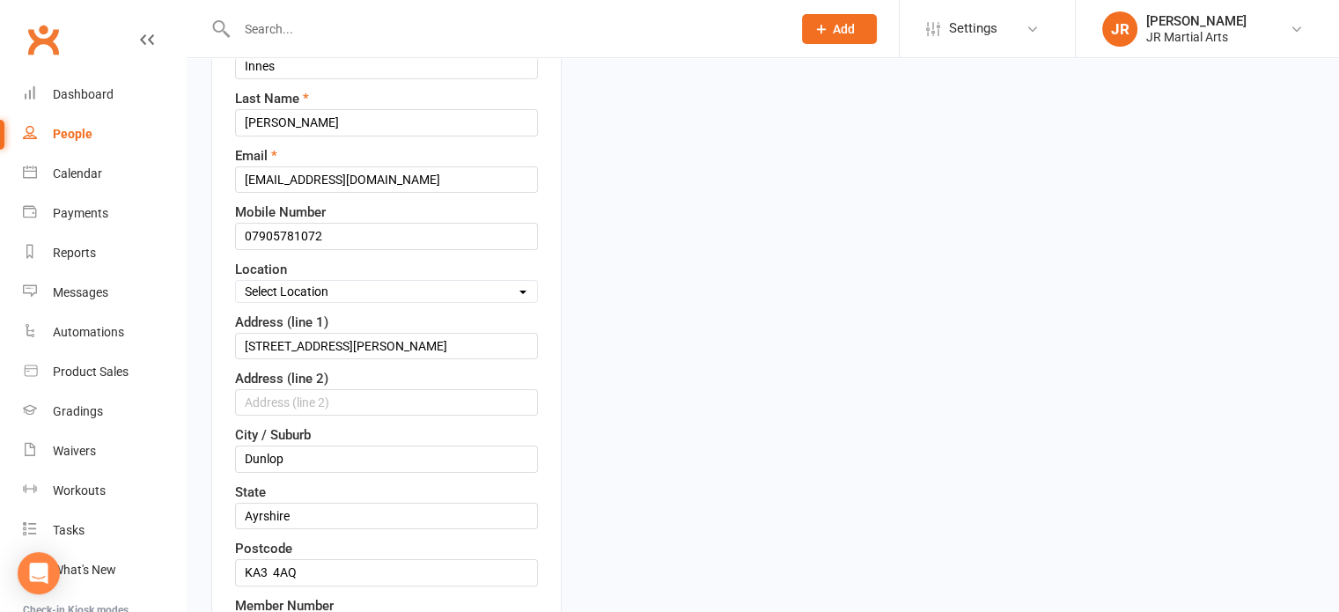
click at [349, 286] on select "Select Location Dunlop [GEOGRAPHIC_DATA] [GEOGRAPHIC_DATA] [GEOGRAPHIC_DATA] [G…" at bounding box center [386, 291] width 301 height 19
select select "0"
click at [236, 282] on select "Select Location Dunlop [GEOGRAPHIC_DATA] [GEOGRAPHIC_DATA] [GEOGRAPHIC_DATA] [G…" at bounding box center [386, 291] width 301 height 19
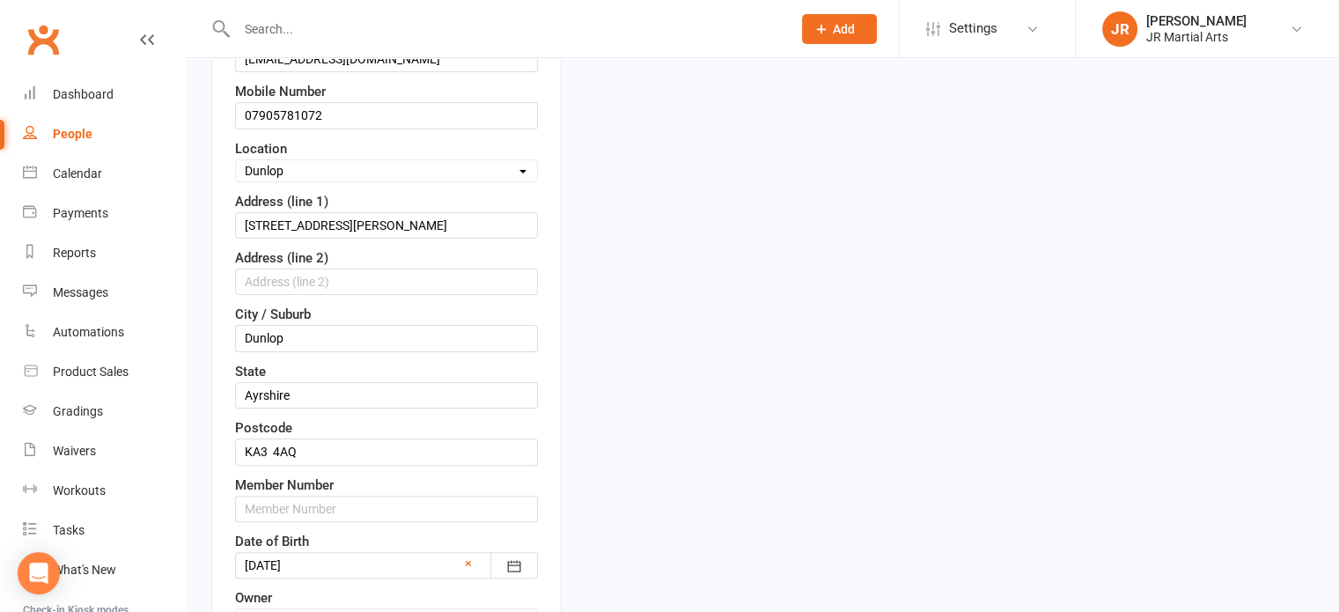
scroll to position [523, 0]
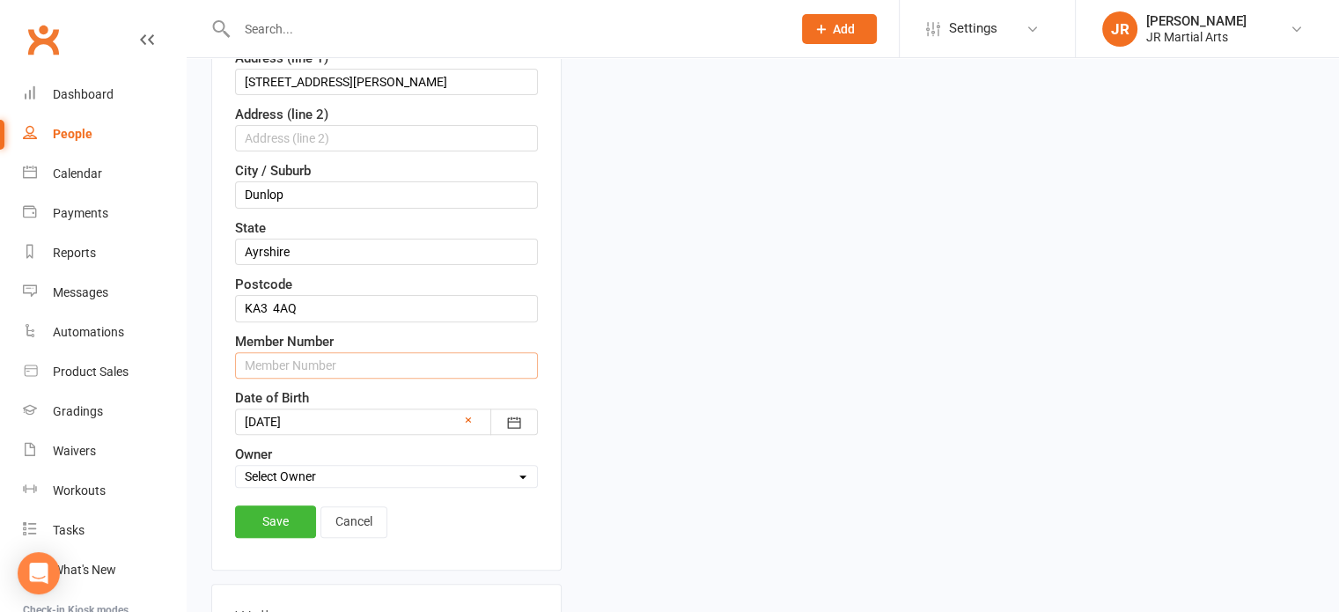
click at [318, 371] on input "text" at bounding box center [386, 365] width 303 height 26
paste input "175291"
type input "175291"
click at [259, 516] on link "Save" at bounding box center [275, 521] width 81 height 32
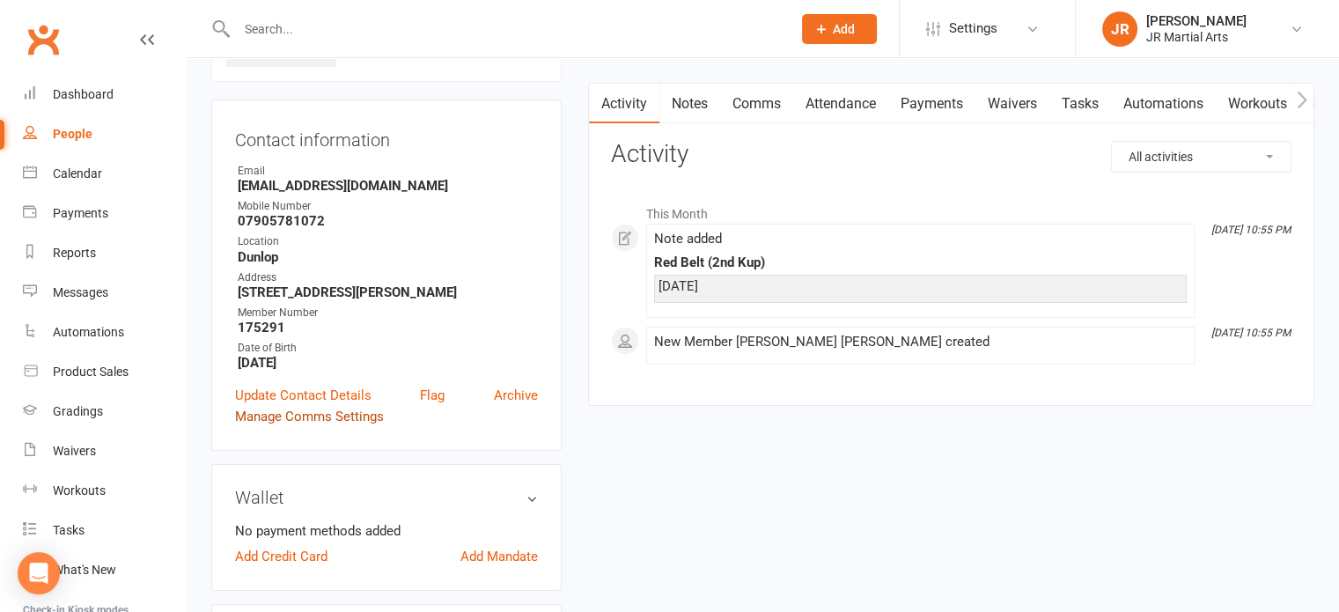
scroll to position [171, 0]
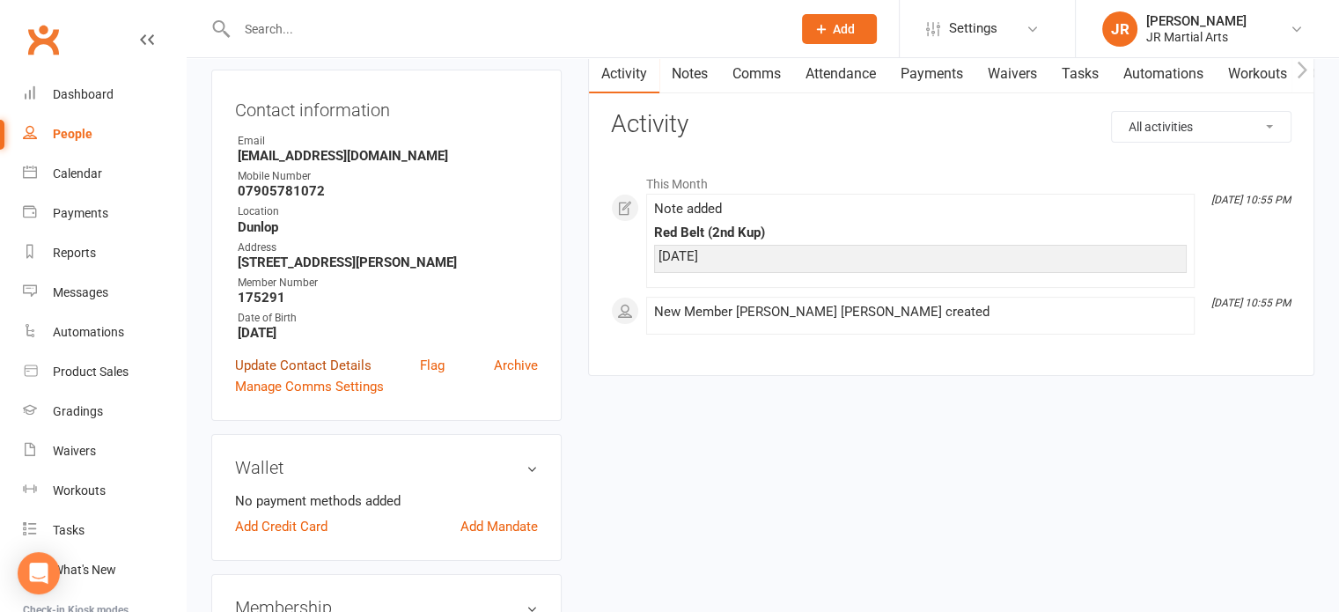
click at [318, 365] on link "Update Contact Details" at bounding box center [303, 365] width 136 height 21
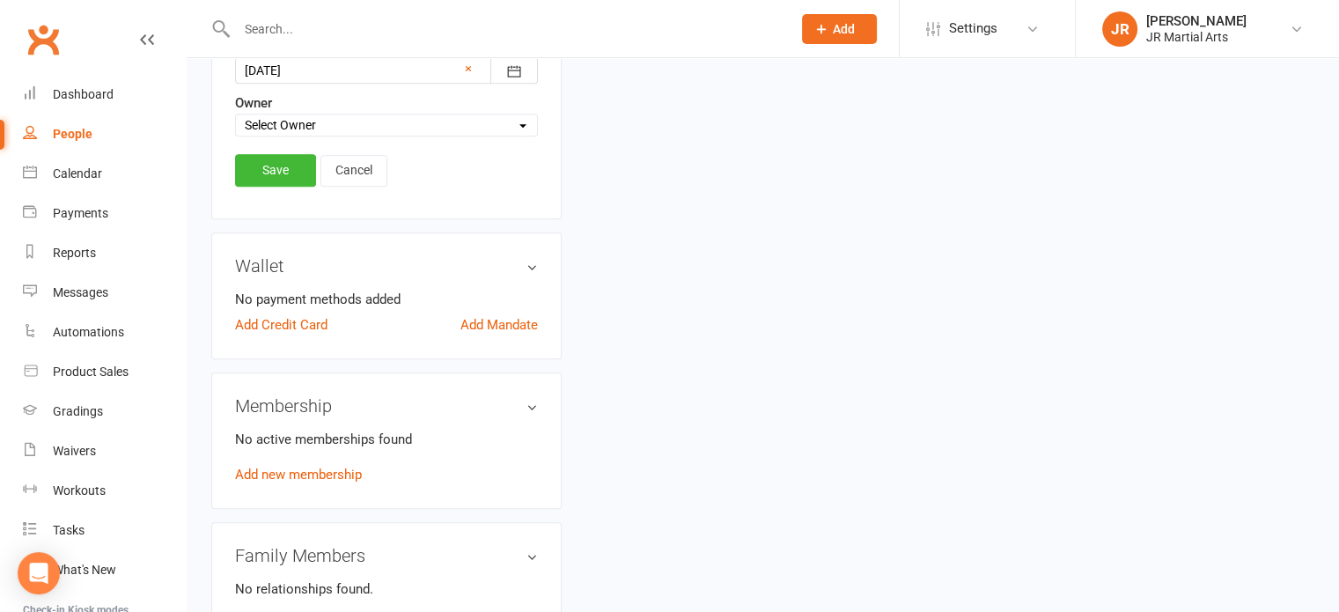
scroll to position [522, 0]
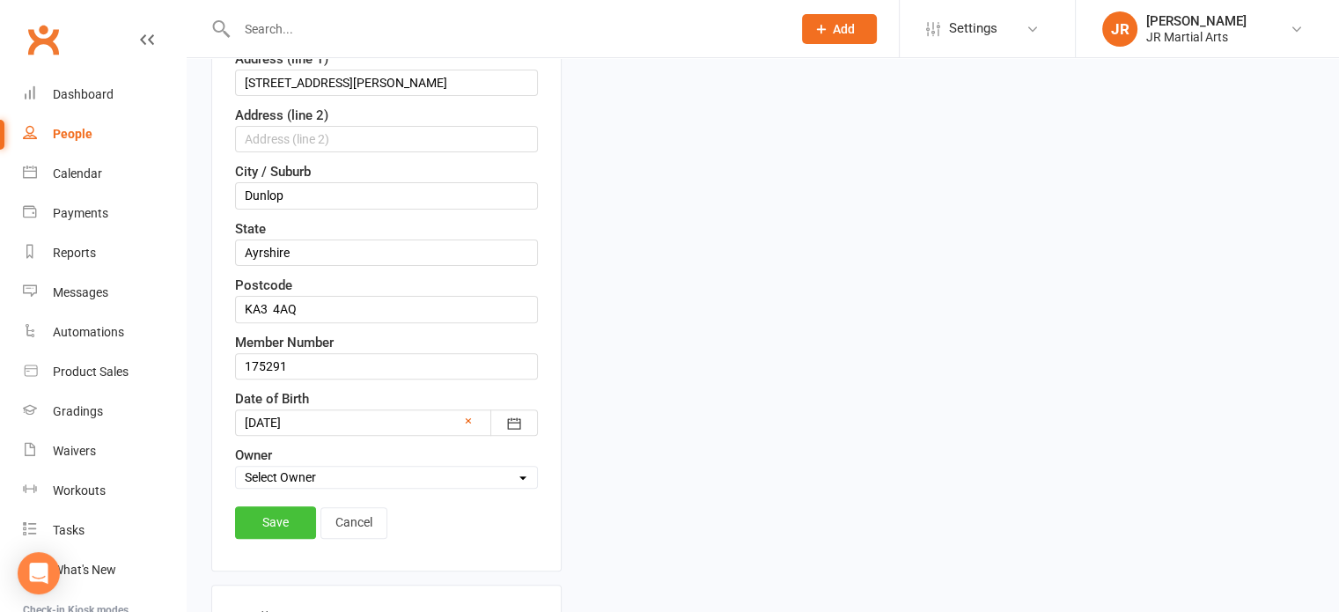
click at [257, 518] on link "Save" at bounding box center [275, 522] width 81 height 32
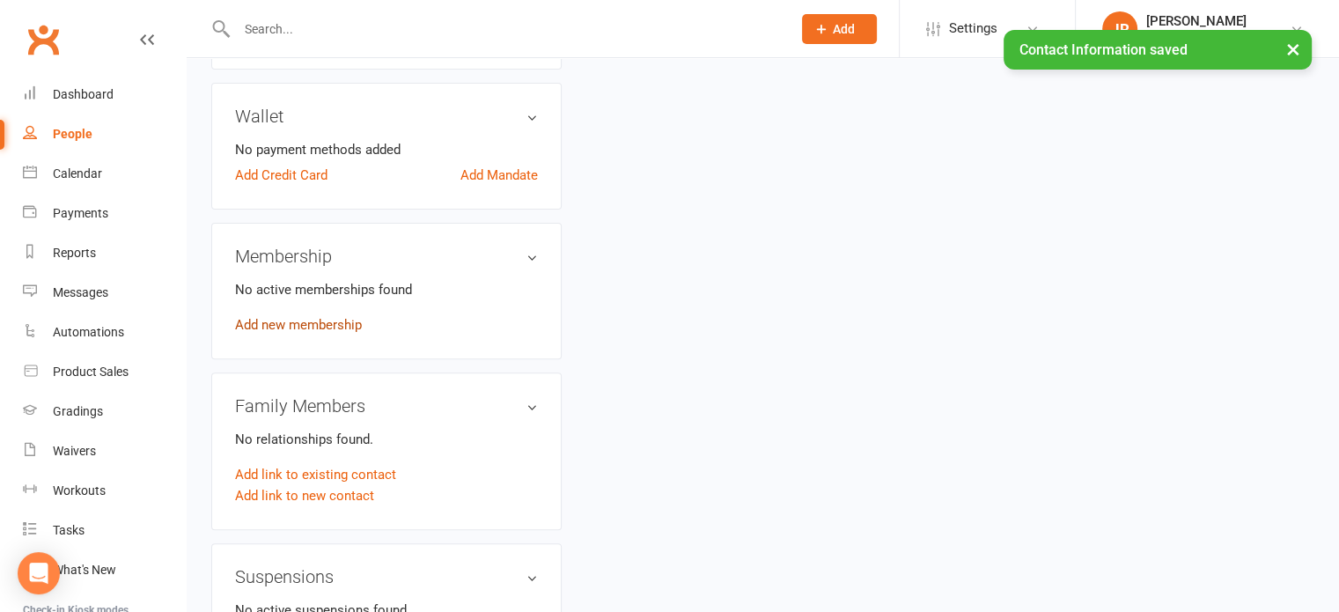
click at [268, 323] on link "Add new membership" at bounding box center [298, 325] width 127 height 16
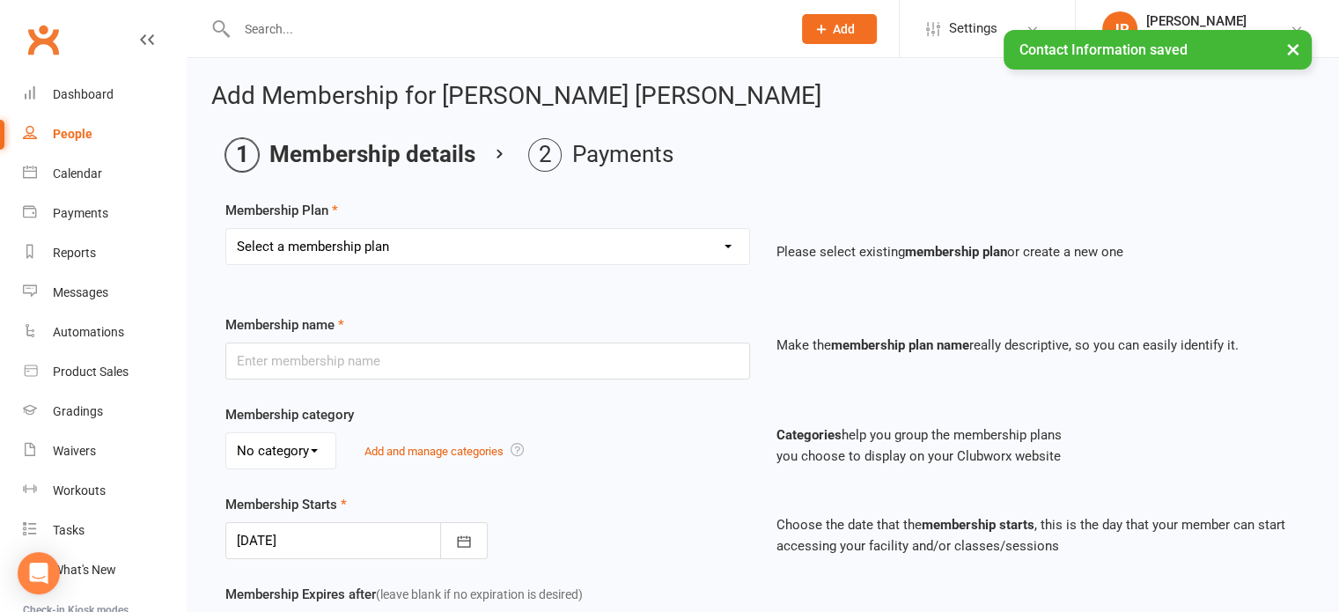
drag, startPoint x: 539, startPoint y: 244, endPoint x: 532, endPoint y: 256, distance: 14.2
click at [539, 244] on select "Select a membership plan Create new Membership Plan Elite (Unlimited Classes) M…" at bounding box center [487, 246] width 523 height 35
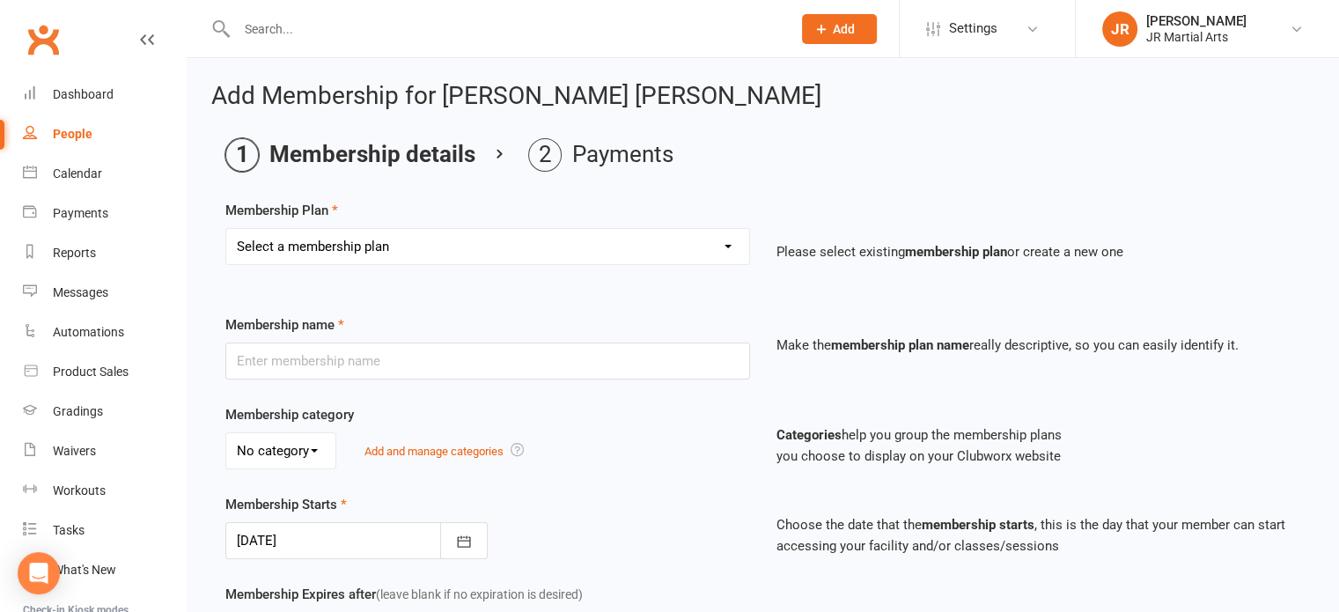
select select "2"
click at [226, 229] on select "Select a membership plan Create new Membership Plan Elite (Unlimited Classes) M…" at bounding box center [487, 246] width 523 height 35
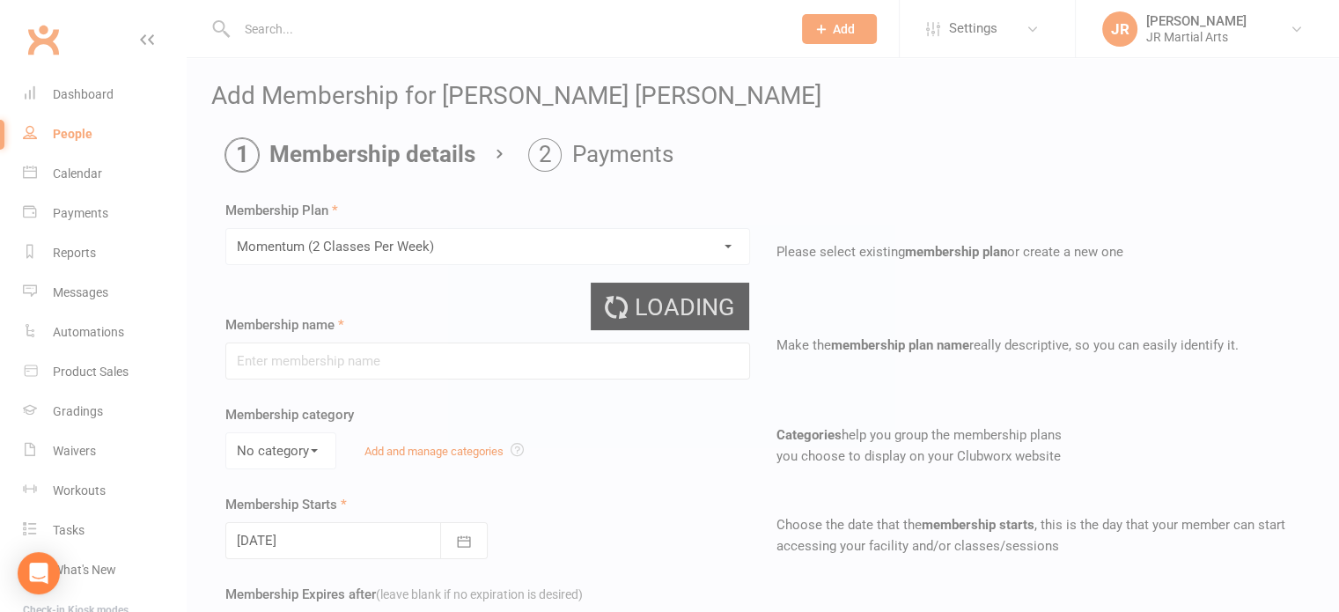
type input "Momentum (2 Classes Per Week)"
select select "0"
type input "[DATE]"
type input "0"
type input "2"
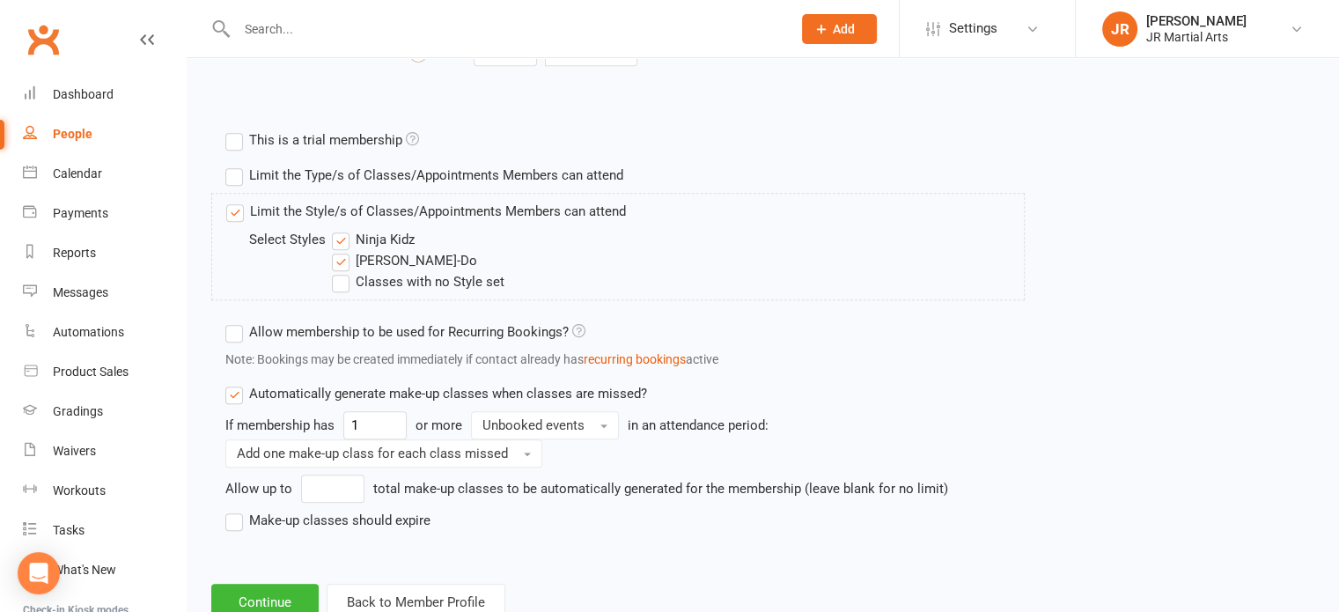
scroll to position [793, 0]
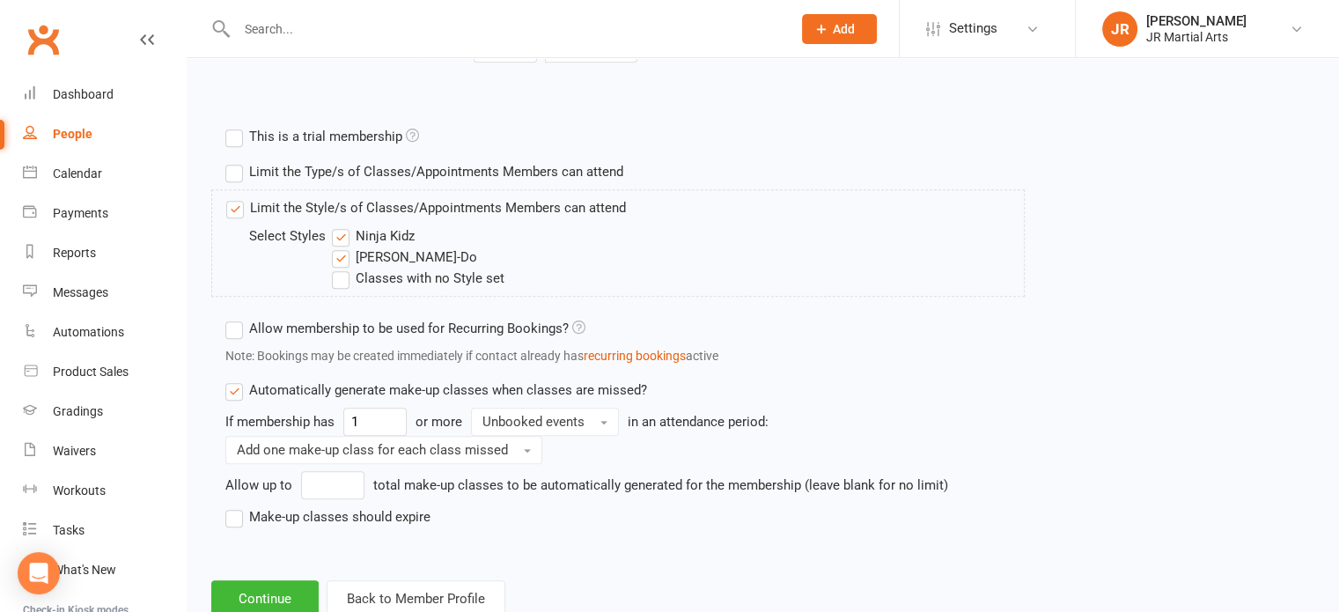
click at [338, 235] on label "Ninja Kidz" at bounding box center [373, 235] width 83 height 21
click at [338, 225] on input "Ninja Kidz" at bounding box center [337, 225] width 11 height 0
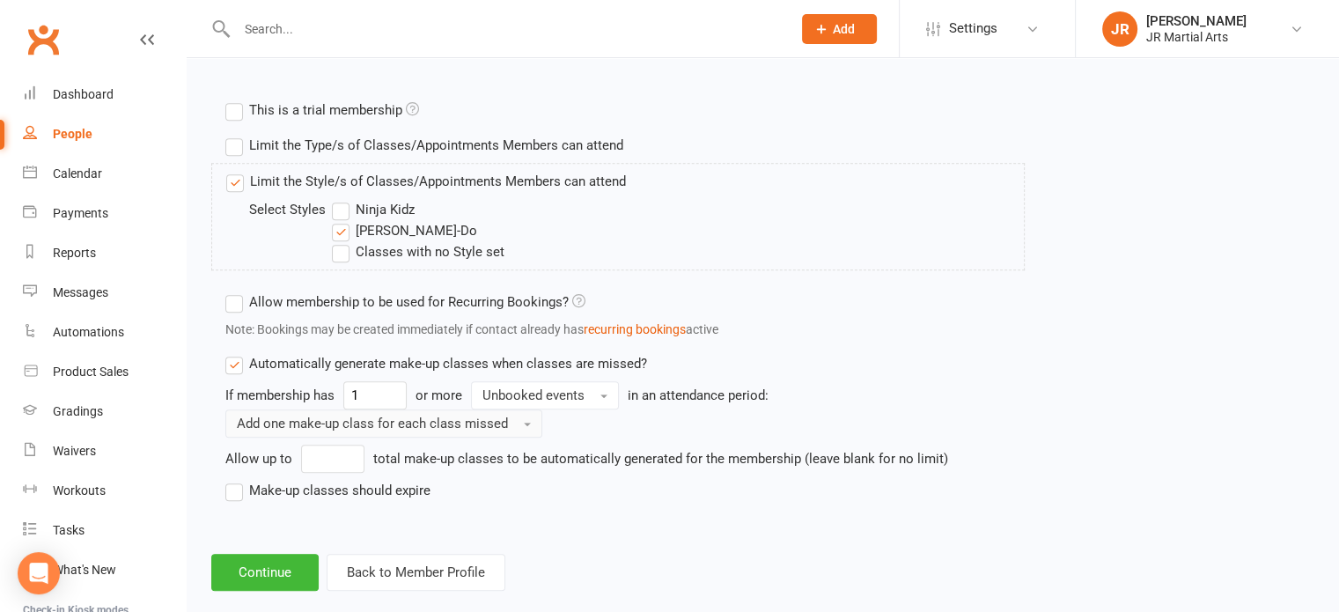
scroll to position [845, 0]
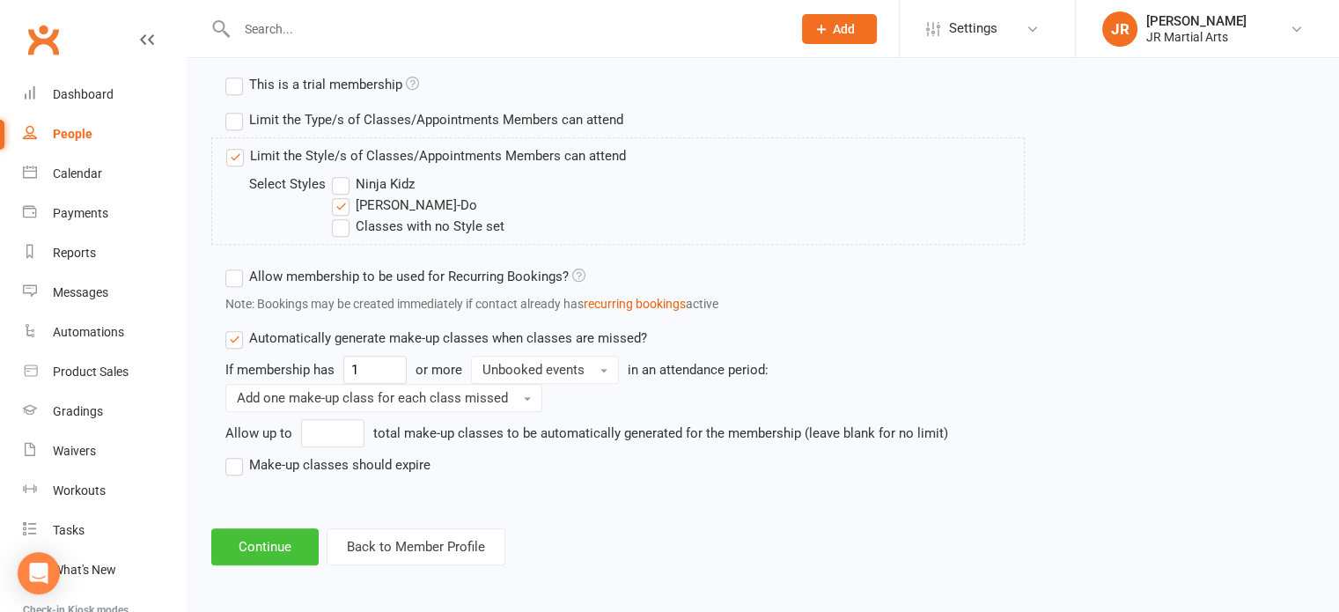
click at [280, 539] on button "Continue" at bounding box center [264, 546] width 107 height 37
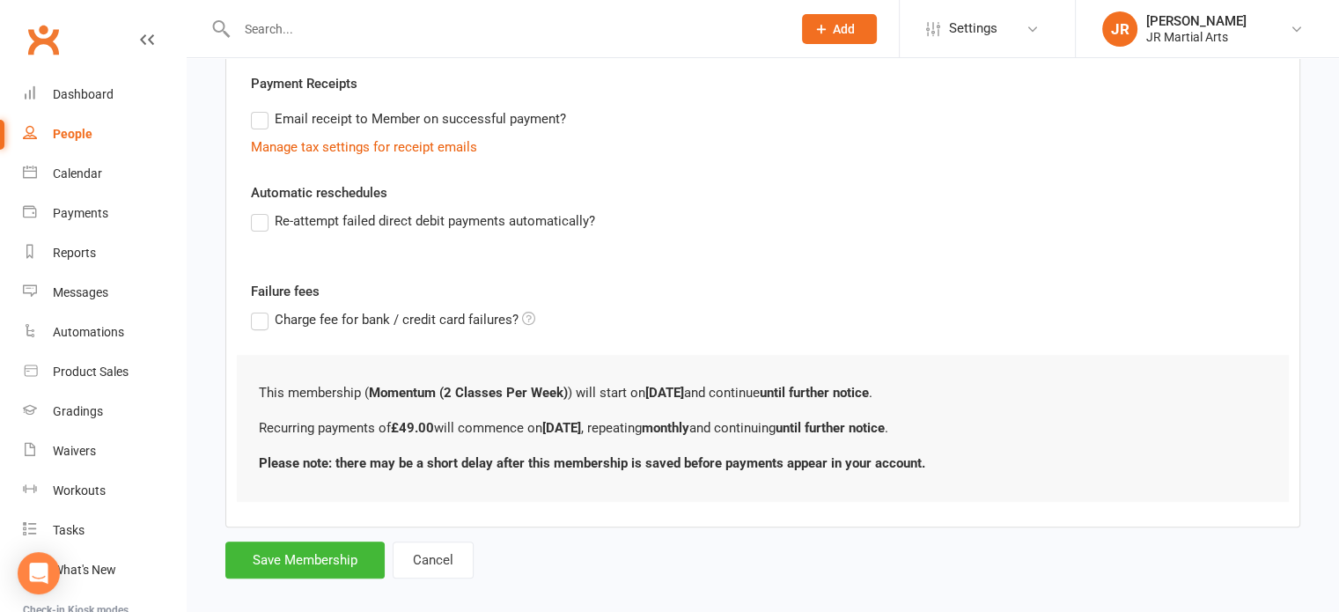
scroll to position [525, 0]
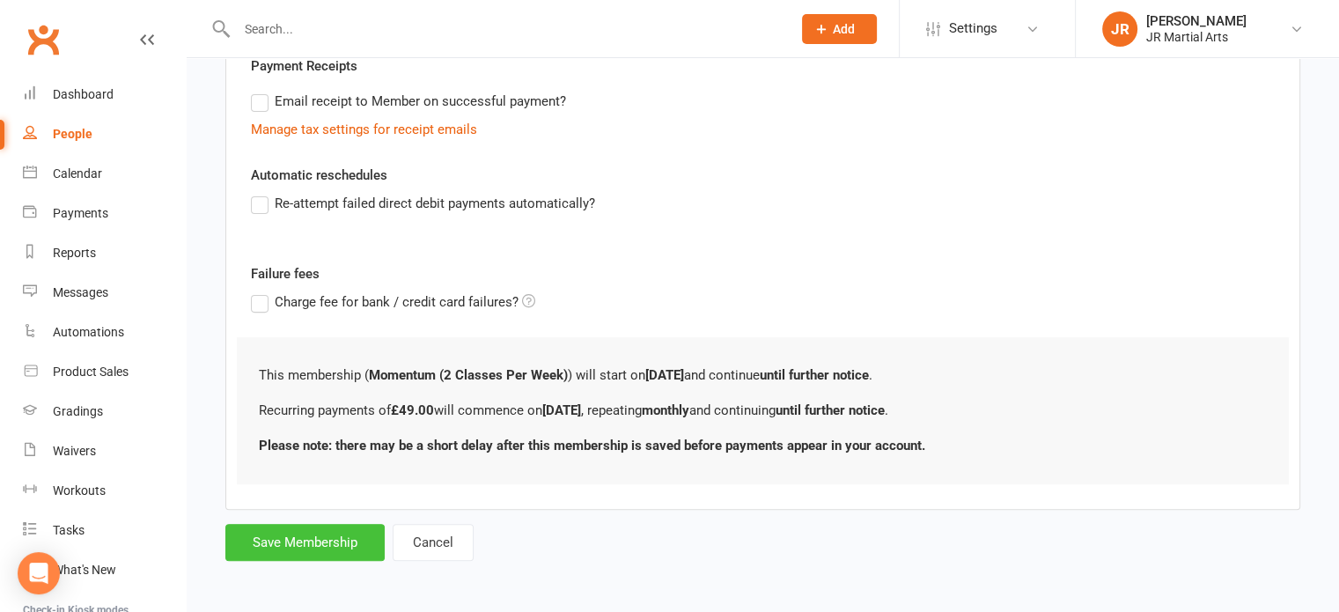
click at [354, 542] on button "Save Membership" at bounding box center [304, 542] width 159 height 37
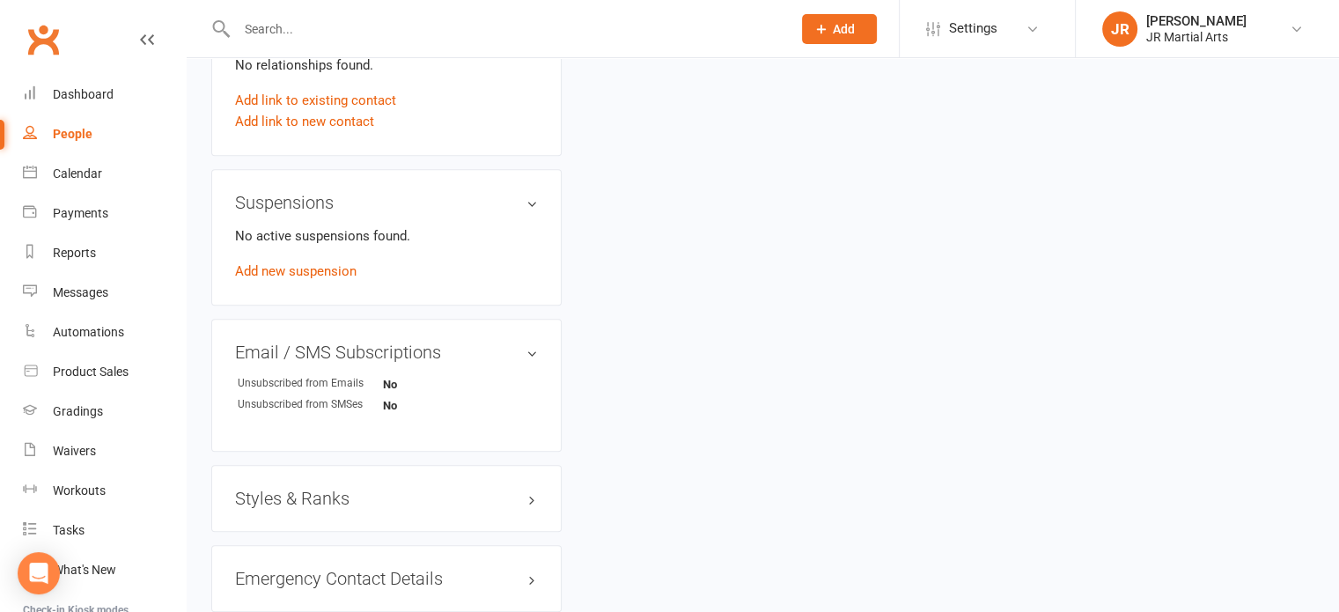
scroll to position [969, 0]
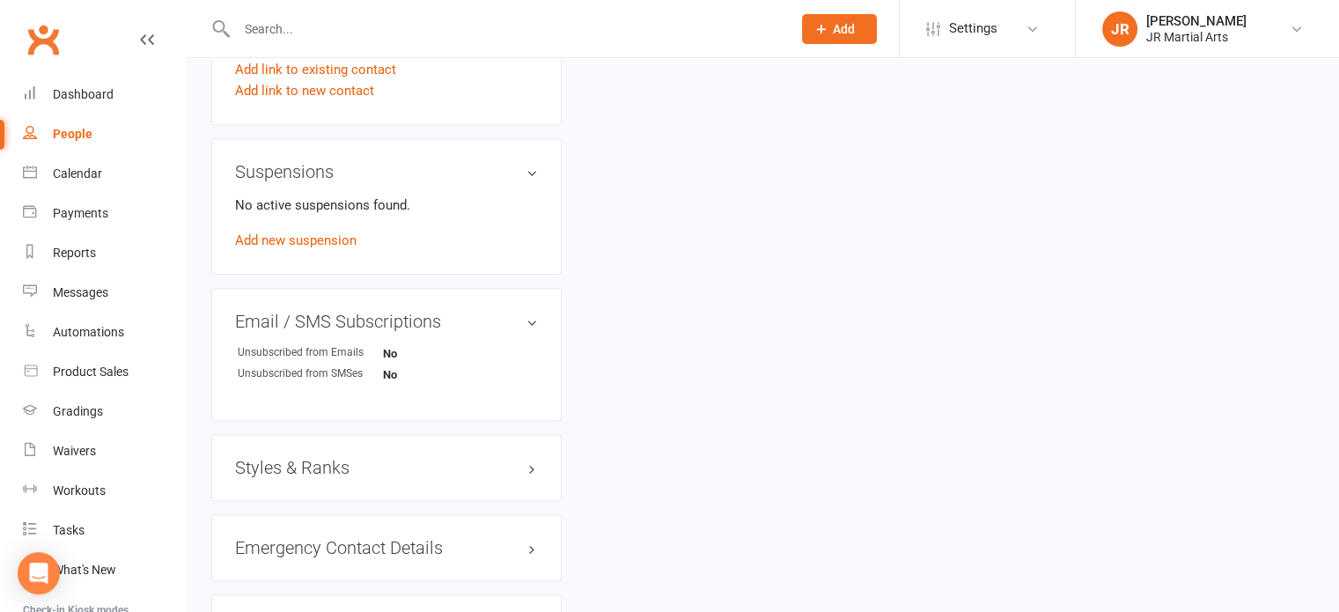
click at [311, 458] on h3 "Styles & Ranks" at bounding box center [386, 467] width 303 height 19
click at [289, 531] on link "Add new style" at bounding box center [276, 536] width 82 height 16
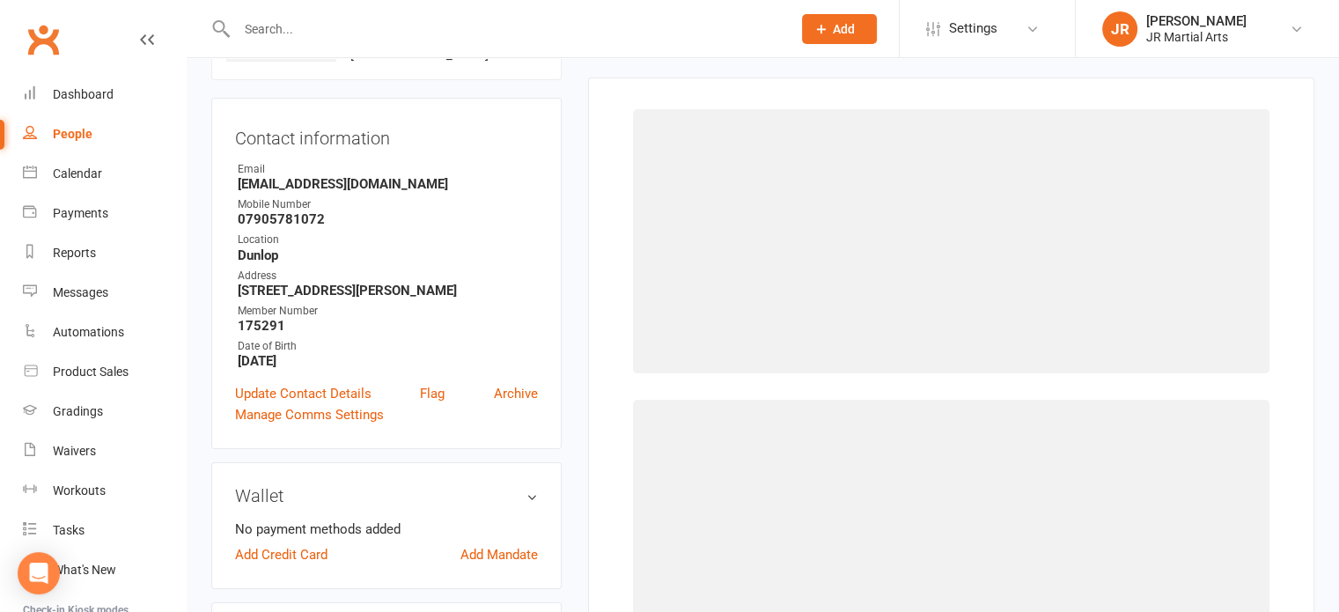
scroll to position [135, 0]
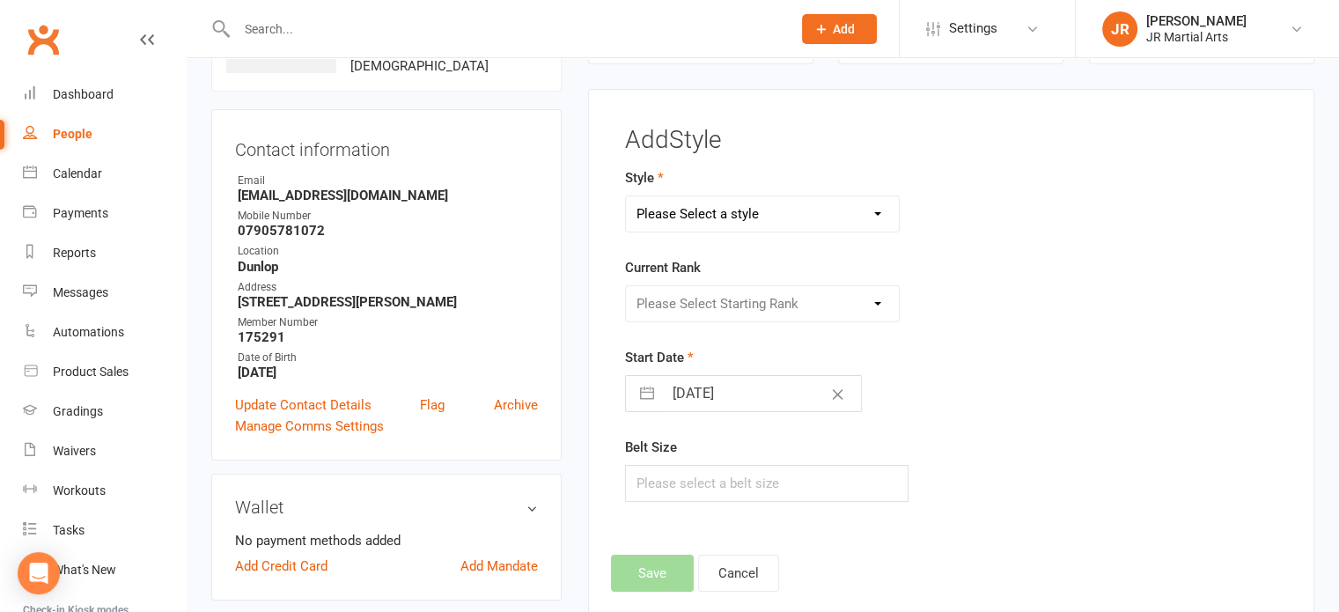
click at [742, 196] on select "Please Select a style Ninja Kidz Tae Kwon-Do" at bounding box center [763, 213] width 274 height 35
select select "3634"
click at [626, 196] on select "Please Select a style Ninja Kidz Tae Kwon-Do" at bounding box center [763, 213] width 274 height 35
click at [742, 299] on select "Please Select Starting Rank White Belt (10th Kup) Yellow Stripe (9th Kup) Yello…" at bounding box center [763, 303] width 274 height 35
select select "43080"
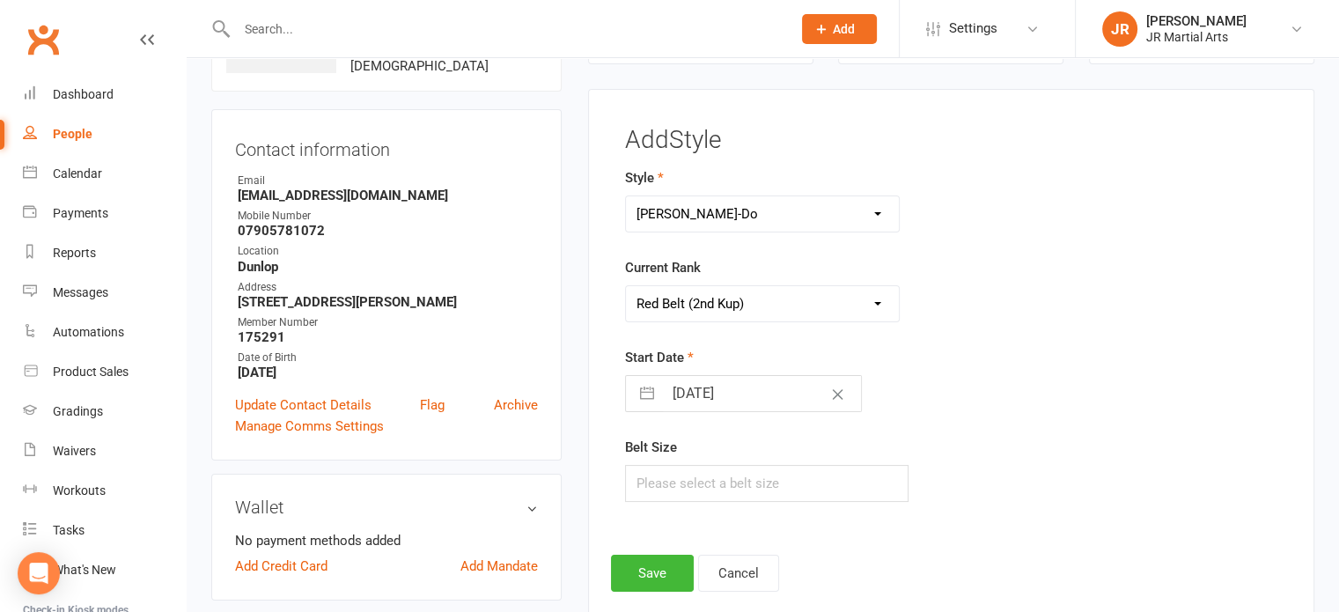
click at [626, 286] on select "Please Select Starting Rank White Belt (10th Kup) Yellow Stripe (9th Kup) Yello…" at bounding box center [763, 303] width 274 height 35
select select "8"
select select "2025"
select select "9"
select select "2025"
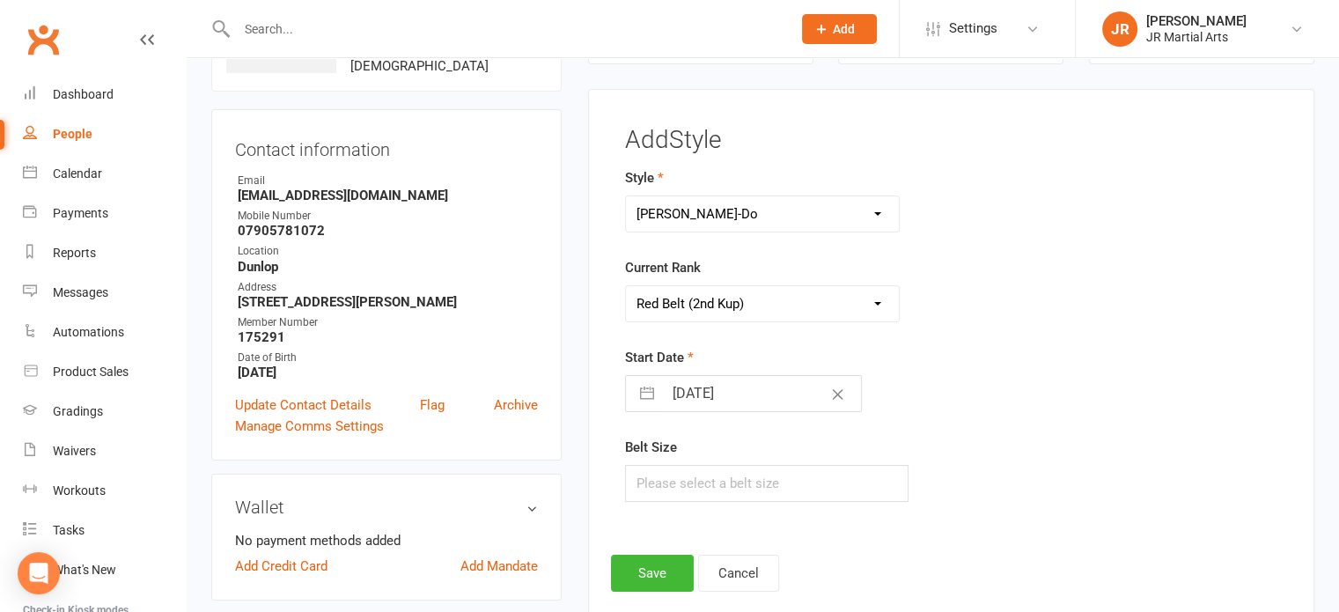
select select "10"
select select "2025"
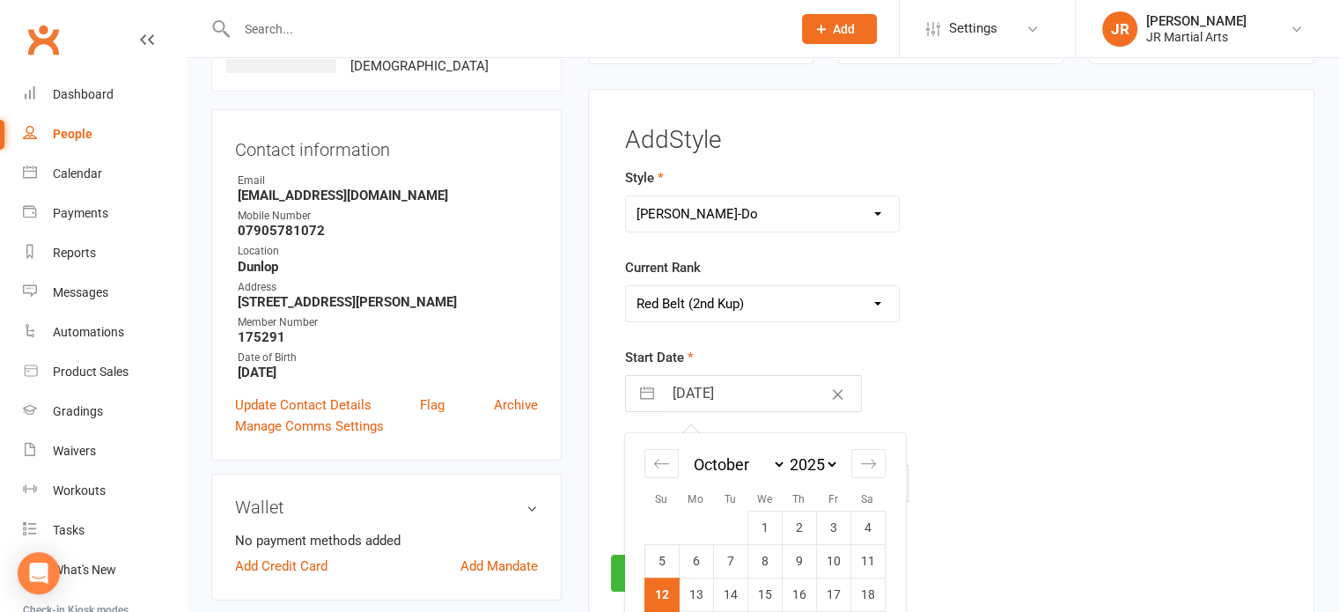
click at [776, 393] on input "[DATE]" at bounding box center [762, 393] width 198 height 35
click at [656, 463] on icon "Move backward to switch to the previous month." at bounding box center [661, 463] width 17 height 17
select select "7"
select select "2025"
click at [656, 463] on icon "Move backward to switch to the previous month." at bounding box center [661, 463] width 17 height 17
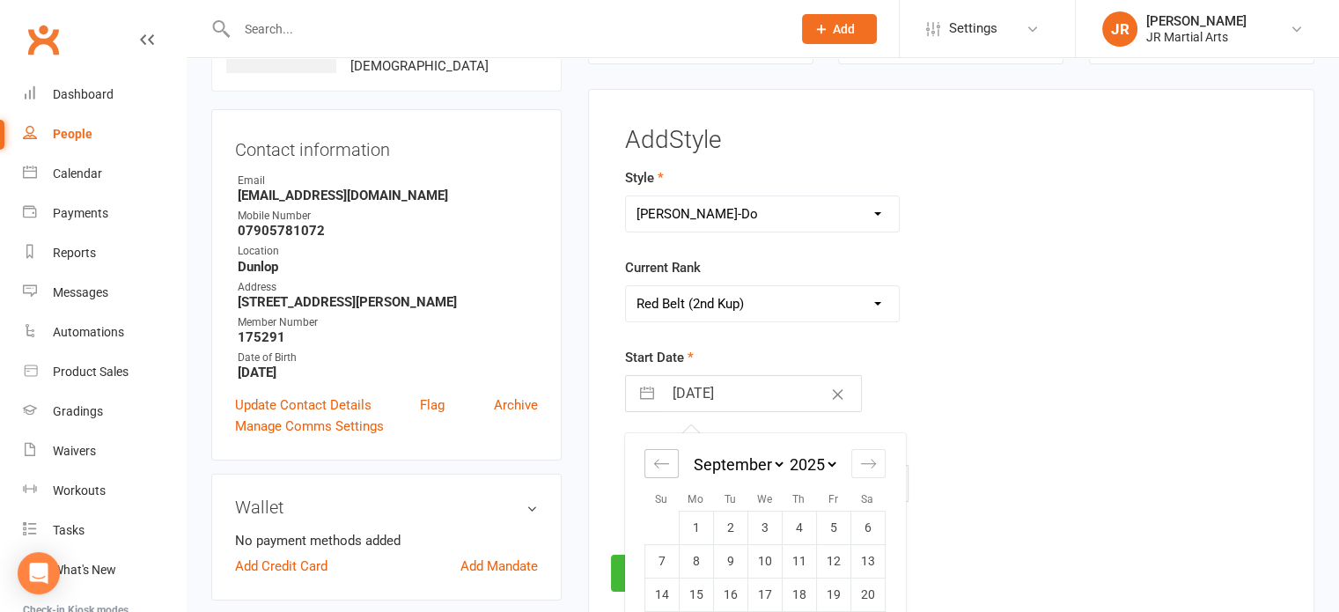
select select "6"
select select "2025"
click at [656, 463] on icon "Move backward to switch to the previous month." at bounding box center [661, 463] width 17 height 17
select select "5"
select select "2025"
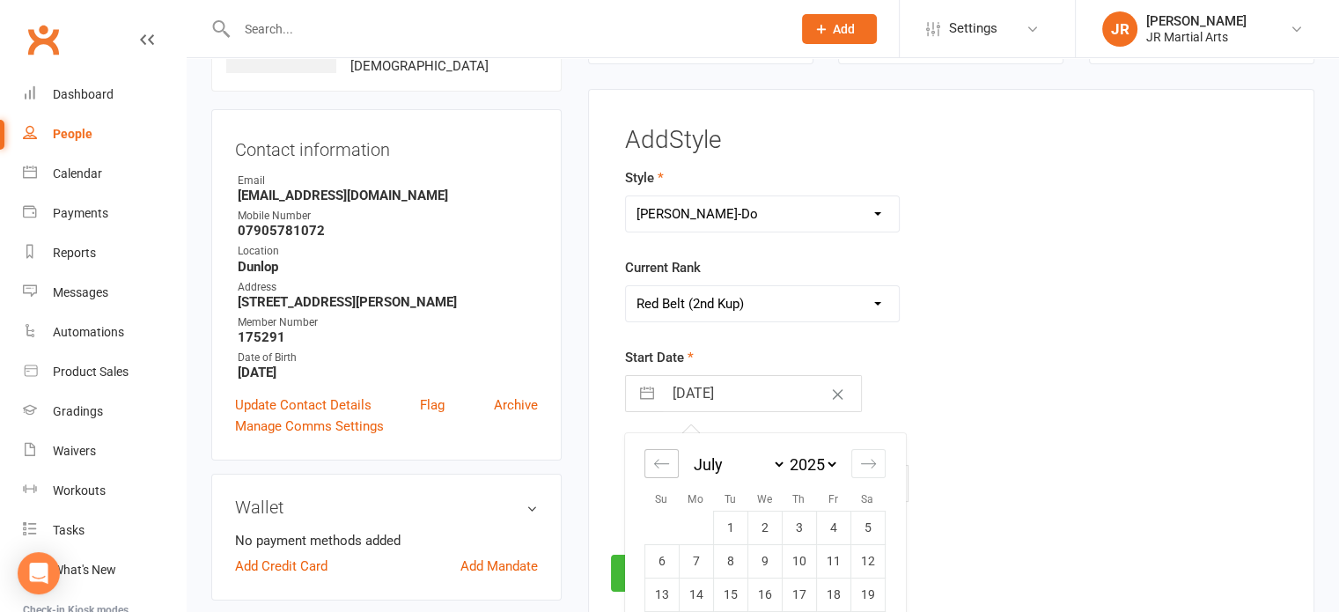
click at [656, 463] on icon "Move backward to switch to the previous month." at bounding box center [661, 463] width 17 height 17
select select "4"
select select "2025"
click at [669, 591] on td "15" at bounding box center [662, 595] width 34 height 33
type input "[DATE]"
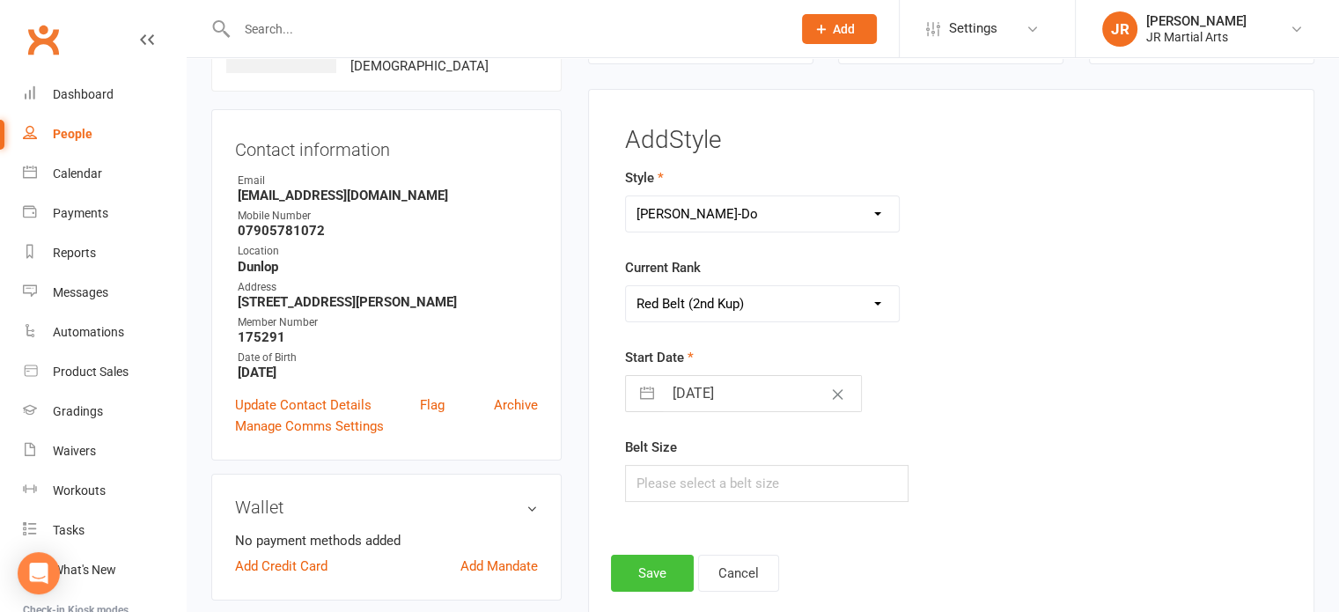
click at [655, 570] on button "Save" at bounding box center [652, 573] width 83 height 37
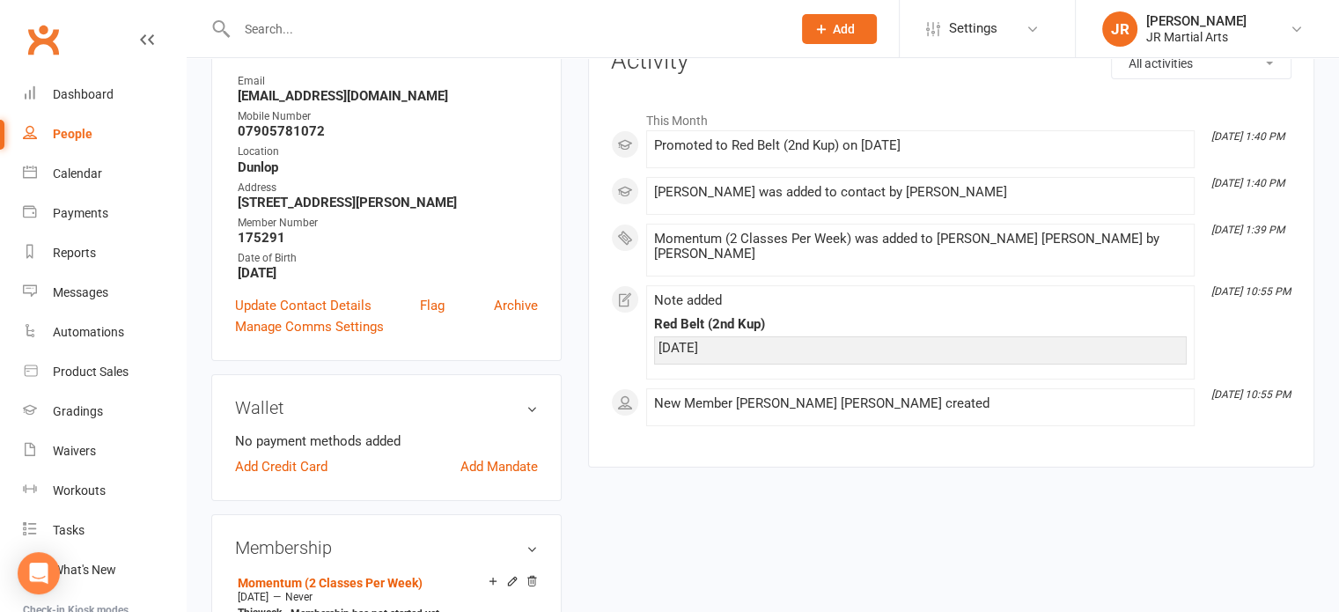
scroll to position [0, 0]
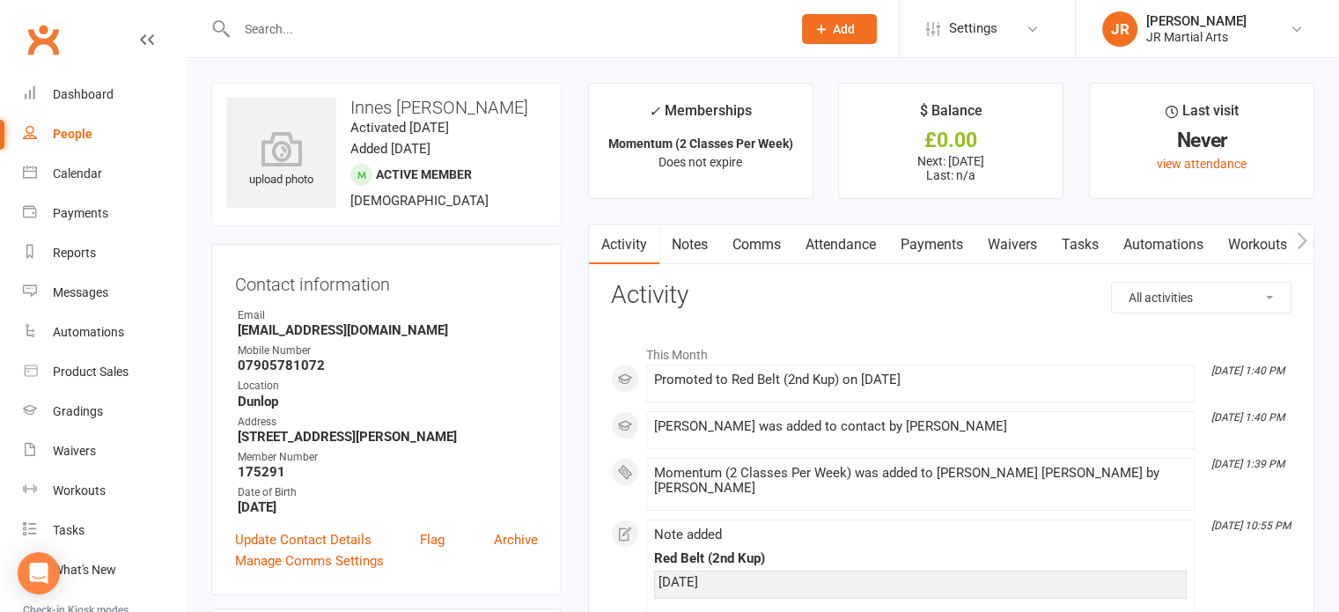
click at [421, 18] on input "text" at bounding box center [506, 29] width 548 height 25
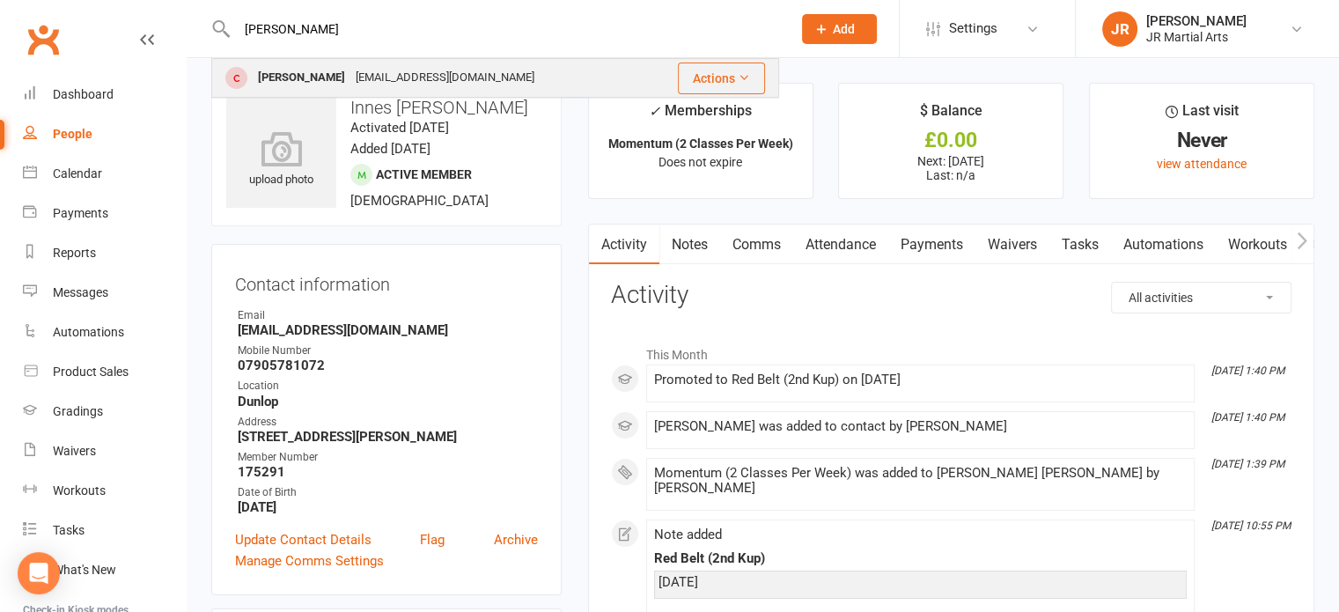
type input "[PERSON_NAME]"
click at [315, 66] on div "[PERSON_NAME]" at bounding box center [302, 78] width 98 height 26
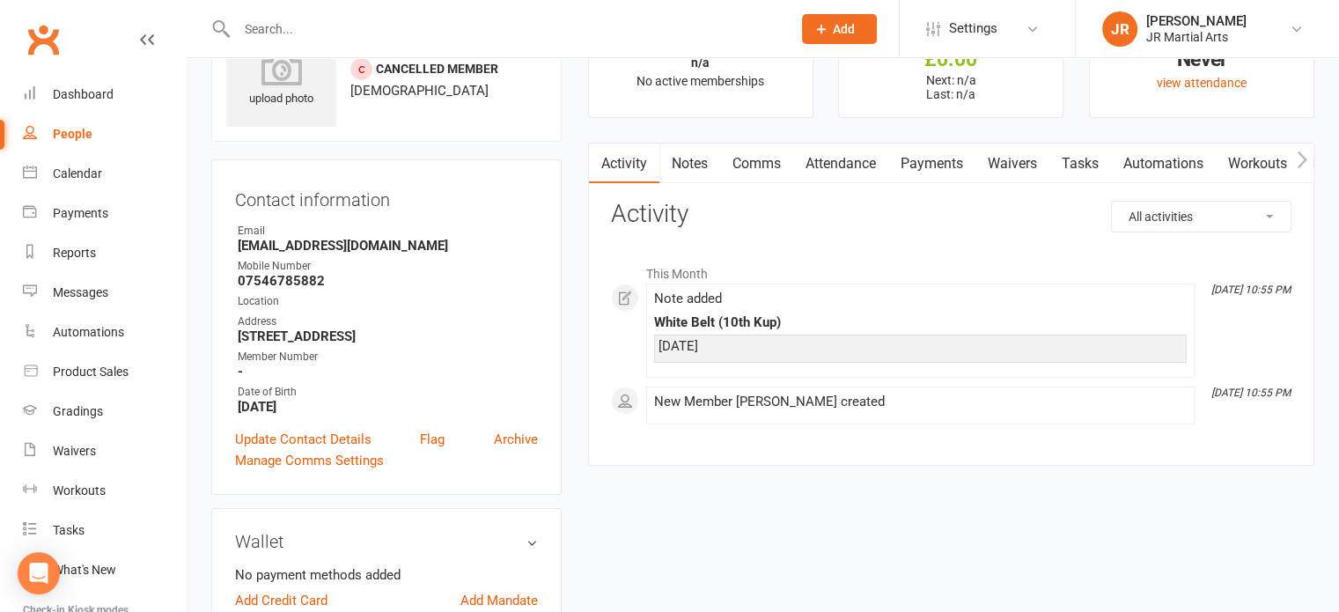
scroll to position [176, 0]
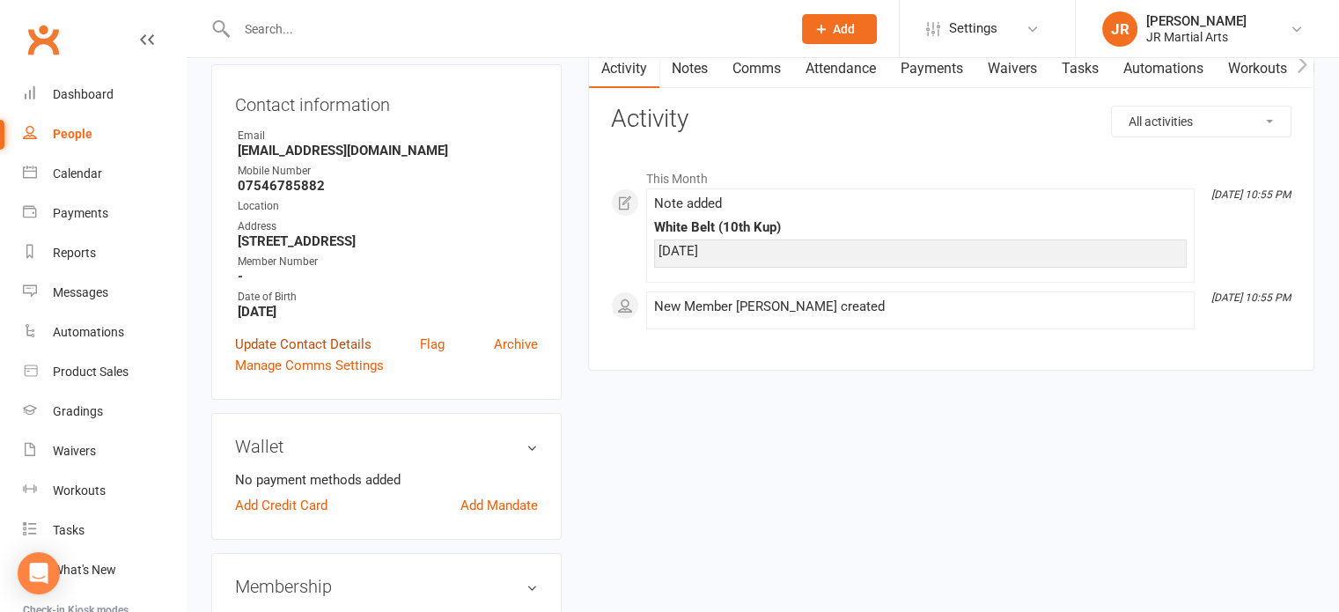
click at [335, 350] on link "Update Contact Details" at bounding box center [303, 344] width 136 height 21
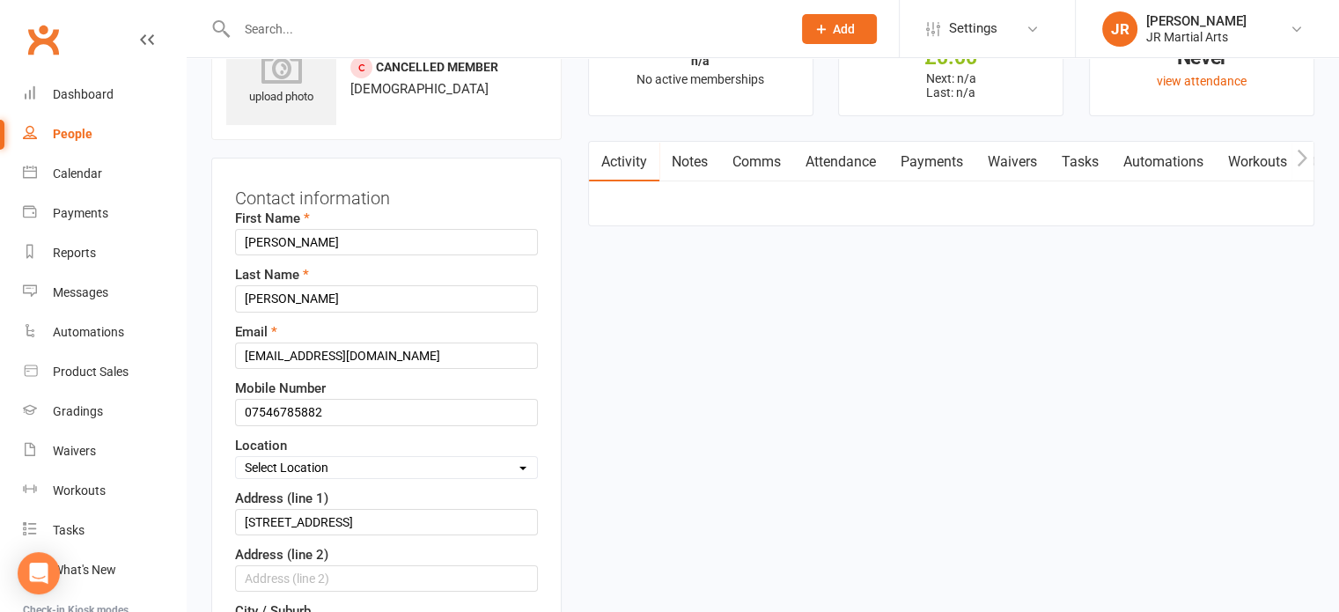
scroll to position [259, 0]
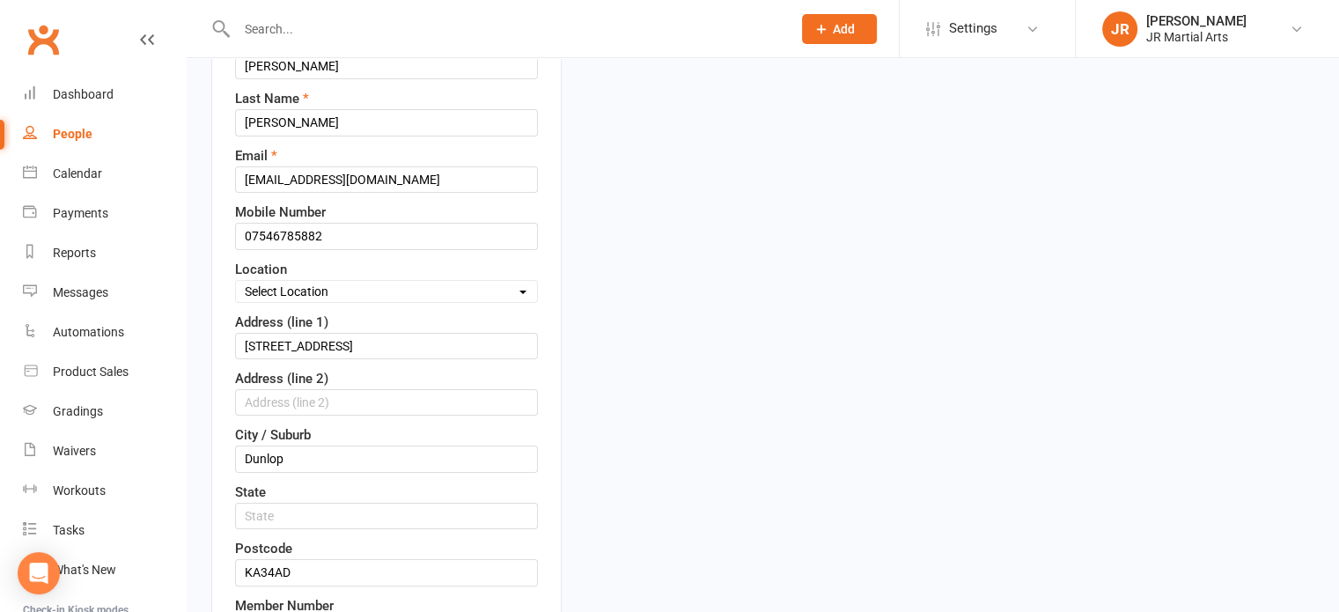
click at [373, 284] on select "Select Location Dunlop [GEOGRAPHIC_DATA] [GEOGRAPHIC_DATA] [GEOGRAPHIC_DATA] [G…" at bounding box center [386, 291] width 301 height 19
select select "0"
click at [236, 282] on select "Select Location Dunlop [GEOGRAPHIC_DATA] [GEOGRAPHIC_DATA] [GEOGRAPHIC_DATA] [G…" at bounding box center [386, 291] width 301 height 19
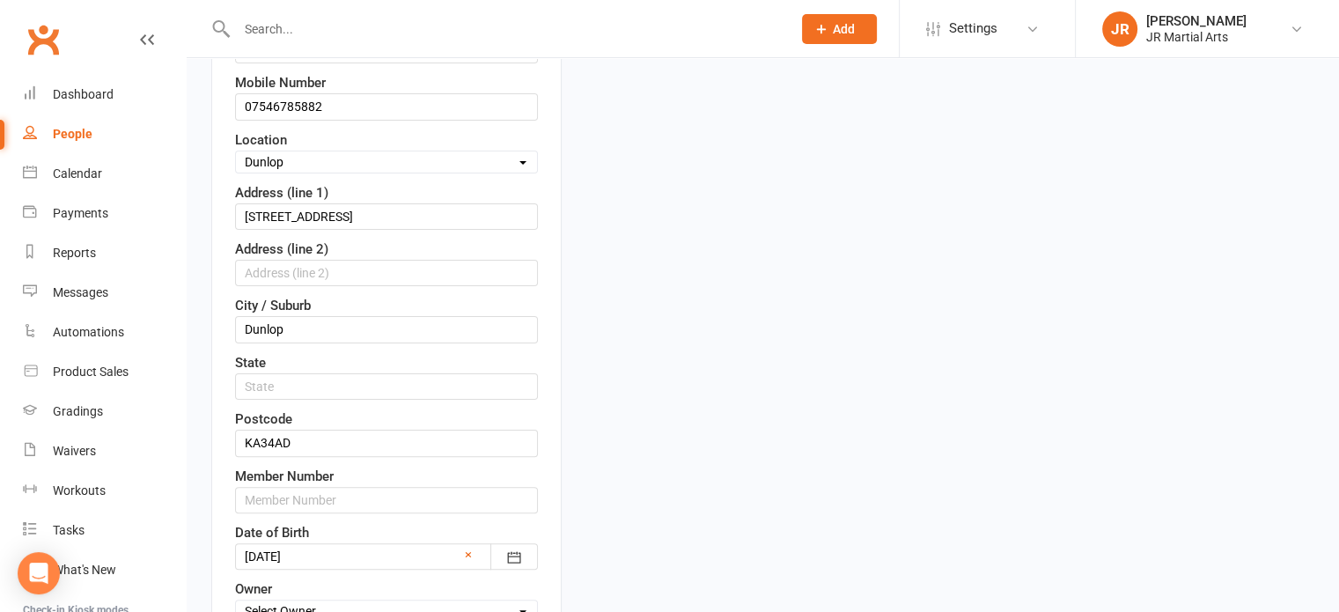
scroll to position [611, 0]
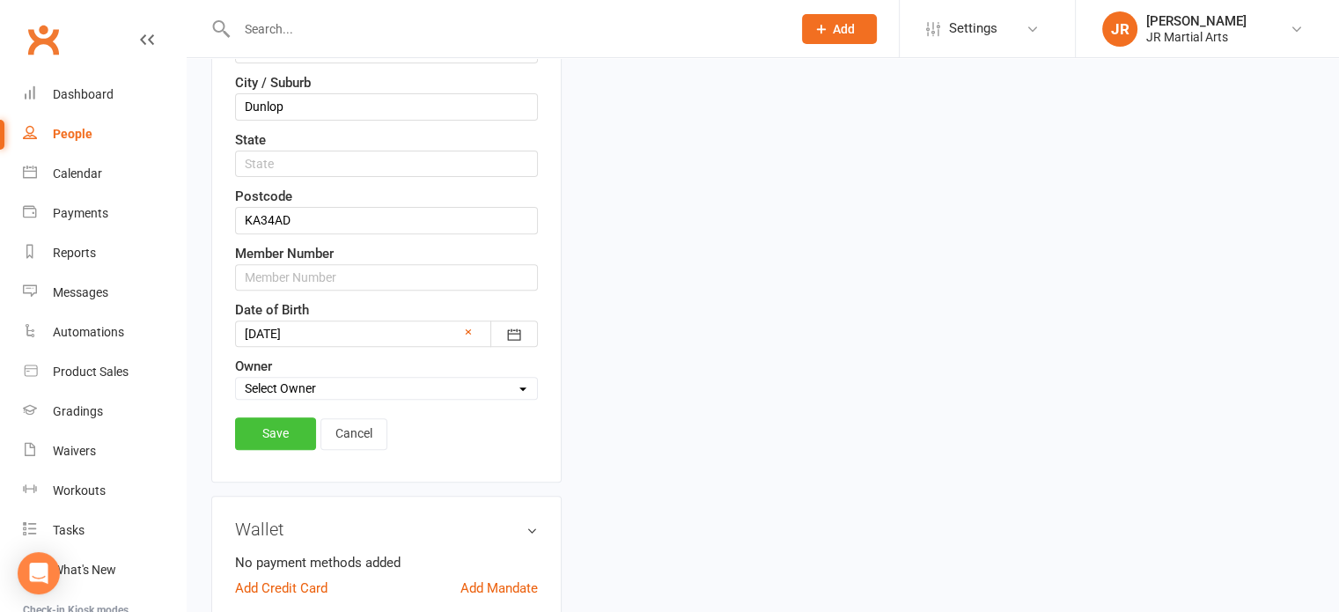
click at [285, 426] on link "Save" at bounding box center [275, 433] width 81 height 32
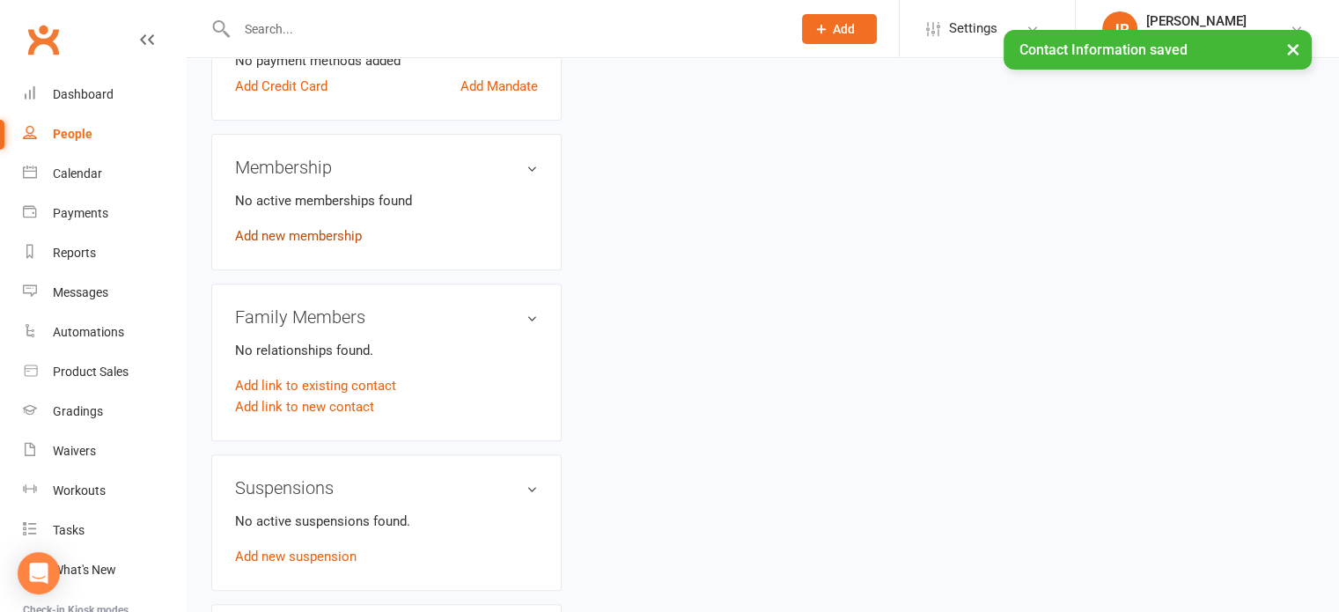
click at [336, 228] on link "Add new membership" at bounding box center [298, 236] width 127 height 16
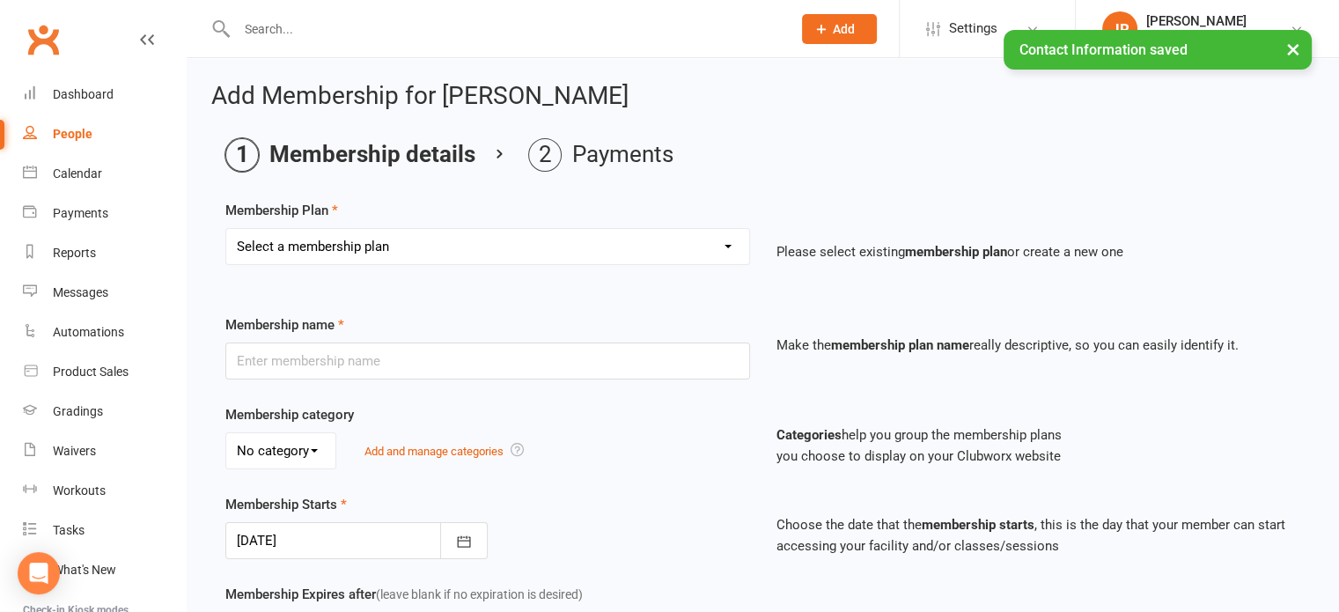
click at [449, 241] on select "Select a membership plan Create new Membership Plan Elite (Unlimited Classes) M…" at bounding box center [487, 246] width 523 height 35
select select "3"
click at [226, 229] on select "Select a membership plan Create new Membership Plan Elite (Unlimited Classes) M…" at bounding box center [487, 246] width 523 height 35
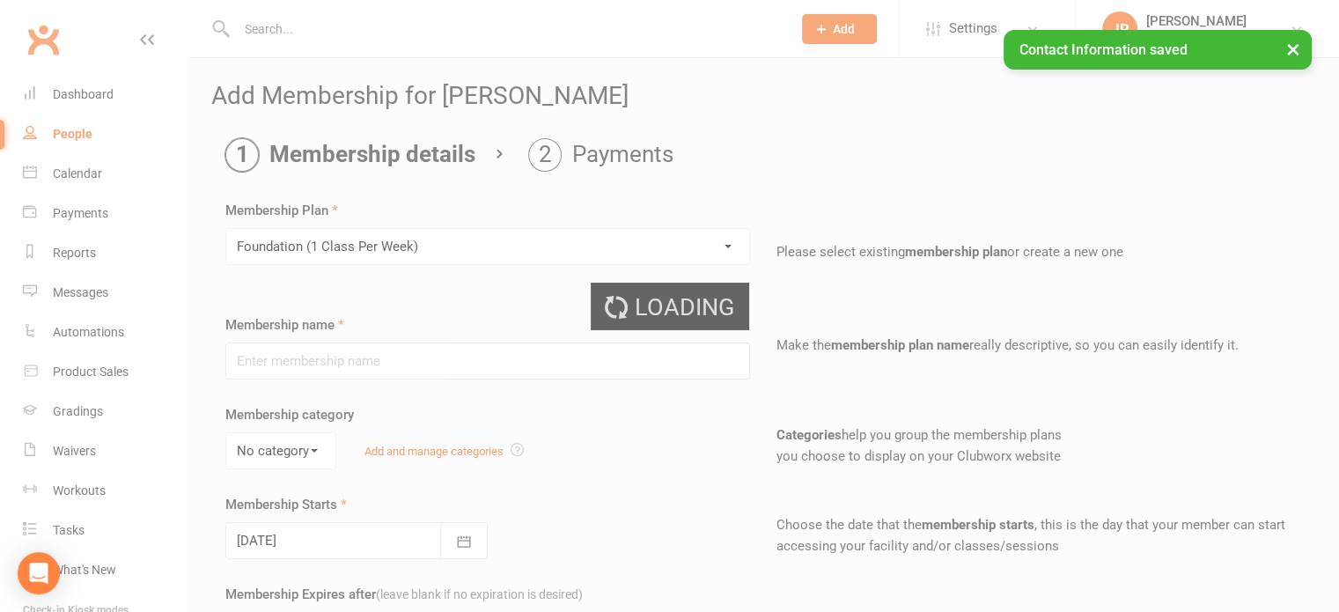
type input "Foundation (1 Class Per Week)"
select select "0"
type input "[DATE]"
type input "0"
type input "1"
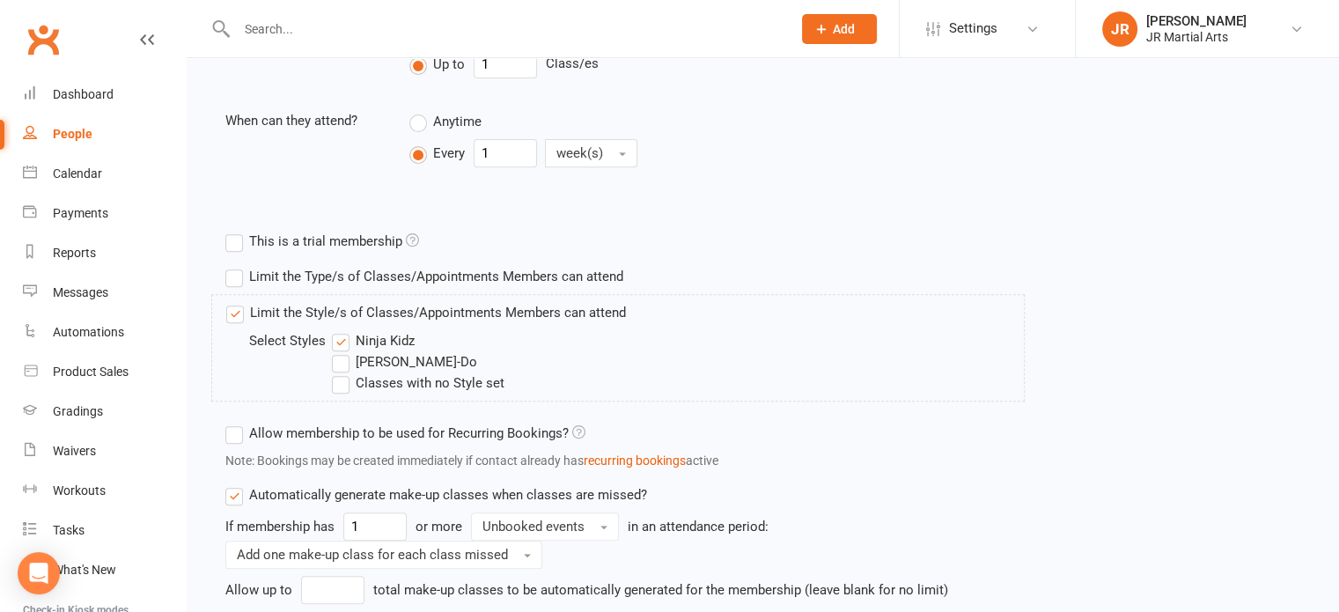
scroll to position [793, 0]
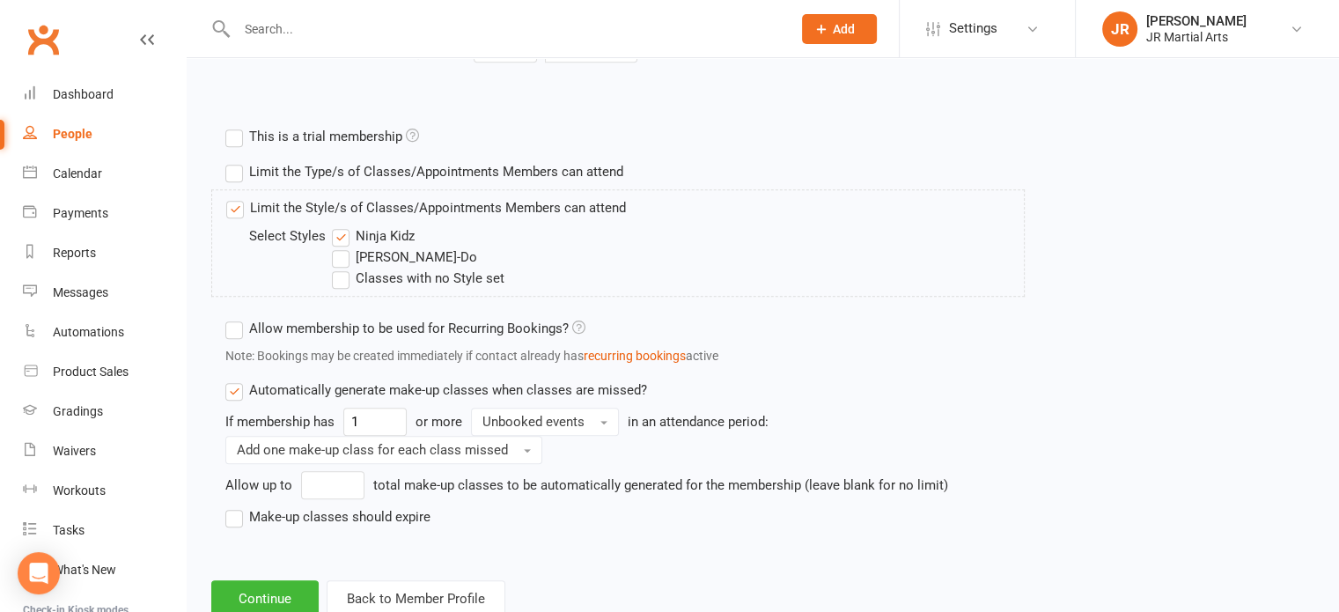
click at [345, 235] on label "Ninja Kidz" at bounding box center [373, 235] width 83 height 21
click at [343, 225] on input "Ninja Kidz" at bounding box center [337, 225] width 11 height 0
click at [343, 261] on label "[PERSON_NAME]-Do" at bounding box center [404, 257] width 145 height 21
click at [343, 247] on input "[PERSON_NAME]-Do" at bounding box center [337, 247] width 11 height 0
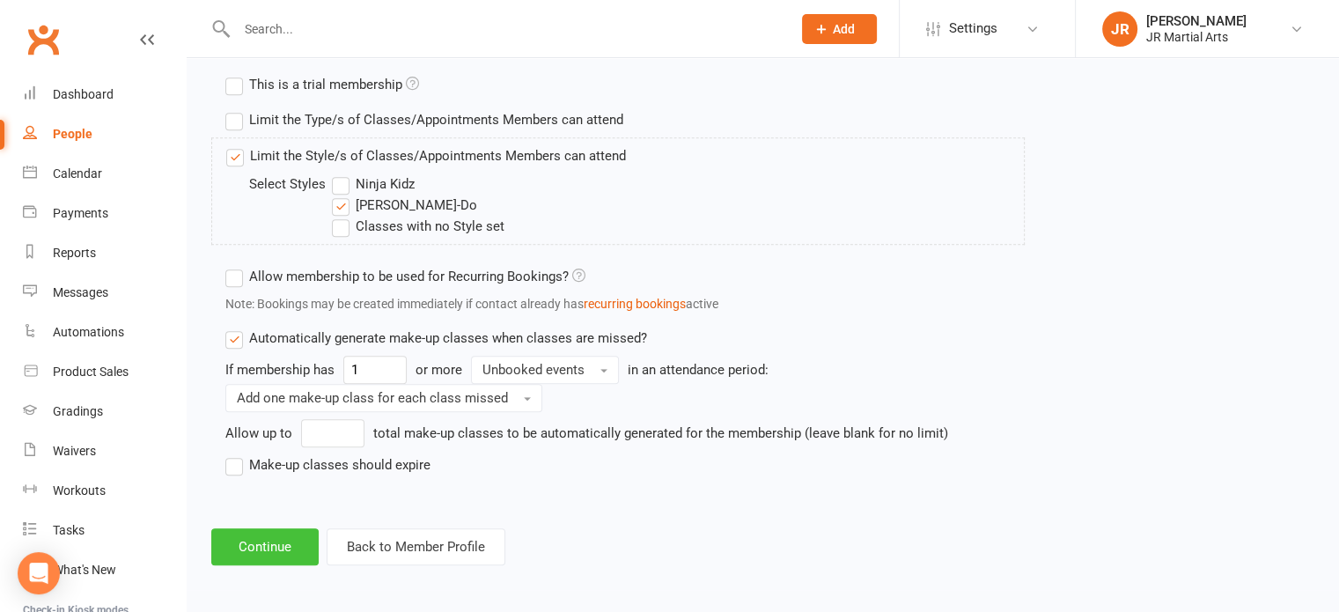
click at [295, 539] on button "Continue" at bounding box center [264, 546] width 107 height 37
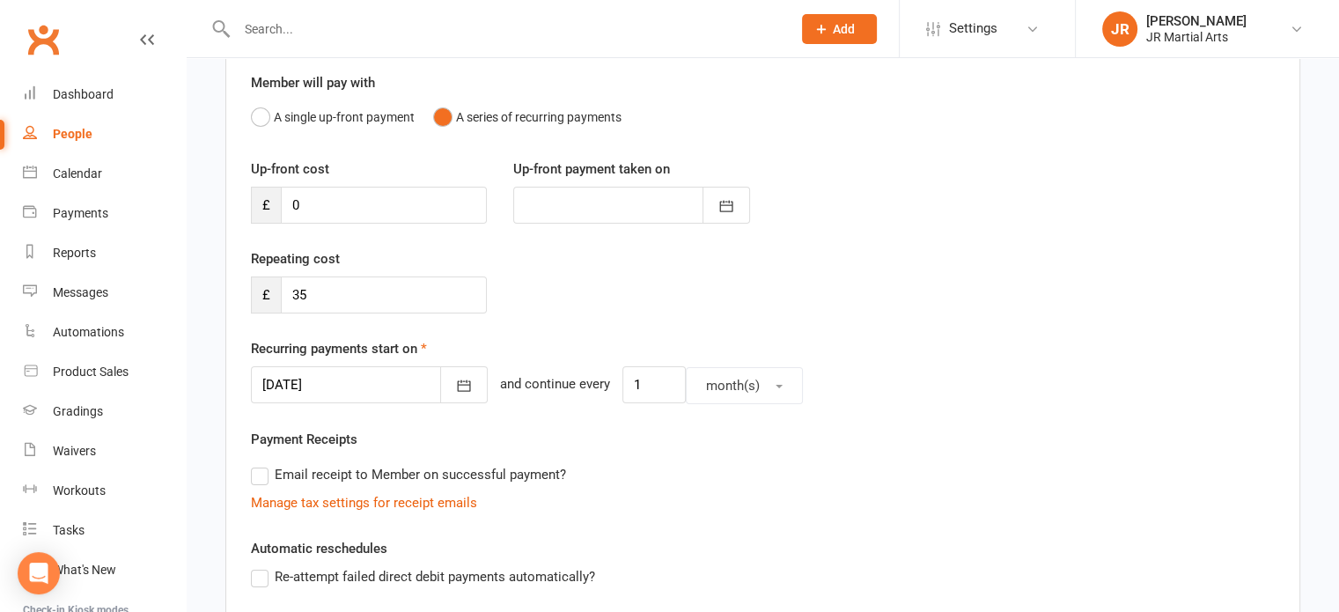
scroll to position [176, 0]
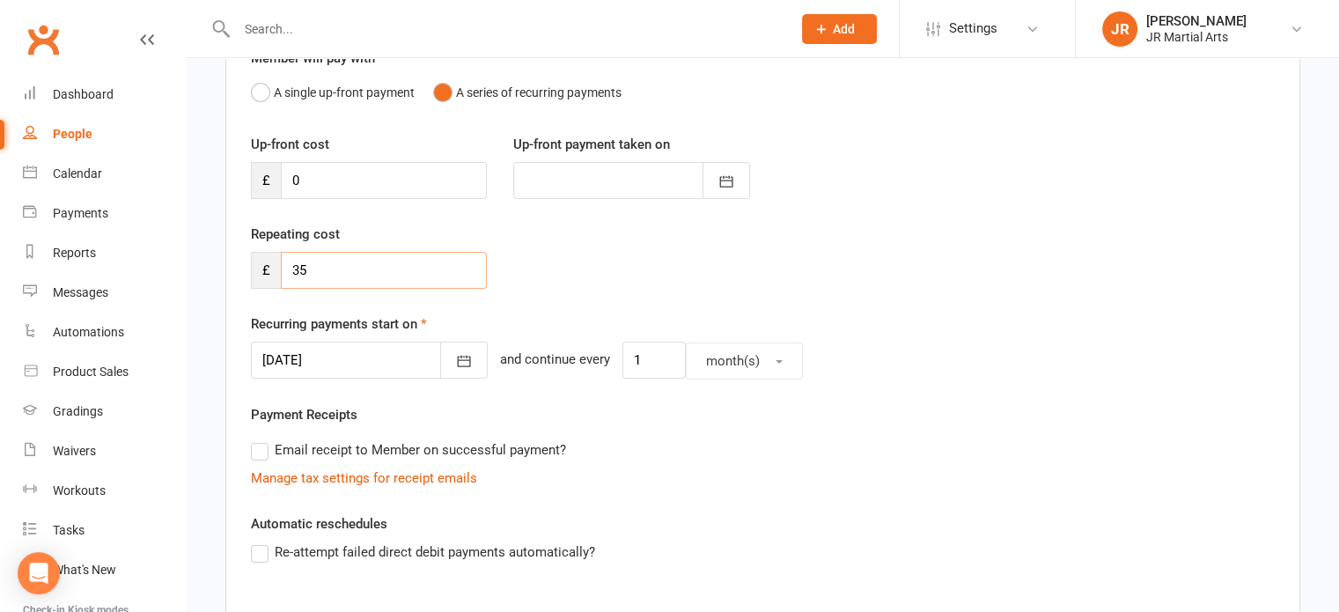
click at [376, 276] on input "35" at bounding box center [384, 270] width 206 height 37
type input "3"
type input "66.50"
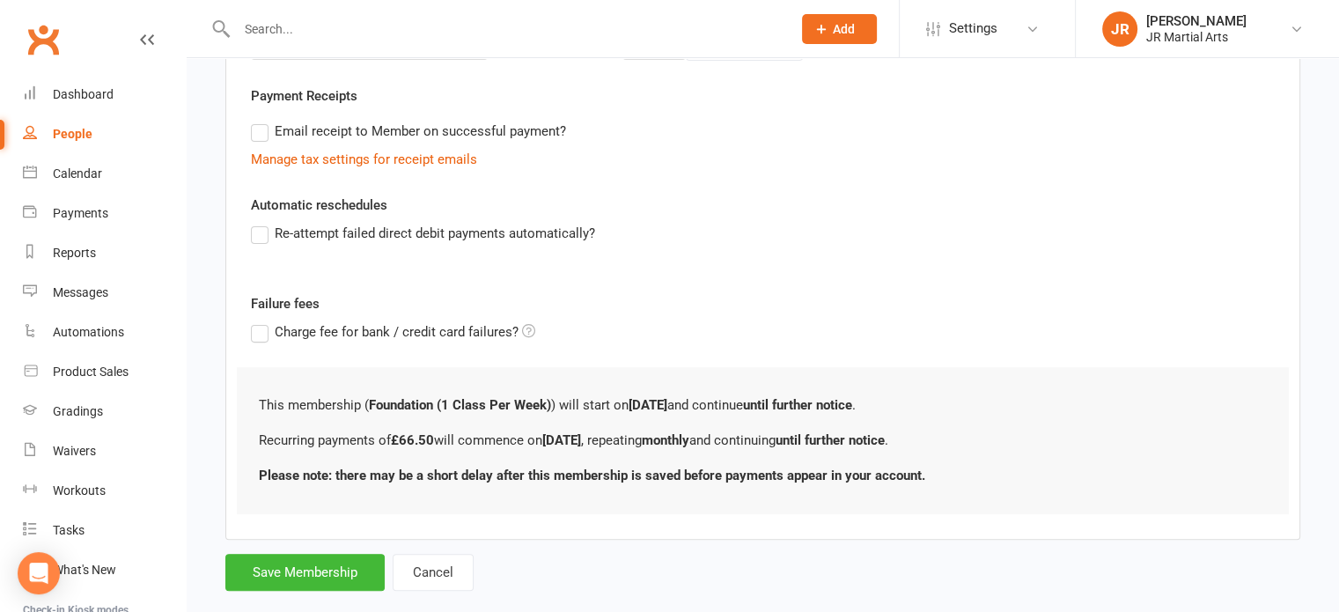
scroll to position [525, 0]
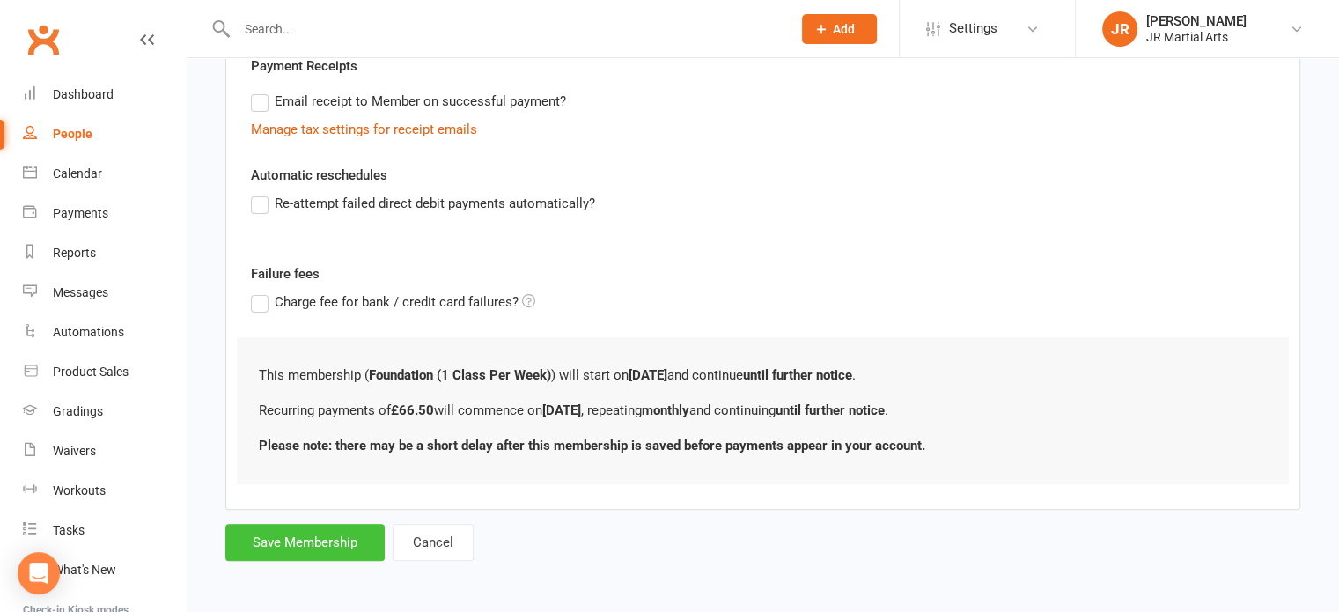
click at [296, 533] on button "Save Membership" at bounding box center [304, 542] width 159 height 37
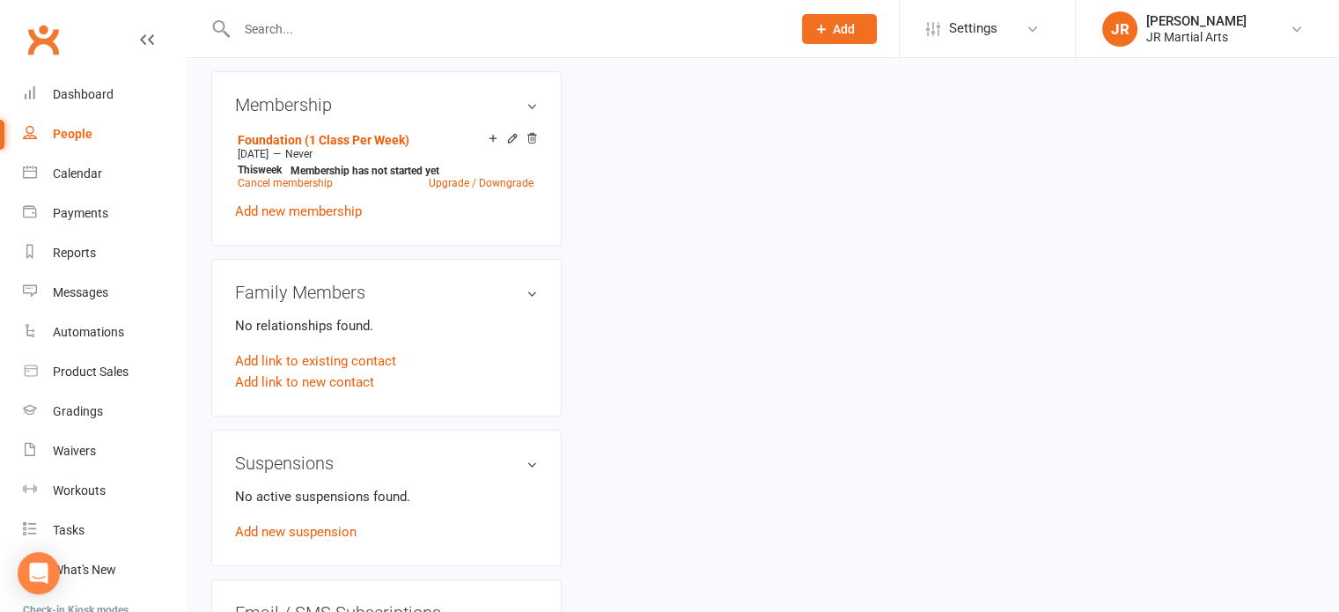
scroll to position [705, 0]
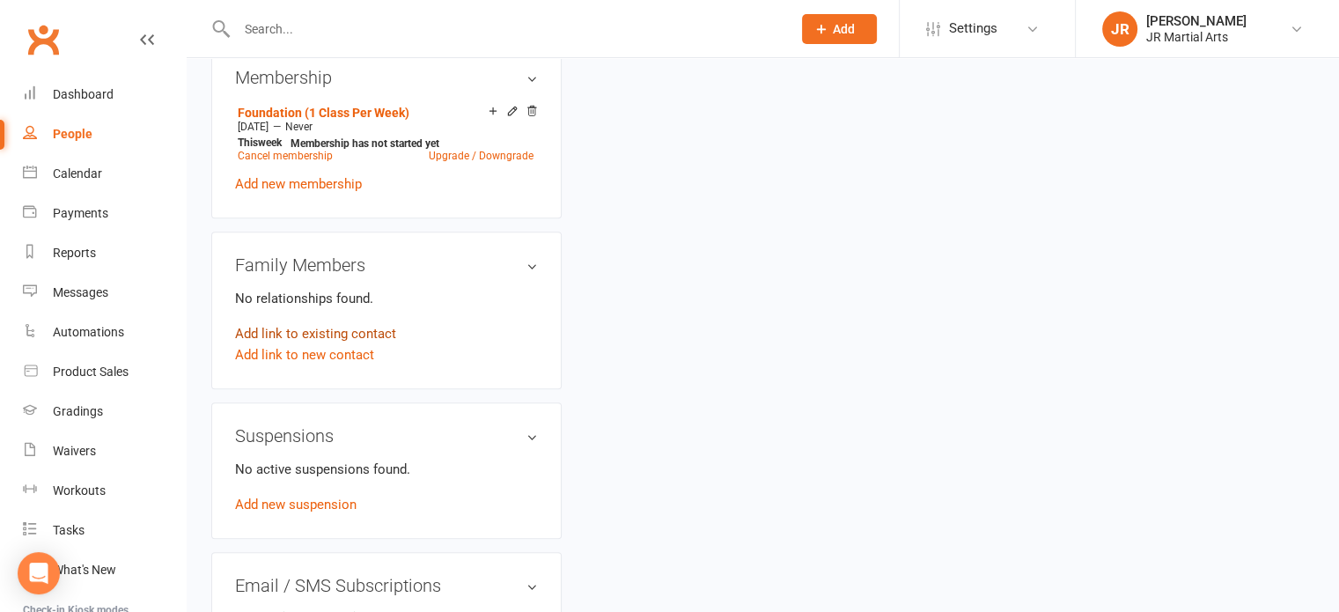
click at [301, 334] on link "Add link to existing contact" at bounding box center [315, 333] width 161 height 21
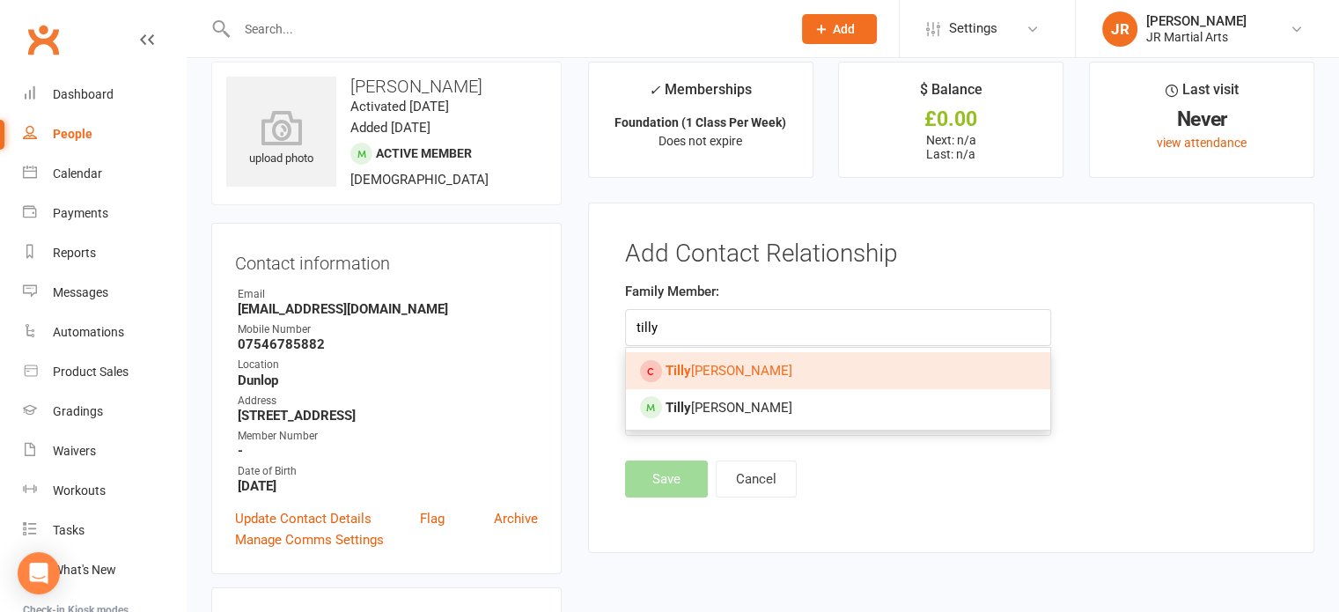
type input "tilly"
click at [694, 363] on span "[PERSON_NAME]" at bounding box center [729, 371] width 127 height 16
type input "[PERSON_NAME]"
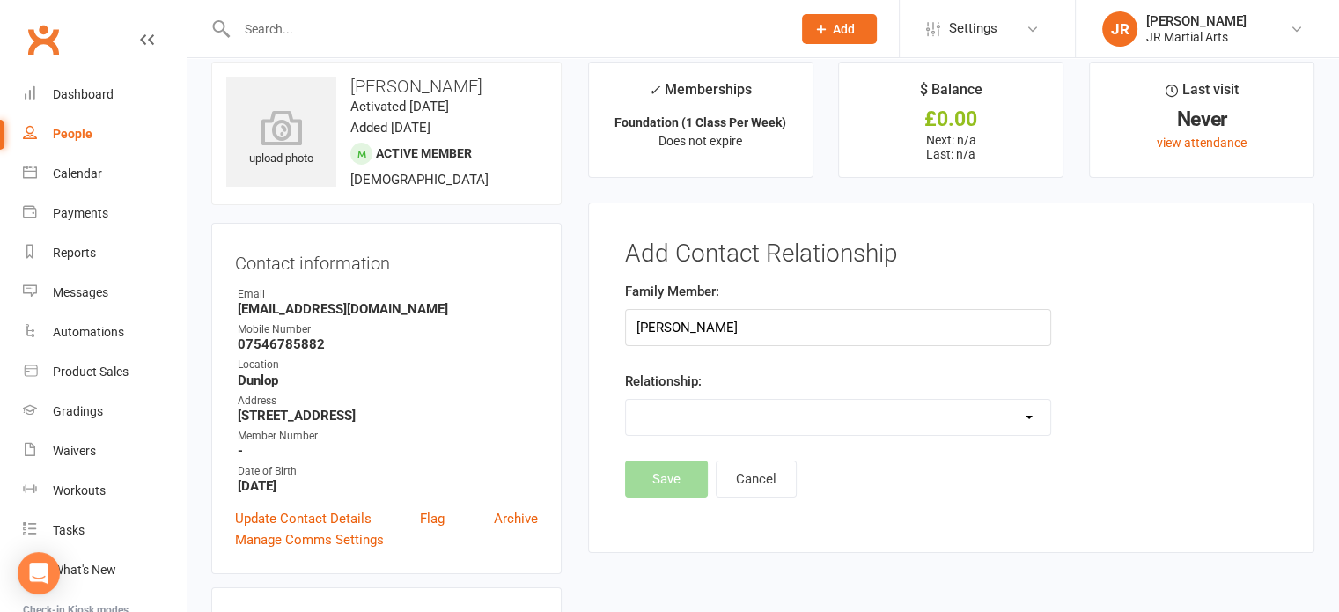
click at [697, 420] on select "Parent / Guardian Child Sibling (parent not in system) Spouse / Partner Cousin …" at bounding box center [838, 417] width 424 height 35
select select "2"
click at [626, 400] on select "Parent / Guardian Child Sibling (parent not in system) Spouse / Partner Cousin …" at bounding box center [838, 417] width 424 height 35
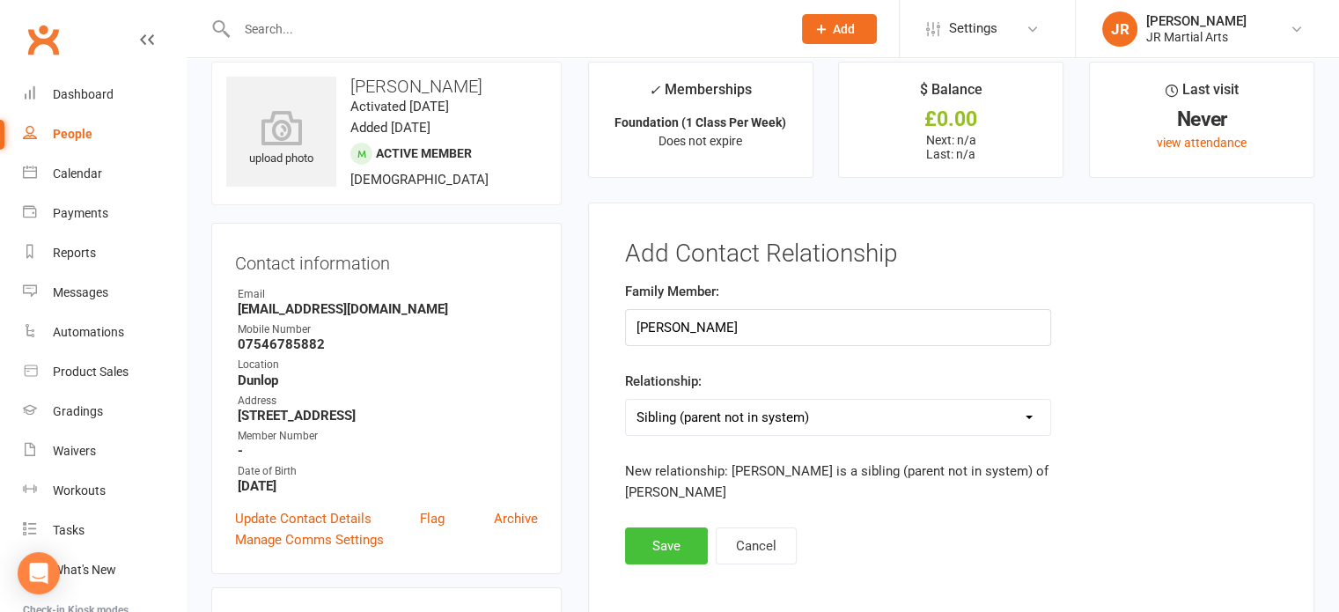
click at [669, 540] on button "Save" at bounding box center [666, 546] width 83 height 37
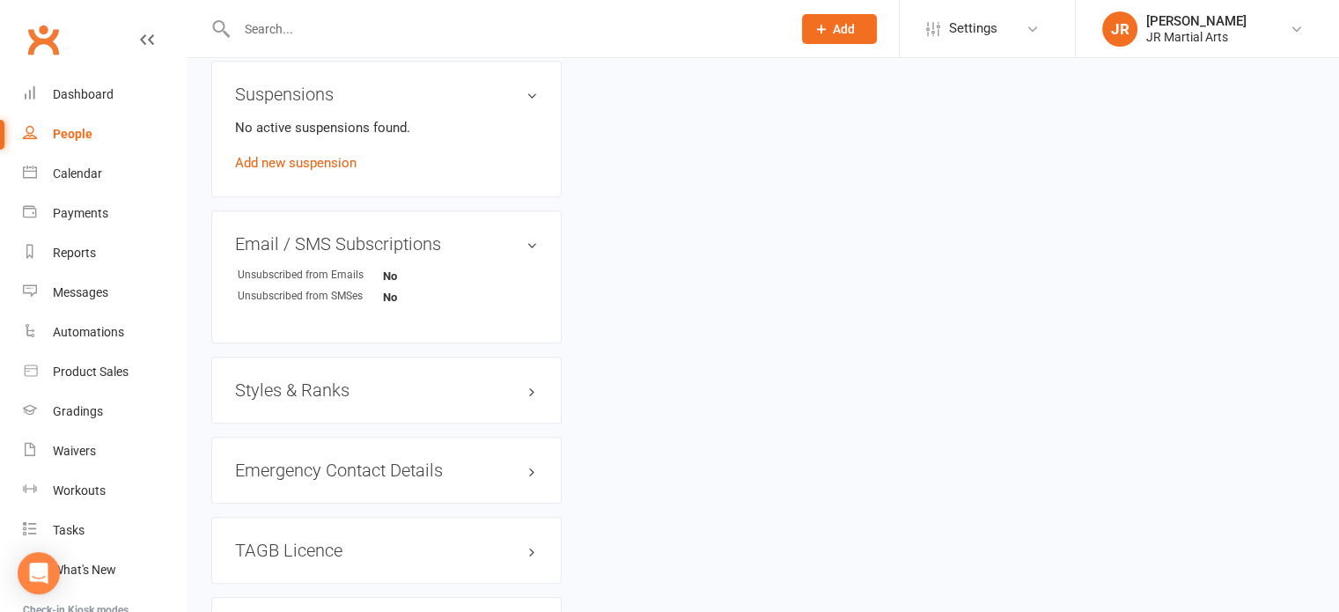
scroll to position [1057, 0]
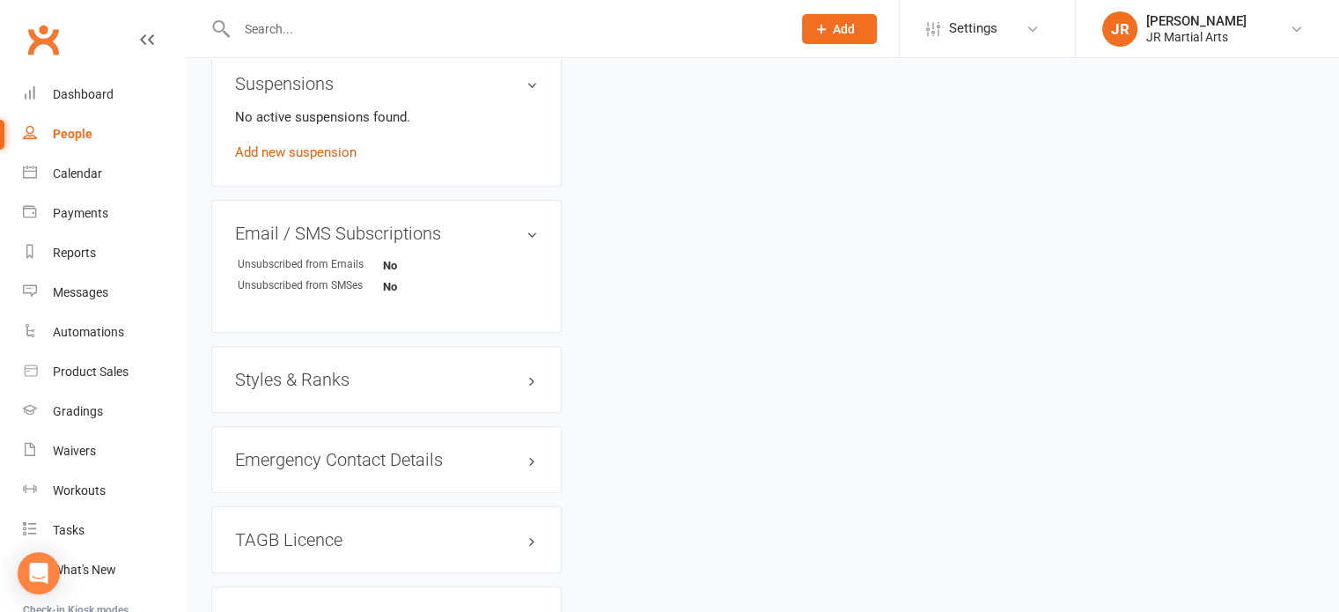
click at [324, 370] on h3 "Styles & Ranks" at bounding box center [386, 379] width 303 height 19
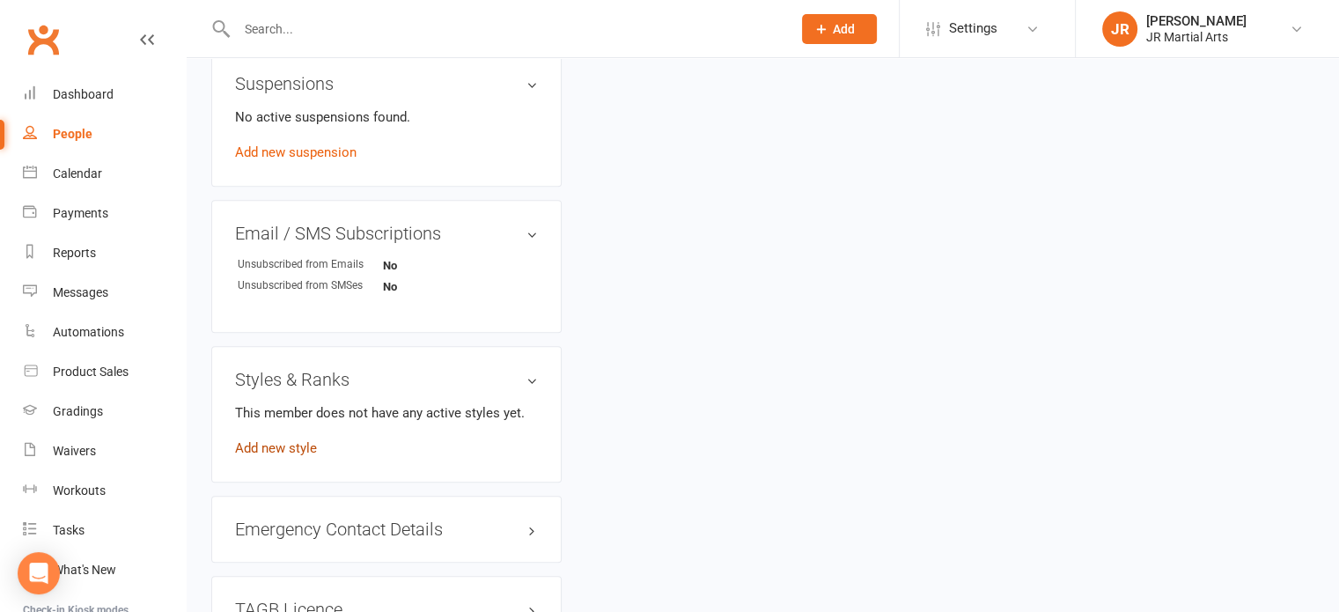
click at [292, 440] on link "Add new style" at bounding box center [276, 448] width 82 height 16
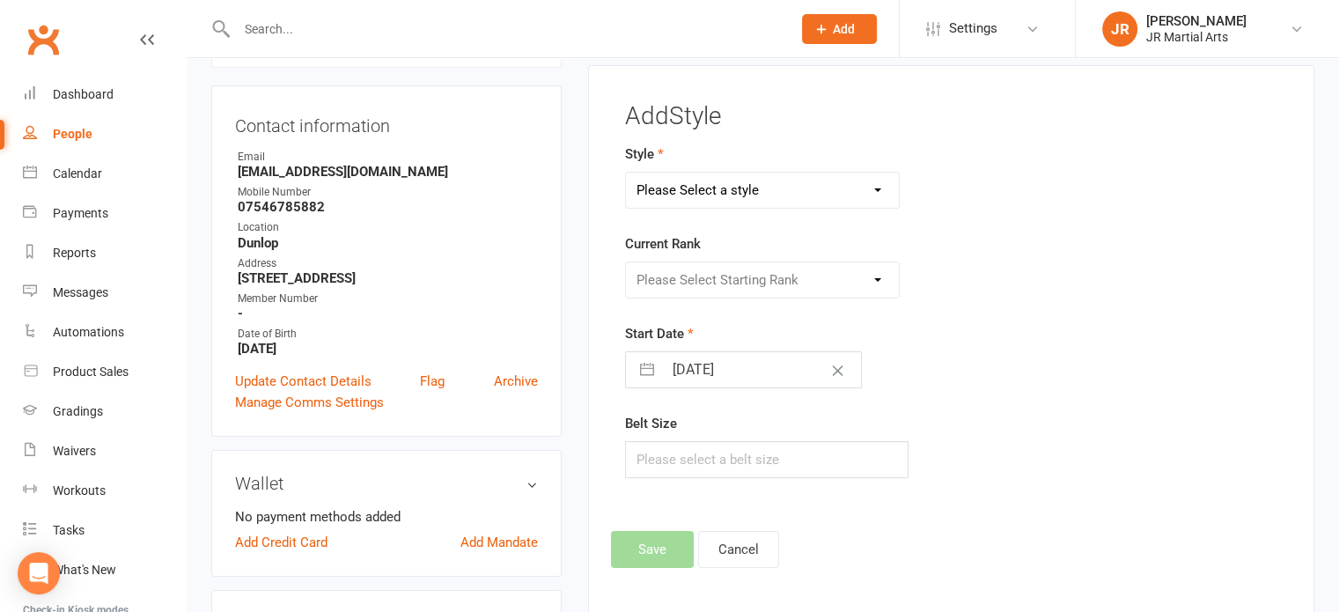
scroll to position [135, 0]
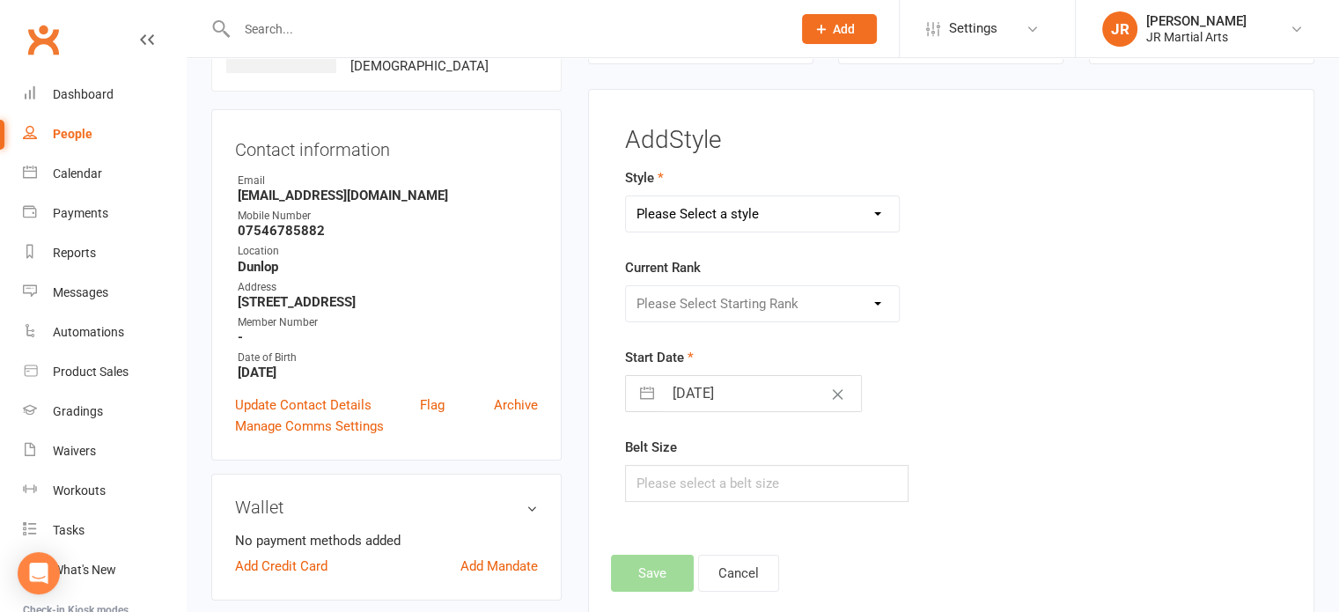
click at [757, 209] on select "Please Select a style Ninja Kidz Tae Kwon-Do" at bounding box center [763, 213] width 274 height 35
select select "3634"
click at [626, 196] on select "Please Select a style Ninja Kidz Tae Kwon-Do" at bounding box center [763, 213] width 274 height 35
click at [755, 300] on select "Please Select Starting Rank White Belt (10th Kup) Yellow Stripe (9th Kup) Yello…" at bounding box center [763, 303] width 274 height 35
select select "43072"
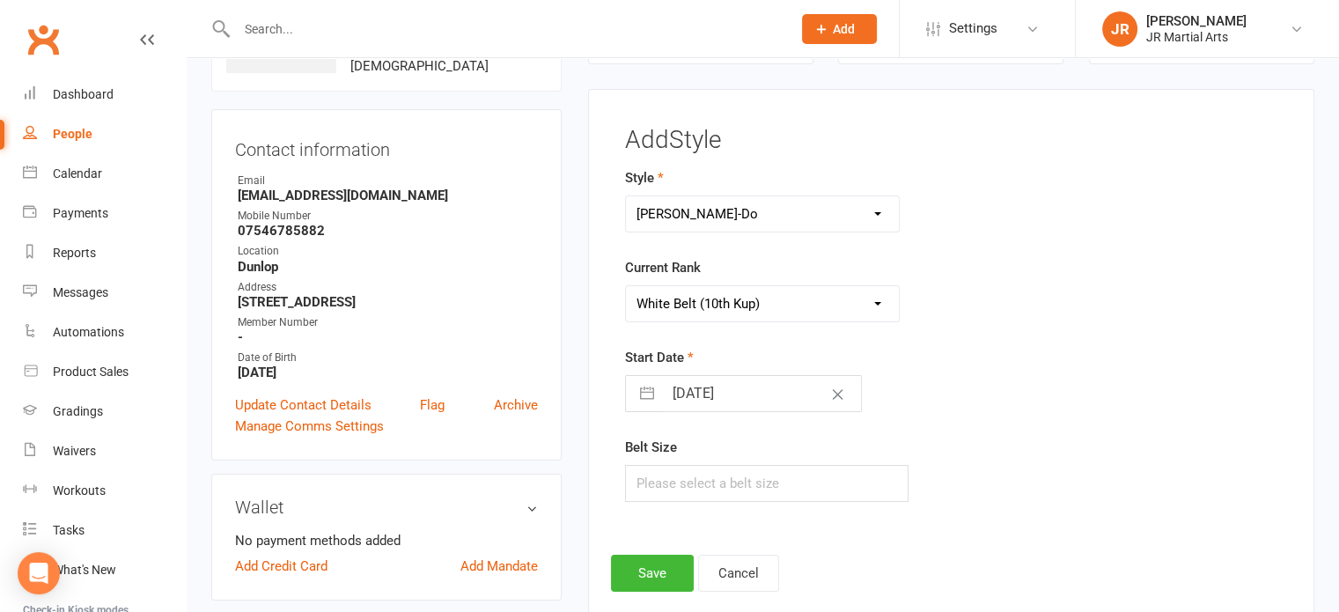
click at [626, 286] on select "Please Select Starting Rank White Belt (10th Kup) Yellow Stripe (9th Kup) Yello…" at bounding box center [763, 303] width 274 height 35
click at [783, 387] on input "[DATE]" at bounding box center [762, 393] width 198 height 35
select select "8"
select select "2025"
select select "9"
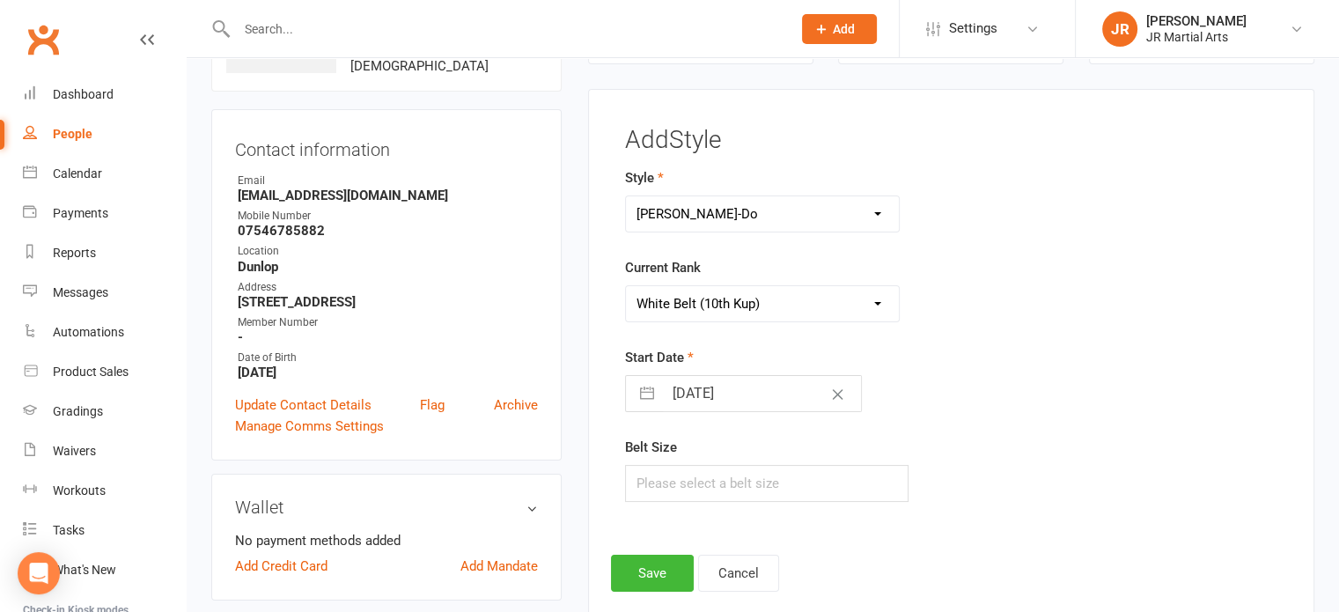
select select "2025"
select select "10"
select select "2025"
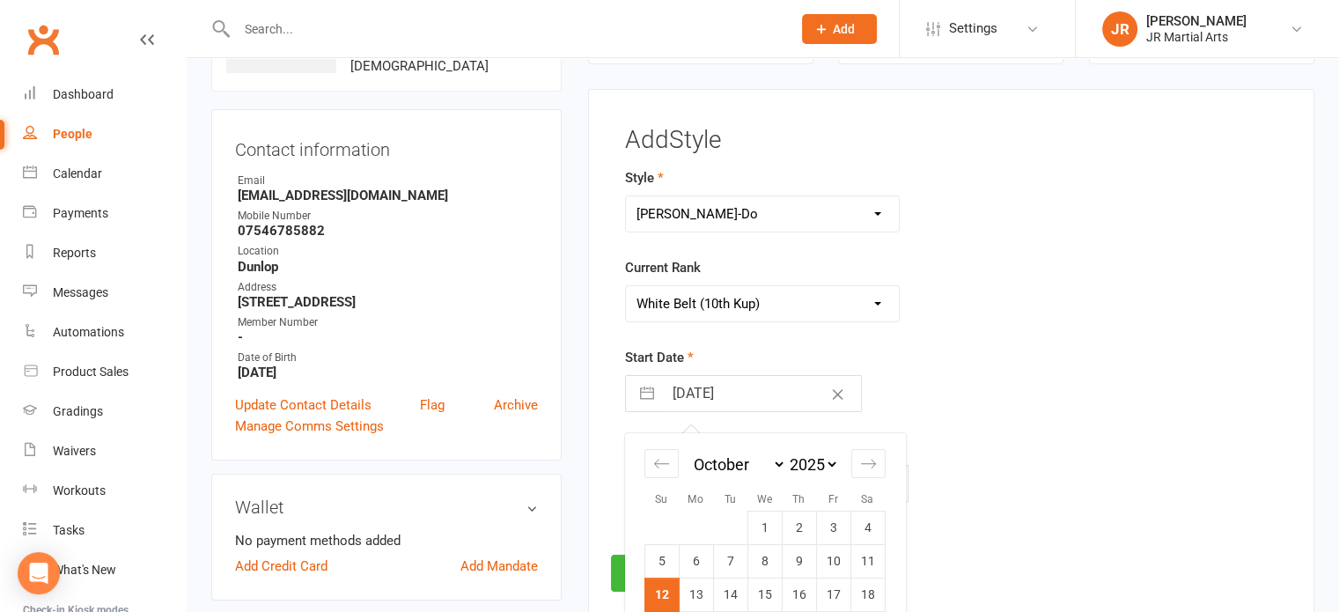
click at [828, 456] on select "2035 2034 2033 2032 2031 2030 2029 2028 2027 2026 2025 2024 2023 2022 2021 2020…" at bounding box center [812, 464] width 53 height 20
select select "8"
select select "2024"
select select "9"
select select "2024"
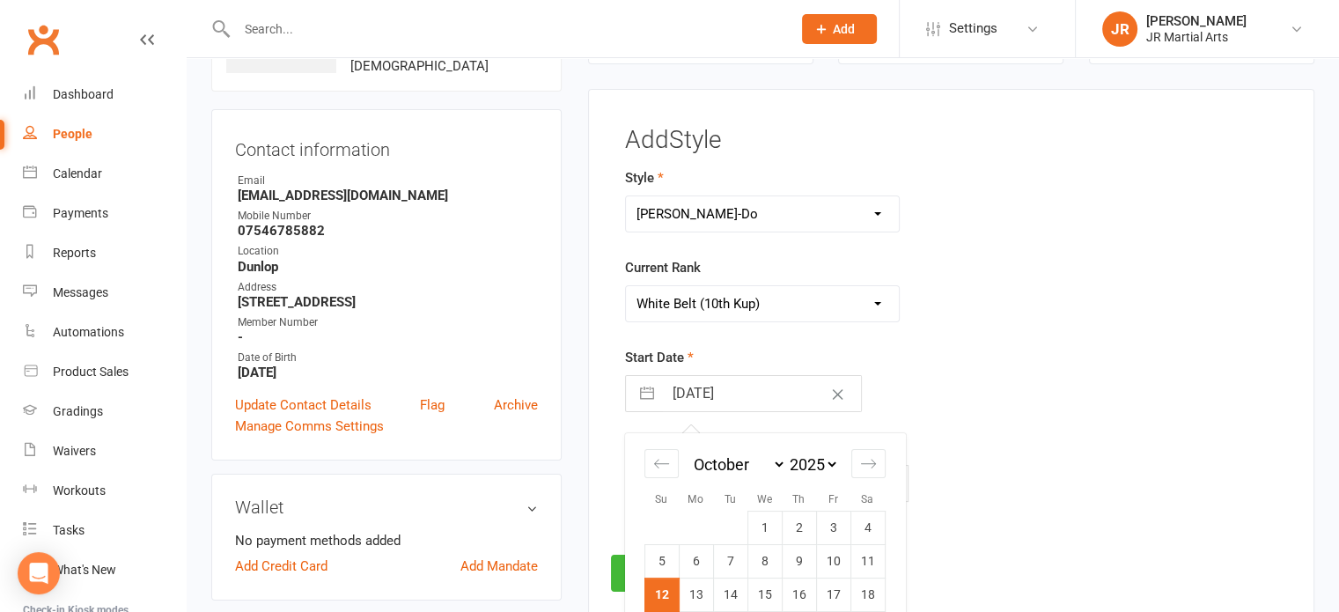
select select "10"
select select "2024"
click at [875, 455] on icon "Move forward to switch to the next month." at bounding box center [868, 463] width 17 height 17
select select "11"
select select "2024"
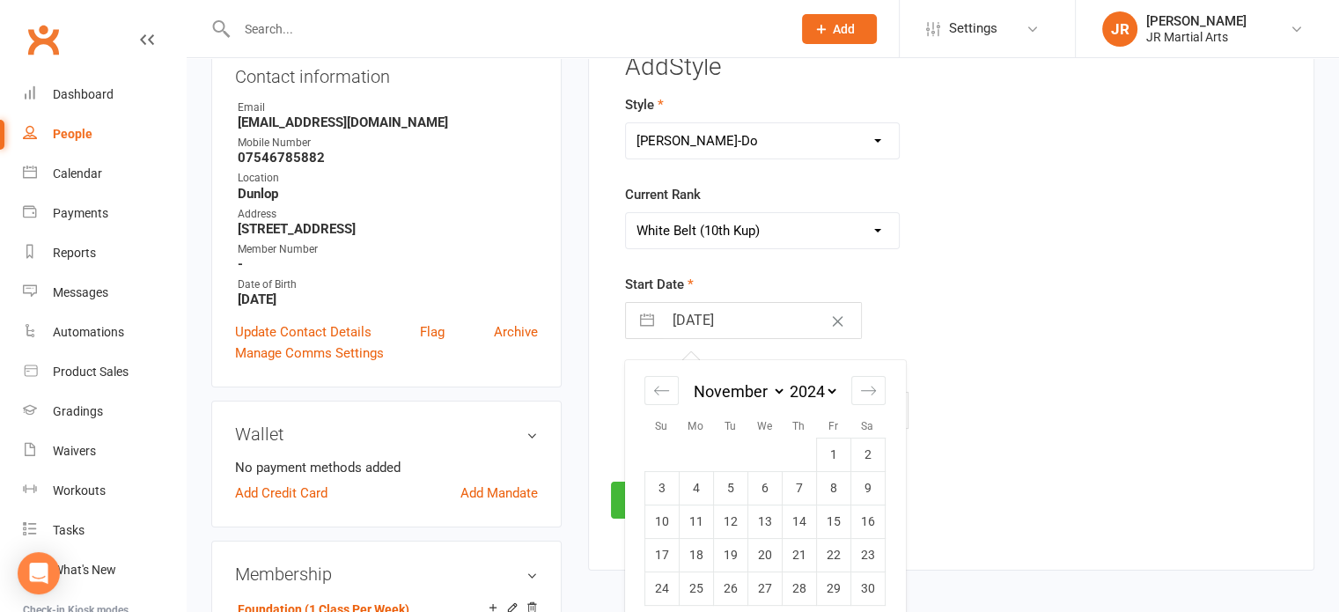
scroll to position [311, 0]
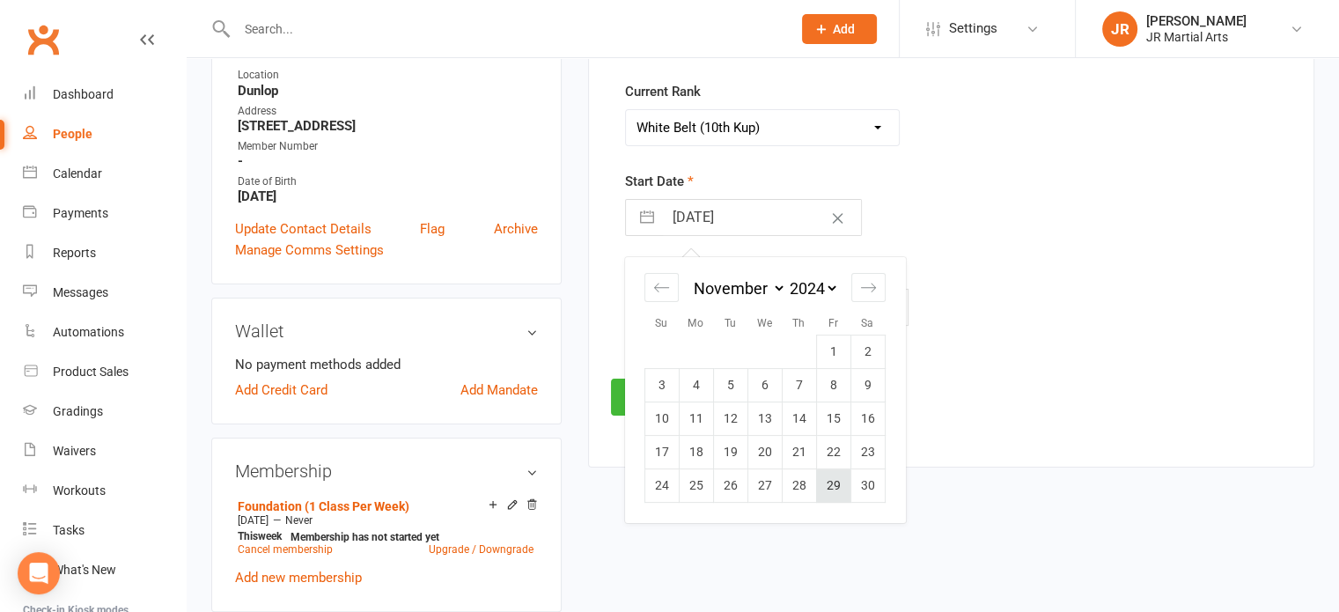
click at [831, 493] on td "29" at bounding box center [833, 485] width 34 height 33
type input "[DATE]"
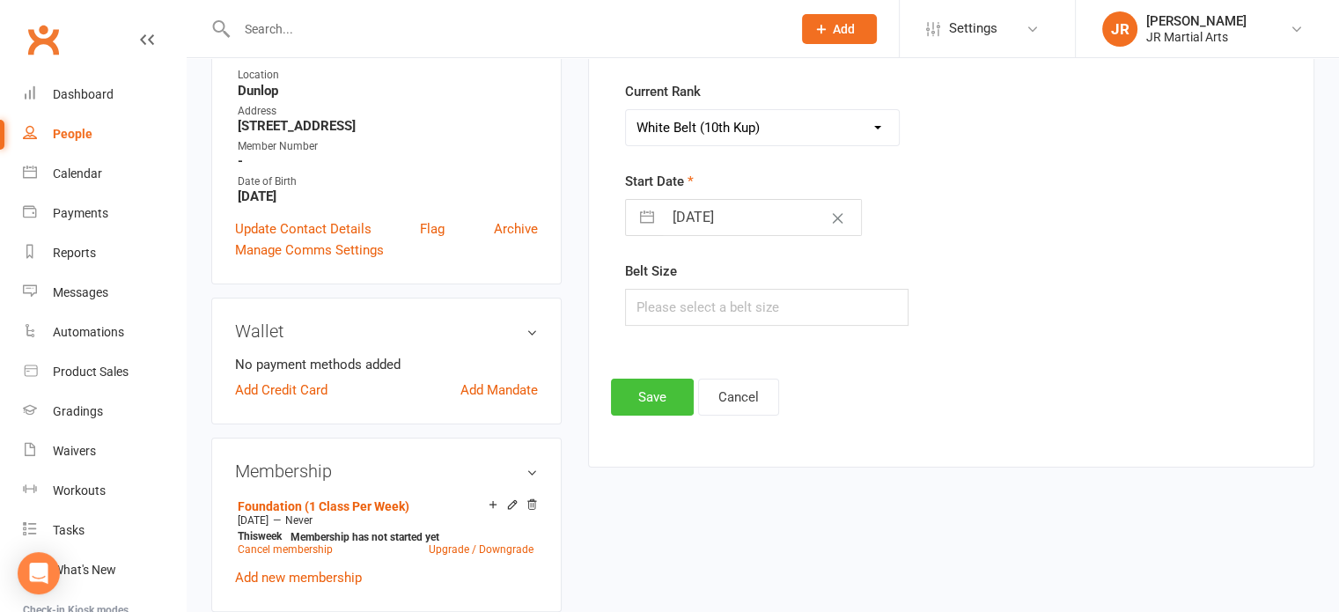
click at [674, 393] on button "Save" at bounding box center [652, 397] width 83 height 37
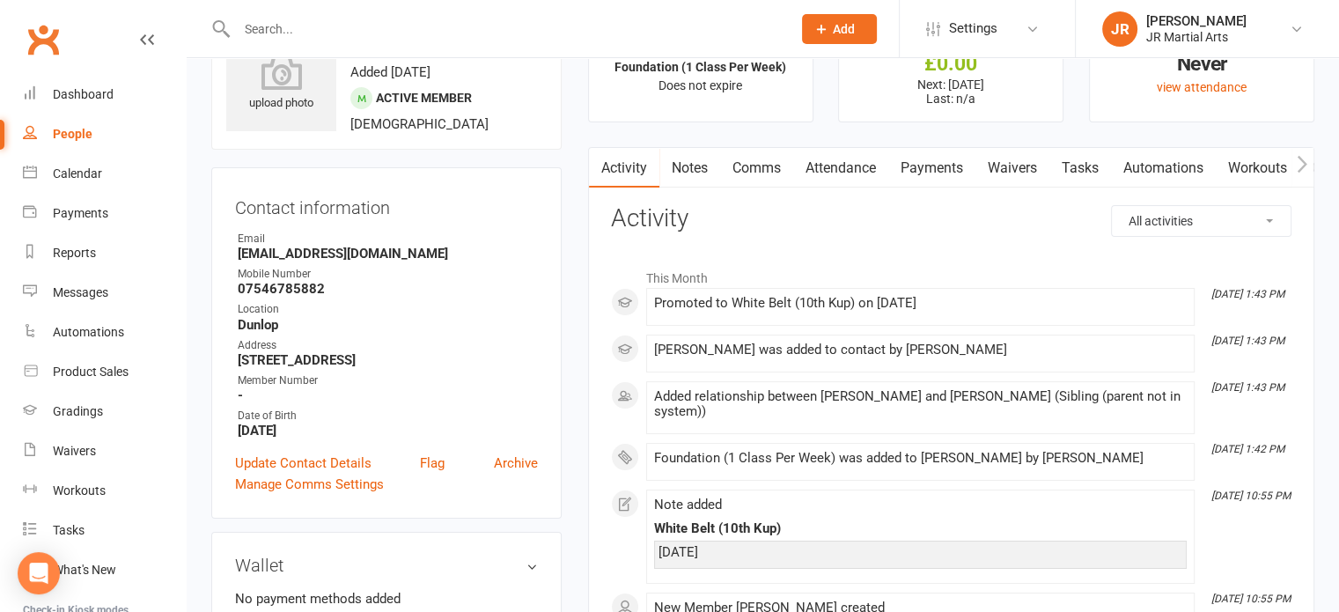
scroll to position [0, 0]
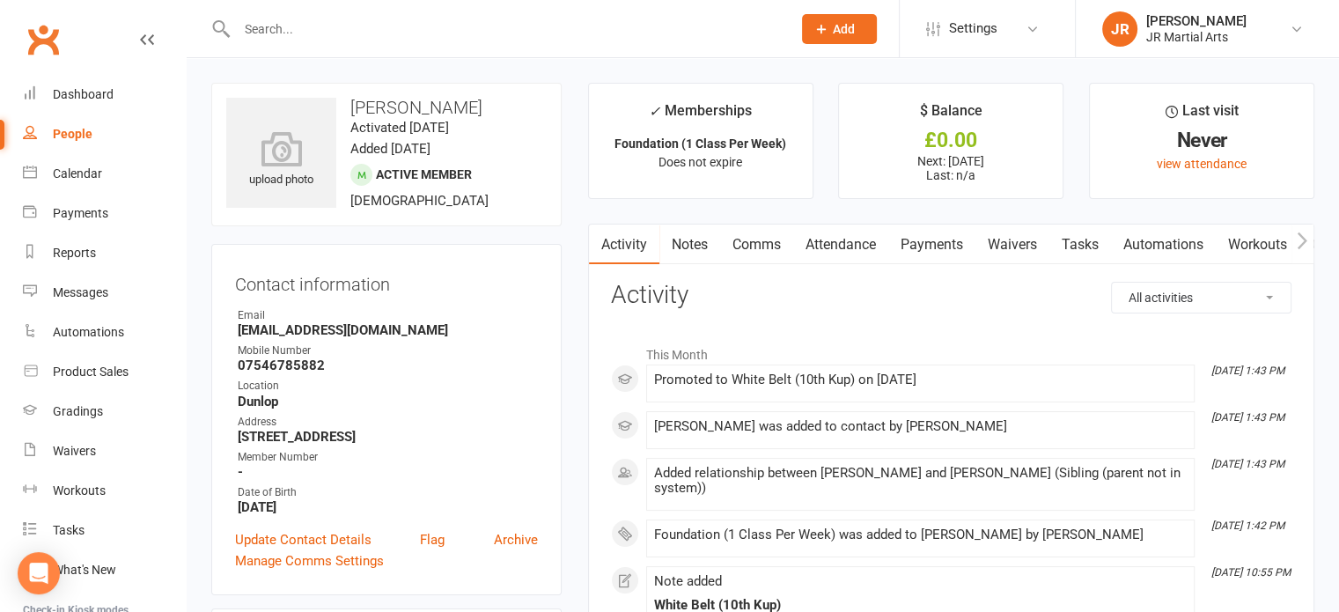
click at [306, 38] on input "text" at bounding box center [506, 29] width 548 height 25
type input "tilly"
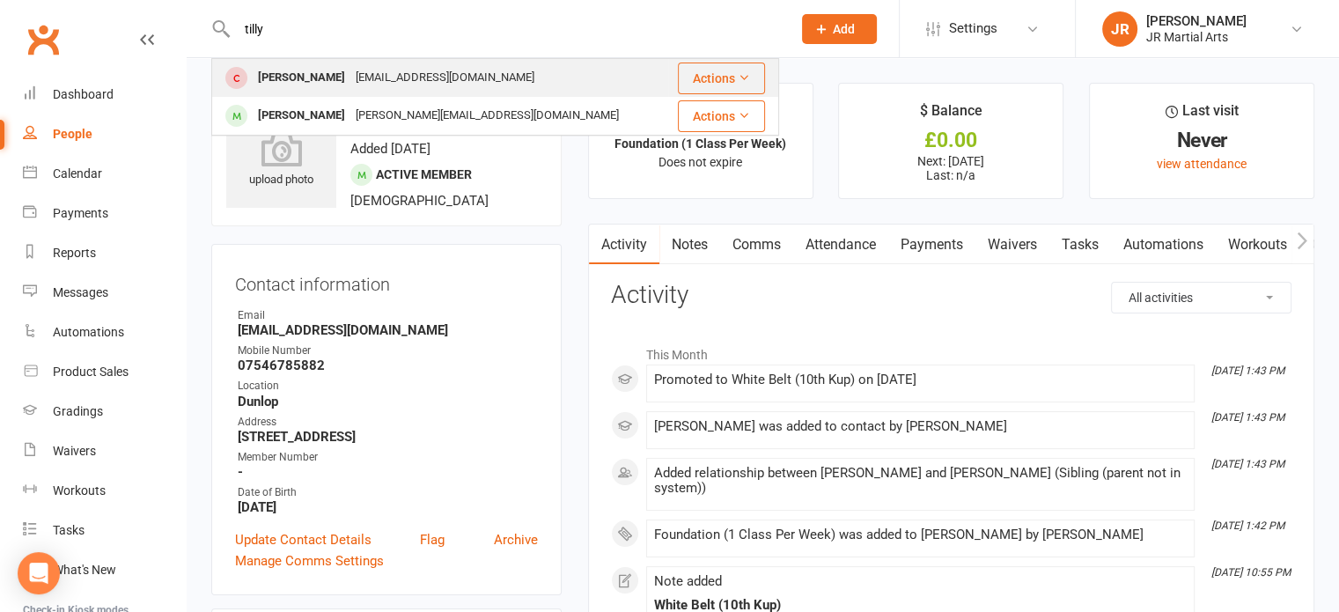
click at [372, 74] on div "[EMAIL_ADDRESS][DOMAIN_NAME]" at bounding box center [444, 78] width 189 height 26
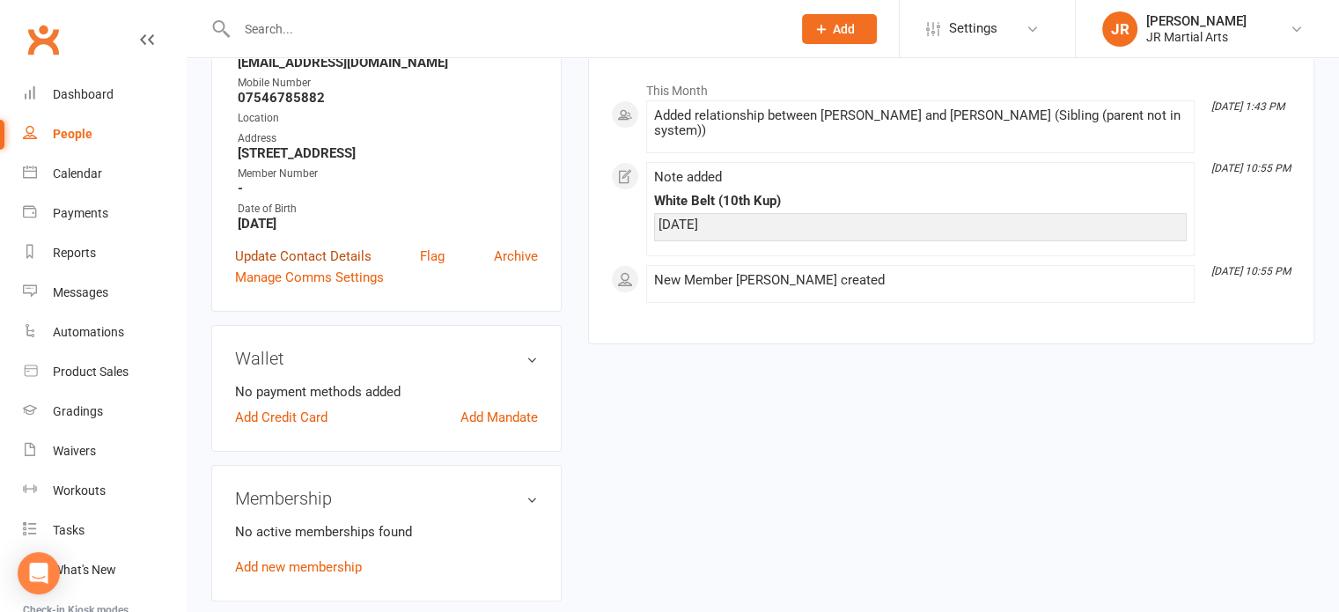
click at [335, 255] on link "Update Contact Details" at bounding box center [303, 256] width 136 height 21
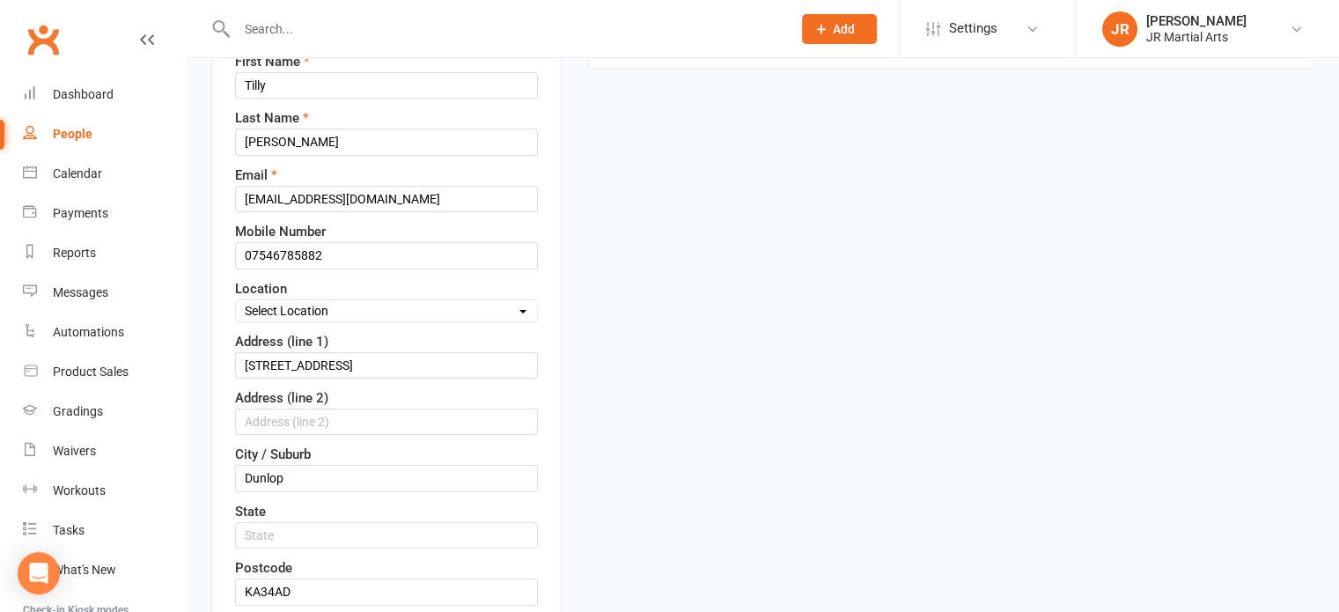
scroll to position [435, 0]
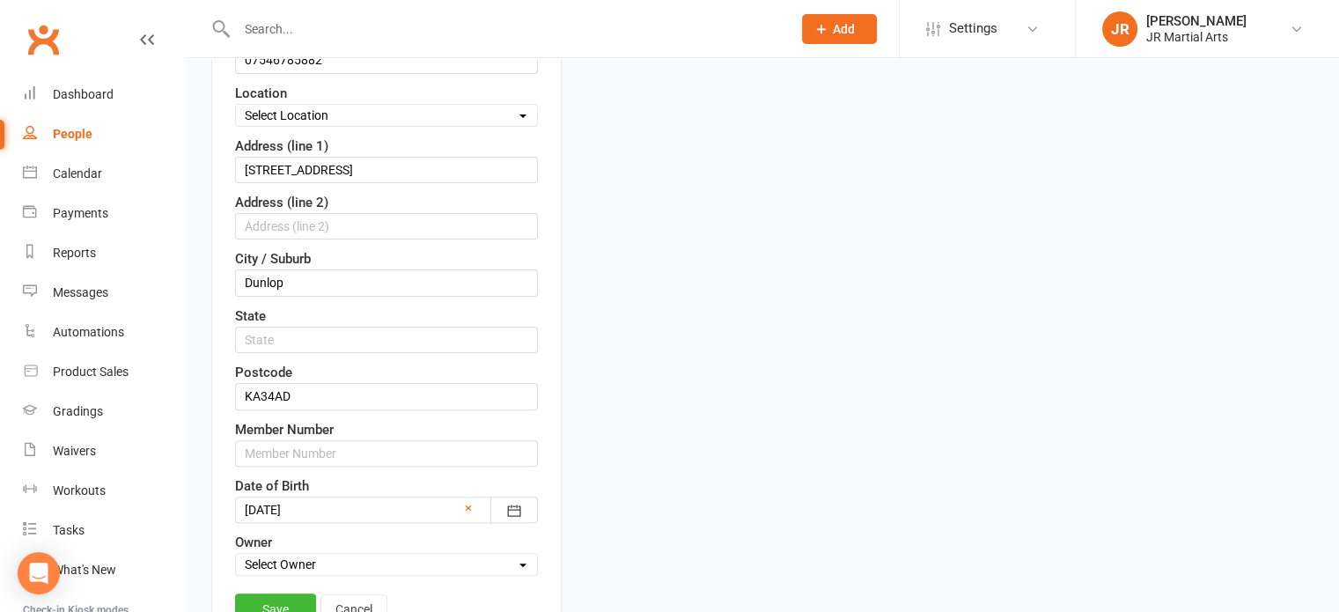
click at [348, 115] on select "Select Location Dunlop [GEOGRAPHIC_DATA] [GEOGRAPHIC_DATA] [GEOGRAPHIC_DATA] [G…" at bounding box center [386, 115] width 301 height 19
select select "0"
click at [236, 106] on select "Select Location Dunlop [GEOGRAPHIC_DATA] [GEOGRAPHIC_DATA] [GEOGRAPHIC_DATA] [G…" at bounding box center [386, 115] width 301 height 19
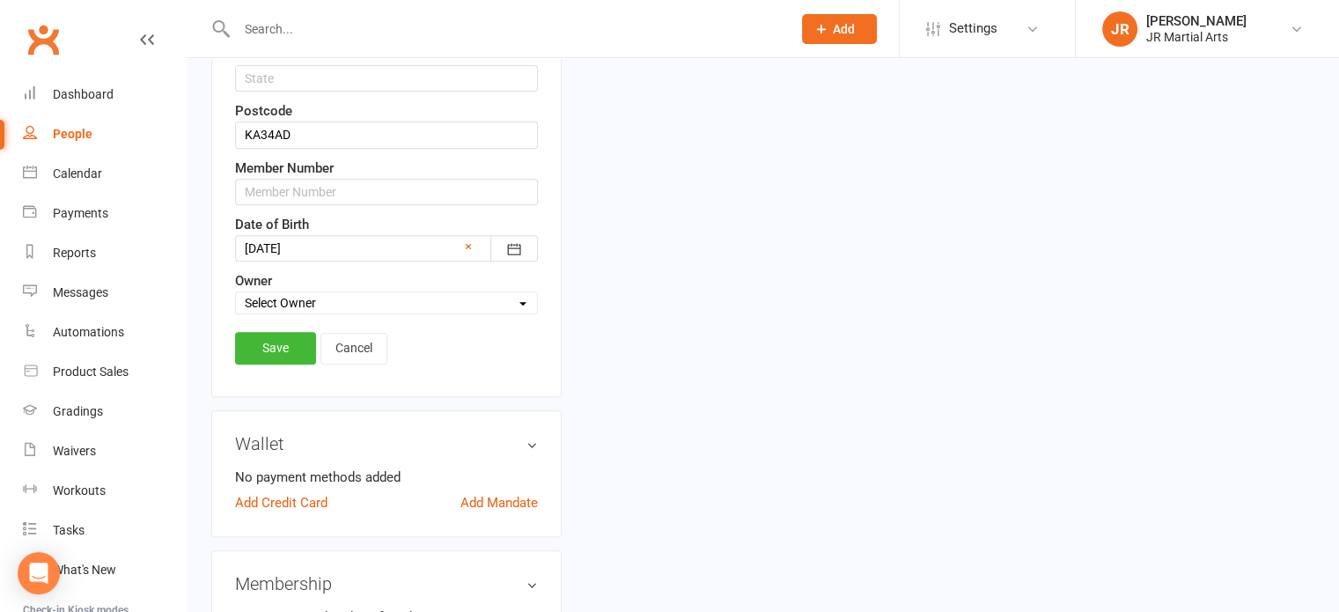
scroll to position [699, 0]
click at [296, 337] on link "Save" at bounding box center [275, 345] width 81 height 32
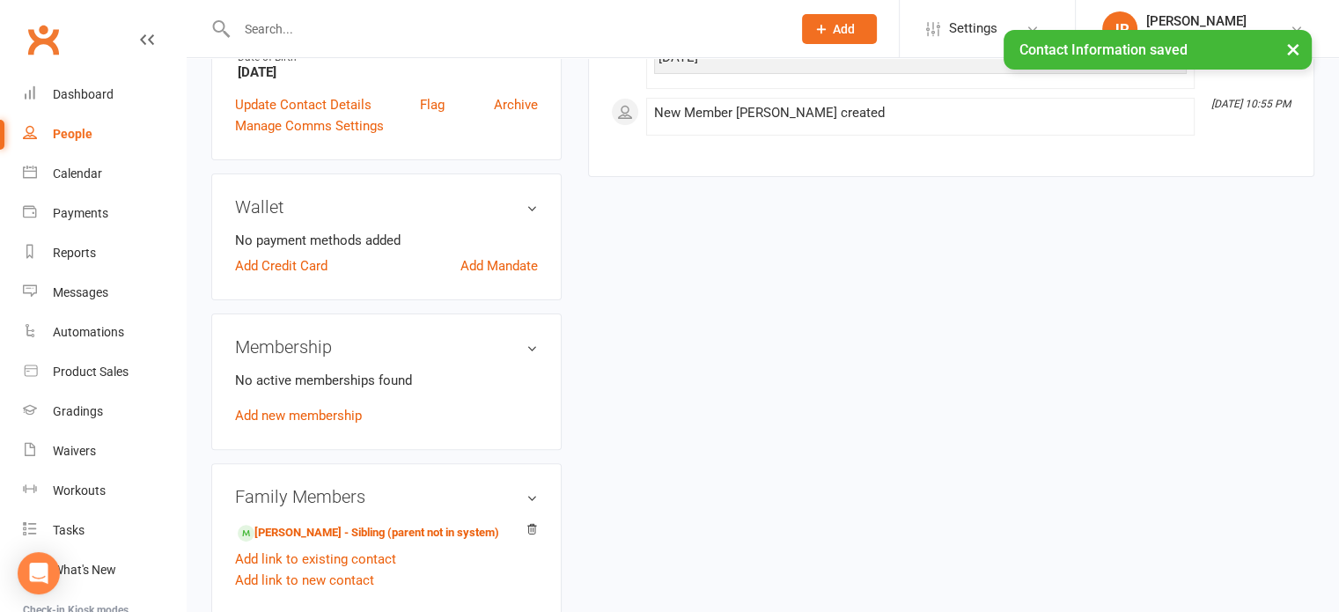
scroll to position [523, 0]
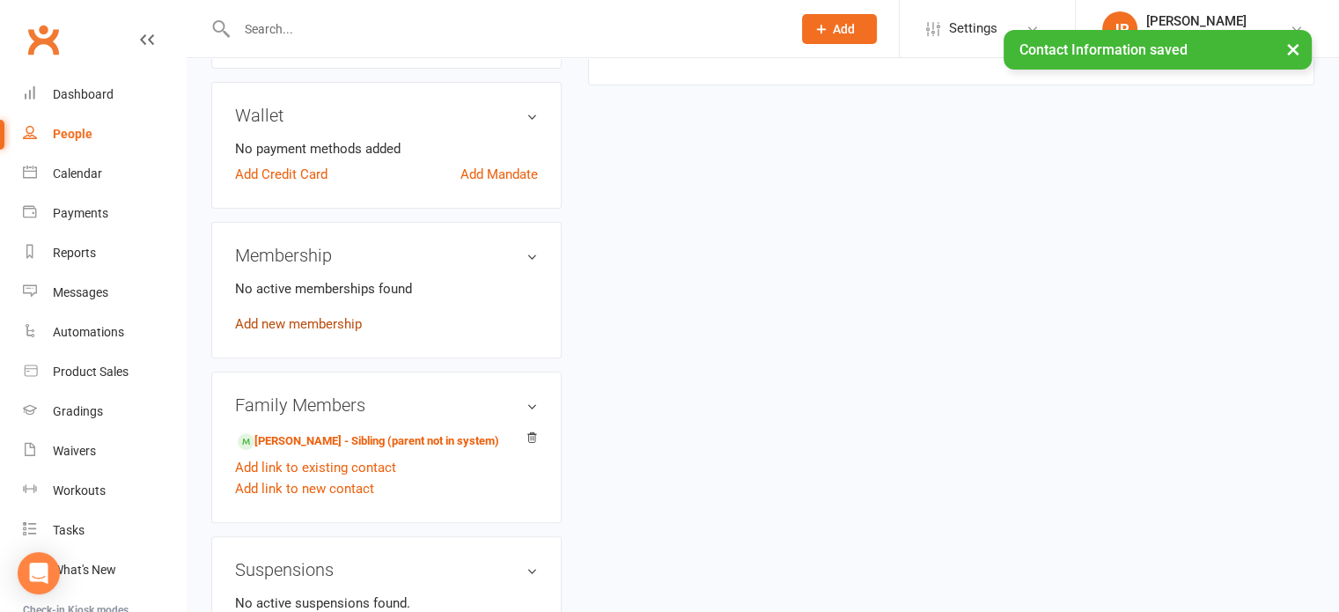
click at [308, 324] on link "Add new membership" at bounding box center [298, 324] width 127 height 16
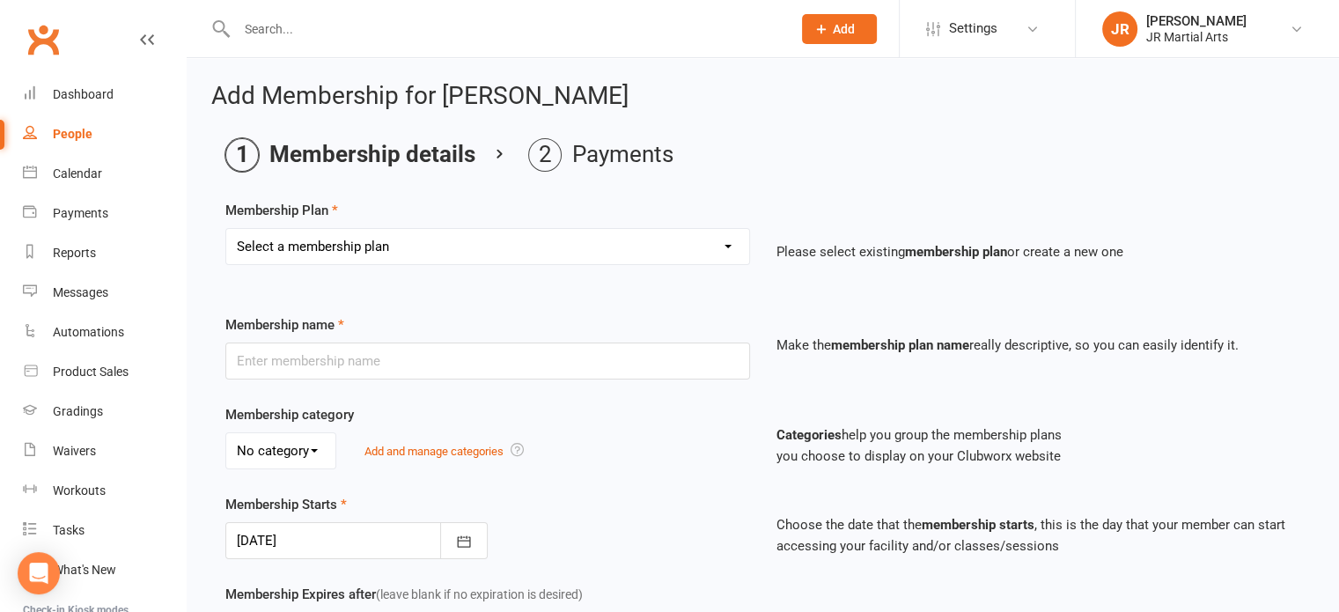
click at [412, 255] on select "Select a membership plan Create new Membership Plan Elite (Unlimited Classes) M…" at bounding box center [487, 246] width 523 height 35
select select "3"
click at [226, 229] on select "Select a membership plan Create new Membership Plan Elite (Unlimited Classes) M…" at bounding box center [487, 246] width 523 height 35
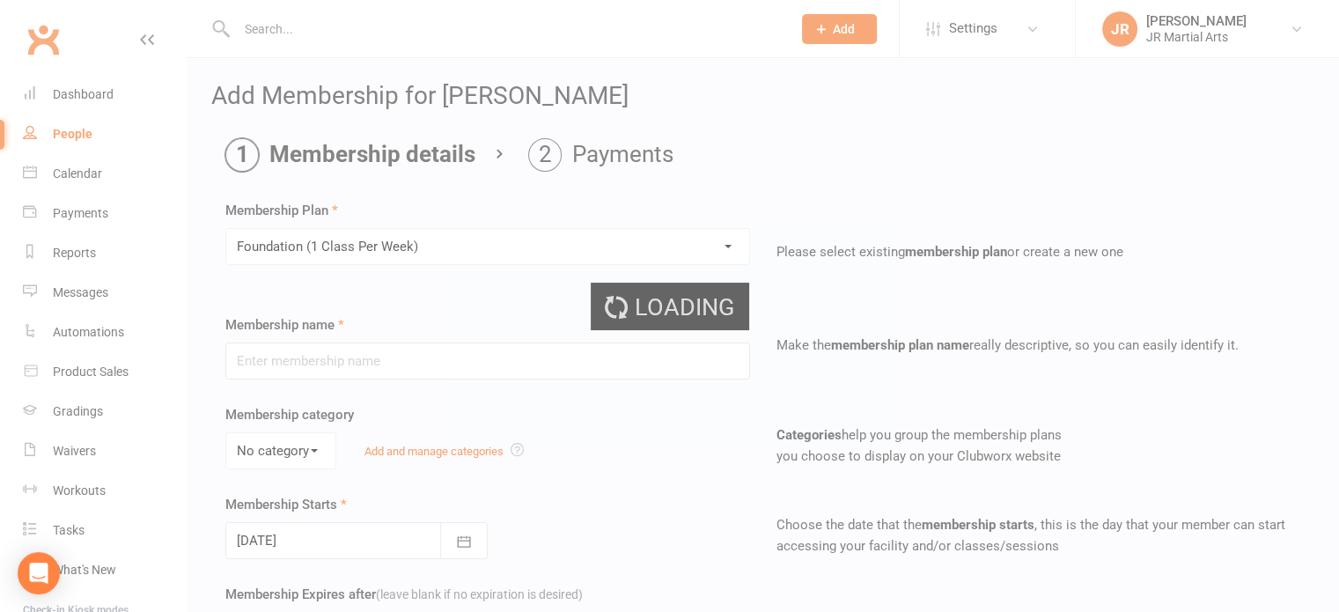
type input "Foundation (1 Class Per Week)"
select select "0"
type input "[DATE]"
type input "0"
type input "1"
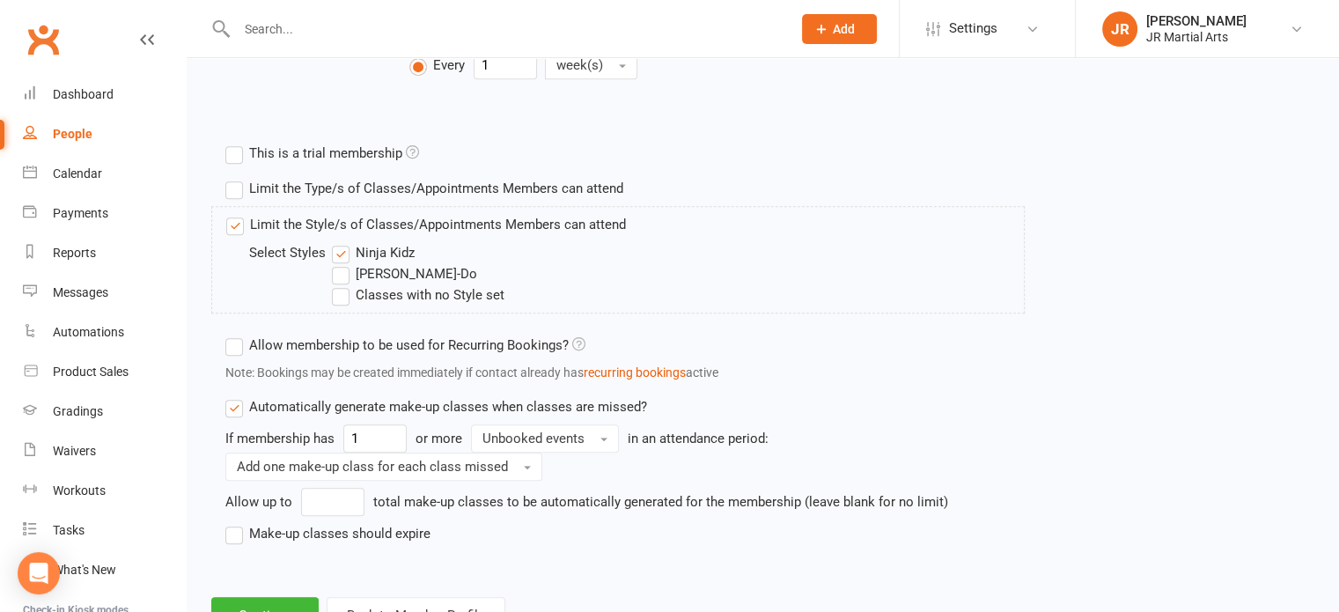
scroll to position [793, 0]
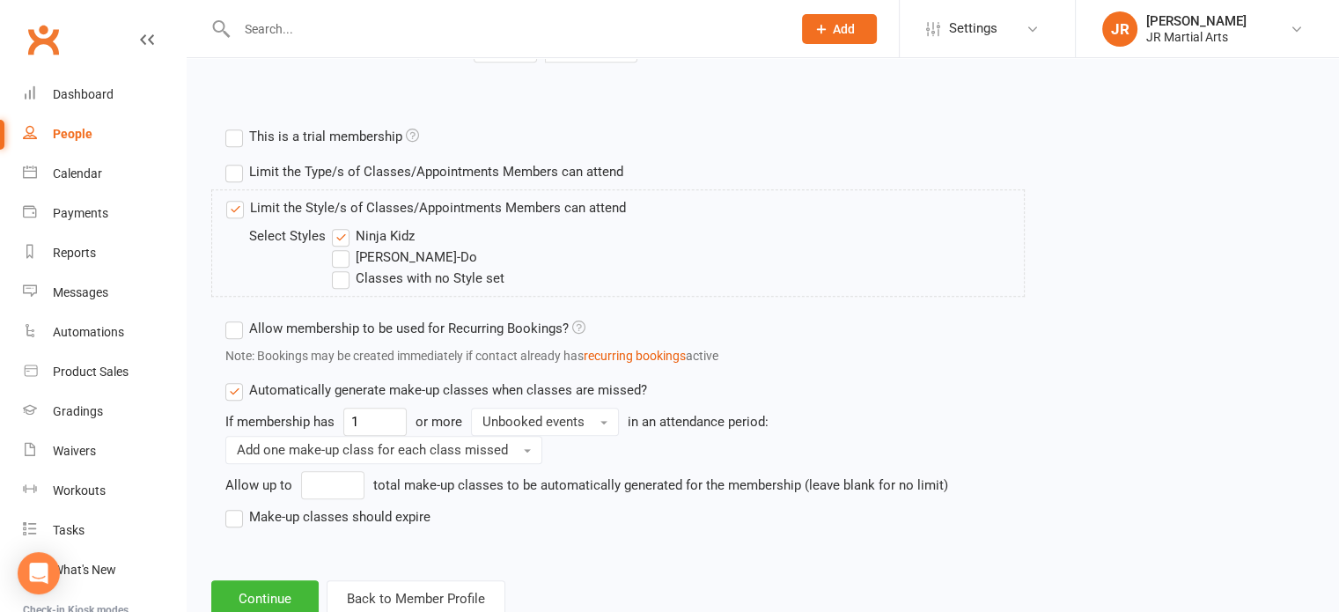
drag, startPoint x: 340, startPoint y: 232, endPoint x: 342, endPoint y: 240, distance: 9.0
click at [342, 232] on label "Ninja Kidz" at bounding box center [373, 235] width 83 height 21
click at [342, 225] on input "Ninja Kidz" at bounding box center [337, 225] width 11 height 0
click at [342, 251] on label "[PERSON_NAME]-Do" at bounding box center [404, 257] width 145 height 21
click at [342, 247] on input "[PERSON_NAME]-Do" at bounding box center [337, 247] width 11 height 0
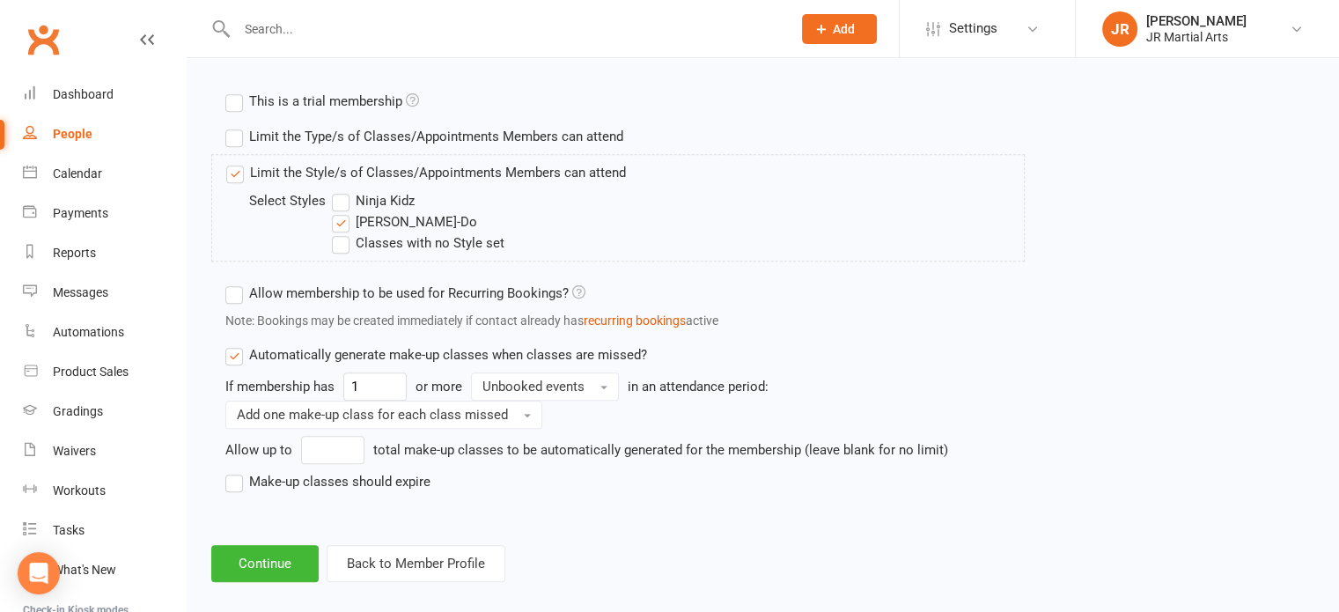
scroll to position [845, 0]
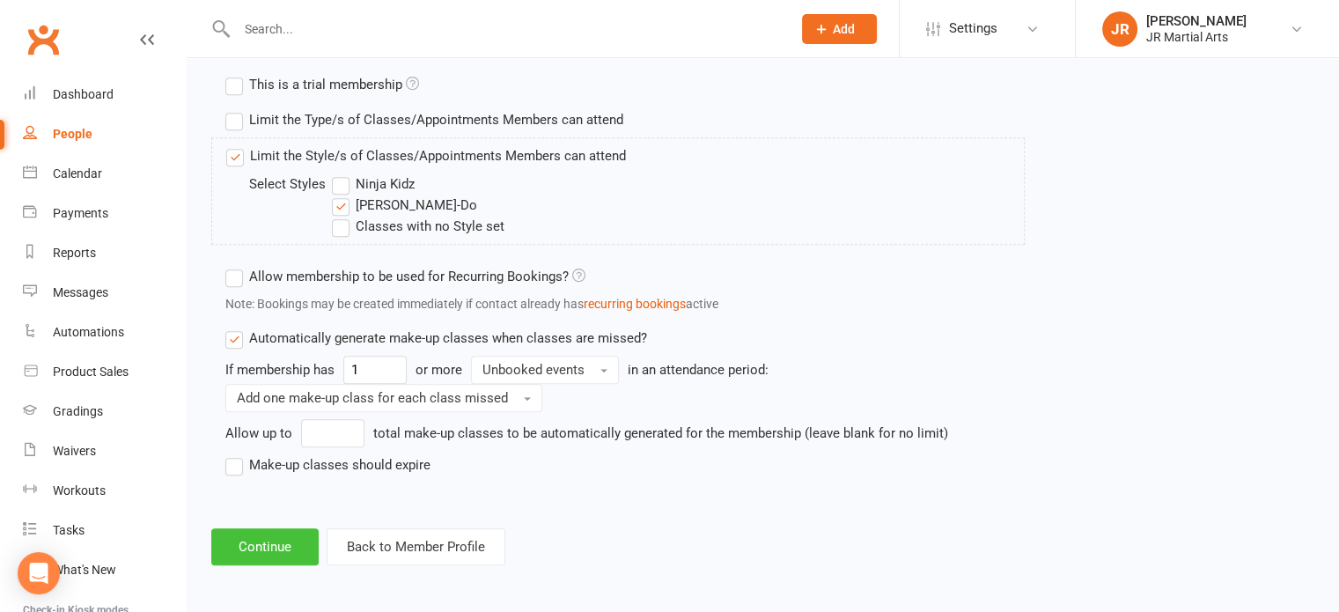
click at [269, 529] on button "Continue" at bounding box center [264, 546] width 107 height 37
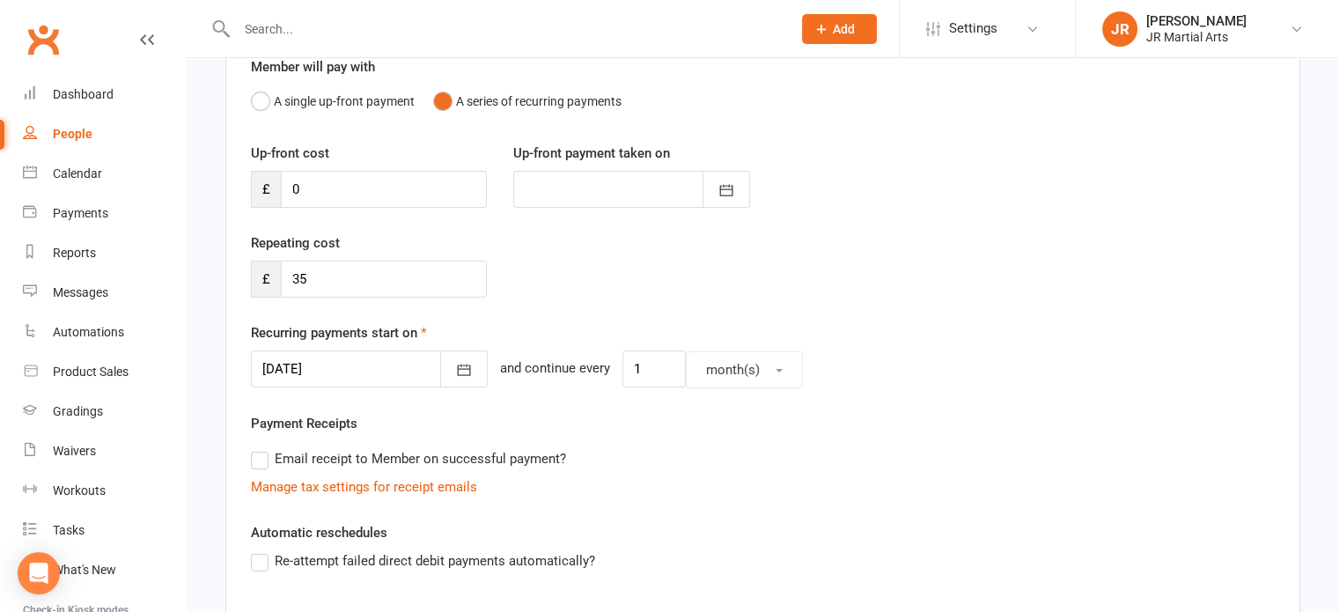
scroll to position [176, 0]
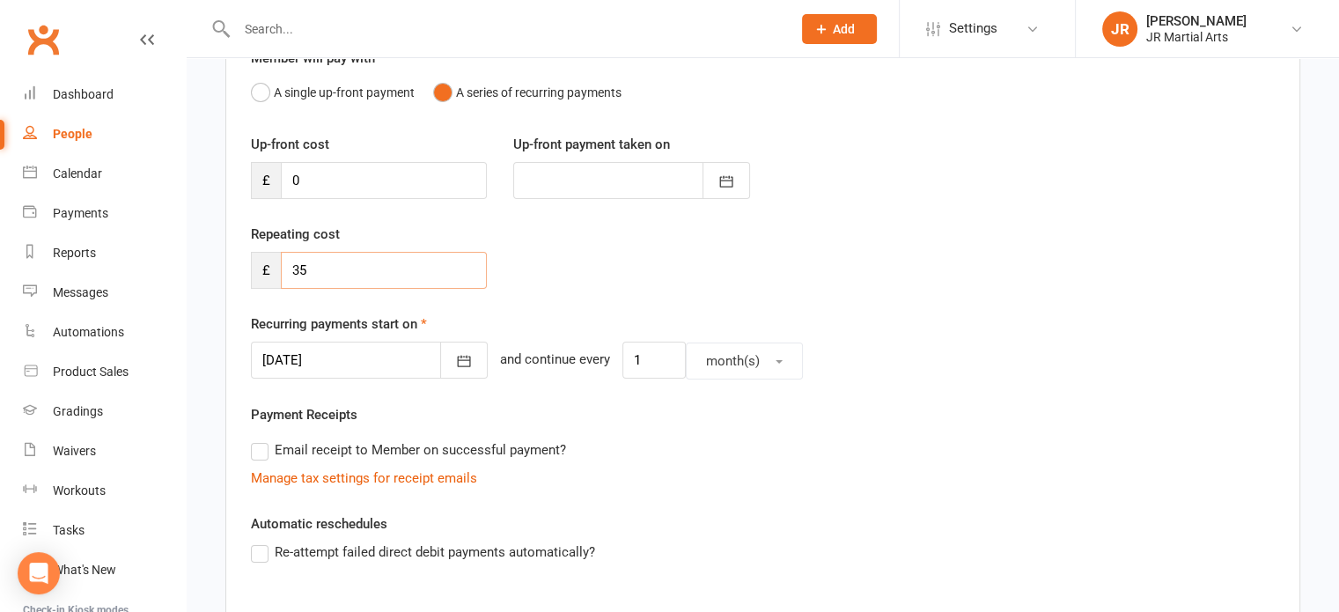
click at [330, 263] on input "35" at bounding box center [384, 270] width 206 height 37
type input "3"
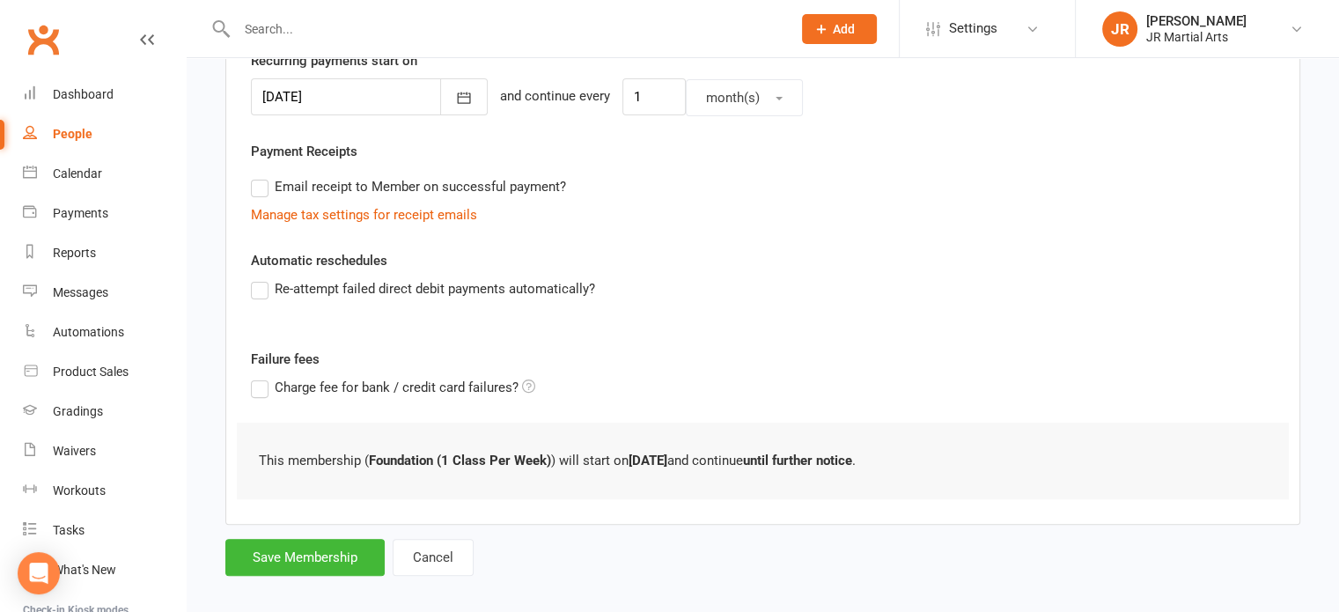
scroll to position [454, 0]
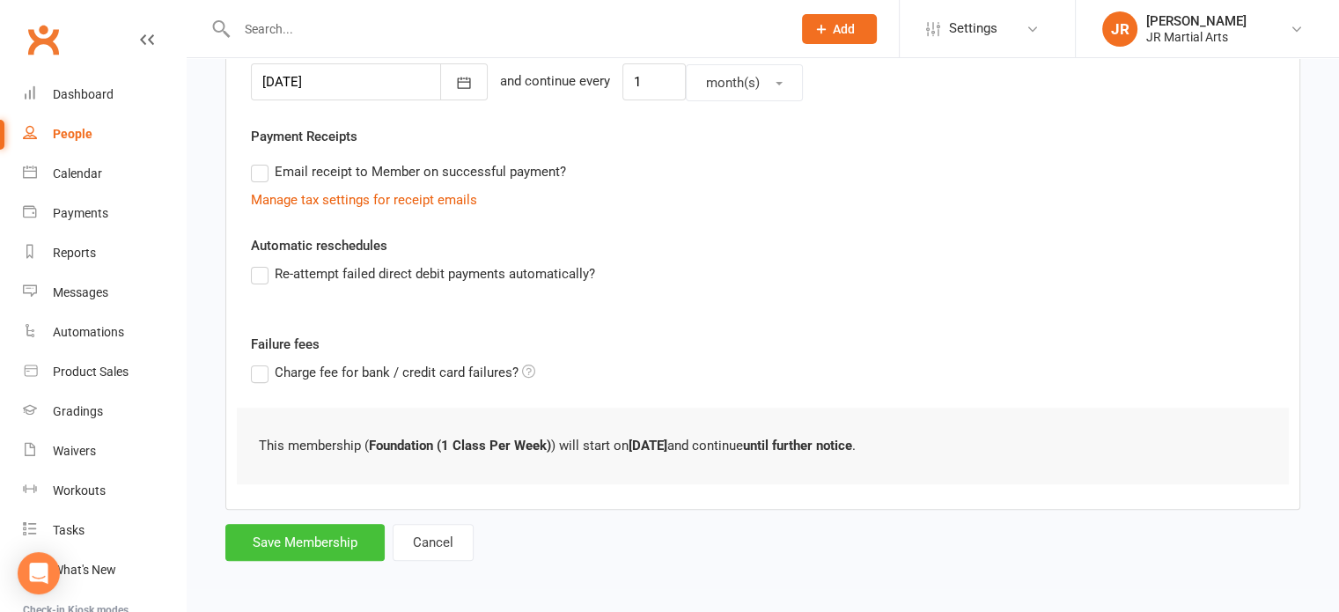
type input "0"
click at [284, 549] on button "Save Membership" at bounding box center [304, 542] width 159 height 37
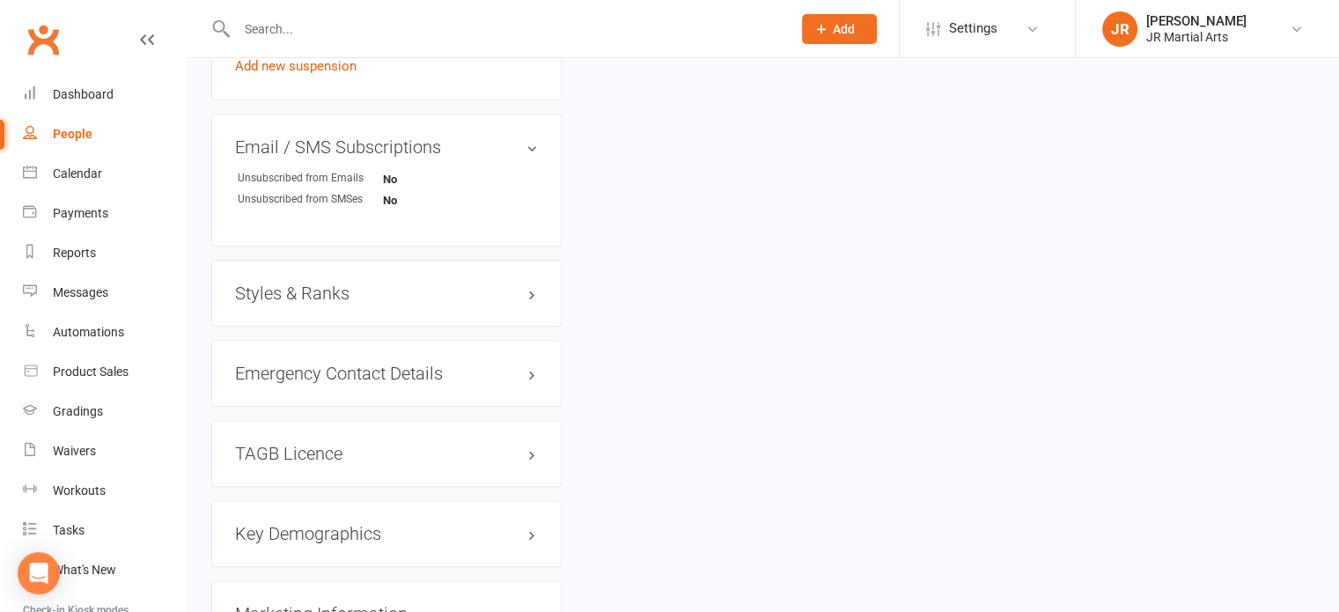
scroll to position [1145, 0]
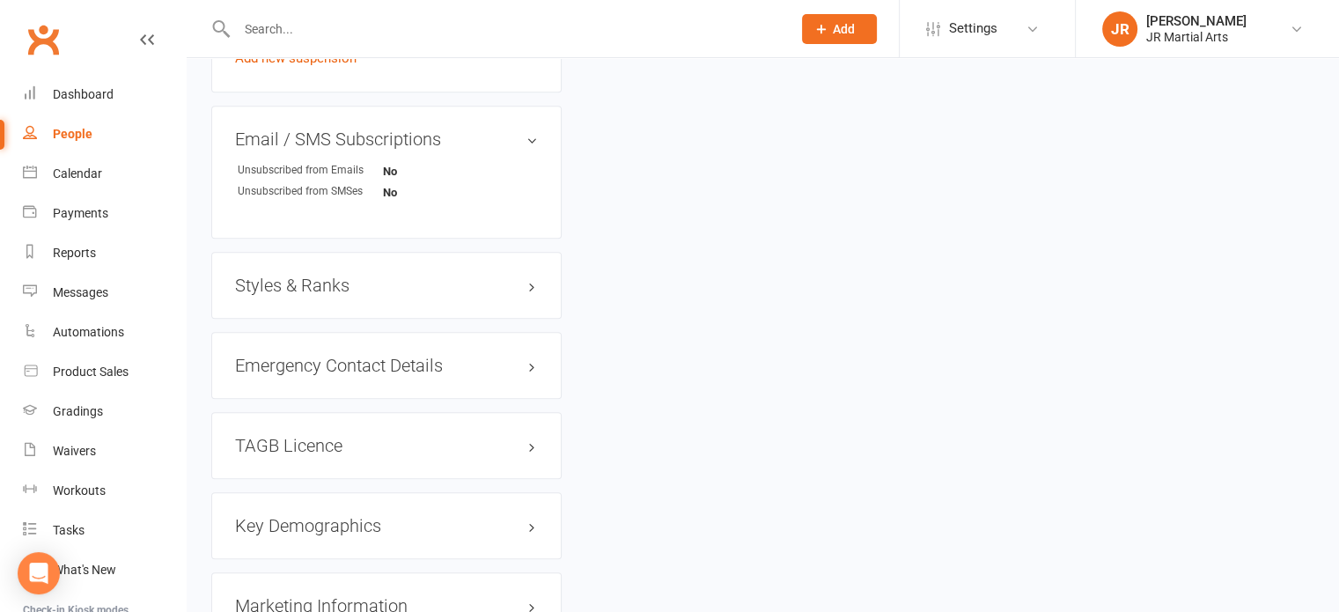
click at [298, 280] on h3 "Styles & Ranks" at bounding box center [386, 285] width 303 height 19
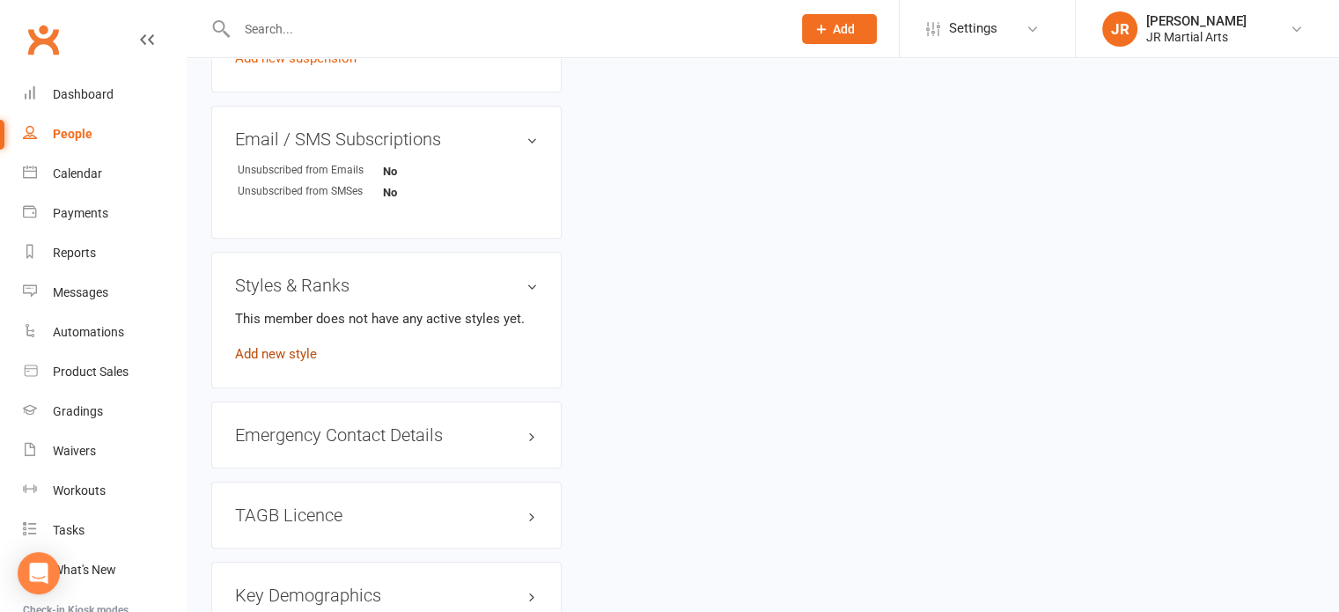
click at [284, 351] on link "Add new style" at bounding box center [276, 354] width 82 height 16
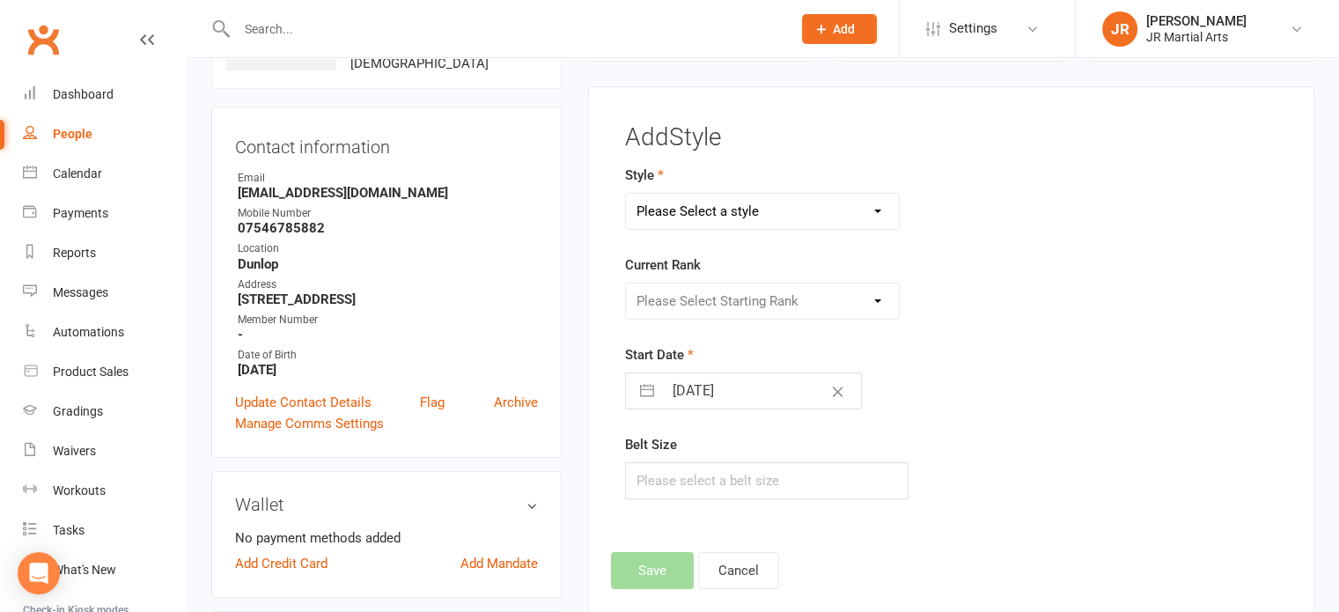
scroll to position [134, 0]
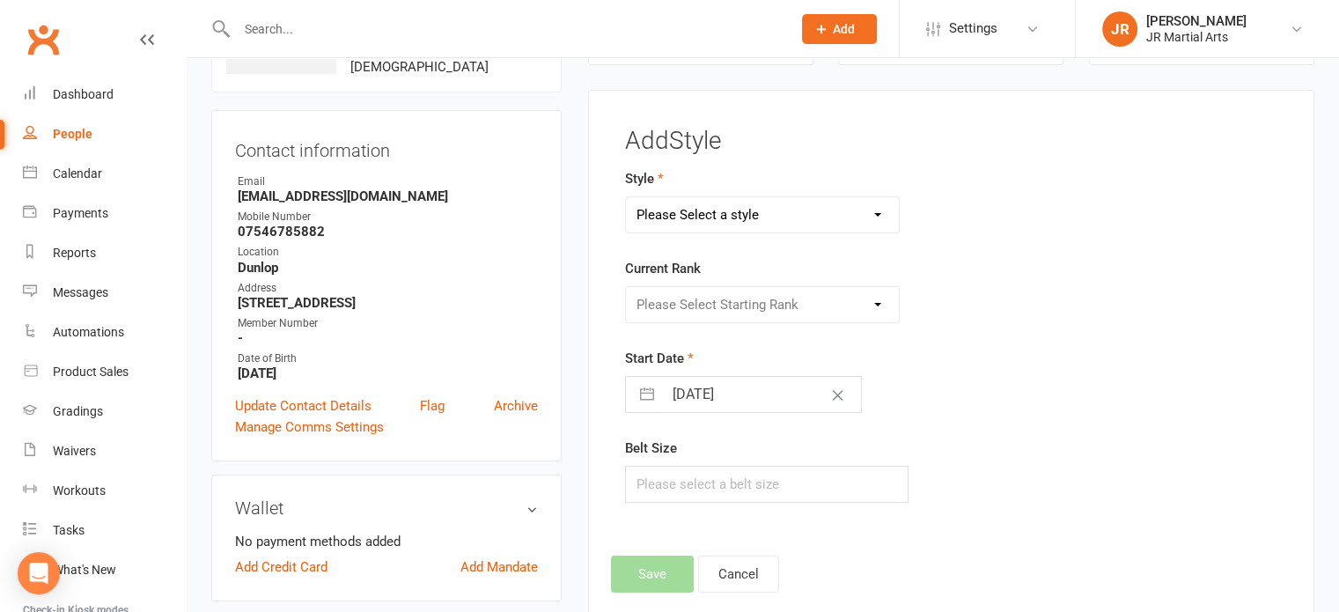
drag, startPoint x: 770, startPoint y: 215, endPoint x: 761, endPoint y: 228, distance: 15.9
click at [768, 216] on select "Please Select a style Ninja Kidz Tae Kwon-Do" at bounding box center [763, 214] width 274 height 35
select select "3634"
click at [626, 197] on select "Please Select a style Ninja Kidz Tae Kwon-Do" at bounding box center [763, 214] width 274 height 35
click at [750, 314] on select "Please Select Starting Rank White Belt (10th Kup) Yellow Stripe (9th Kup) Yello…" at bounding box center [763, 304] width 274 height 35
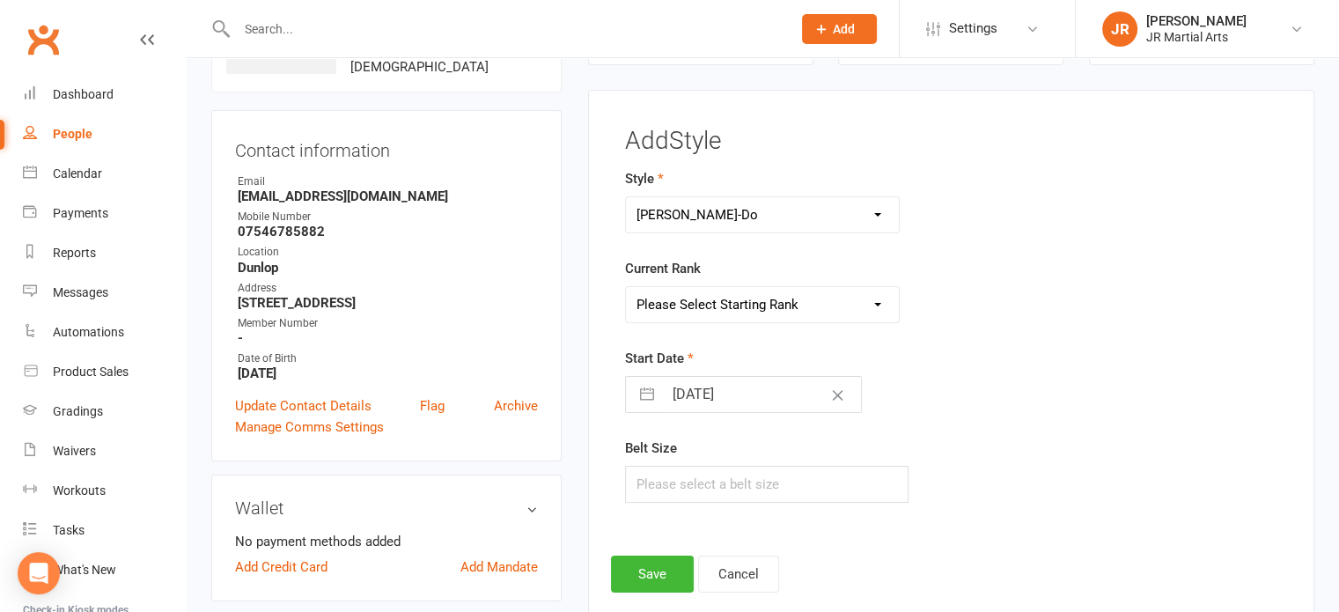
select select "43072"
click at [626, 287] on select "Please Select Starting Rank White Belt (10th Kup) Yellow Stripe (9th Kup) Yello…" at bounding box center [763, 304] width 274 height 35
click at [785, 400] on input "[DATE]" at bounding box center [762, 394] width 198 height 35
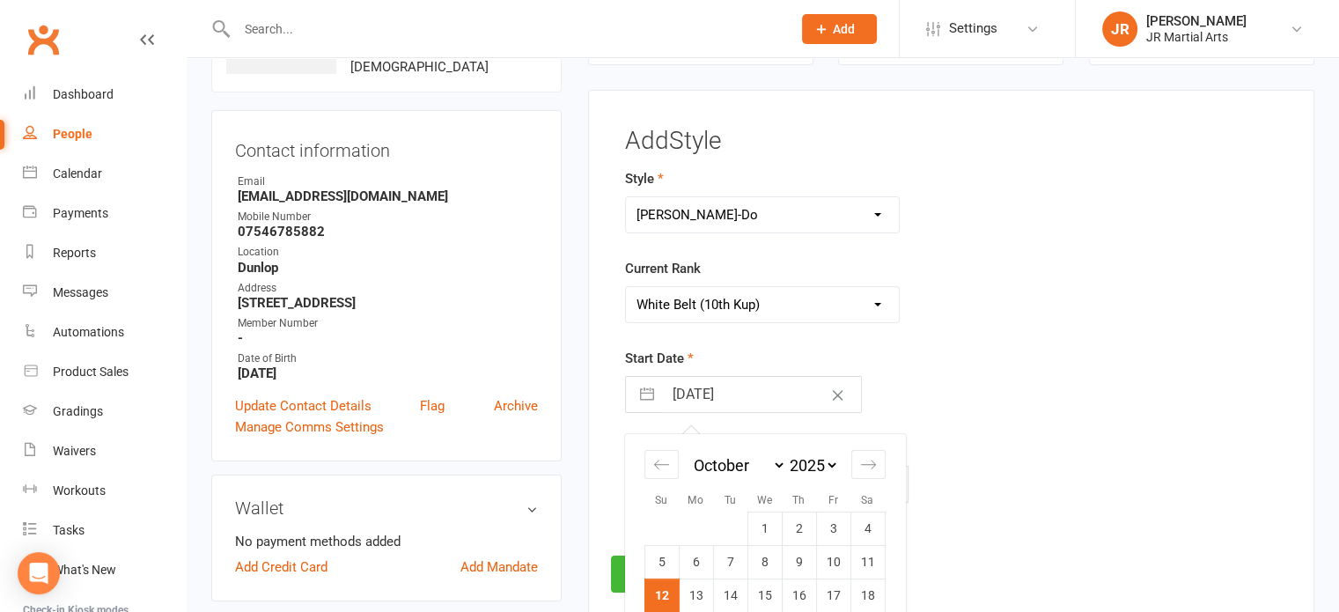
click at [830, 462] on select "2035 2034 2033 2032 2031 2030 2029 2028 2027 2026 2025 2024 2023 2022 2021 2020…" at bounding box center [812, 465] width 53 height 20
click at [865, 465] on icon "Move forward to switch to the next month." at bounding box center [868, 464] width 17 height 17
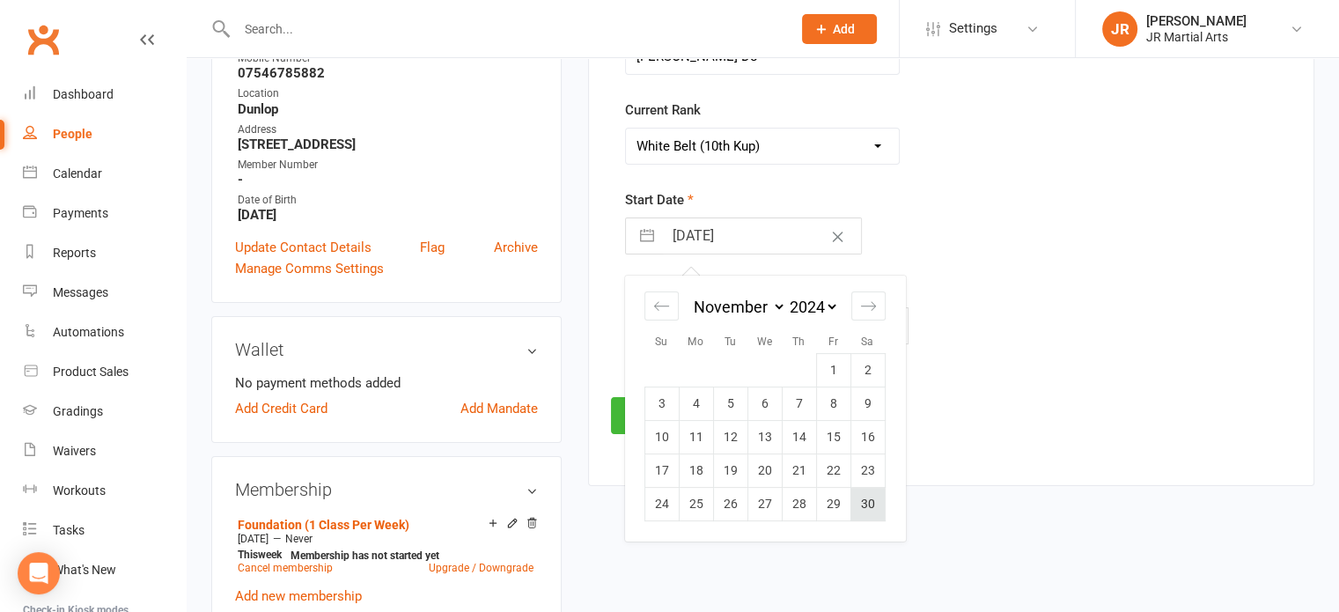
scroll to position [310, 0]
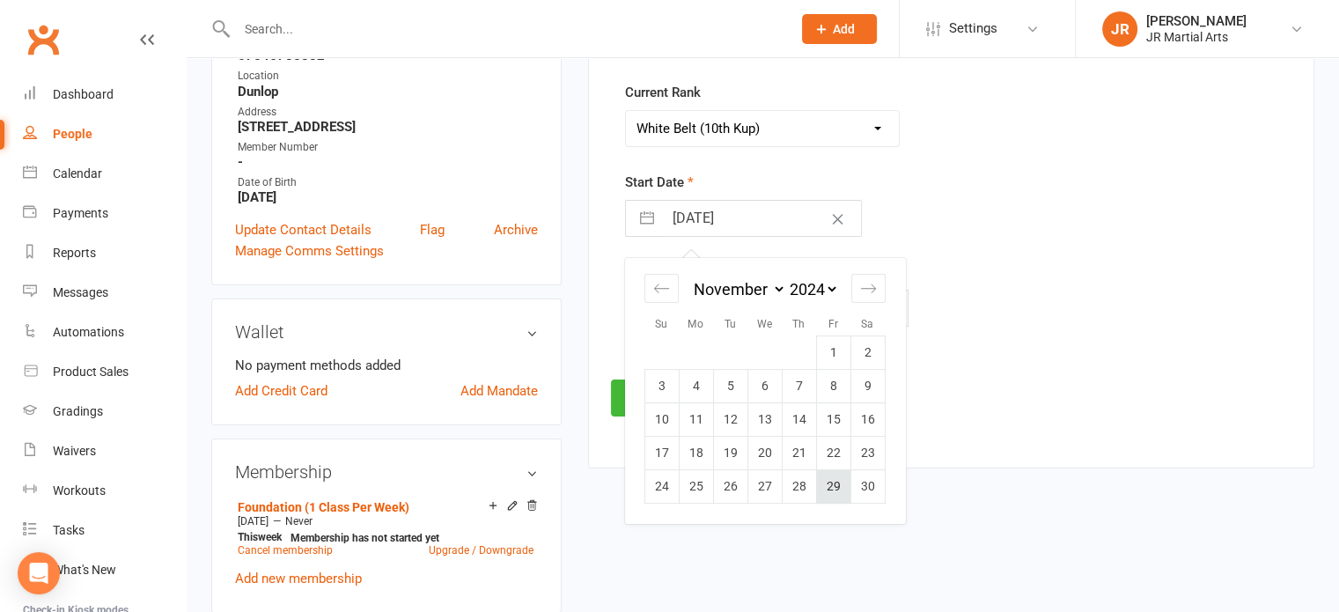
click at [829, 483] on td "29" at bounding box center [833, 486] width 34 height 33
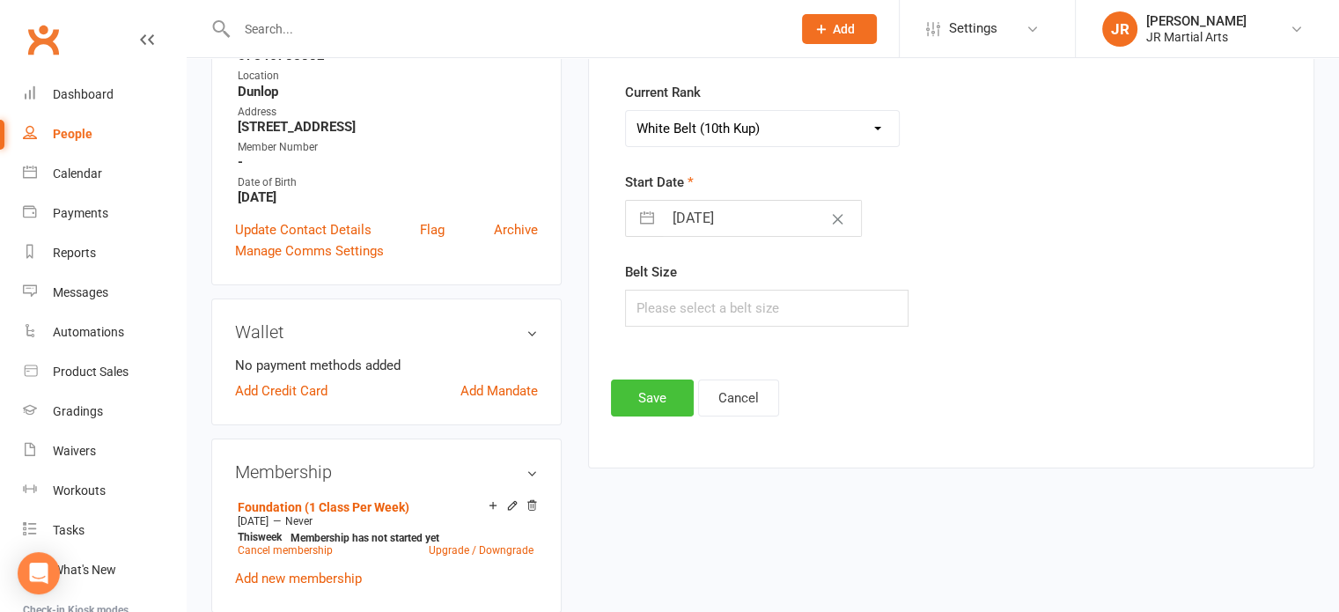
click at [670, 390] on button "Save" at bounding box center [652, 398] width 83 height 37
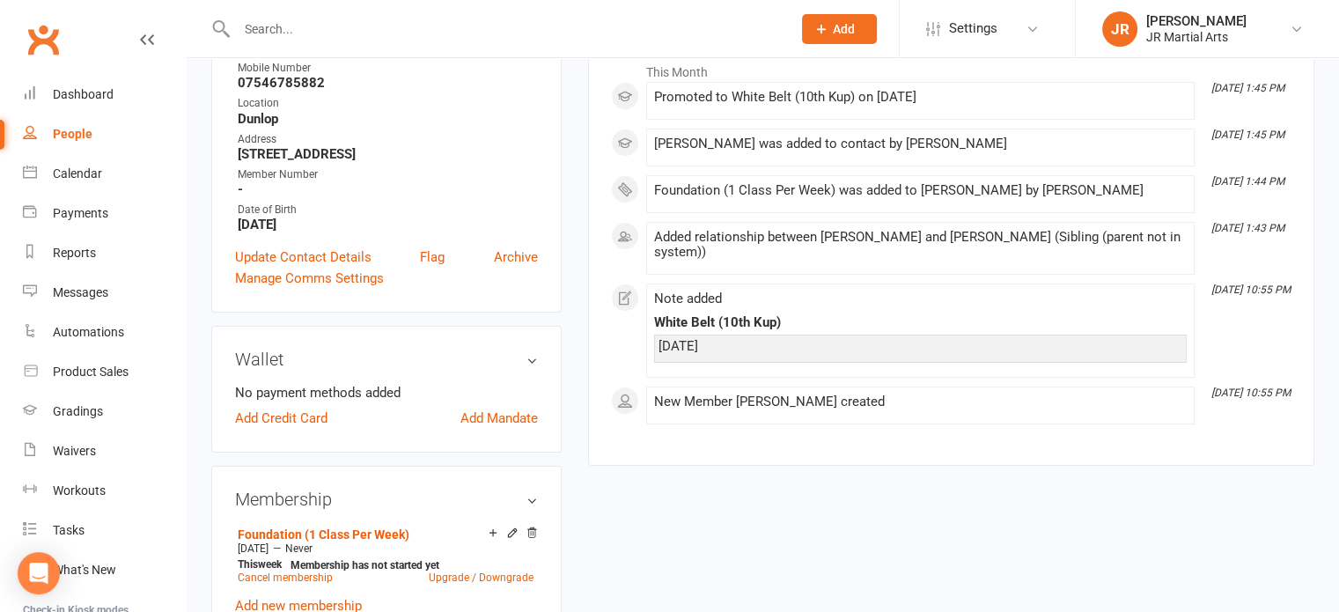
scroll to position [0, 0]
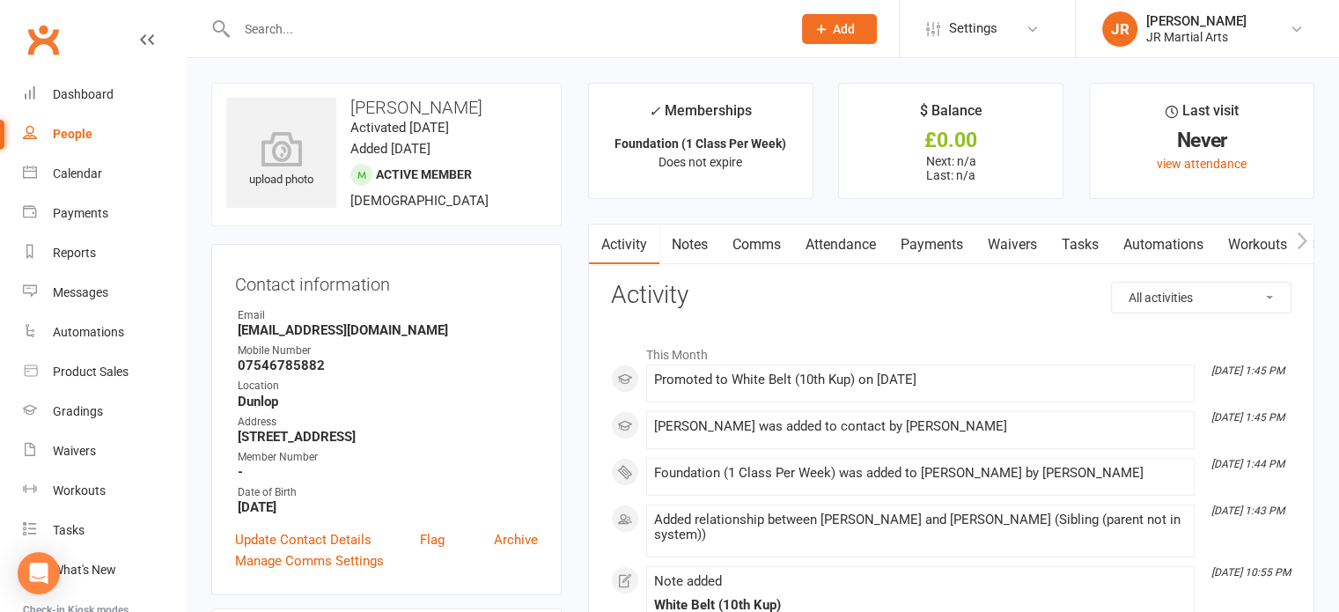
click at [350, 31] on input "text" at bounding box center [506, 29] width 548 height 25
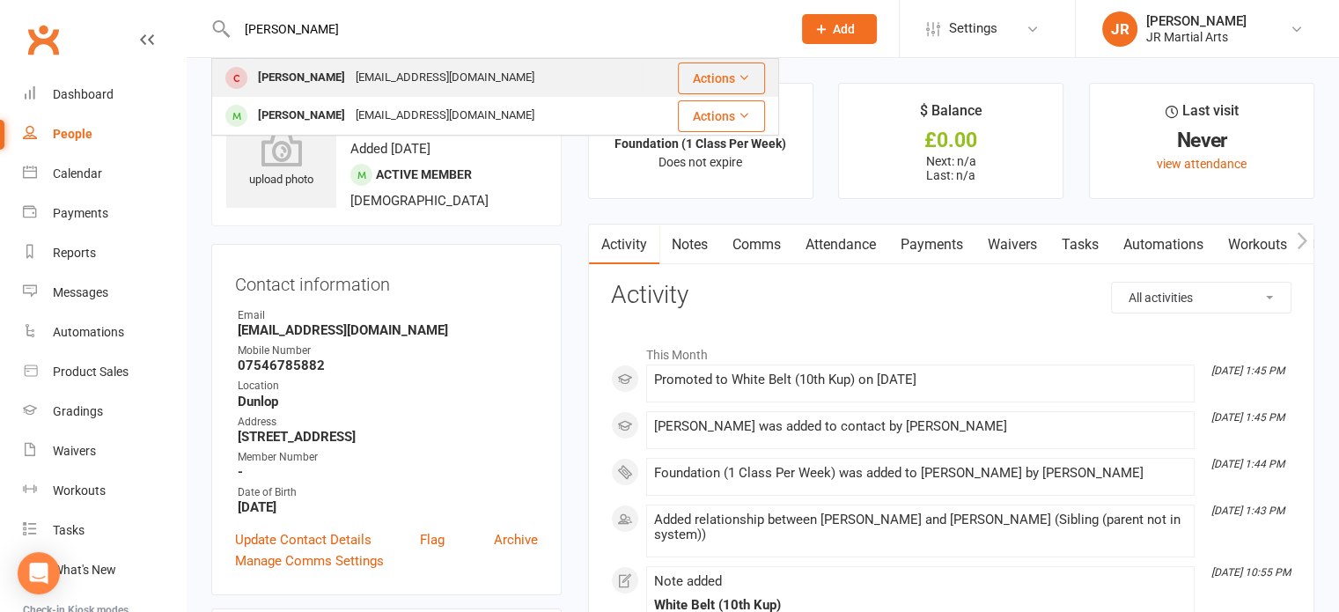
click at [469, 93] on div "[PERSON_NAME] [PERSON_NAME][EMAIL_ADDRESS][DOMAIN_NAME]" at bounding box center [429, 78] width 433 height 36
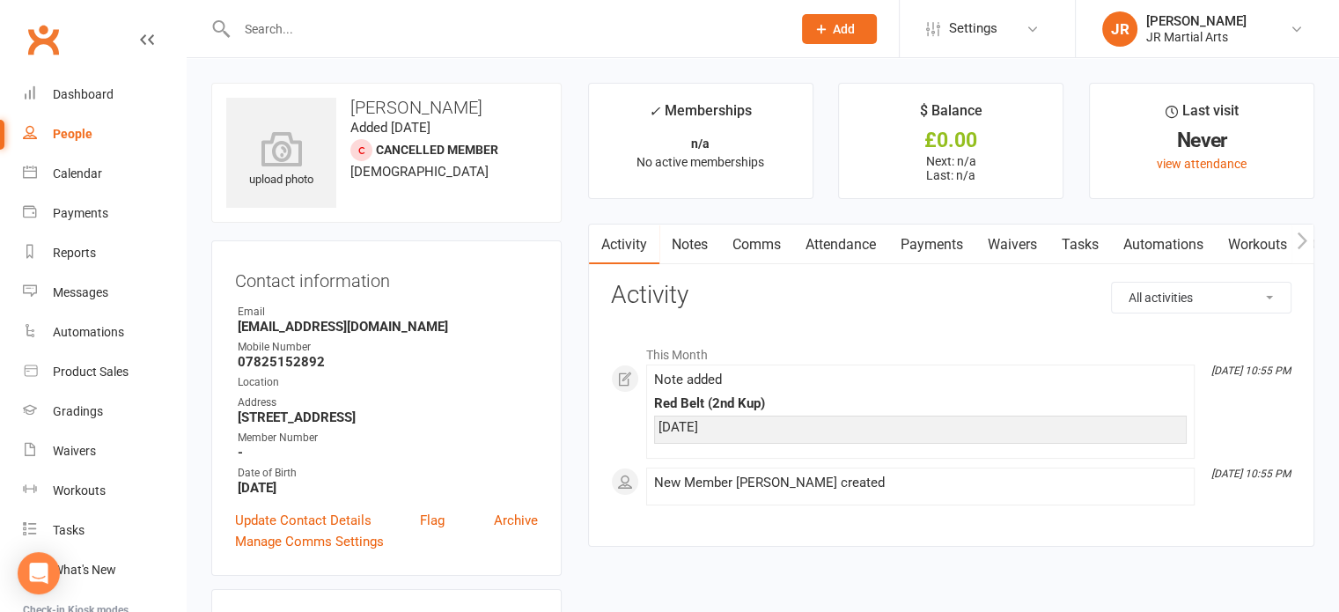
scroll to position [88, 0]
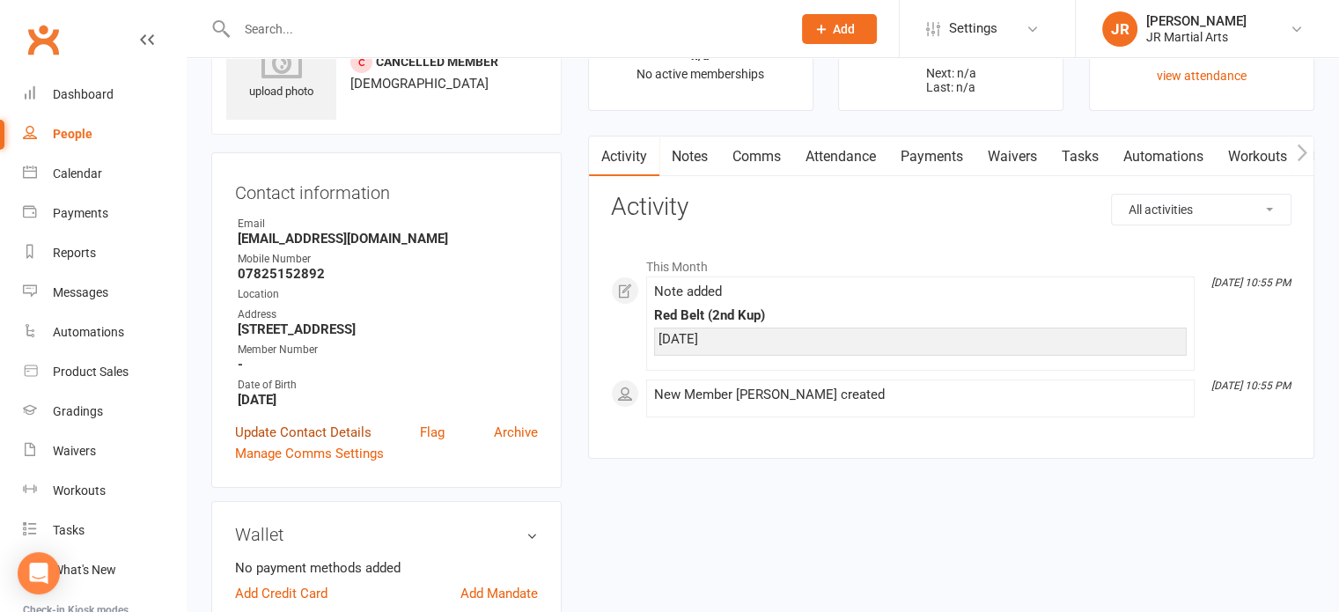
click at [328, 432] on link "Update Contact Details" at bounding box center [303, 432] width 136 height 21
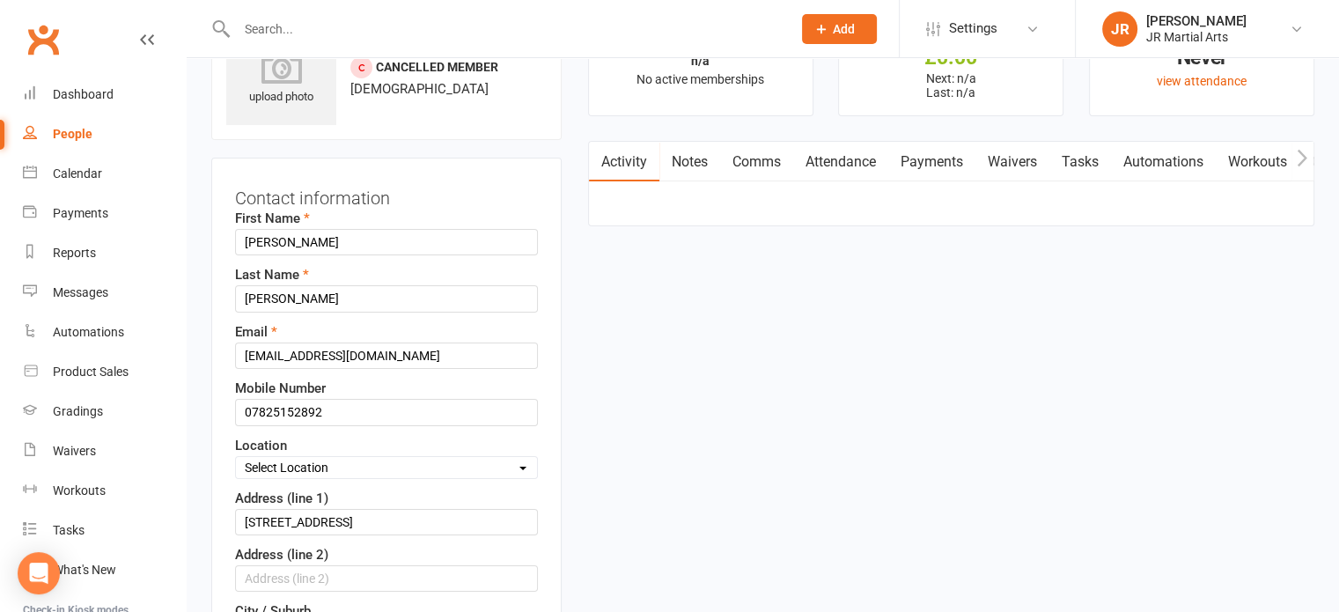
click at [349, 469] on select "Select Location Dunlop [GEOGRAPHIC_DATA] [GEOGRAPHIC_DATA] [GEOGRAPHIC_DATA] [G…" at bounding box center [386, 467] width 301 height 19
click at [236, 458] on select "Select Location Dunlop [GEOGRAPHIC_DATA] [GEOGRAPHIC_DATA] [GEOGRAPHIC_DATA] [G…" at bounding box center [386, 467] width 301 height 19
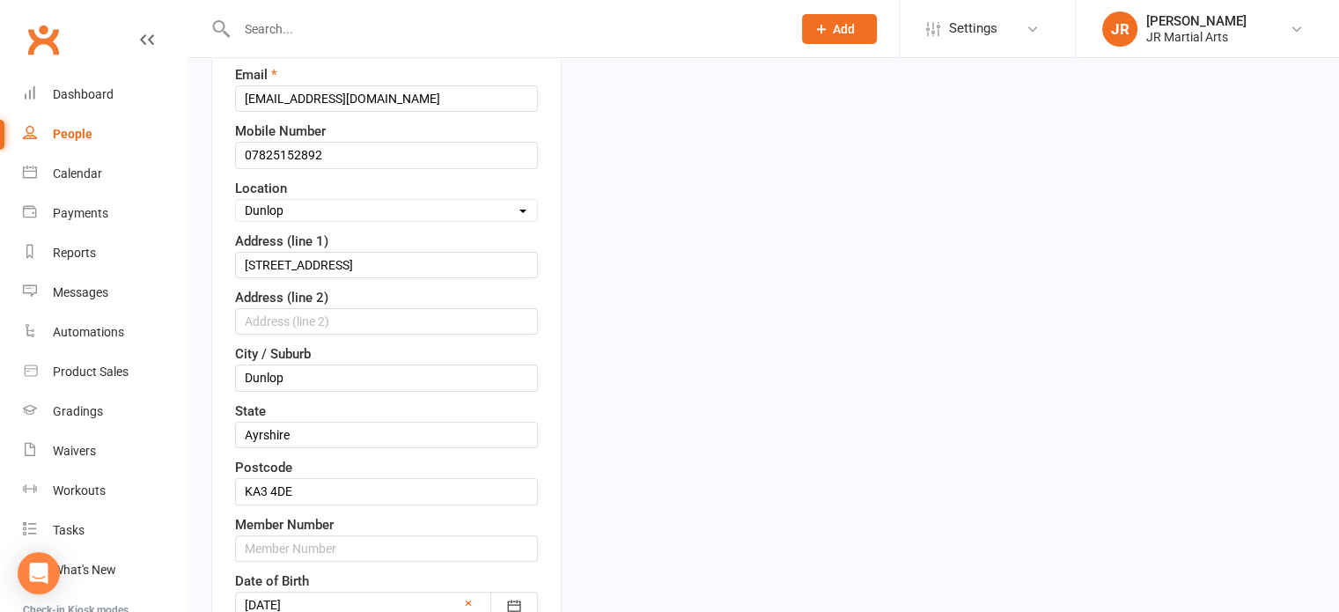
scroll to position [435, 0]
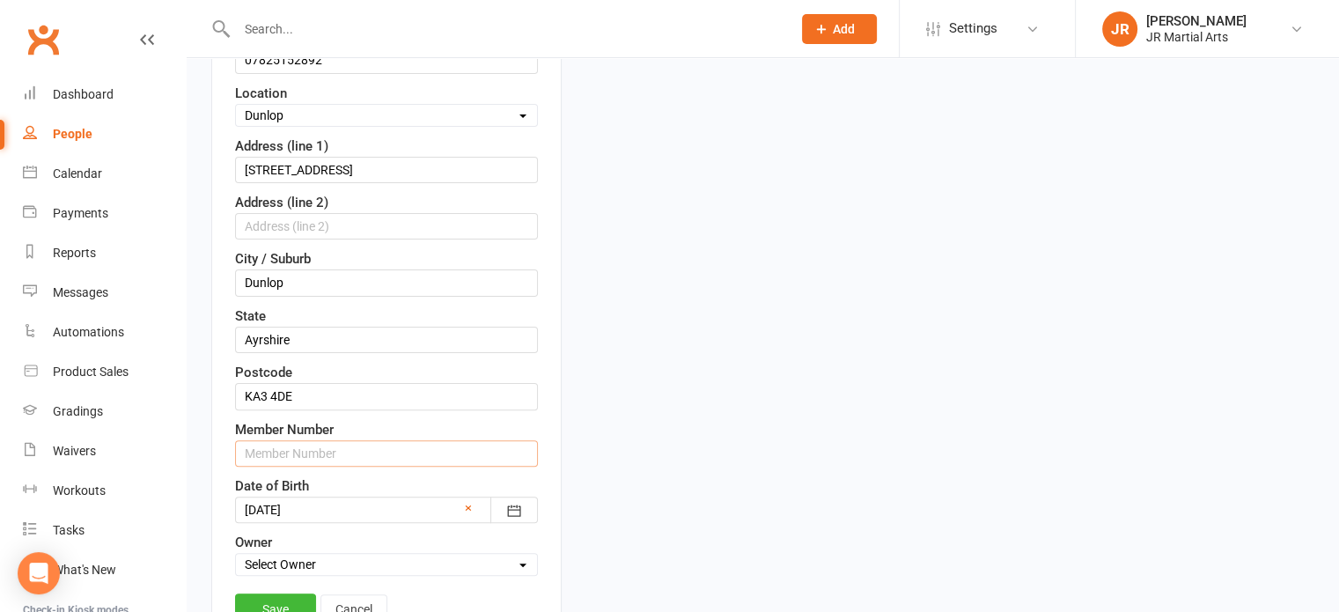
click at [299, 440] on input "text" at bounding box center [386, 453] width 303 height 26
paste input "177694"
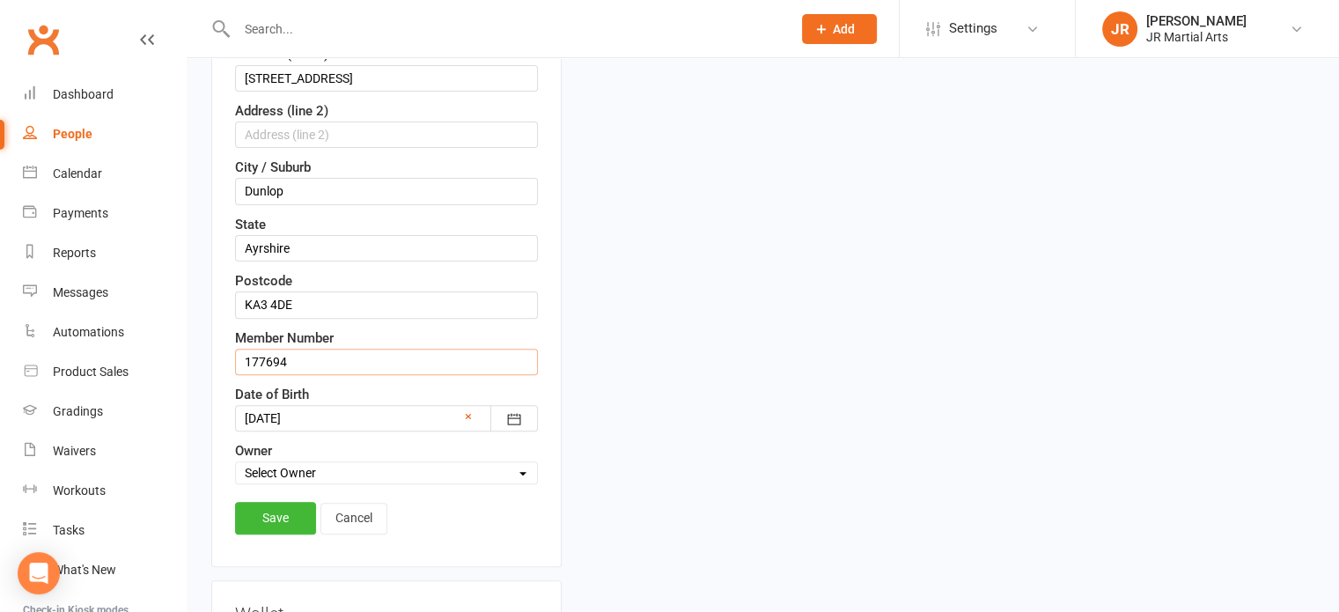
scroll to position [611, 0]
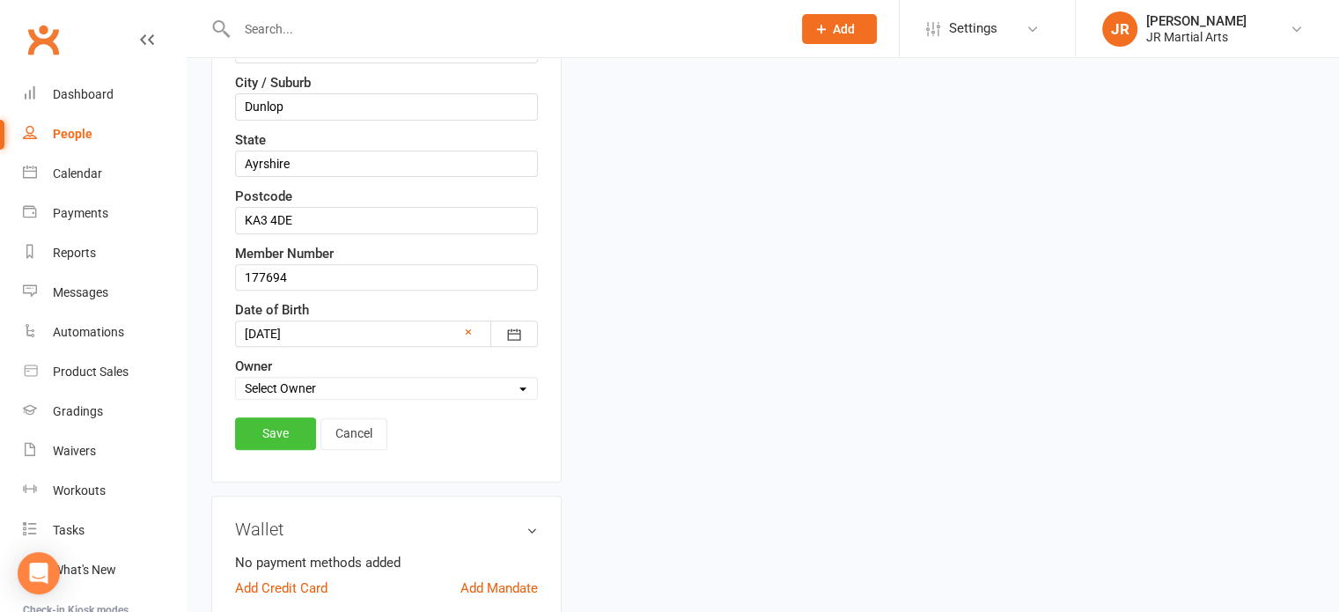
click at [246, 418] on link "Save" at bounding box center [275, 433] width 81 height 32
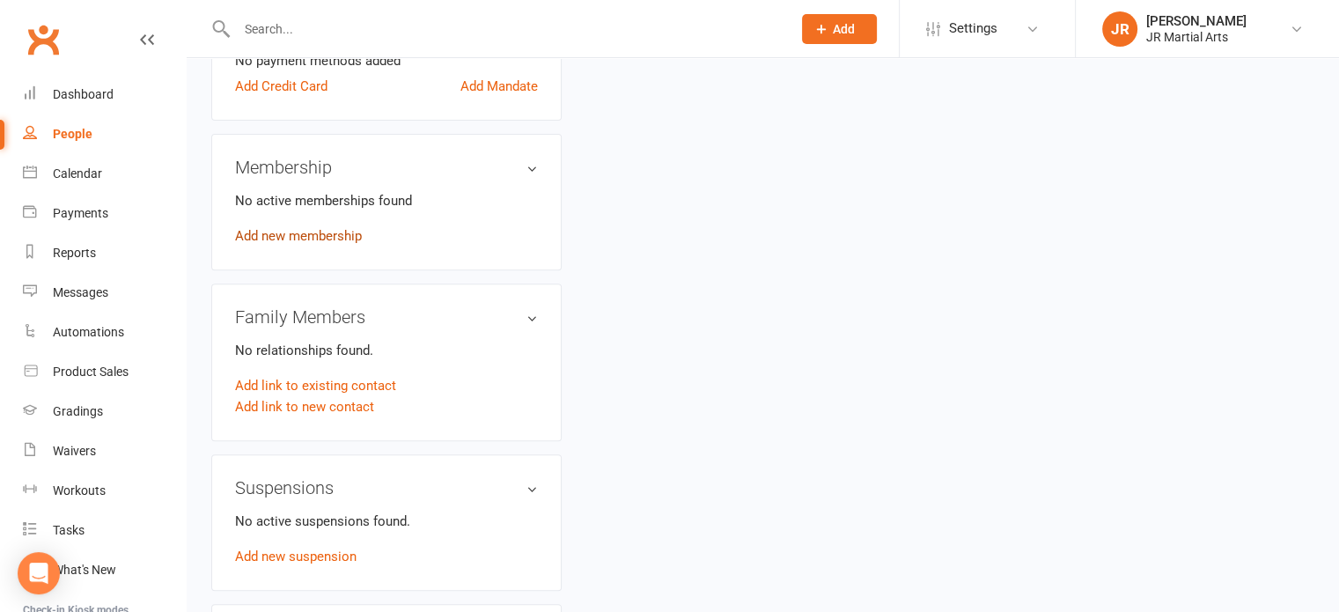
click at [289, 233] on link "Add new membership" at bounding box center [298, 236] width 127 height 16
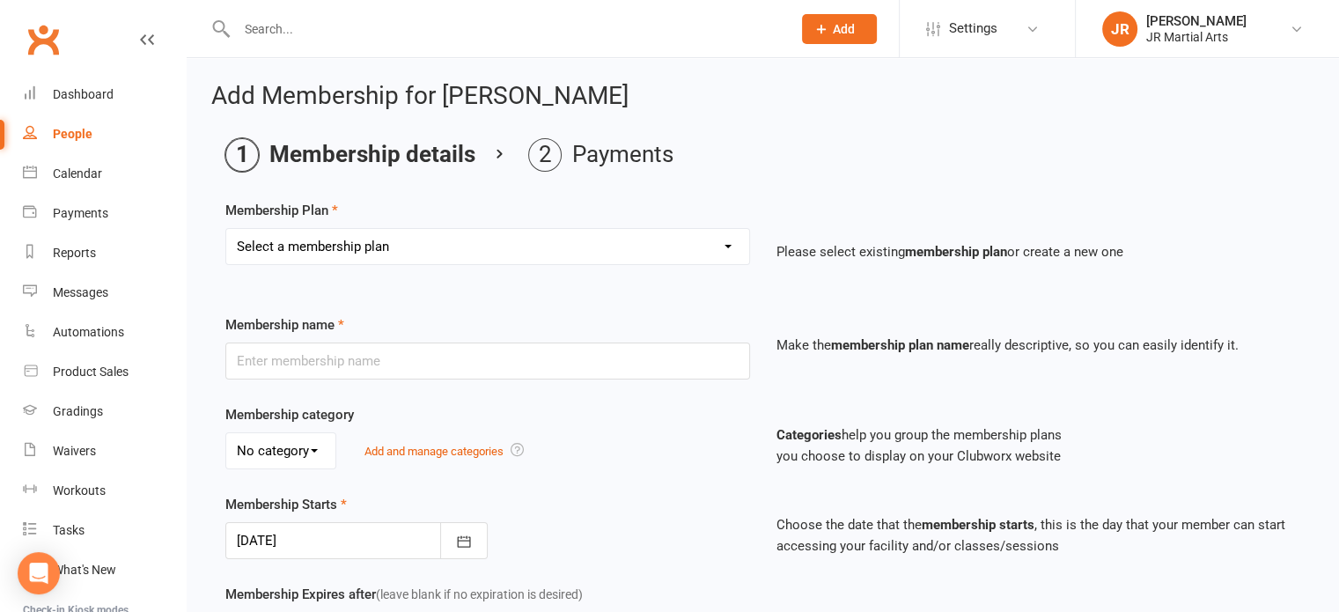
click at [303, 232] on select "Select a membership plan Create new Membership Plan Elite (Unlimited Classes) M…" at bounding box center [487, 246] width 523 height 35
click at [226, 229] on select "Select a membership plan Create new Membership Plan Elite (Unlimited Classes) M…" at bounding box center [487, 246] width 523 height 35
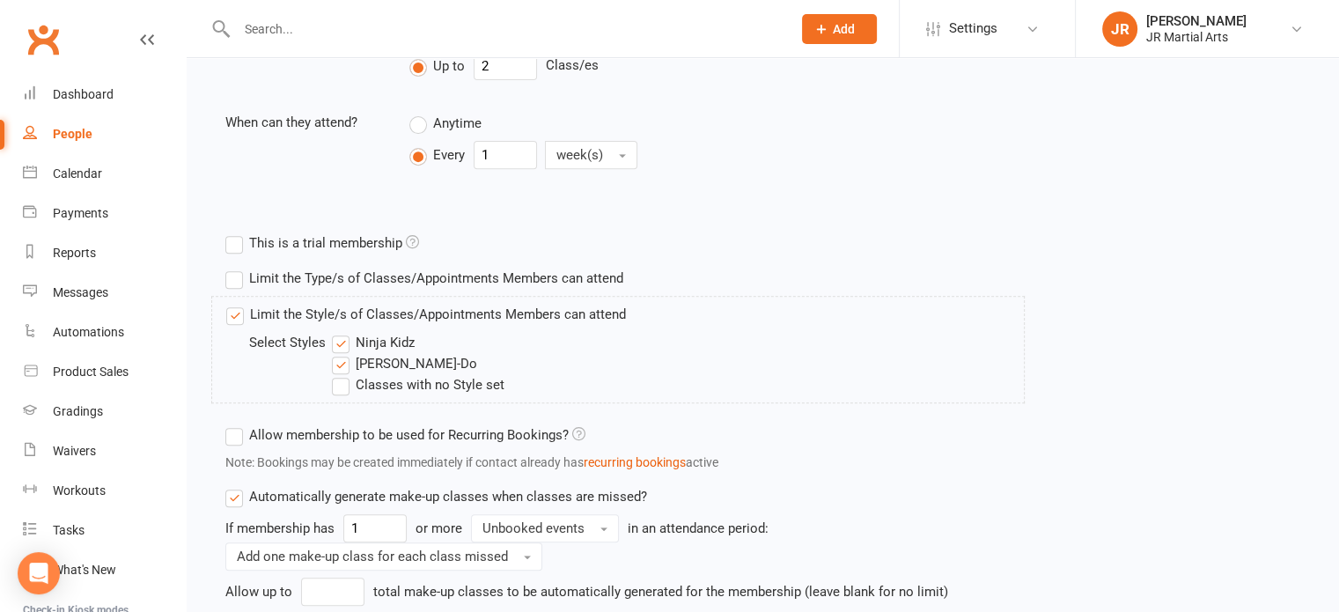
scroll to position [793, 0]
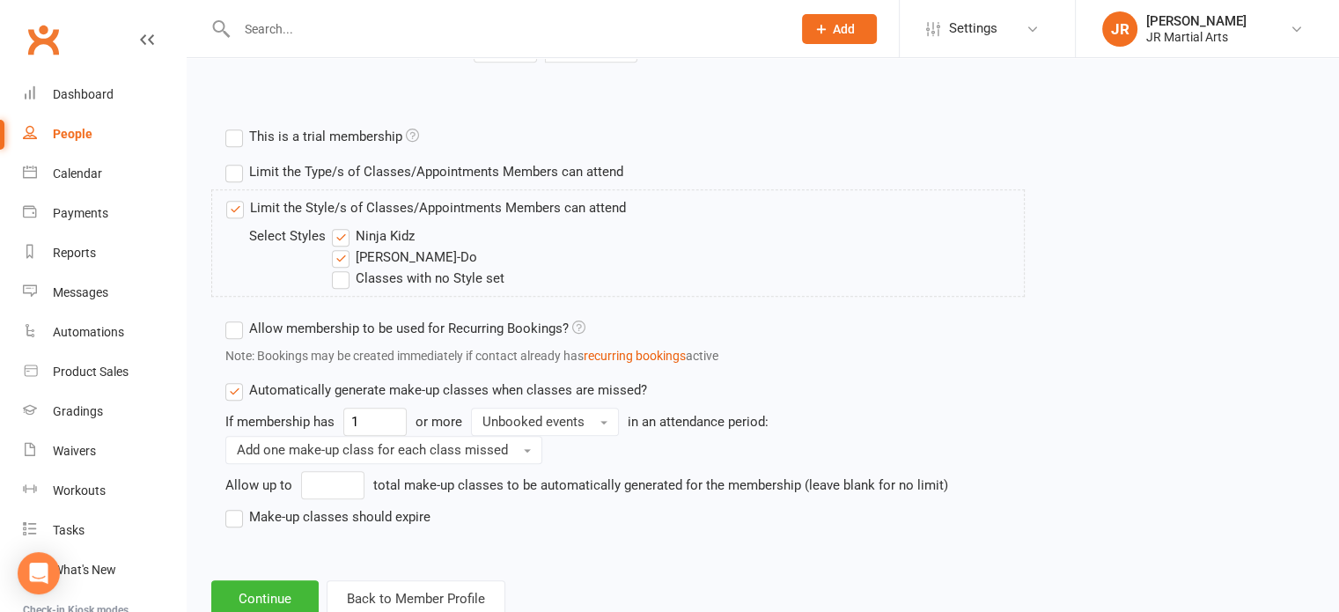
click at [336, 228] on label "Ninja Kidz" at bounding box center [373, 235] width 83 height 21
click at [336, 225] on input "Ninja Kidz" at bounding box center [337, 225] width 11 height 0
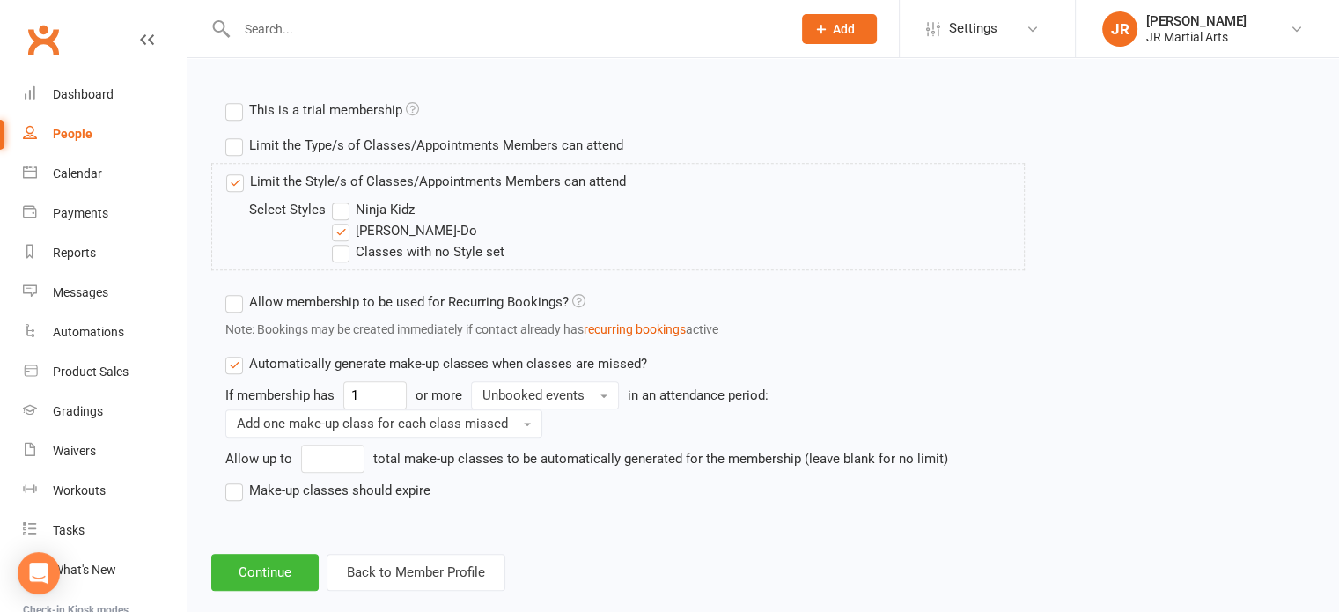
scroll to position [845, 0]
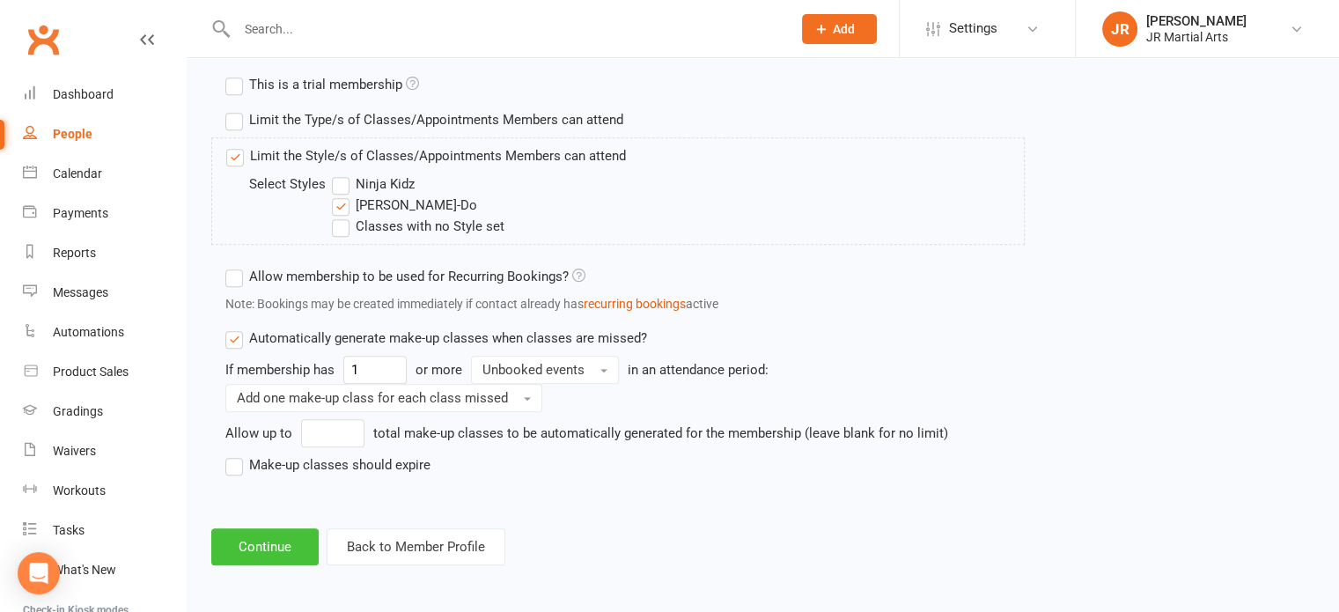
click at [299, 541] on button "Continue" at bounding box center [264, 546] width 107 height 37
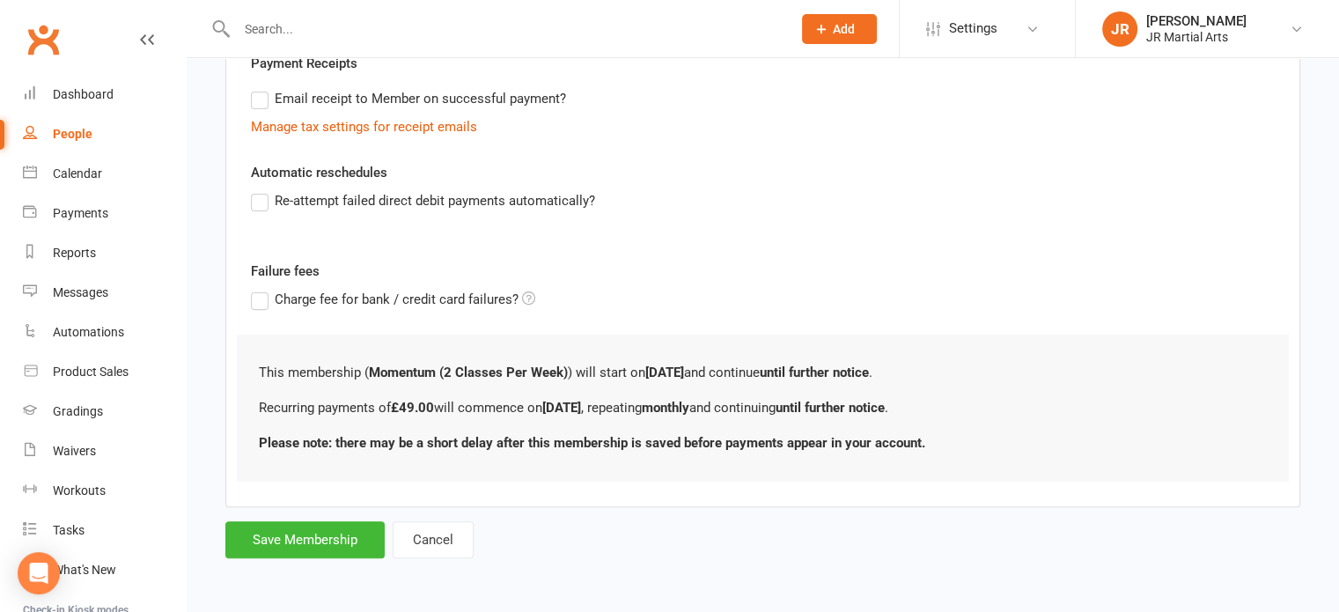
scroll to position [0, 0]
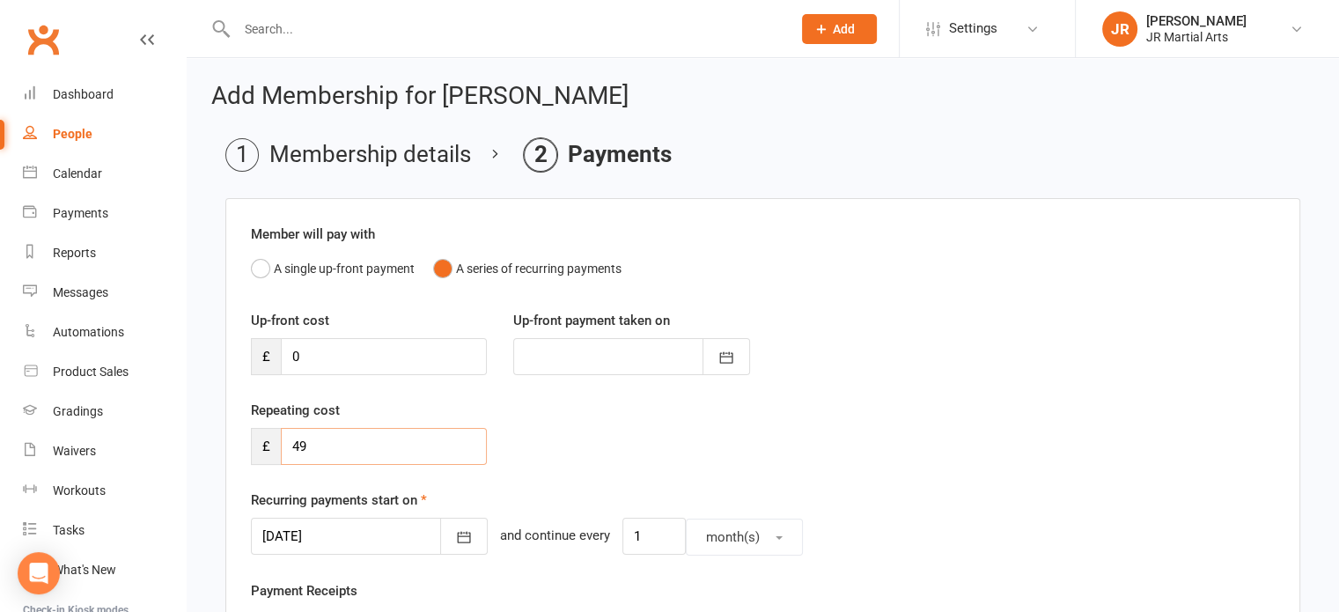
click at [333, 446] on input "49" at bounding box center [384, 446] width 206 height 37
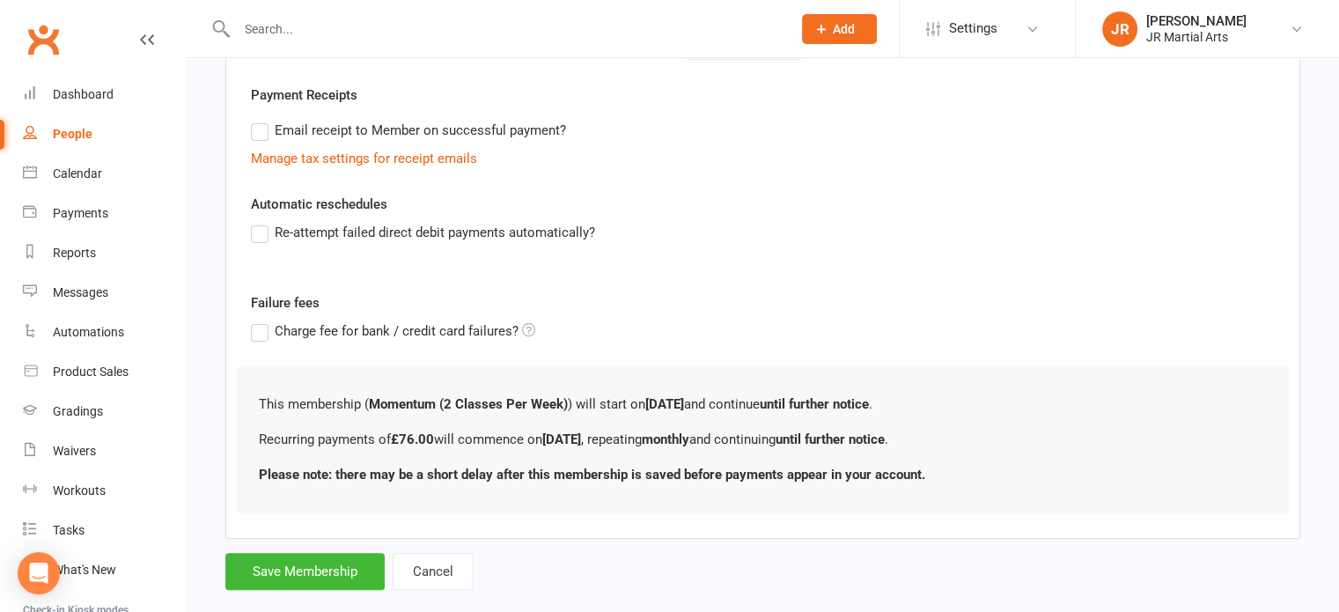
scroll to position [525, 0]
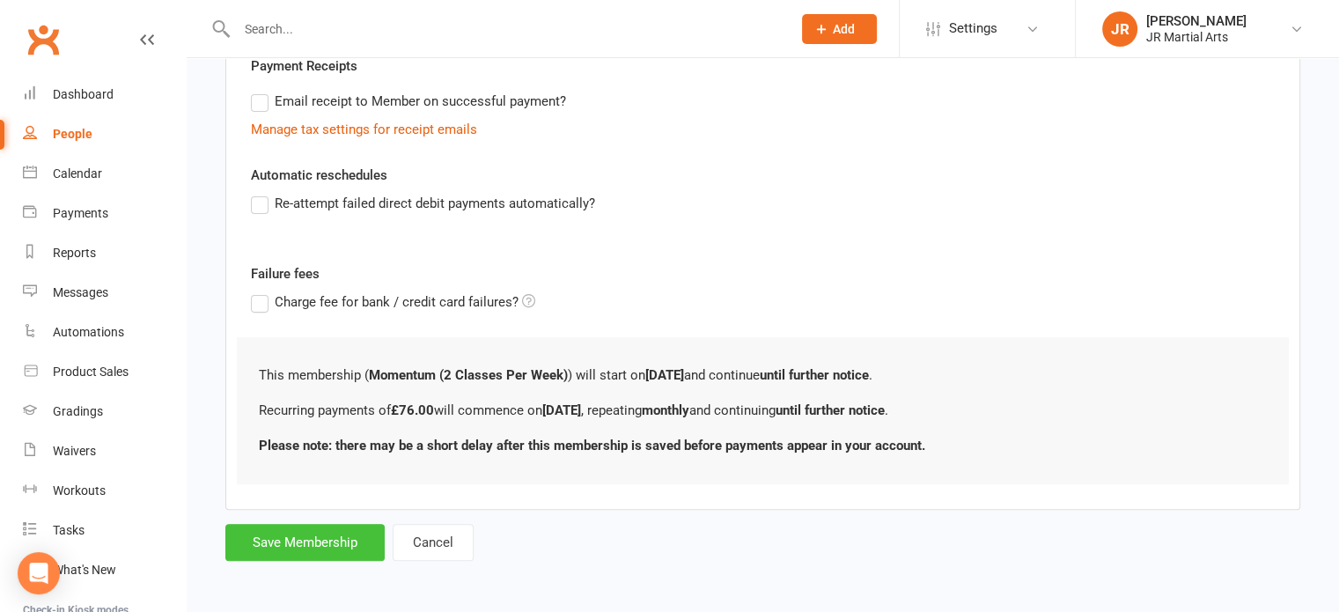
click at [329, 543] on button "Save Membership" at bounding box center [304, 542] width 159 height 37
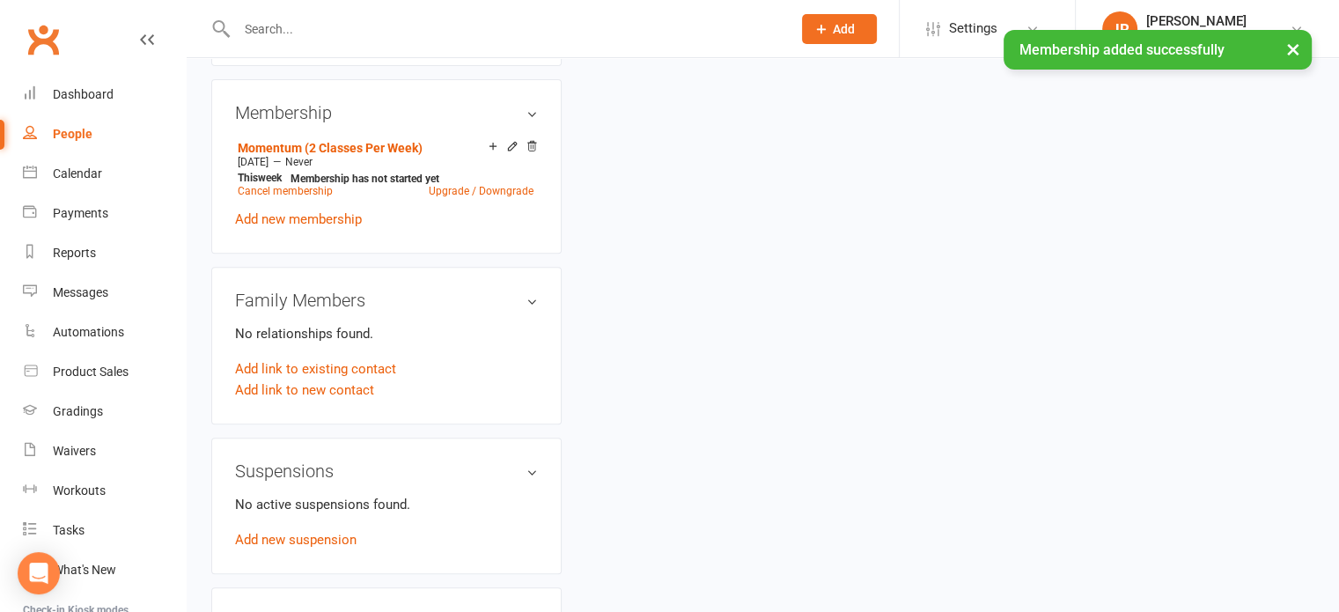
scroll to position [705, 0]
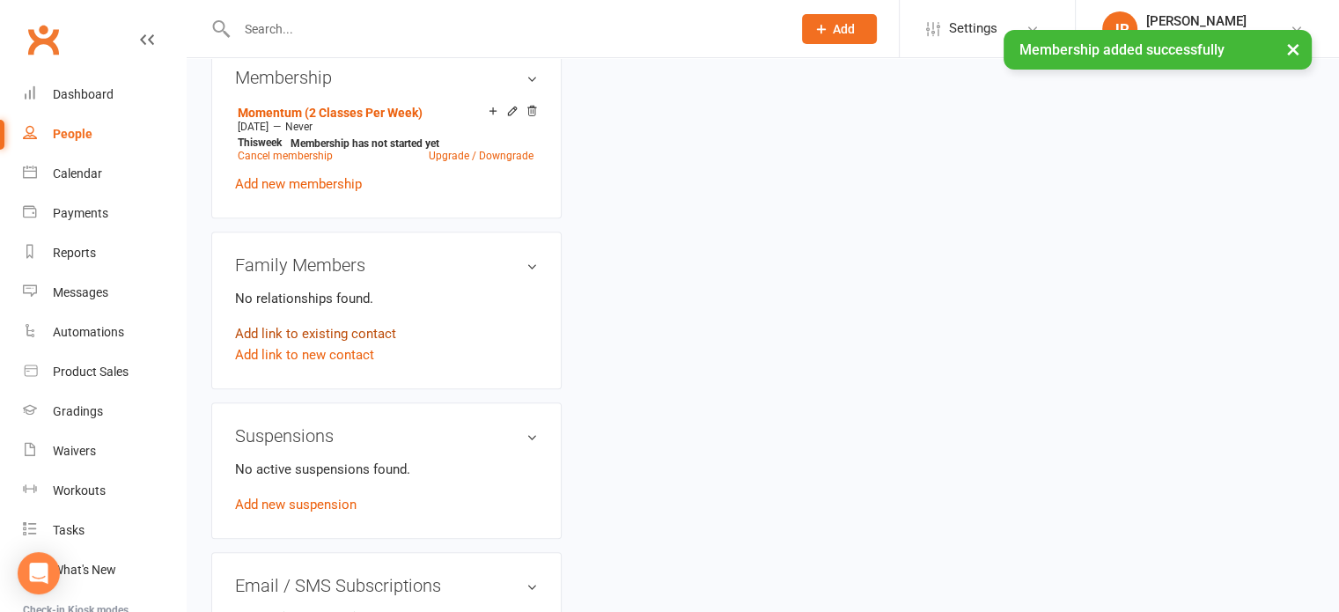
click at [356, 328] on link "Add link to existing contact" at bounding box center [315, 333] width 161 height 21
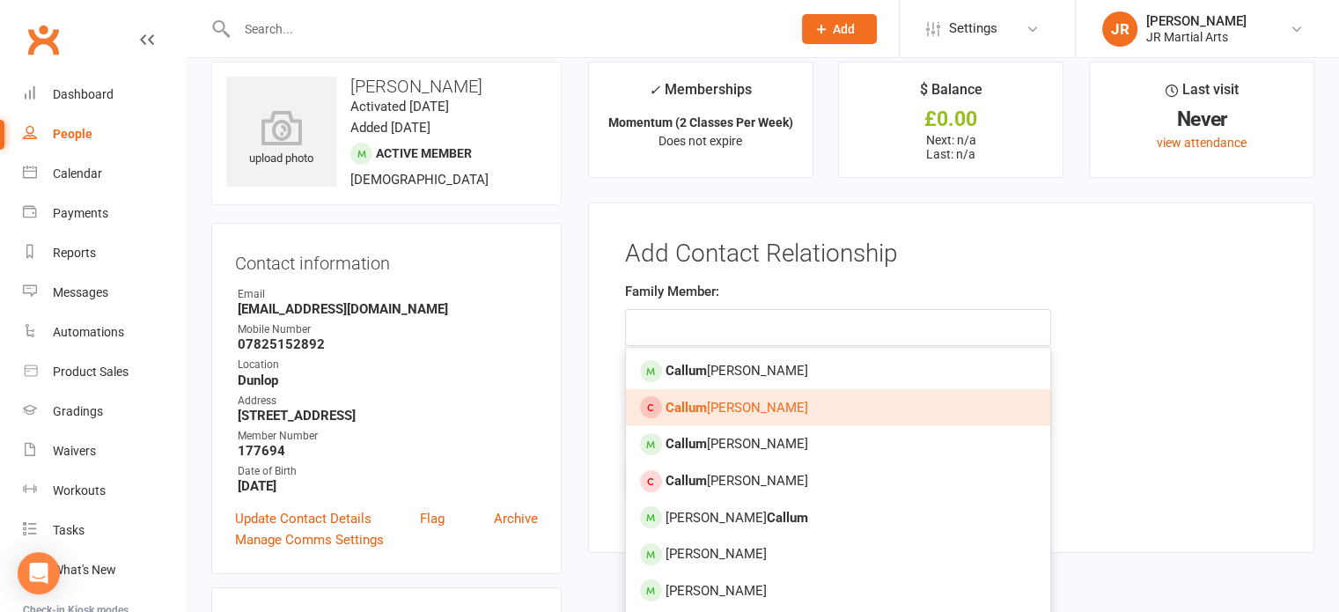
click at [733, 400] on link "[PERSON_NAME]" at bounding box center [838, 407] width 424 height 37
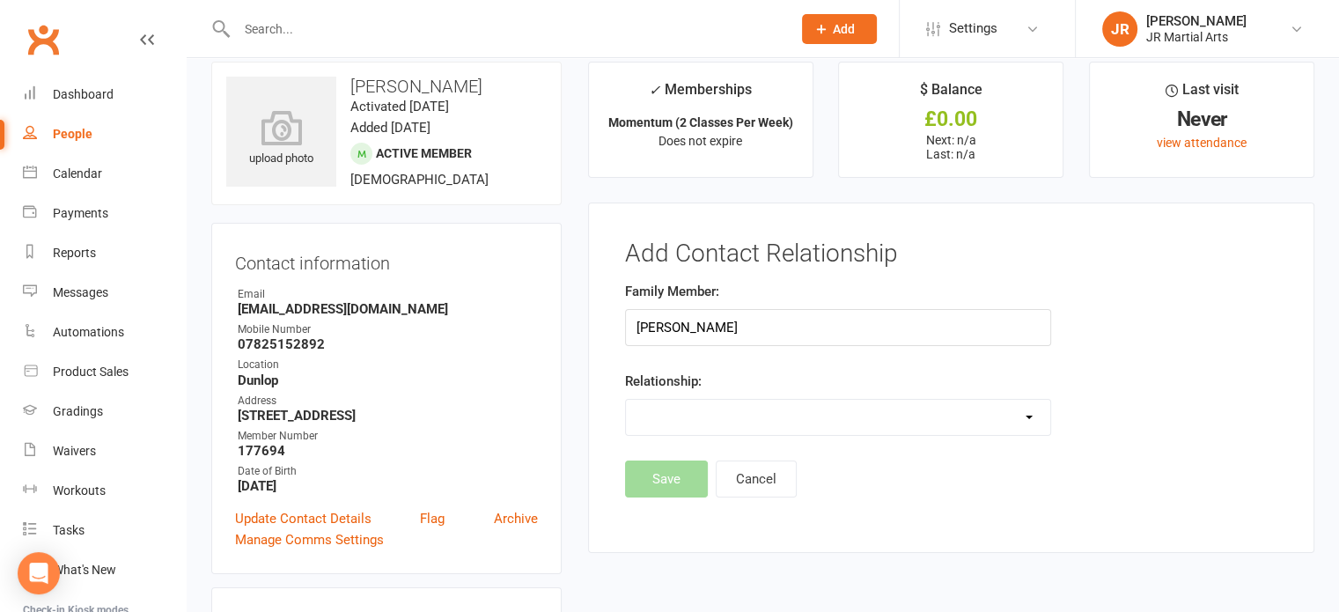
click at [725, 418] on select "Parent / Guardian Child Sibling (parent not in system) Spouse / Partner Cousin …" at bounding box center [838, 417] width 424 height 35
click at [626, 400] on select "Parent / Guardian Child Sibling (parent not in system) Spouse / Partner Cousin …" at bounding box center [838, 417] width 424 height 35
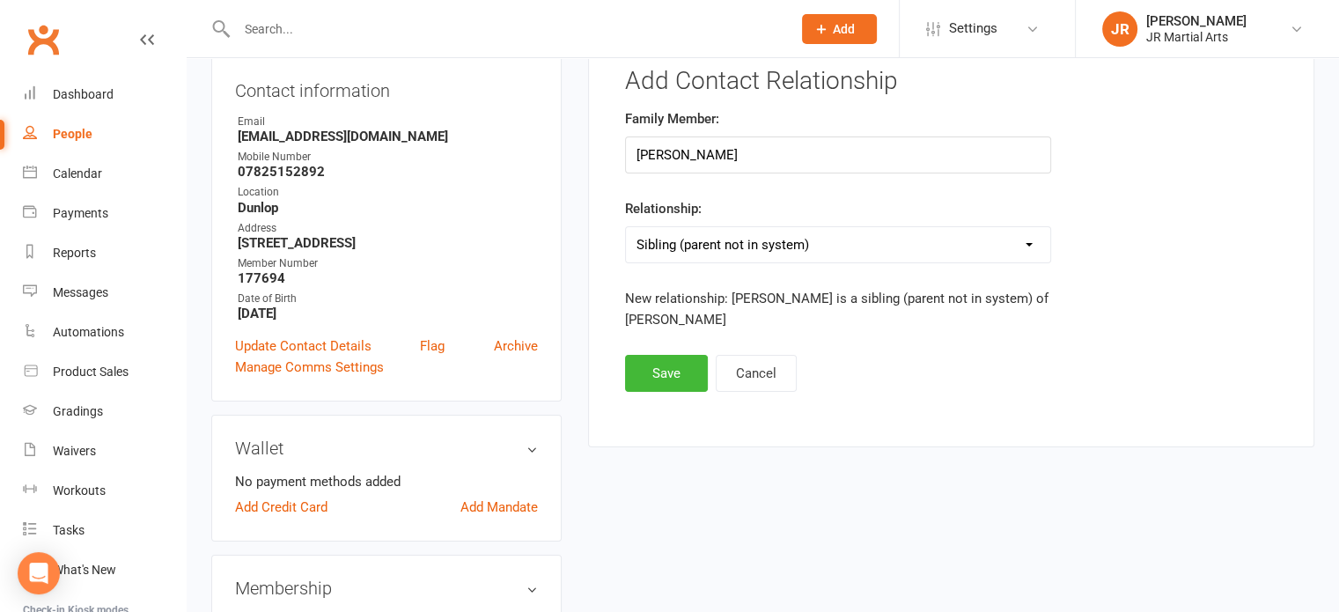
scroll to position [197, 0]
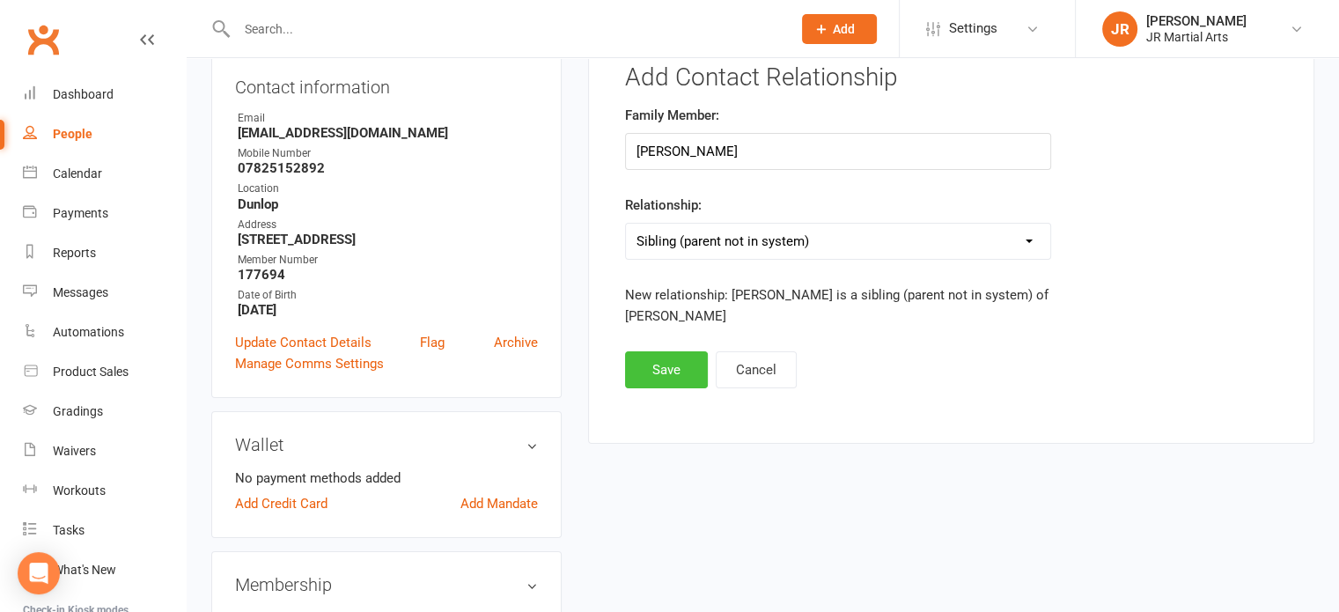
click at [673, 366] on button "Save" at bounding box center [666, 369] width 83 height 37
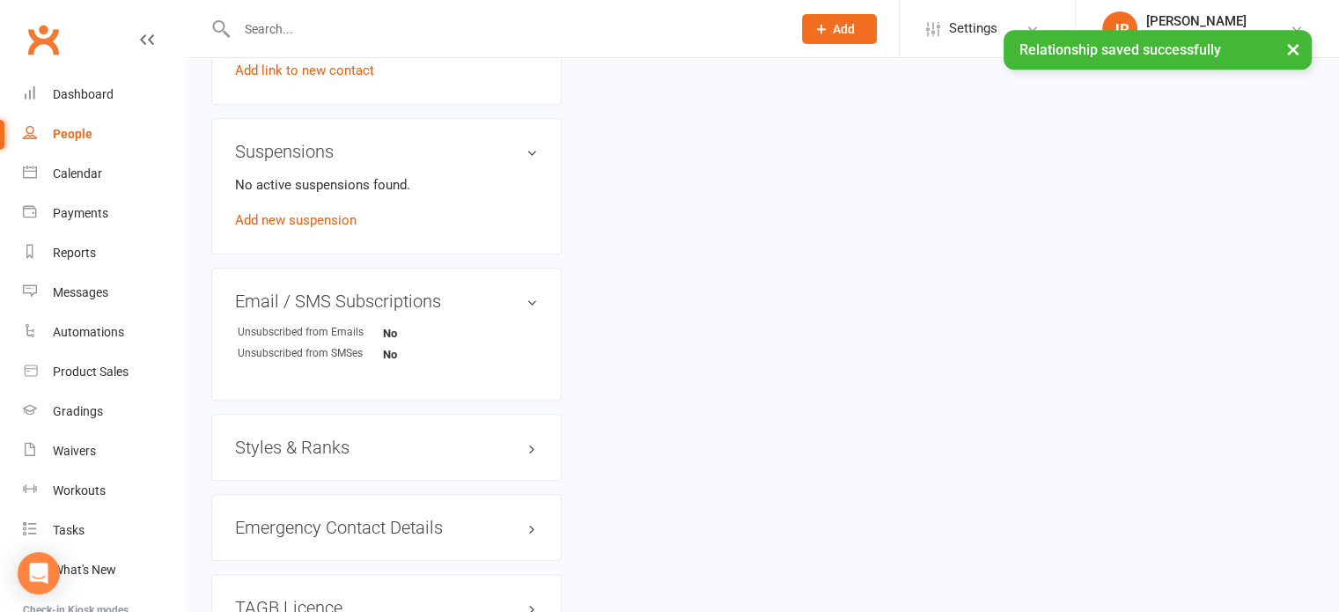
scroll to position [990, 0]
click at [321, 448] on h3 "Styles & Ranks" at bounding box center [386, 446] width 303 height 19
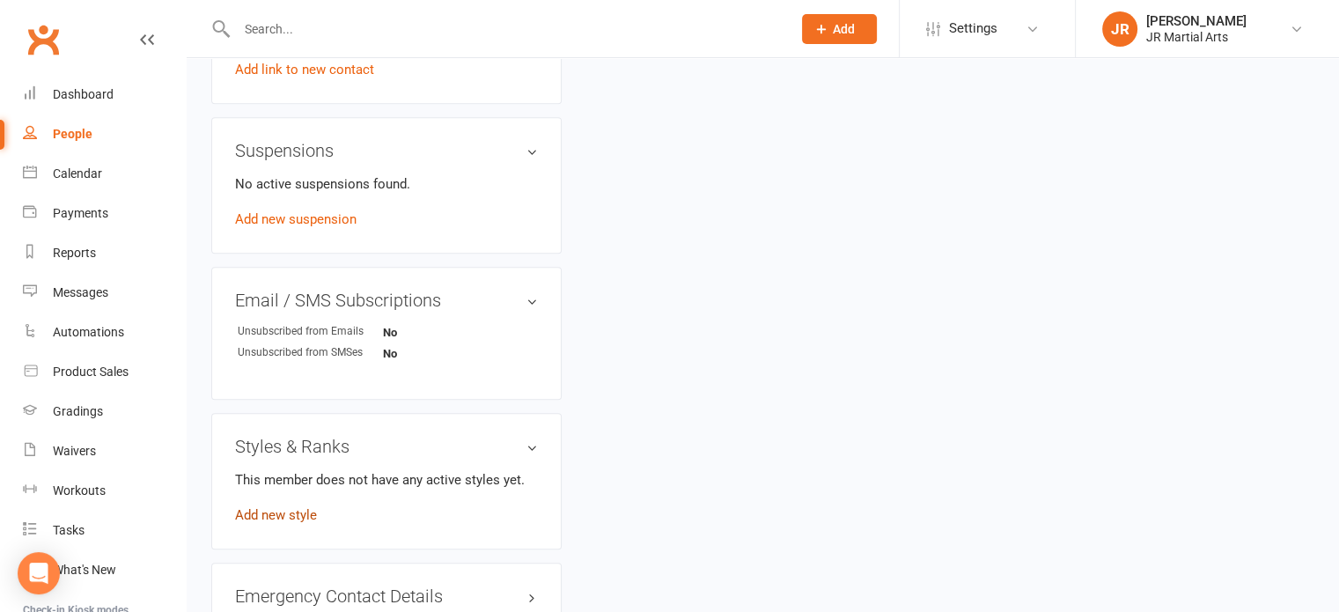
click at [301, 507] on link "Add new style" at bounding box center [276, 515] width 82 height 16
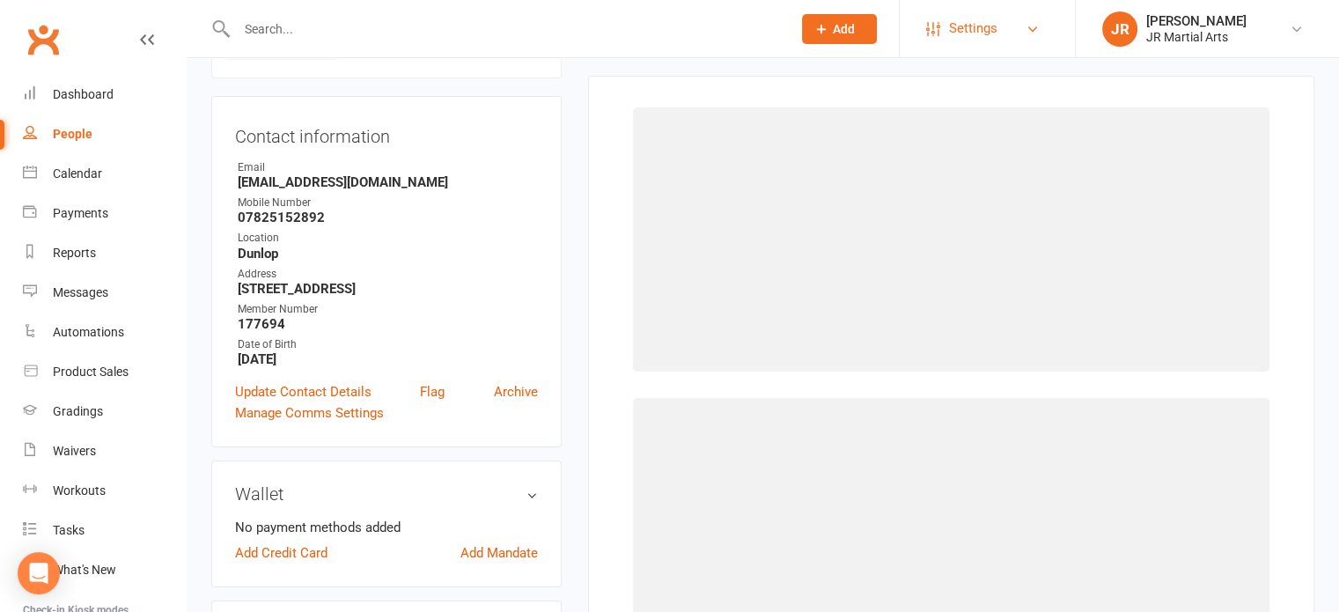
scroll to position [135, 0]
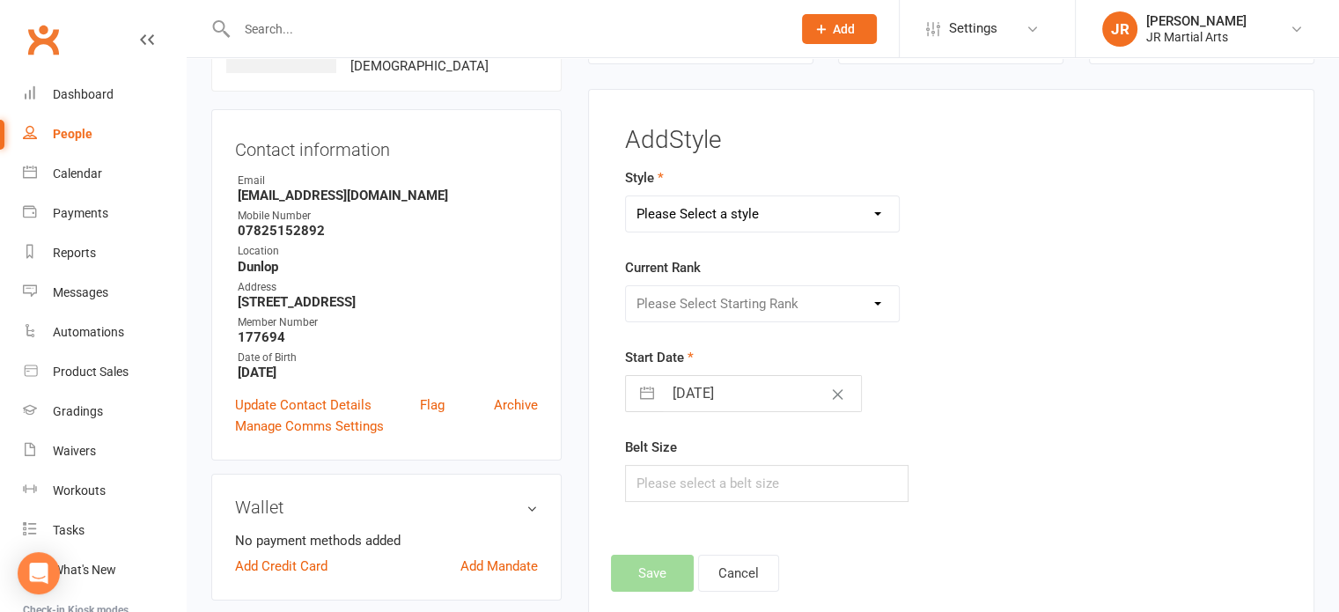
click at [781, 207] on select "Please Select a style Ninja Kidz Tae Kwon-Do" at bounding box center [763, 213] width 274 height 35
click at [626, 196] on select "Please Select a style Ninja Kidz Tae Kwon-Do" at bounding box center [763, 213] width 274 height 35
click at [687, 296] on select "Please Select Starting Rank White Belt (10th Kup) Yellow Stripe (9th Kup) Yello…" at bounding box center [763, 303] width 274 height 35
click at [626, 286] on select "Please Select Starting Rank White Belt (10th Kup) Yellow Stripe (9th Kup) Yello…" at bounding box center [763, 303] width 274 height 35
click at [748, 395] on input "[DATE]" at bounding box center [762, 393] width 198 height 35
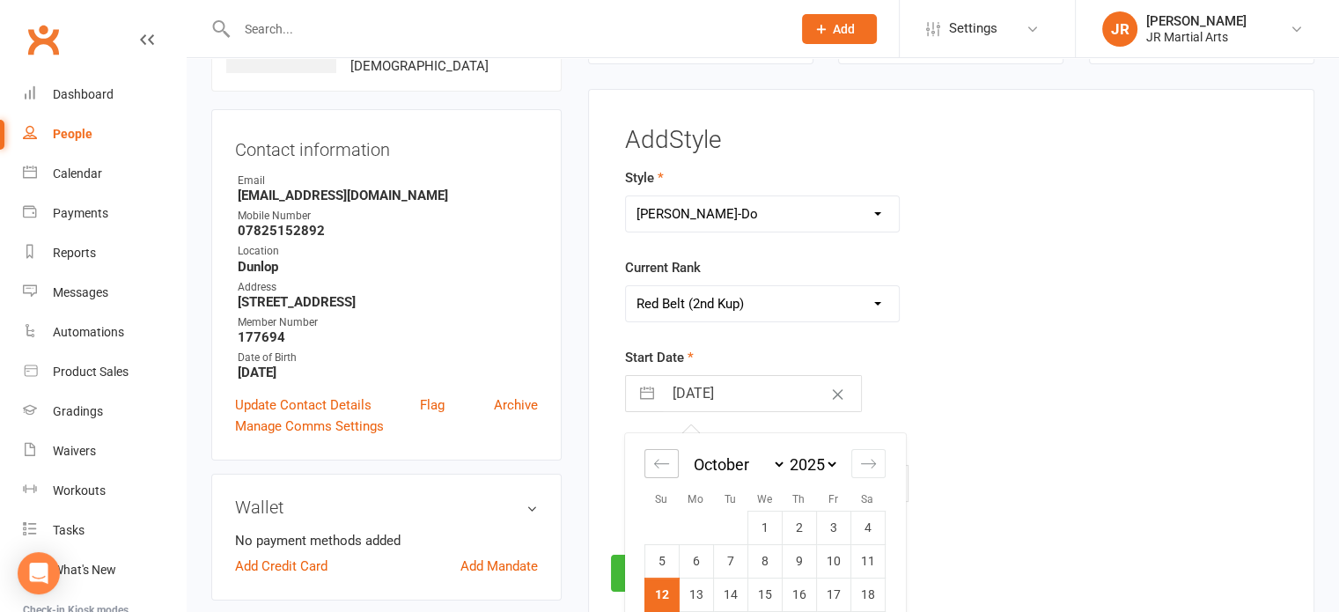
click at [671, 457] on div "Move backward to switch to the previous month." at bounding box center [662, 463] width 34 height 29
click at [665, 586] on td "15" at bounding box center [662, 595] width 34 height 33
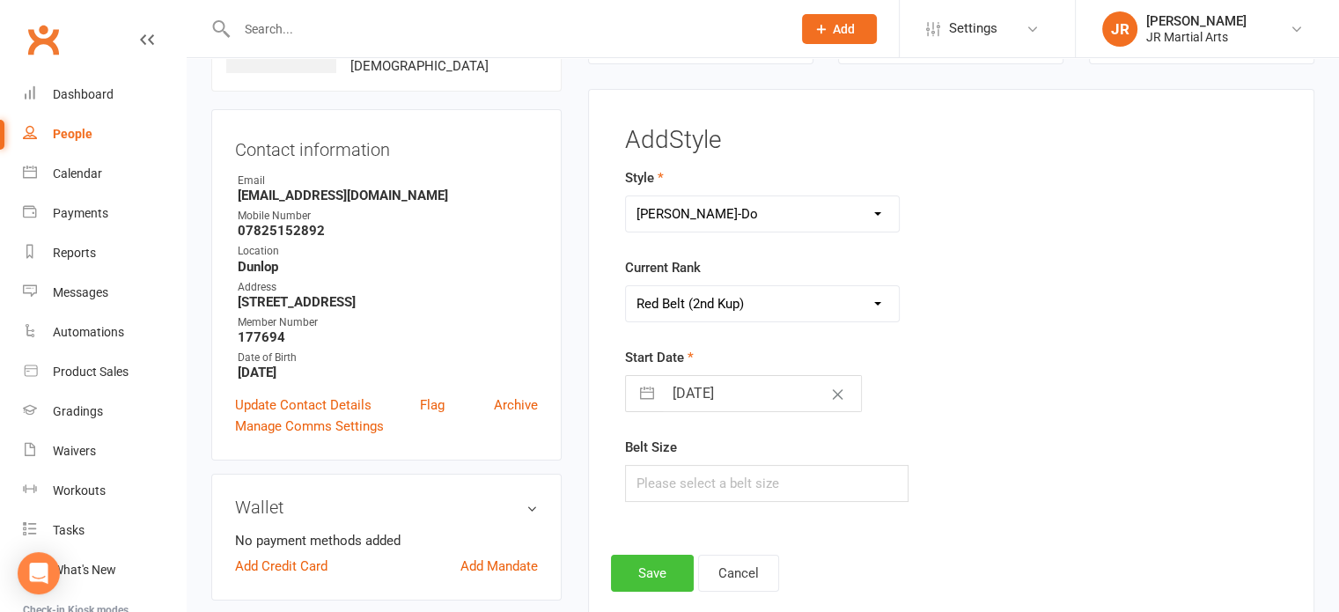
click at [638, 569] on button "Save" at bounding box center [652, 573] width 83 height 37
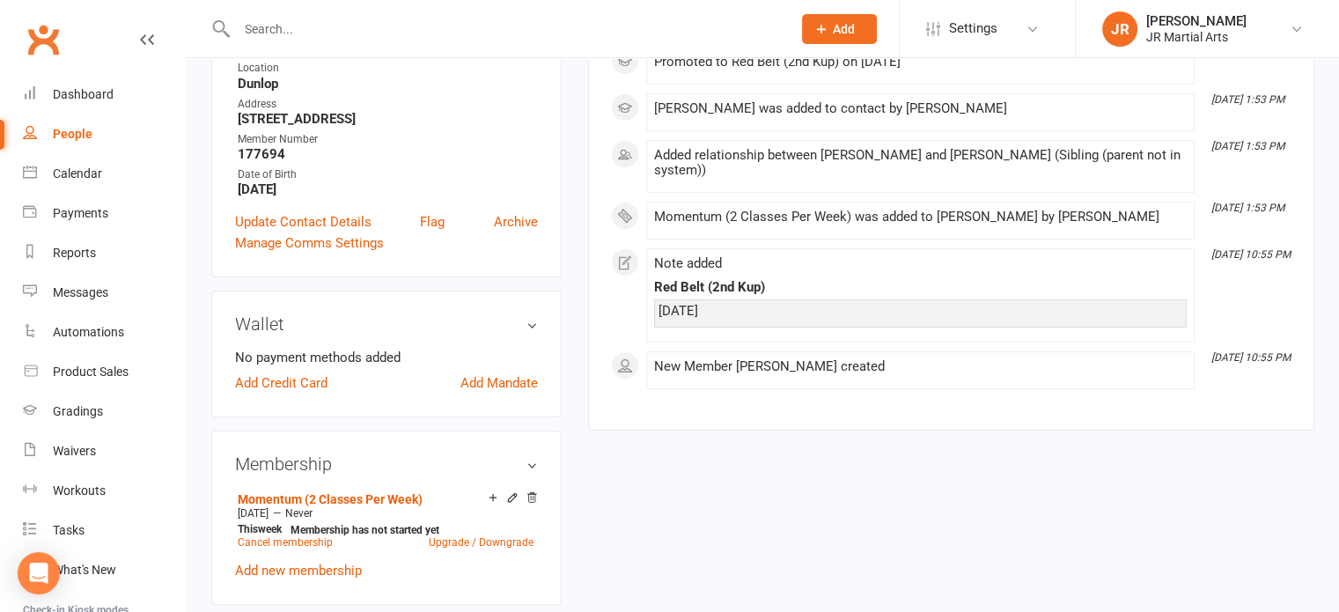
scroll to position [0, 0]
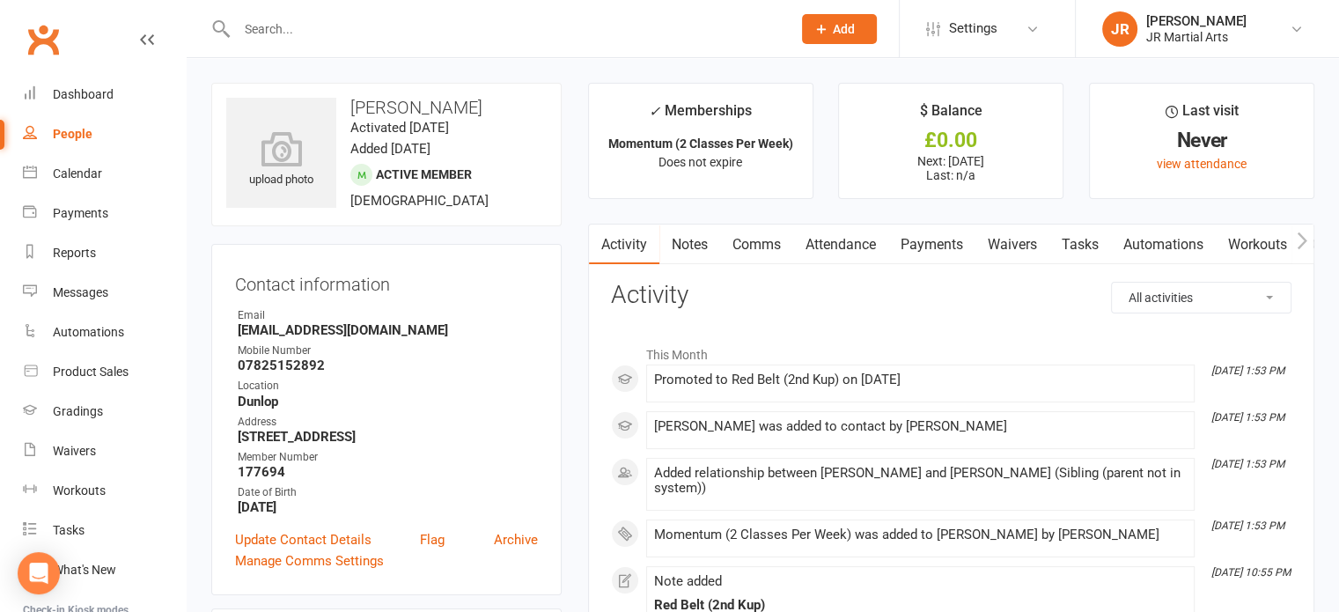
click at [275, 22] on input "text" at bounding box center [506, 29] width 548 height 25
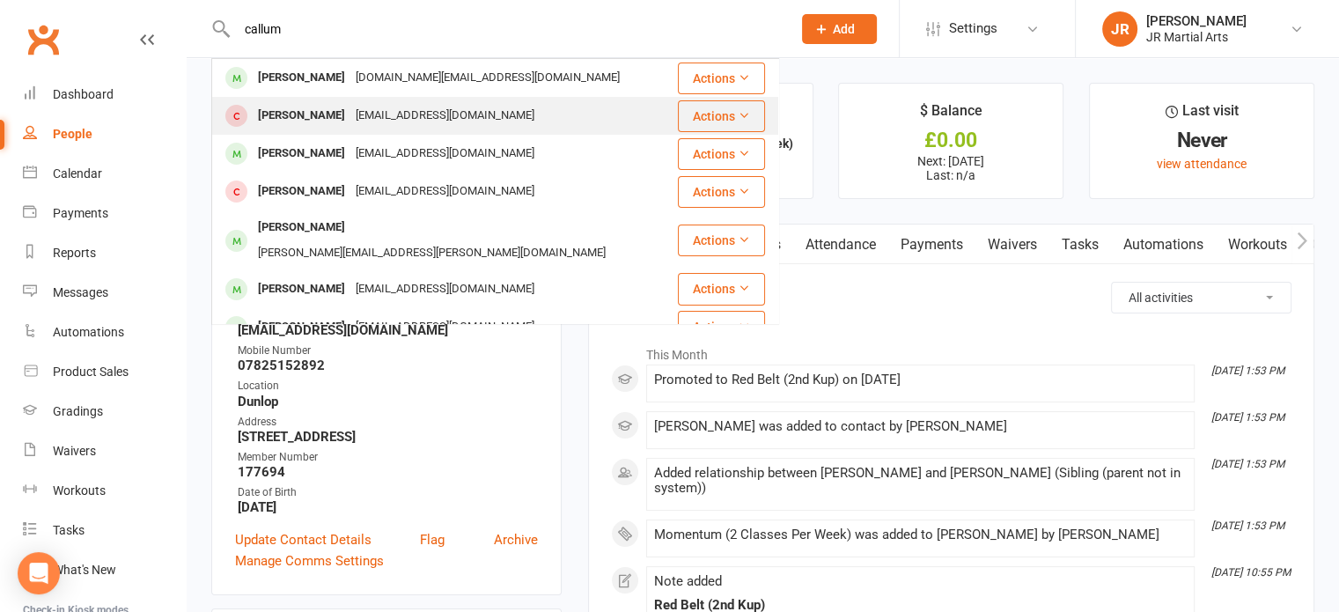
click at [350, 126] on div "[EMAIL_ADDRESS][DOMAIN_NAME]" at bounding box center [444, 116] width 189 height 26
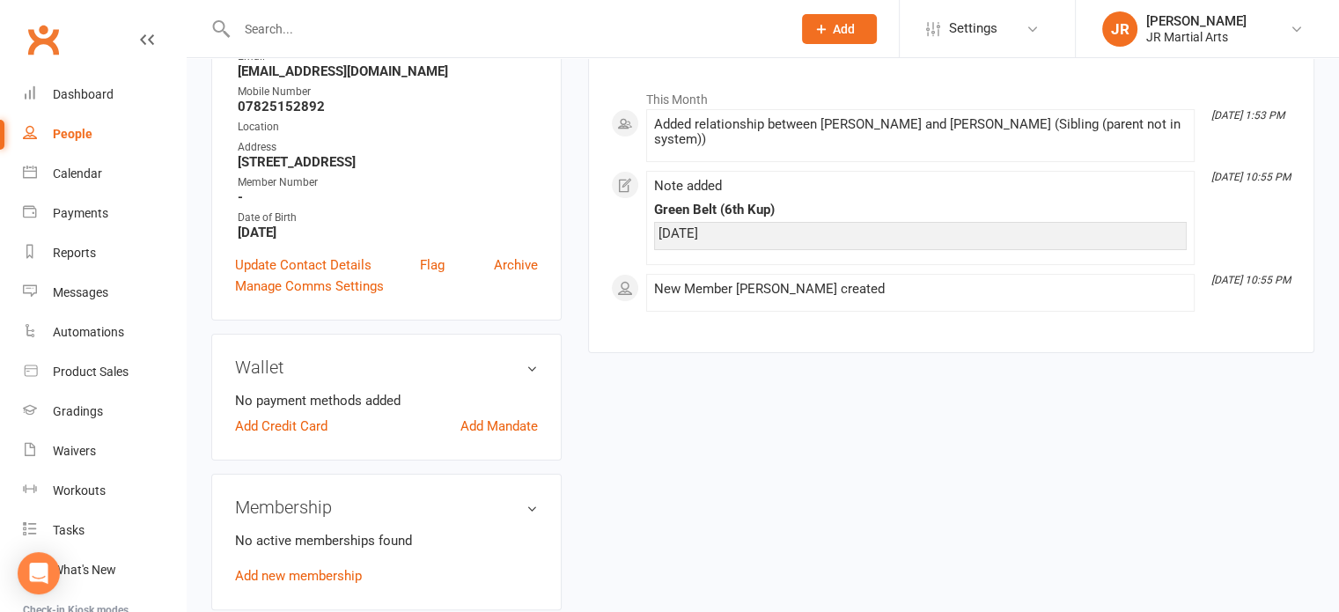
scroll to position [264, 0]
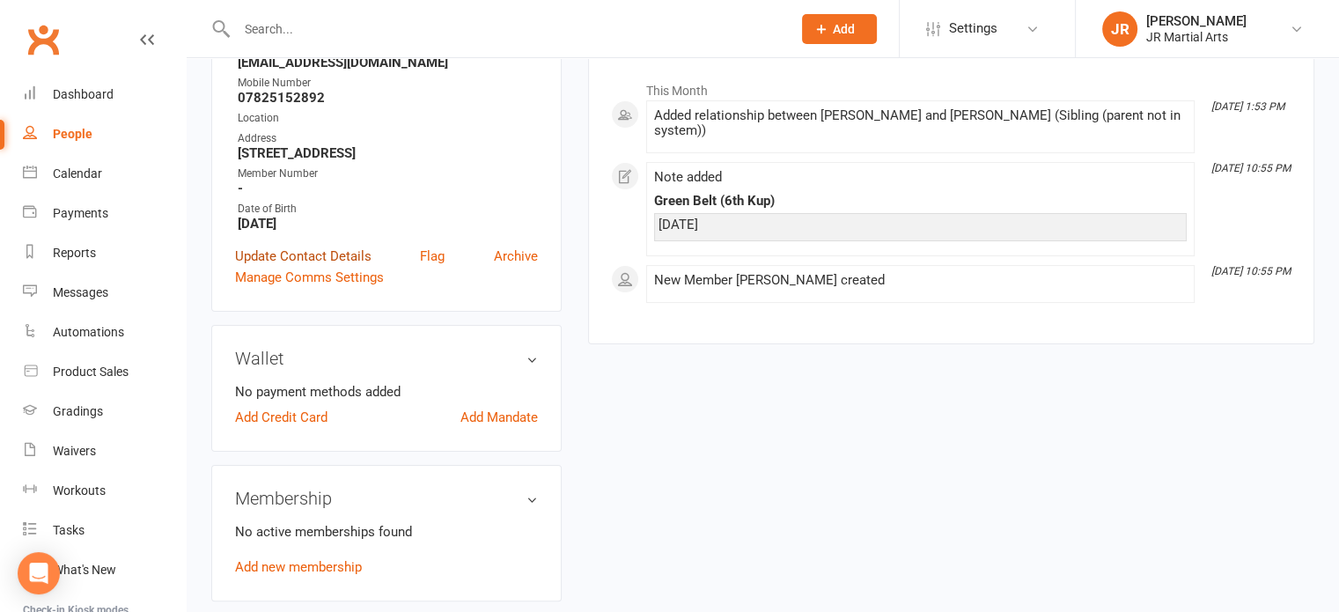
click at [352, 253] on link "Update Contact Details" at bounding box center [303, 256] width 136 height 21
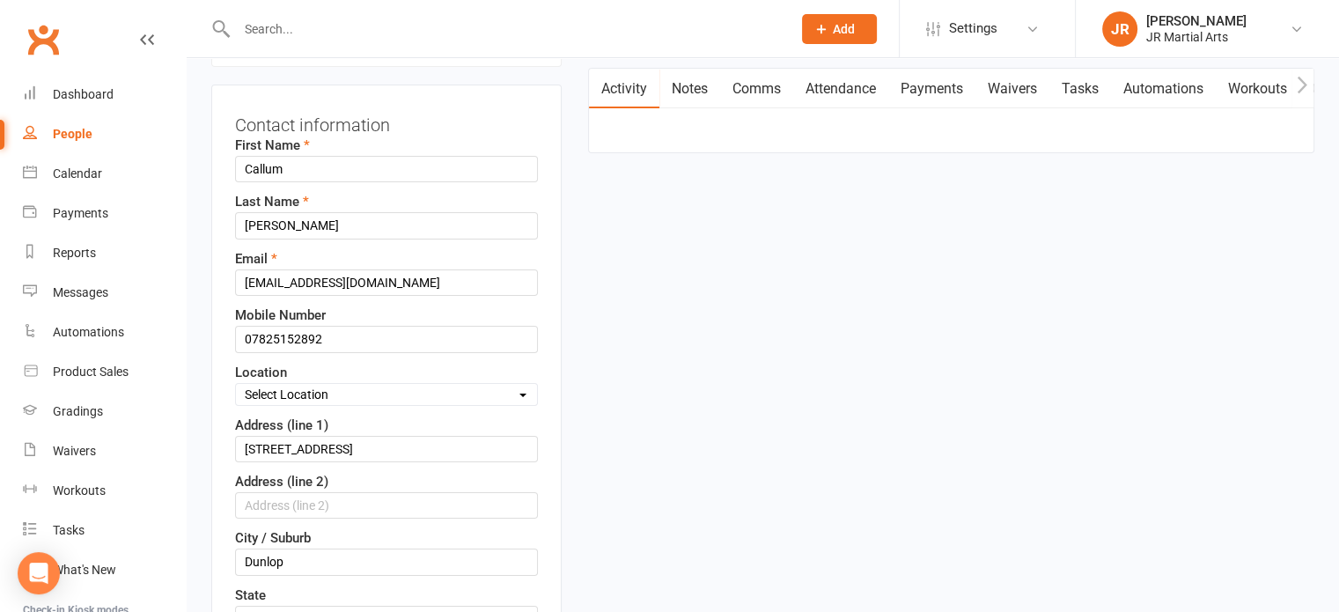
scroll to position [259, 0]
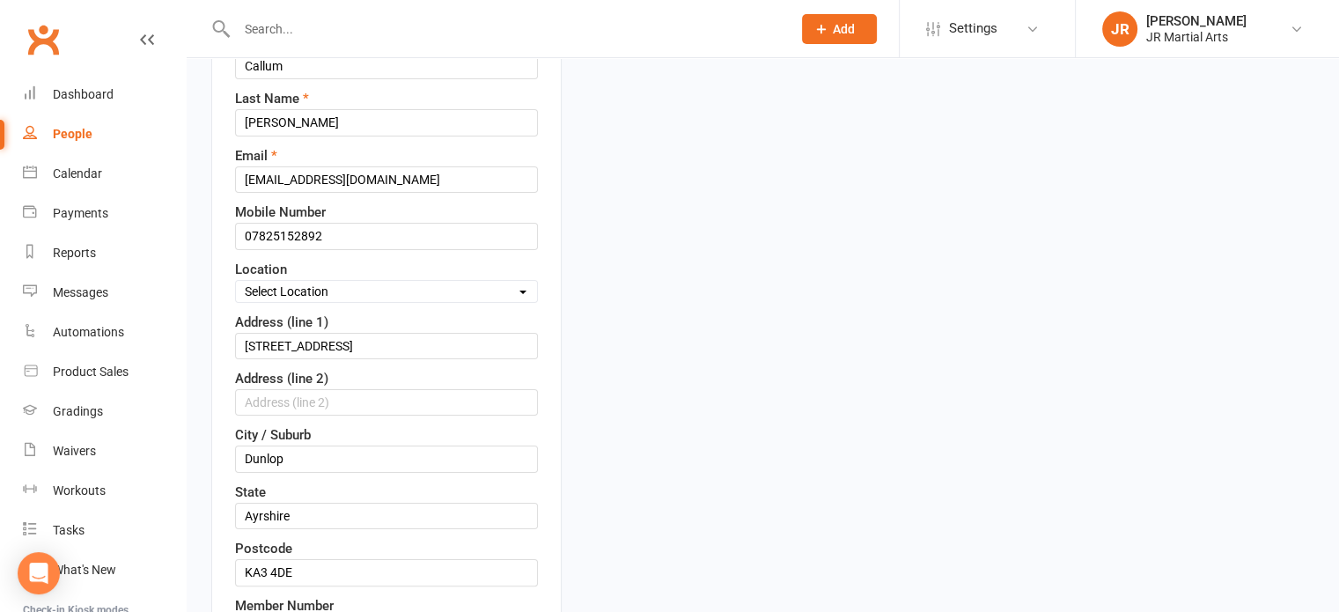
click at [365, 286] on select "Select Location Dunlop [GEOGRAPHIC_DATA] [GEOGRAPHIC_DATA] [GEOGRAPHIC_DATA] [G…" at bounding box center [386, 291] width 301 height 19
click at [236, 282] on select "Select Location Dunlop [GEOGRAPHIC_DATA] [GEOGRAPHIC_DATA] [GEOGRAPHIC_DATA] [G…" at bounding box center [386, 291] width 301 height 19
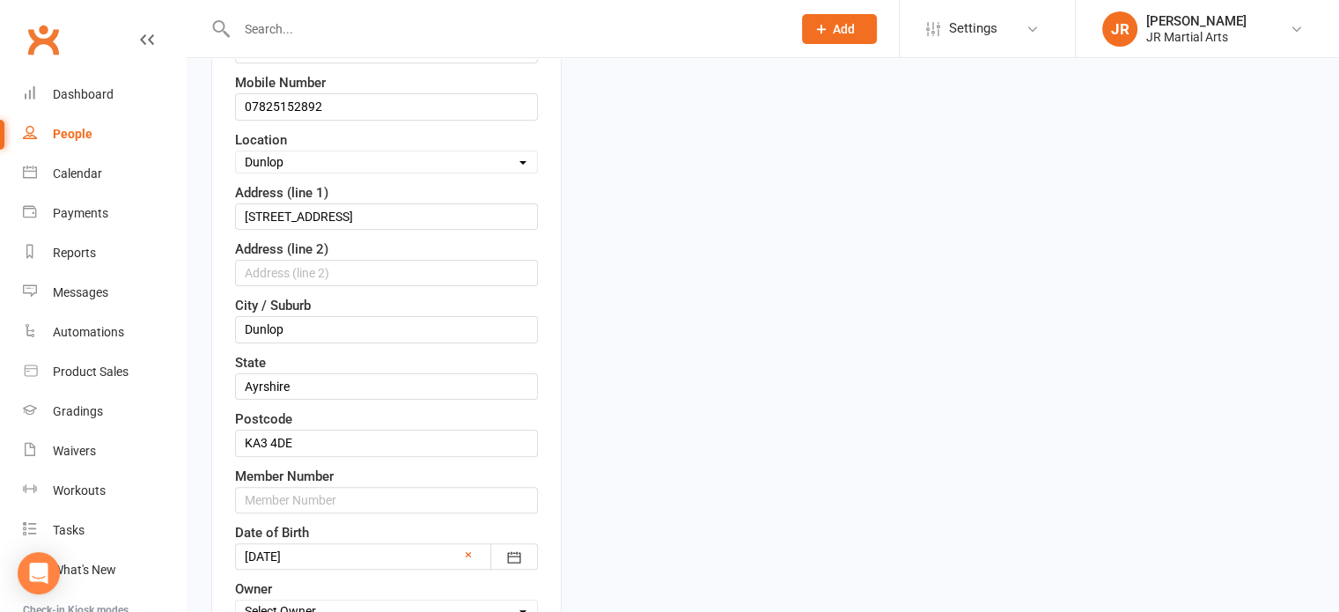
scroll to position [435, 0]
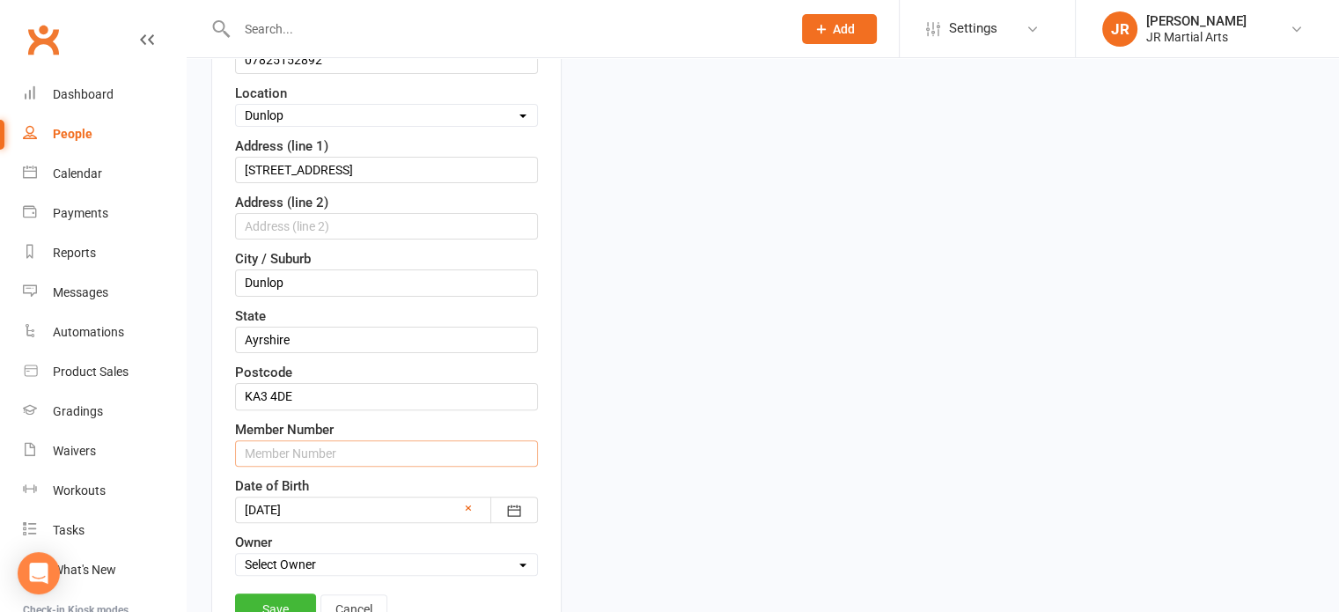
click at [282, 440] on input "text" at bounding box center [386, 453] width 303 height 26
paste input "192997"
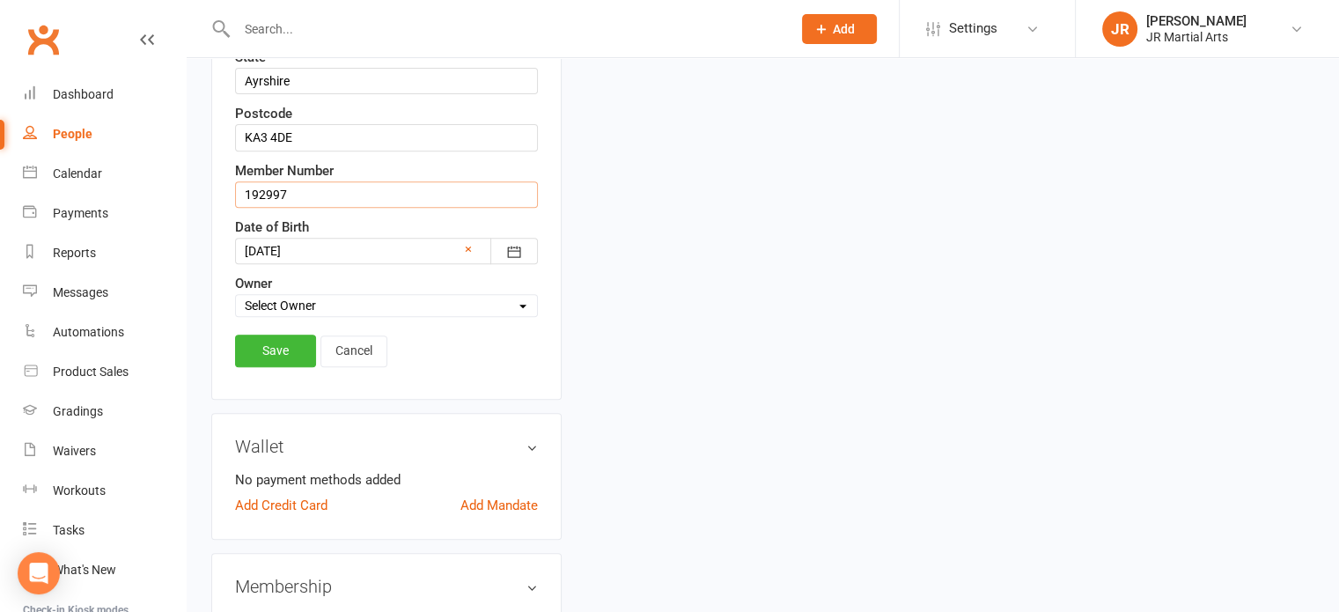
scroll to position [699, 0]
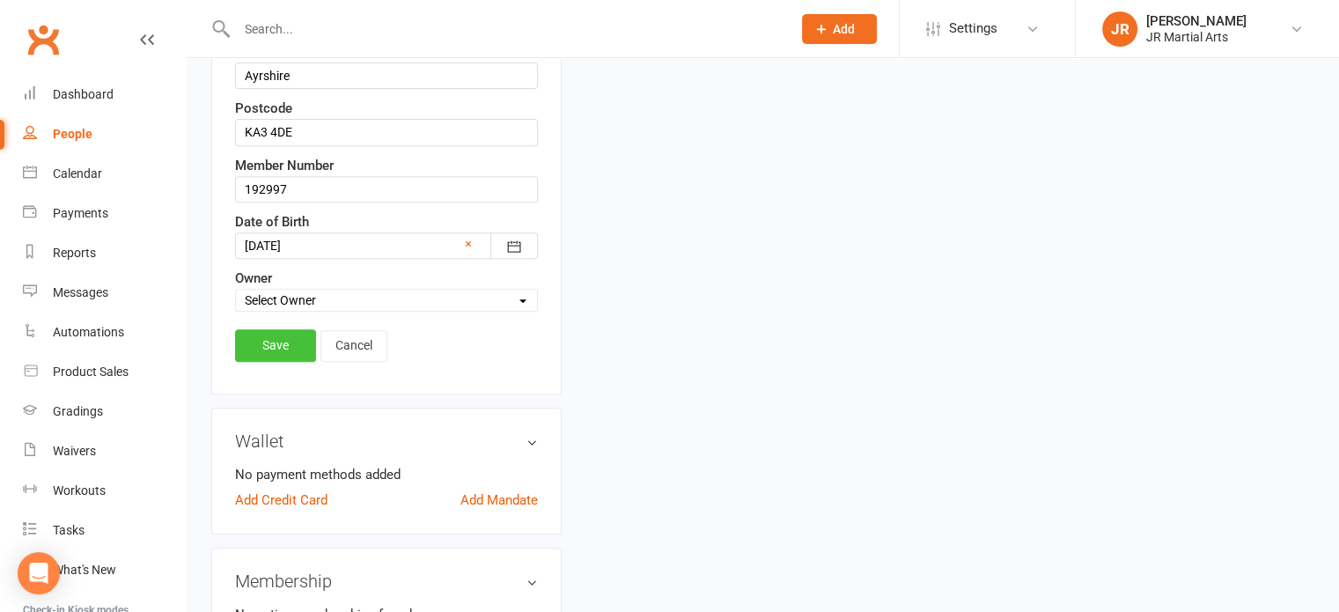
click at [274, 329] on link "Save" at bounding box center [275, 345] width 81 height 32
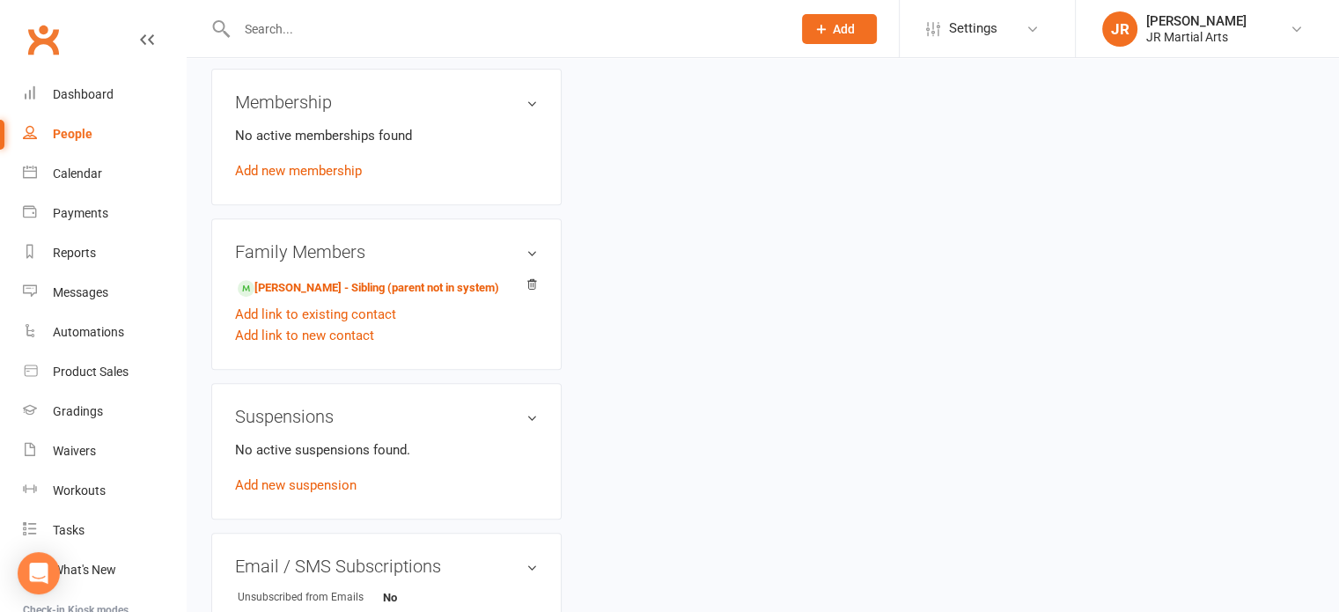
scroll to position [705, 0]
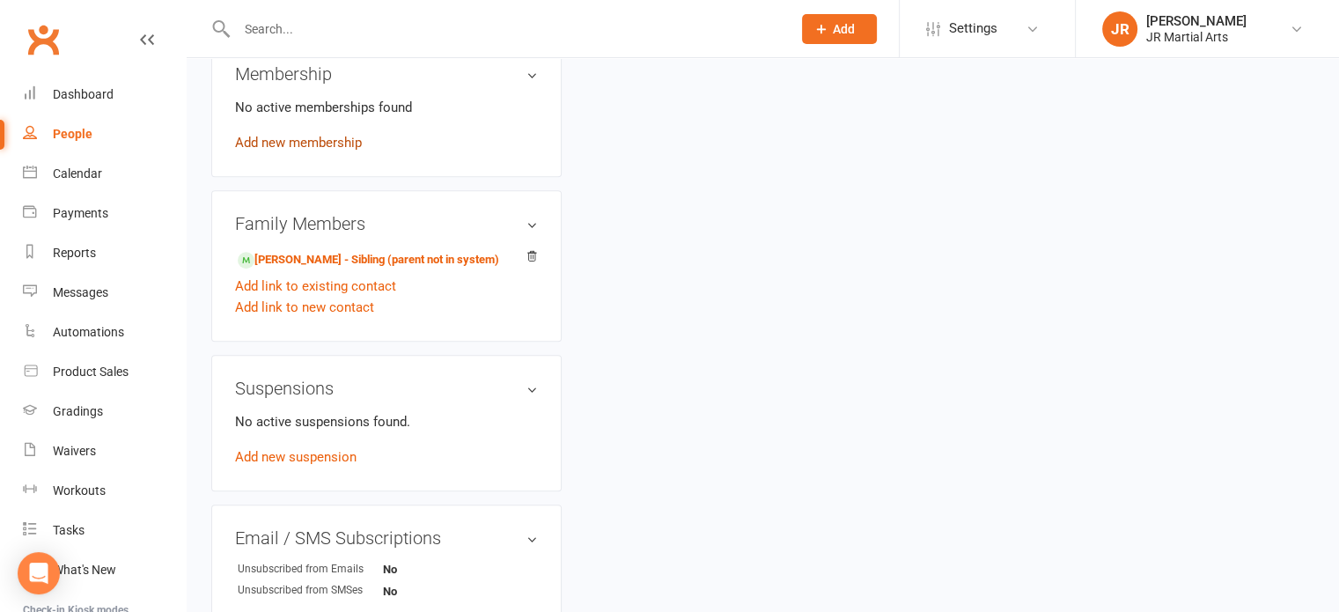
click at [273, 144] on link "Add new membership" at bounding box center [298, 143] width 127 height 16
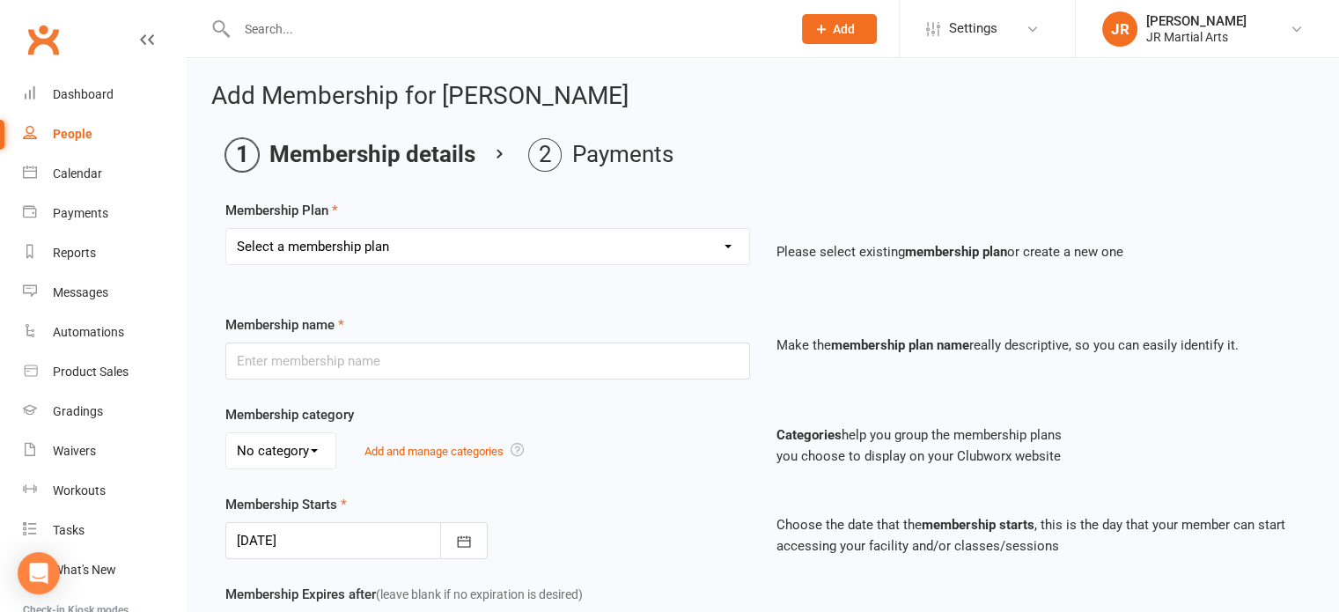
click at [389, 264] on div "Select a membership plan Create new Membership Plan Elite (Unlimited Classes) M…" at bounding box center [487, 259] width 551 height 62
click at [391, 243] on select "Select a membership plan Create new Membership Plan Elite (Unlimited Classes) M…" at bounding box center [487, 246] width 523 height 35
click at [226, 229] on select "Select a membership plan Create new Membership Plan Elite (Unlimited Classes) M…" at bounding box center [487, 246] width 523 height 35
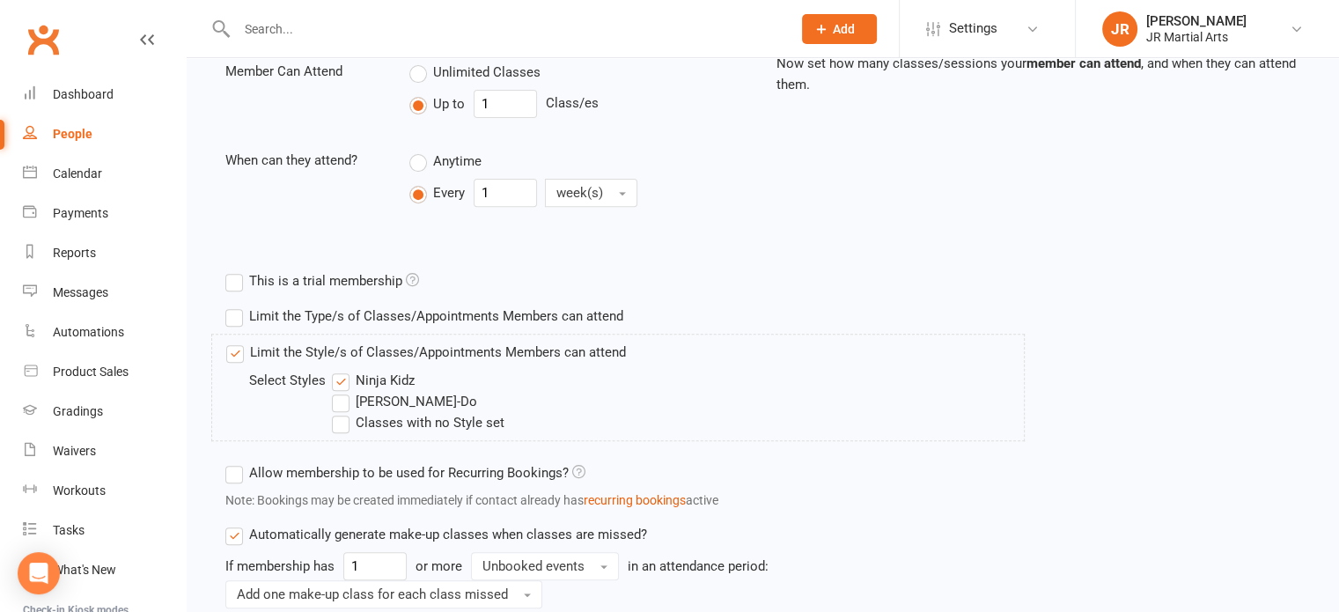
scroll to position [705, 0]
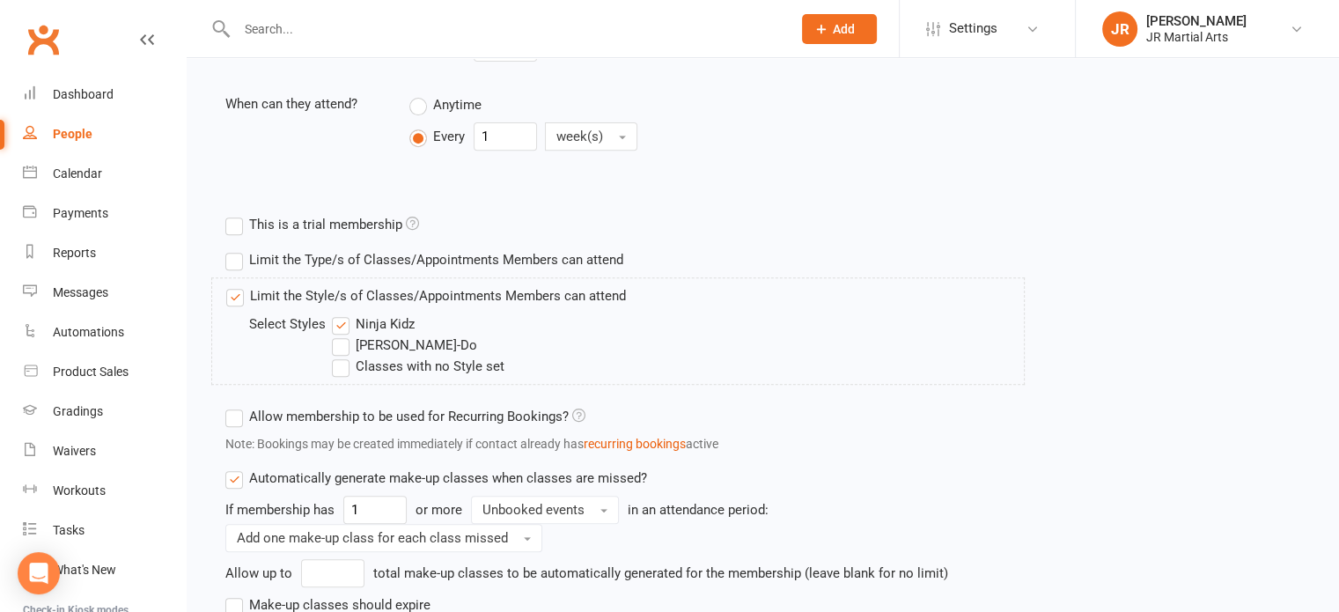
click at [342, 318] on label "Ninja Kidz" at bounding box center [373, 324] width 83 height 21
click at [342, 314] on input "Ninja Kidz" at bounding box center [337, 314] width 11 height 0
click at [342, 340] on label "[PERSON_NAME]-Do" at bounding box center [404, 345] width 145 height 21
click at [342, 335] on input "[PERSON_NAME]-Do" at bounding box center [337, 335] width 11 height 0
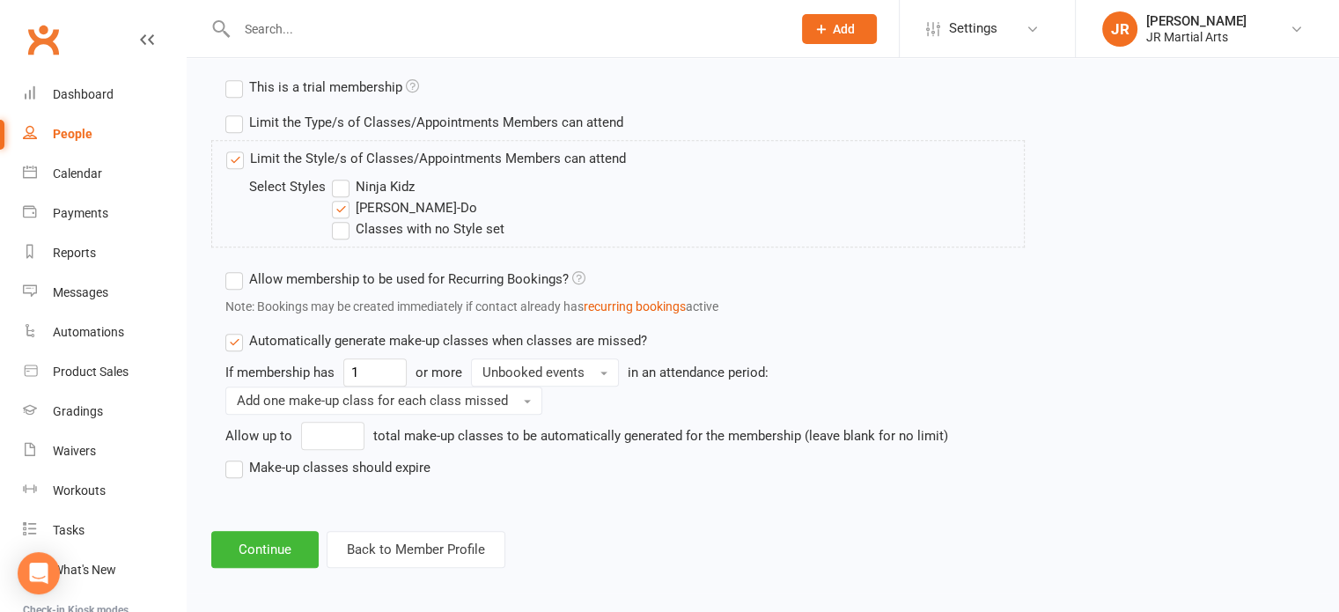
scroll to position [845, 0]
click at [262, 542] on button "Continue" at bounding box center [264, 546] width 107 height 37
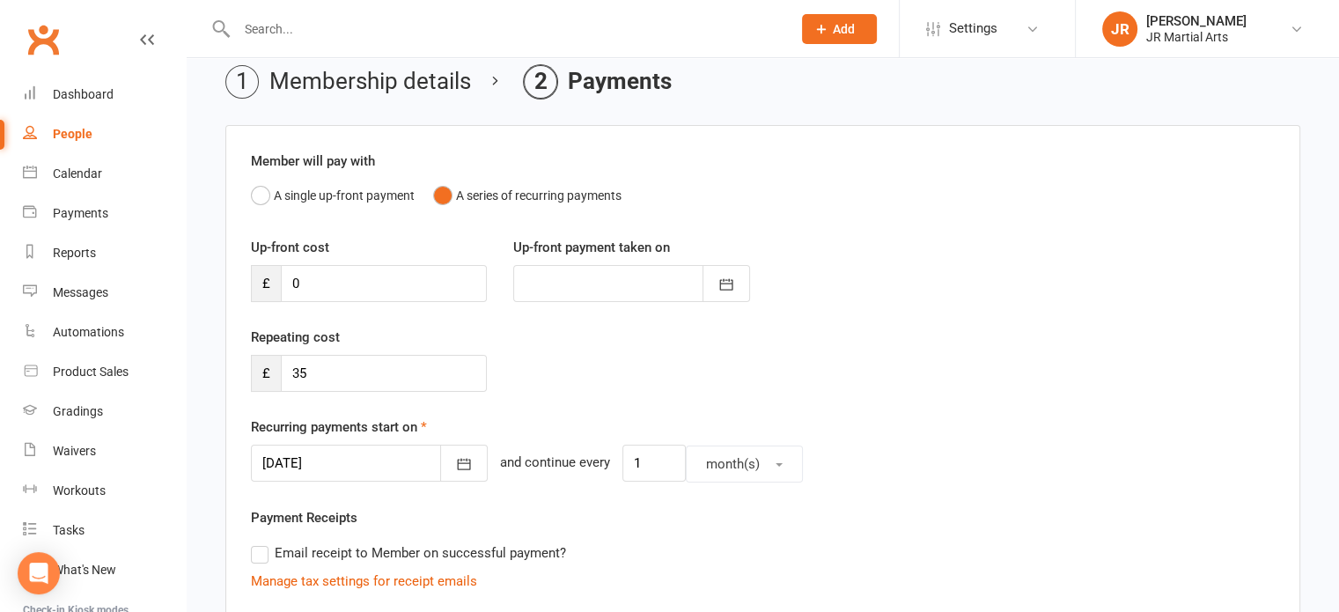
scroll to position [176, 0]
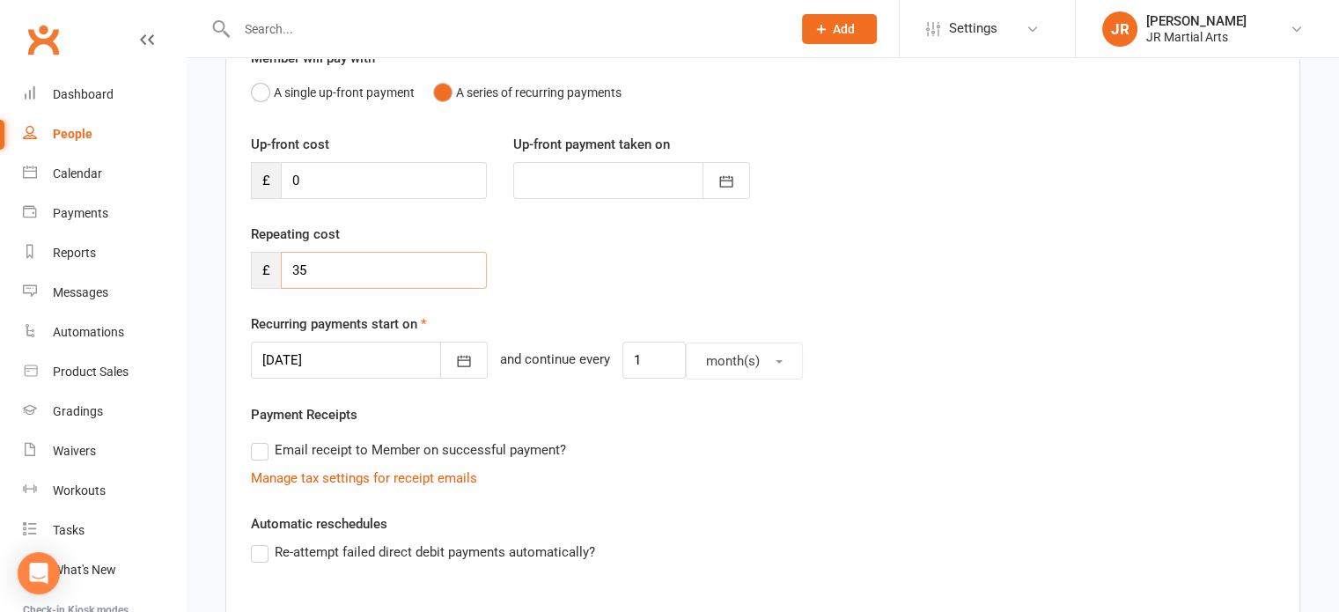
drag, startPoint x: 335, startPoint y: 254, endPoint x: 299, endPoint y: 252, distance: 36.1
click at [289, 257] on input "35" at bounding box center [384, 270] width 206 height 37
click at [877, 267] on div "Repeating cost £ 0" at bounding box center [763, 269] width 1051 height 90
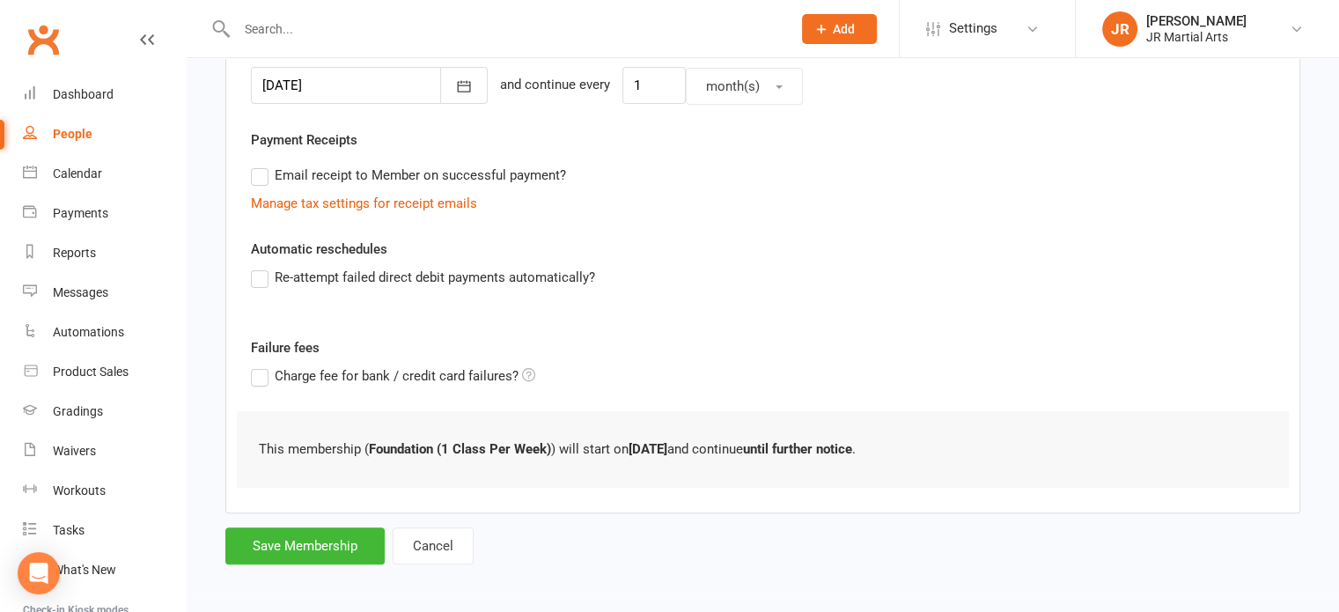
scroll to position [454, 0]
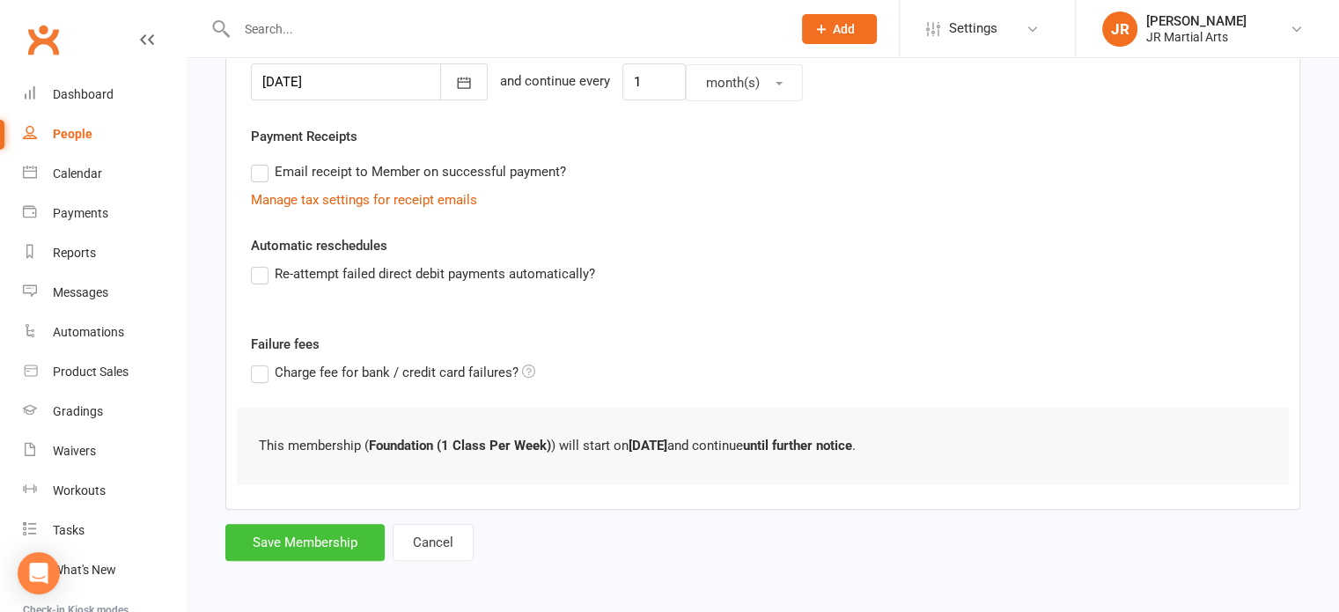
click at [291, 547] on button "Save Membership" at bounding box center [304, 542] width 159 height 37
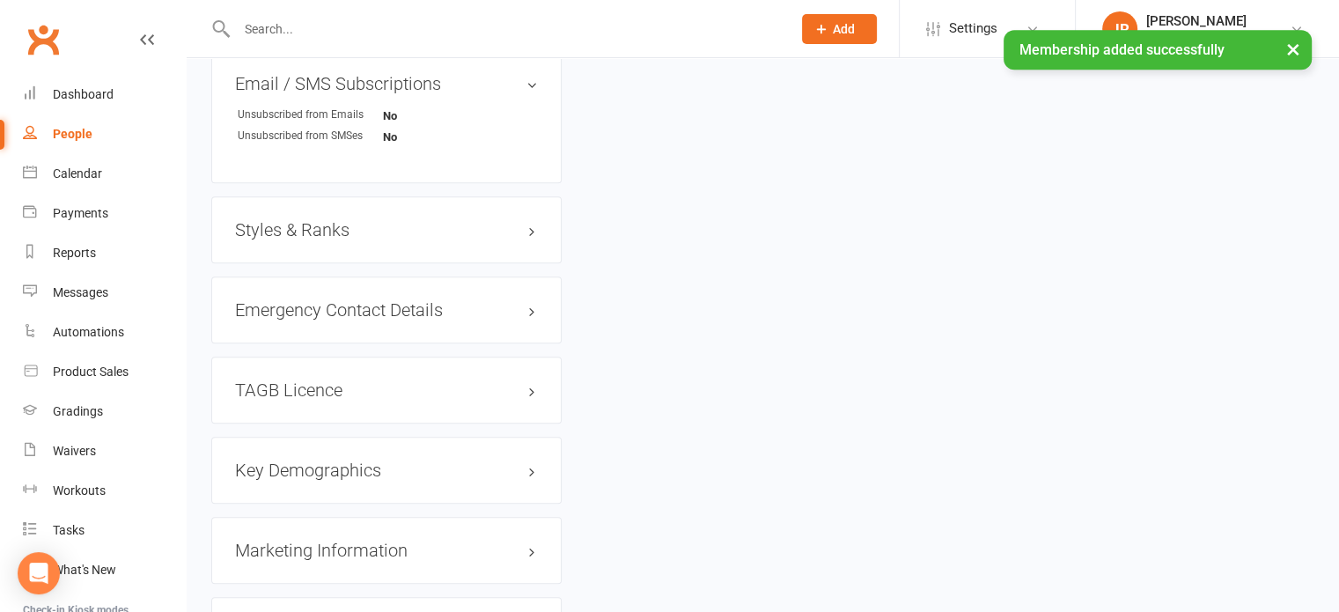
scroll to position [1233, 0]
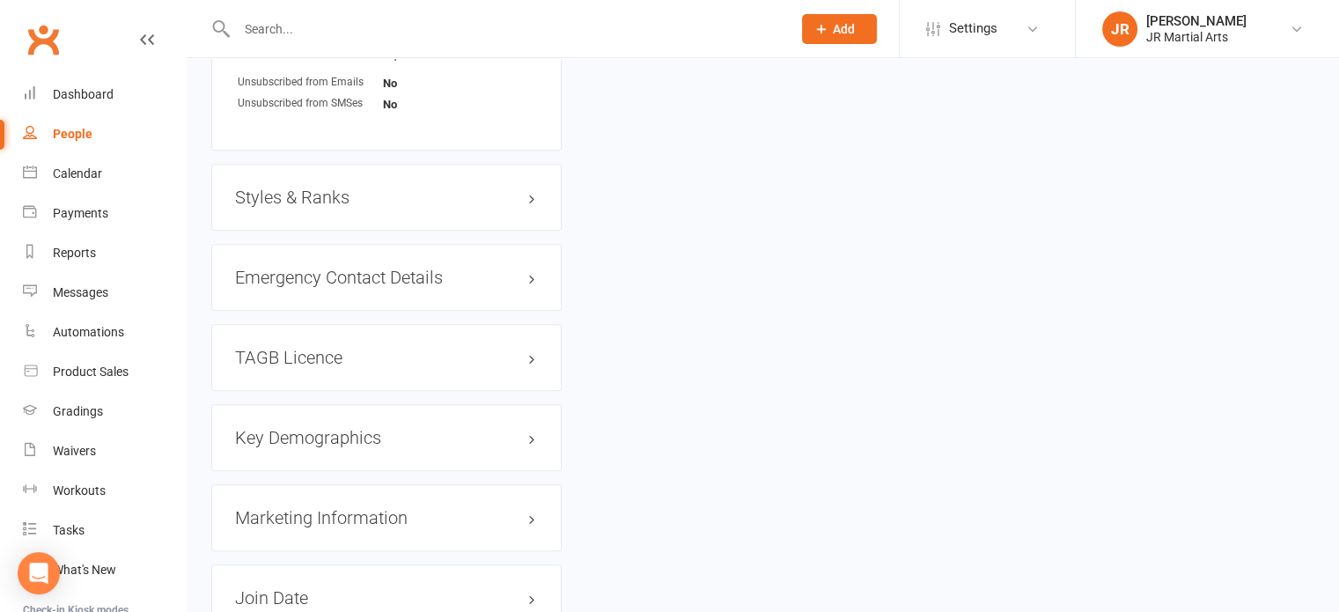
click at [292, 188] on h3 "Styles & Ranks" at bounding box center [386, 197] width 303 height 19
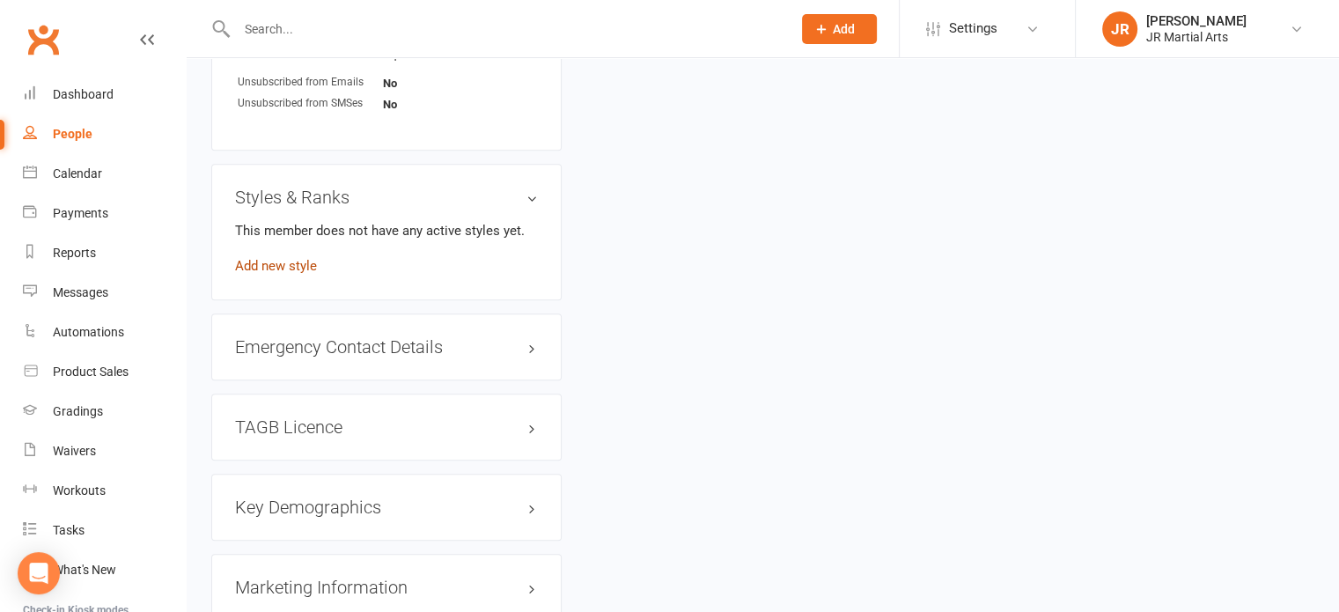
click at [275, 265] on link "Add new style" at bounding box center [276, 266] width 82 height 16
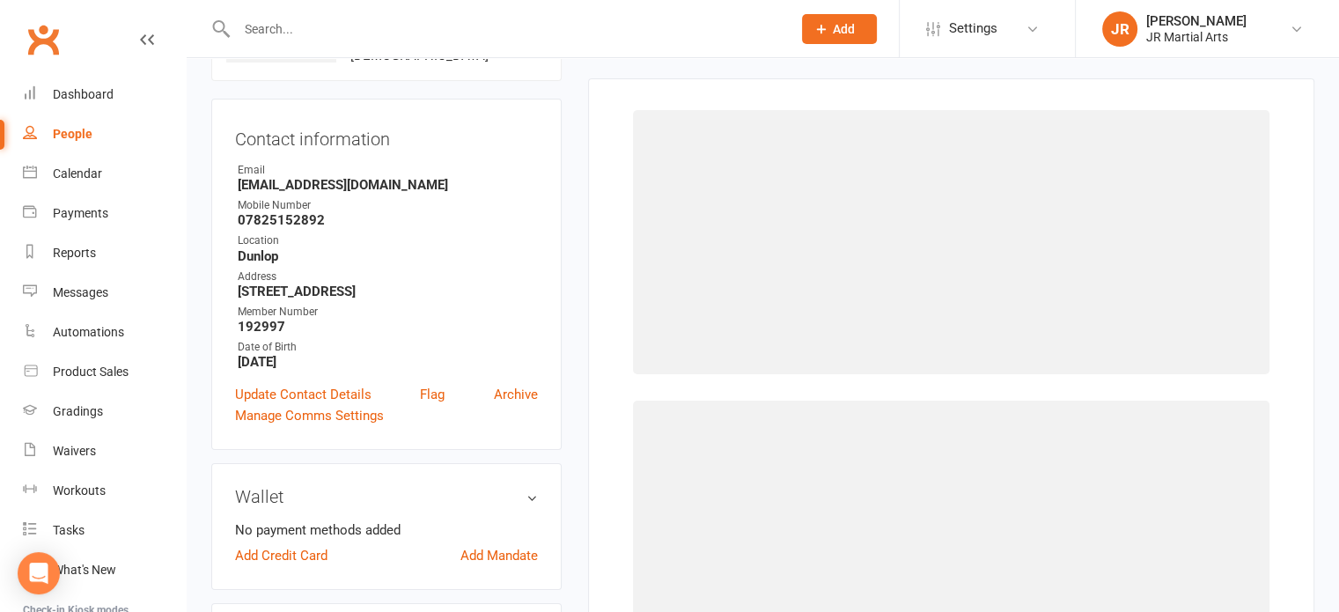
scroll to position [134, 0]
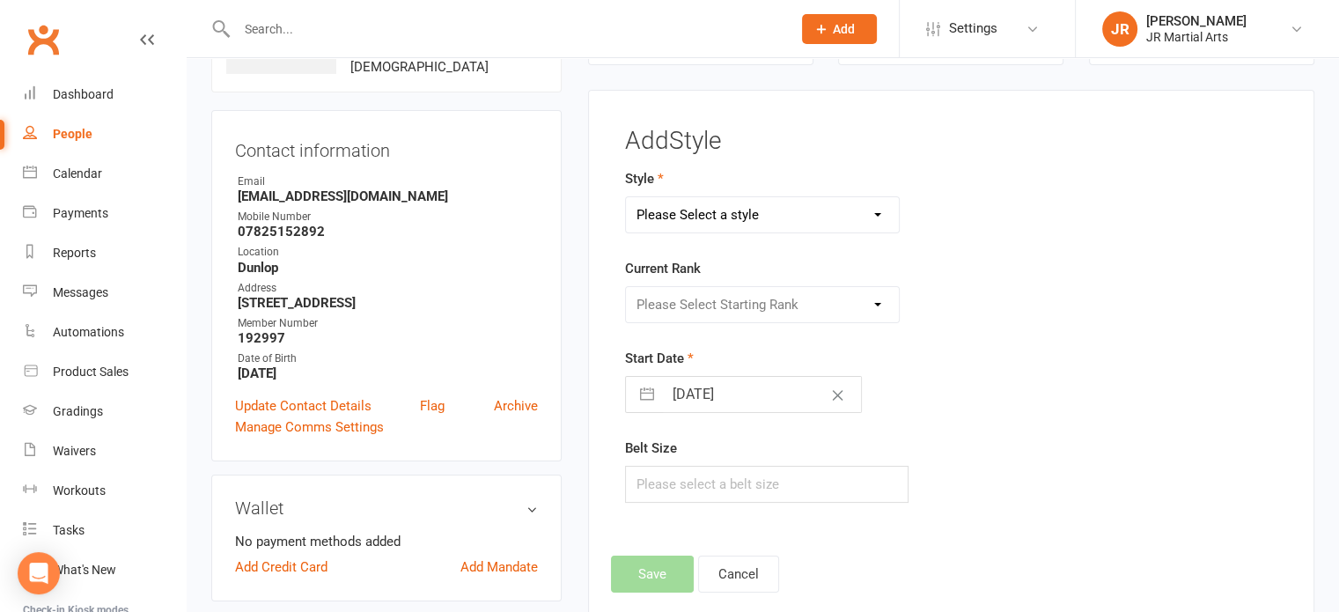
click at [762, 217] on select "Please Select a style Ninja Kidz Tae Kwon-Do" at bounding box center [763, 214] width 274 height 35
click at [626, 197] on select "Please Select a style Ninja Kidz Tae Kwon-Do" at bounding box center [763, 214] width 274 height 35
click at [757, 301] on select "Please Select Starting Rank White Belt (10th Kup) Yellow Stripe (9th Kup) Yello…" at bounding box center [763, 304] width 274 height 35
click at [626, 287] on select "Please Select Starting Rank White Belt (10th Kup) Yellow Stripe (9th Kup) Yello…" at bounding box center [763, 304] width 274 height 35
click at [763, 390] on input "[DATE]" at bounding box center [762, 394] width 198 height 35
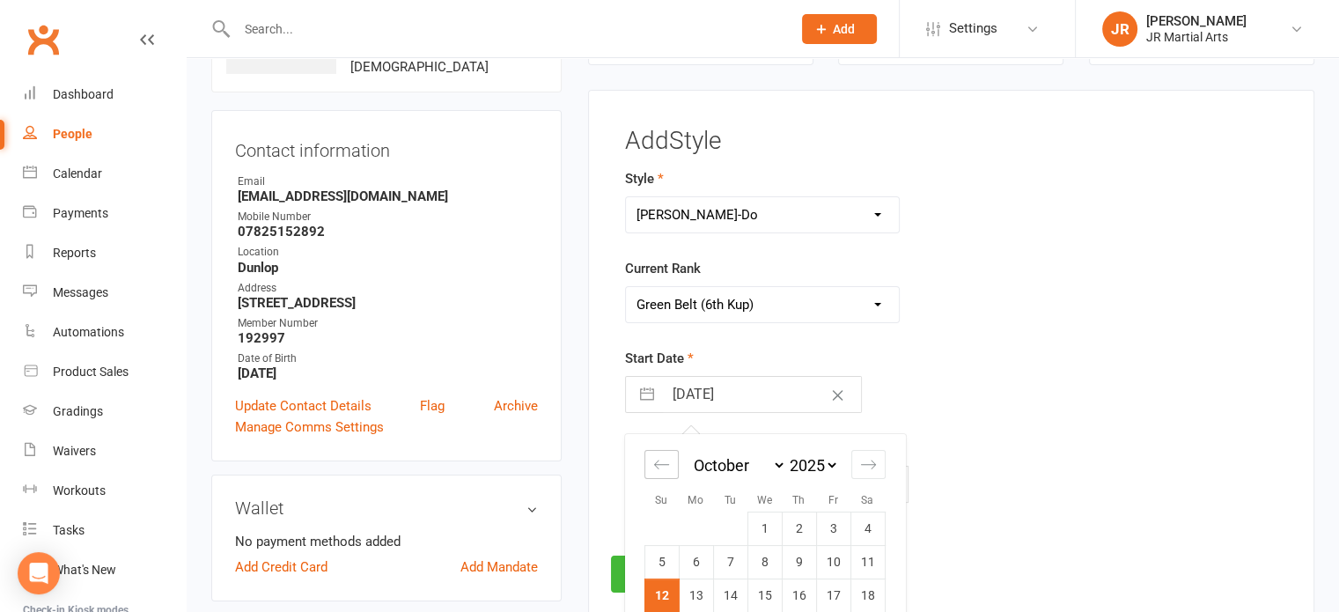
click at [664, 456] on icon "Move backward to switch to the previous month." at bounding box center [661, 464] width 17 height 17
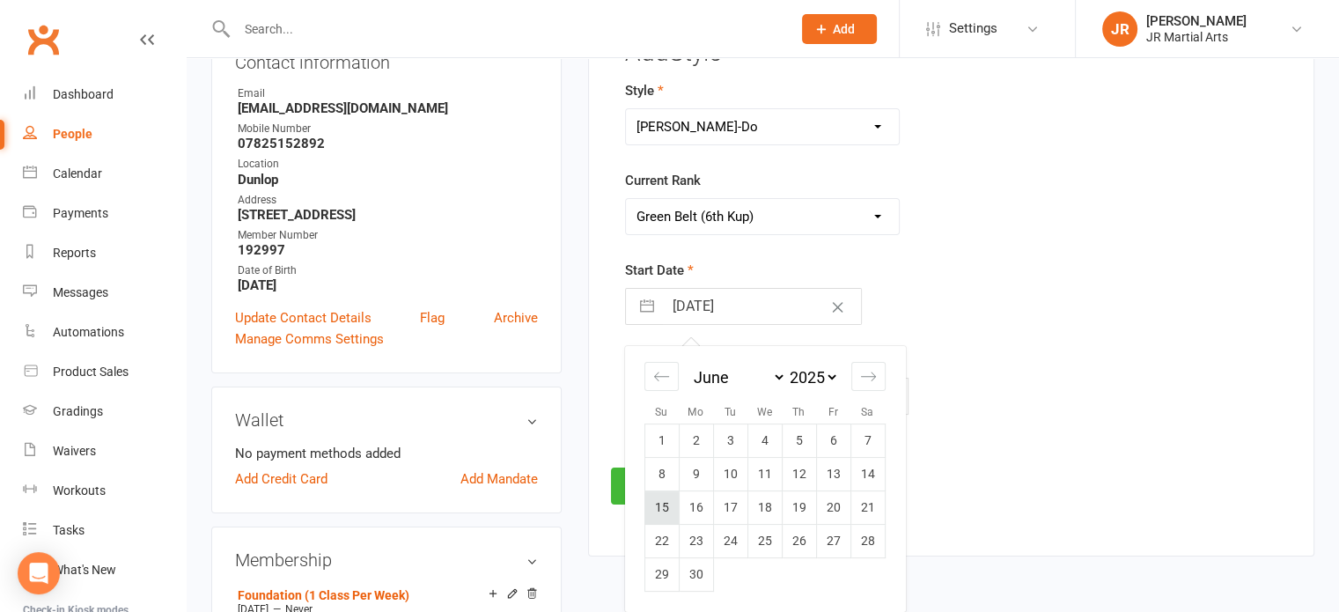
click at [668, 504] on td "15" at bounding box center [662, 507] width 34 height 33
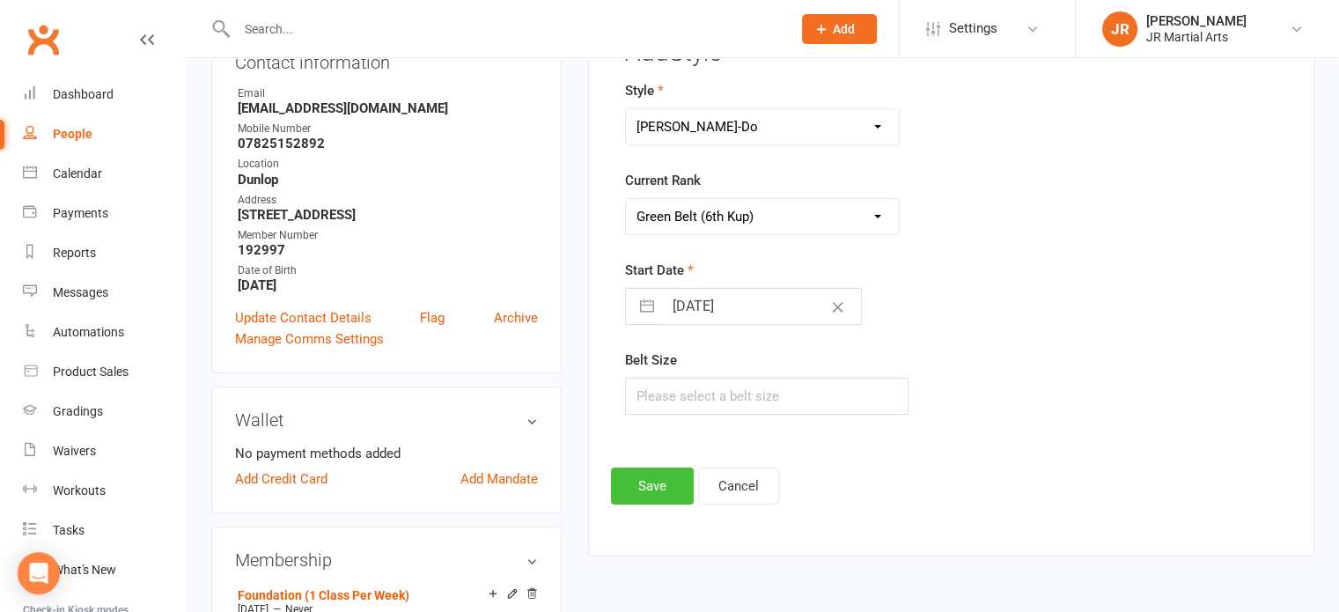
click at [676, 480] on button "Save" at bounding box center [652, 486] width 83 height 37
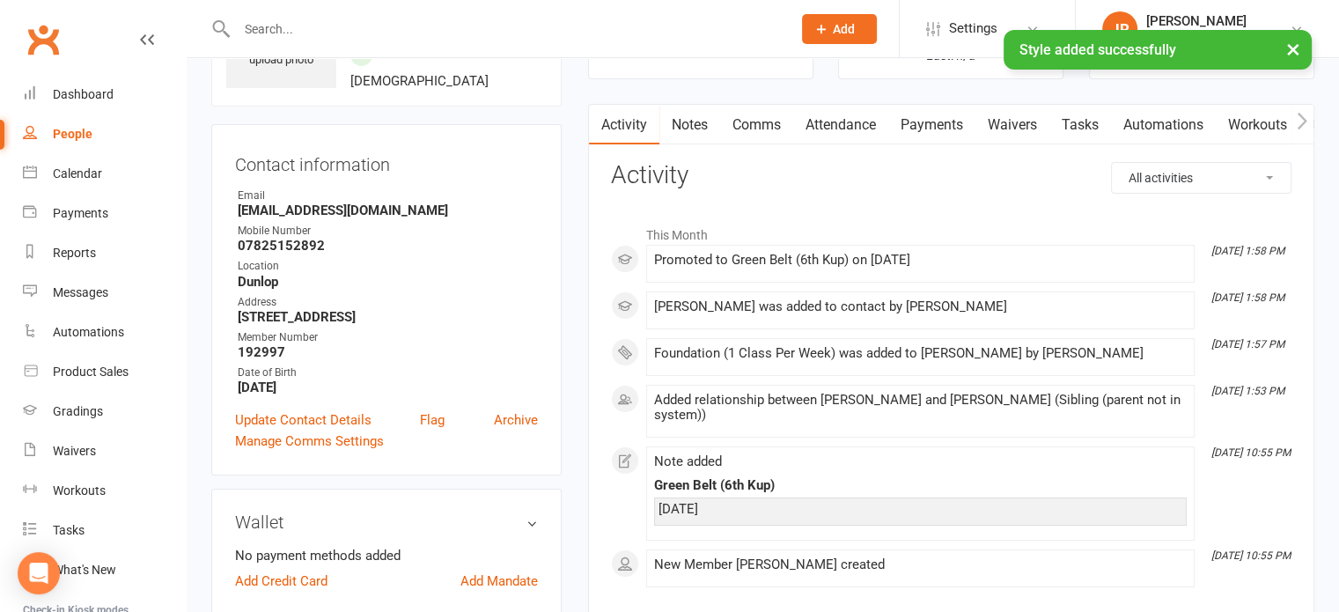
scroll to position [0, 0]
